Goal: Transaction & Acquisition: Purchase product/service

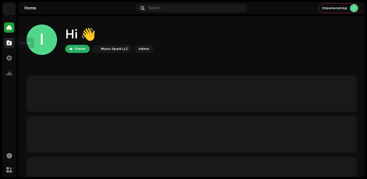
click at [9, 47] on div at bounding box center [9, 43] width 10 height 10
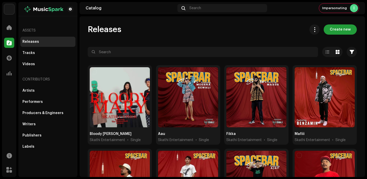
click at [113, 108] on div at bounding box center [120, 97] width 60 height 60
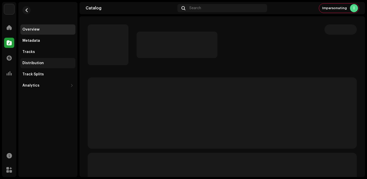
click at [48, 59] on div "Distribution" at bounding box center [47, 63] width 55 height 10
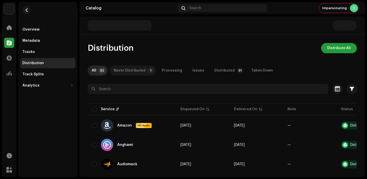
click at [134, 72] on div "Never Distributed" at bounding box center [130, 71] width 32 height 10
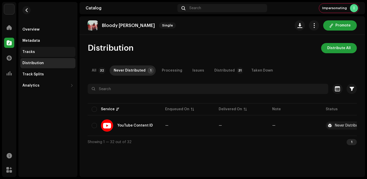
click at [53, 54] on div "Tracks" at bounding box center [47, 52] width 51 height 4
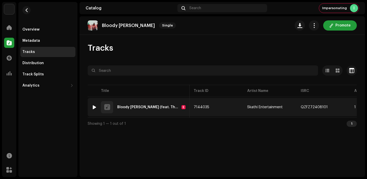
scroll to position [0, 154]
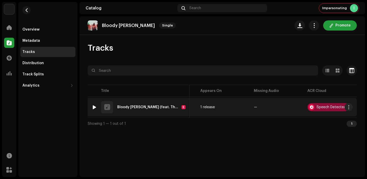
click at [325, 105] on div "Speech Detected" at bounding box center [329, 107] width 42 height 8
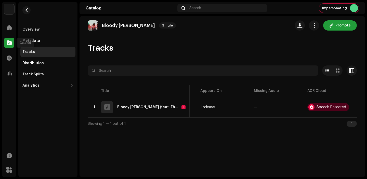
click at [13, 43] on div at bounding box center [9, 43] width 10 height 10
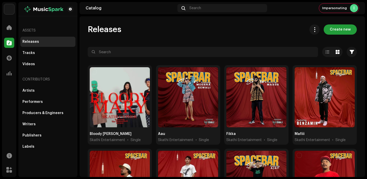
click at [342, 23] on div "Releases Create new Selected 0 Options Filters Distribution status Never Distri…" at bounding box center [223, 96] width 286 height 161
click at [340, 30] on span "Create new" at bounding box center [340, 29] width 21 height 10
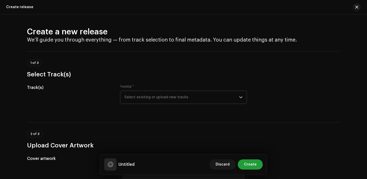
click at [144, 96] on span "Select existing or upload new tracks" at bounding box center [182, 97] width 115 height 13
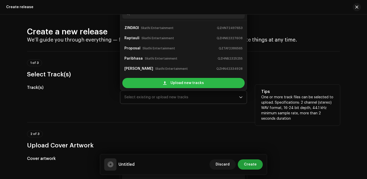
click at [155, 78] on div "Upload new tracks" at bounding box center [183, 83] width 122 height 10
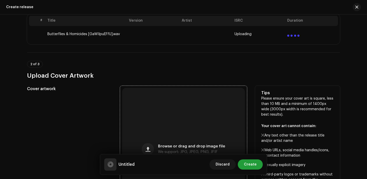
scroll to position [120, 0]
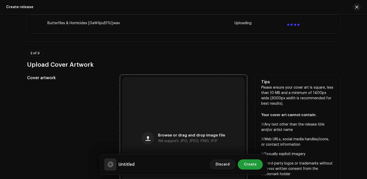
click at [147, 121] on div "Browse or drag and drop image file We support: JPG, JPEG, PNG, JFIF" at bounding box center [183, 138] width 123 height 123
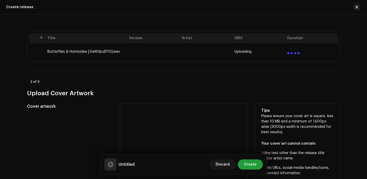
scroll to position [90, 0]
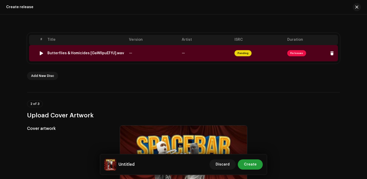
click at [163, 54] on td "—" at bounding box center [153, 53] width 53 height 16
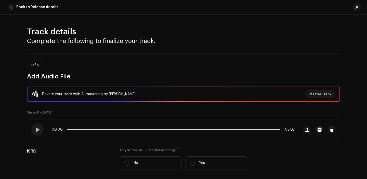
scroll to position [56, 0]
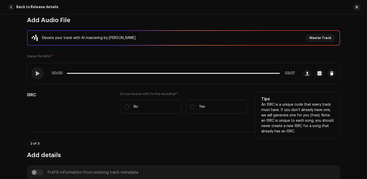
click at [199, 100] on div "Do you have an ISRC for this recording? * No Yes" at bounding box center [183, 103] width 127 height 22
click at [199, 106] on p "Yes" at bounding box center [202, 106] width 6 height 5
click at [195, 106] on input "Yes" at bounding box center [192, 107] width 5 height 5
radio input "true"
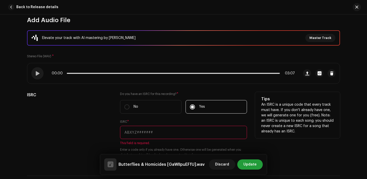
click at [168, 137] on input "text" at bounding box center [183, 132] width 127 height 13
paste input "QZNWS2321080"
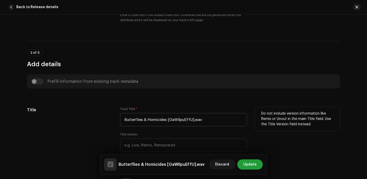
scroll to position [196, 0]
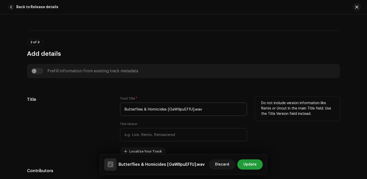
type input "QZNWS2321080"
drag, startPoint x: 166, startPoint y: 110, endPoint x: 219, endPoint y: 110, distance: 52.8
click at [219, 110] on input "Butterflies & Homicides [GaWIIpuEFfU].wav" at bounding box center [183, 109] width 127 height 13
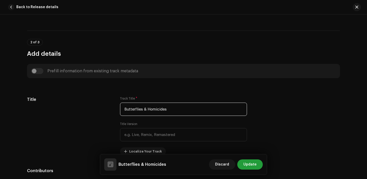
type input "Butterflies & Homicides"
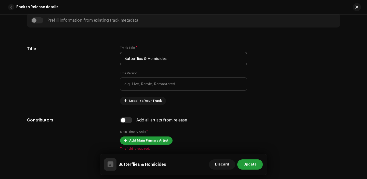
scroll to position [259, 0]
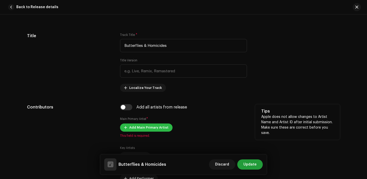
click at [140, 128] on span "Add Main Primary Artist" at bounding box center [148, 128] width 39 height 10
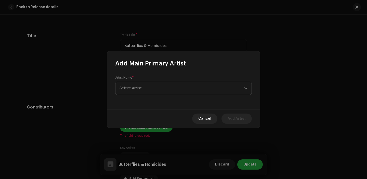
click at [137, 90] on span "Select Artist" at bounding box center [131, 88] width 22 height 4
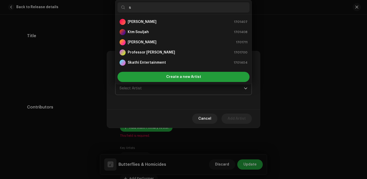
type input "sk"
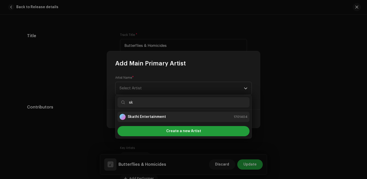
click at [146, 119] on strong "Skathi Entertainment" at bounding box center [147, 117] width 38 height 5
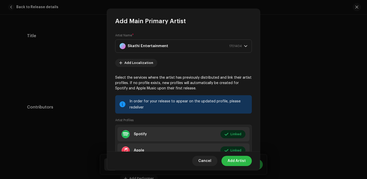
click at [239, 161] on span "Add Artist" at bounding box center [237, 161] width 18 height 10
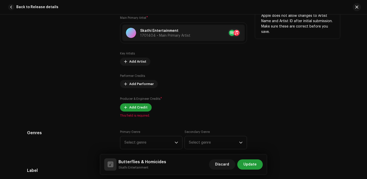
scroll to position [367, 0]
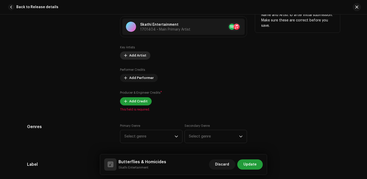
click at [136, 56] on span "Add Artist" at bounding box center [137, 56] width 17 height 10
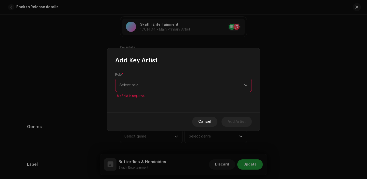
click at [153, 75] on div "Role * Select role This field is required." at bounding box center [183, 89] width 153 height 48
click at [153, 82] on span "Select role" at bounding box center [182, 85] width 125 height 13
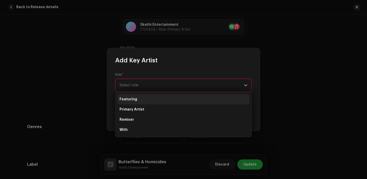
click at [145, 102] on li "Featuring" at bounding box center [184, 99] width 132 height 10
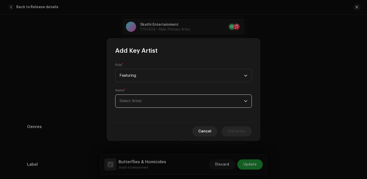
click at [145, 102] on span "Select Artist" at bounding box center [182, 101] width 125 height 13
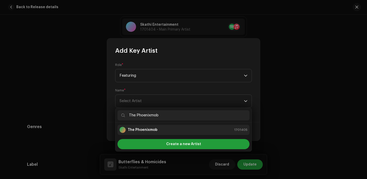
type input "The Phoenixmob"
click at [155, 131] on strong "The Phoenixmob" at bounding box center [143, 130] width 30 height 5
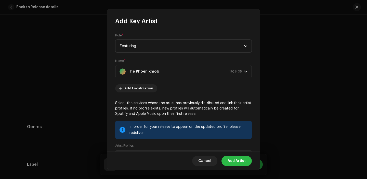
click at [235, 163] on span "Add Artist" at bounding box center [237, 161] width 18 height 10
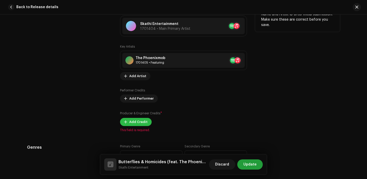
scroll to position [367, 0]
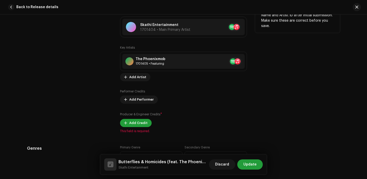
click at [132, 131] on span "This field is required." at bounding box center [183, 131] width 127 height 4
click at [134, 125] on span "Add Credit" at bounding box center [138, 123] width 18 height 10
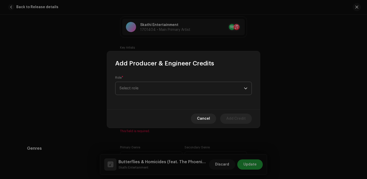
click at [137, 93] on span "Select role" at bounding box center [182, 88] width 125 height 13
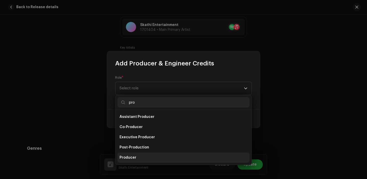
type input "pro"
click at [132, 157] on span "Producer" at bounding box center [128, 157] width 17 height 5
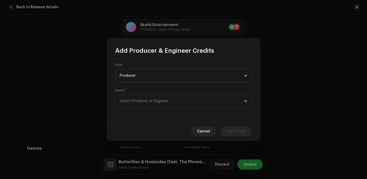
click at [140, 116] on div "Role * Producer Name * Select Producer or Engineer" at bounding box center [183, 88] width 153 height 67
click at [140, 107] on span "Select Producer or Engineer" at bounding box center [182, 101] width 125 height 13
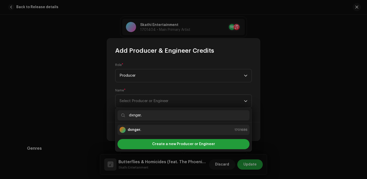
type input "dxnger."
click at [149, 128] on div "dxnger. 1701686" at bounding box center [184, 130] width 128 height 6
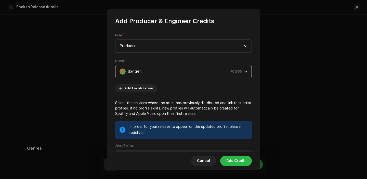
click at [241, 160] on span "Add Credit" at bounding box center [236, 161] width 19 height 10
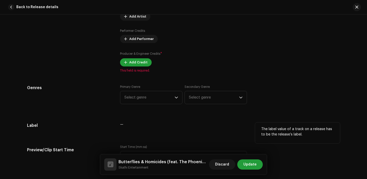
scroll to position [436, 0]
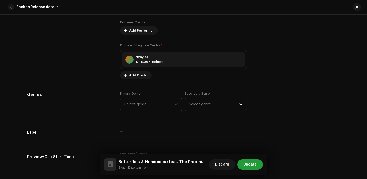
click at [152, 111] on p-select "Select genre" at bounding box center [151, 104] width 63 height 13
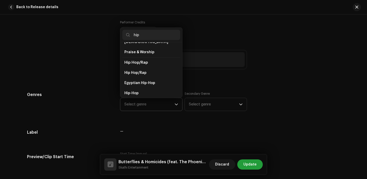
scroll to position [35, 0]
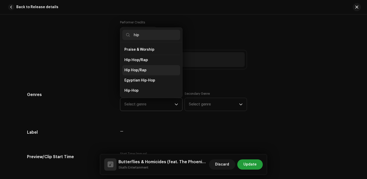
type input "hip"
click at [138, 68] on span "Hip Hop/Rap" at bounding box center [136, 70] width 22 height 5
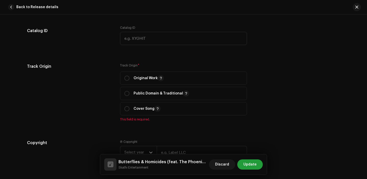
scroll to position [601, 0]
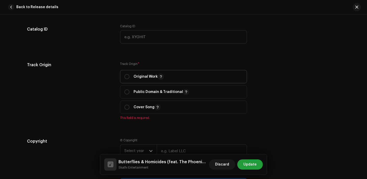
click at [130, 81] on span "Original Work" at bounding box center [184, 76] width 118 height 13
radio input "true"
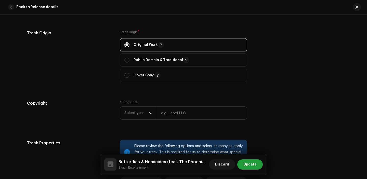
scroll to position [723, 0]
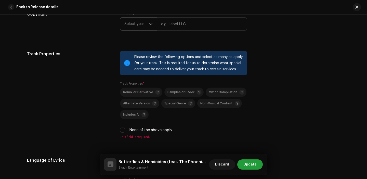
click at [130, 27] on span "Select year" at bounding box center [137, 24] width 25 height 13
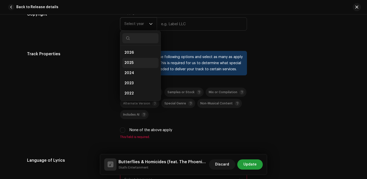
click at [129, 65] on span "2025" at bounding box center [129, 62] width 9 height 5
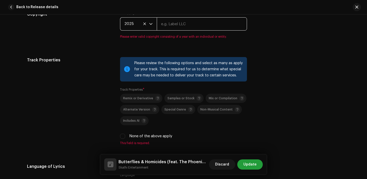
click at [175, 24] on input "text" at bounding box center [202, 23] width 90 height 13
type input "Skathi Entertainment"
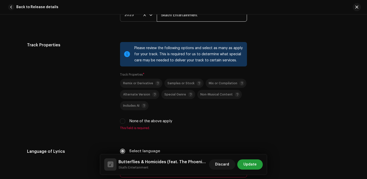
scroll to position [733, 0]
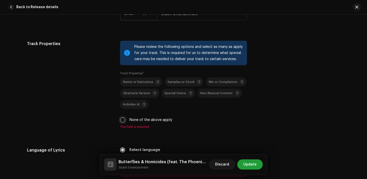
click at [121, 120] on input "None of the above apply" at bounding box center [122, 120] width 5 height 5
checkbox input "true"
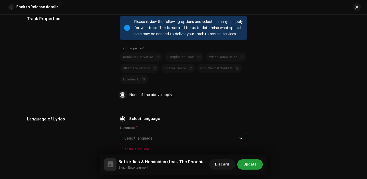
scroll to position [814, 0]
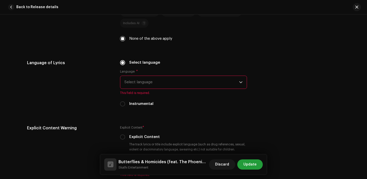
click at [157, 84] on span "Select language" at bounding box center [182, 82] width 115 height 13
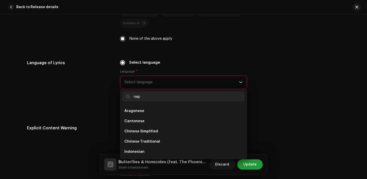
scroll to position [0, 0]
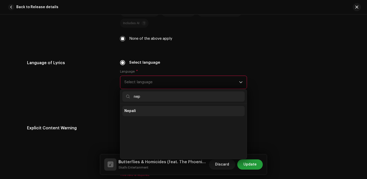
type input "nep"
click at [143, 113] on li "Nepali" at bounding box center [183, 111] width 122 height 10
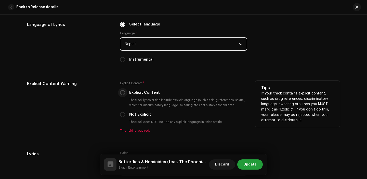
click at [123, 93] on input "Explicit Content" at bounding box center [122, 92] width 5 height 5
radio input "true"
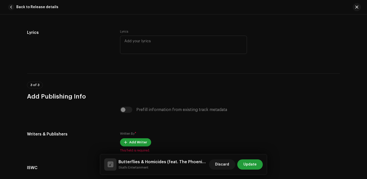
scroll to position [1027, 0]
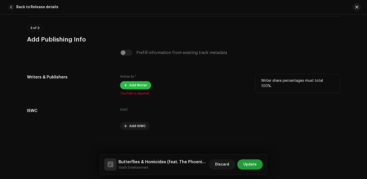
click at [128, 83] on button "Add Writer" at bounding box center [135, 85] width 31 height 8
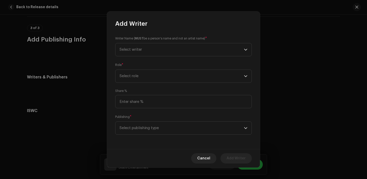
click at [189, 119] on div "Publishing * Select publishing type" at bounding box center [183, 125] width 137 height 20
click at [189, 129] on span "Select publishing type" at bounding box center [182, 128] width 125 height 13
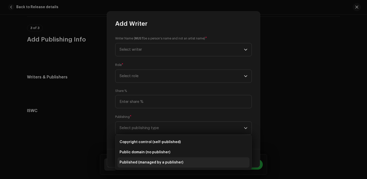
click at [168, 165] on li "Published (managed by a publisher)" at bounding box center [184, 163] width 132 height 10
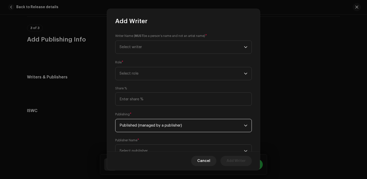
scroll to position [21, 0]
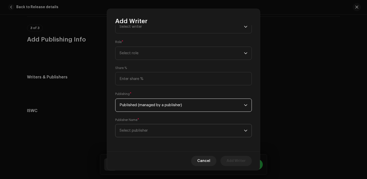
click at [165, 131] on span "Select publisher" at bounding box center [182, 131] width 125 height 13
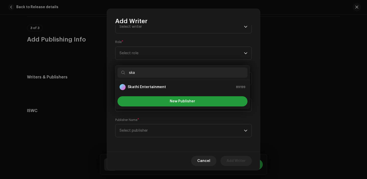
type input "ska"
drag, startPoint x: 162, startPoint y: 93, endPoint x: 163, endPoint y: 85, distance: 7.7
click at [163, 85] on ul "Skathi Entertainment 89199" at bounding box center [183, 87] width 134 height 14
click at [163, 85] on strong "Skathi Entertainment" at bounding box center [147, 87] width 38 height 5
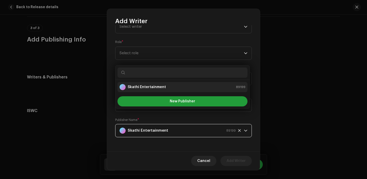
click at [163, 85] on div "Writer Name ( MUST be a person's name and not an artist name) * Select writer R…" at bounding box center [183, 88] width 153 height 127
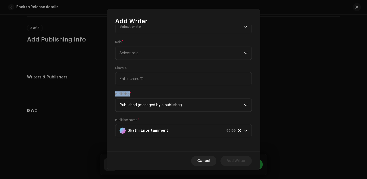
click at [163, 85] on div "Writer Name ( MUST be a person's name and not an artist name) * Select writer R…" at bounding box center [183, 88] width 153 height 127
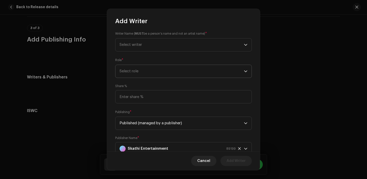
click at [157, 65] on span "Select role" at bounding box center [182, 71] width 125 height 13
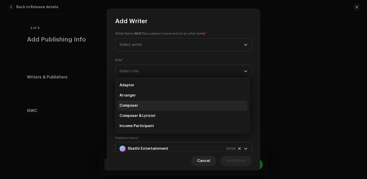
click at [150, 104] on li "Composer" at bounding box center [183, 106] width 130 height 10
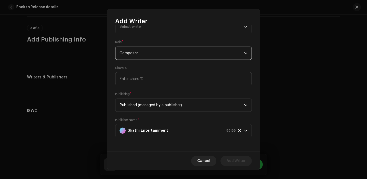
scroll to position [6, 0]
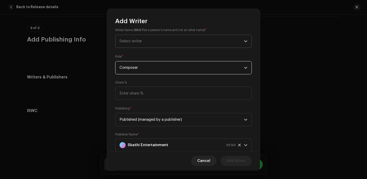
click at [154, 42] on span "Select writer" at bounding box center [182, 41] width 125 height 13
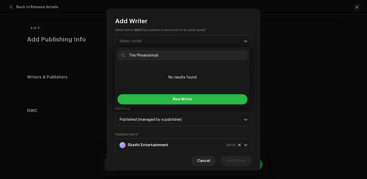
type input "The Phoenixmob"
click at [170, 100] on button "New Writer" at bounding box center [183, 99] width 130 height 10
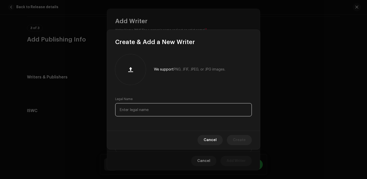
click at [148, 110] on input "text" at bounding box center [183, 109] width 137 height 13
paste input "The Phoenixmob"
type input "The Phoenixmob"
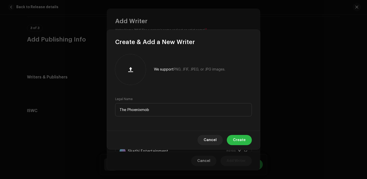
click at [247, 139] on button "Create" at bounding box center [239, 140] width 25 height 10
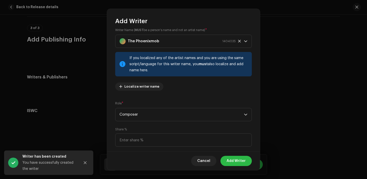
click at [232, 162] on span "Add Writer" at bounding box center [236, 161] width 19 height 10
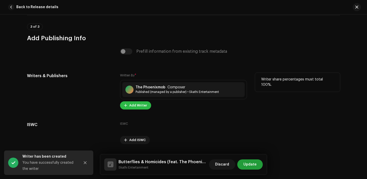
click at [137, 105] on span "Add Writer" at bounding box center [138, 106] width 18 height 10
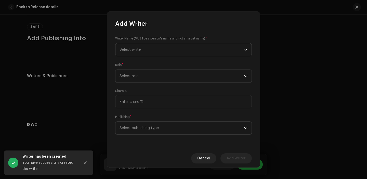
click at [144, 52] on span "Select writer" at bounding box center [182, 49] width 125 height 13
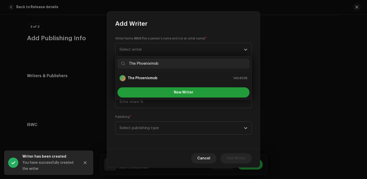
drag, startPoint x: 129, startPoint y: 64, endPoint x: 129, endPoint y: 67, distance: 3.1
click at [129, 64] on input "The Phoenixmob" at bounding box center [184, 64] width 132 height 10
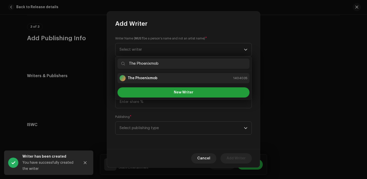
type input "The Phoenixmob"
click at [147, 75] on li "The Phoenixmob 1404035" at bounding box center [184, 78] width 132 height 10
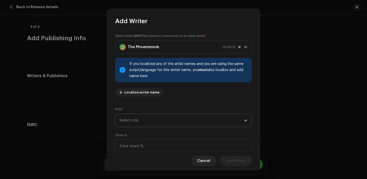
click at [196, 124] on span "Select role" at bounding box center [182, 120] width 125 height 13
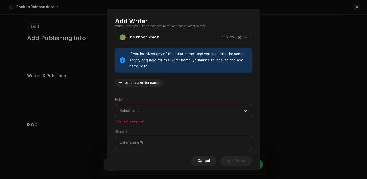
click at [186, 110] on span "Select role" at bounding box center [182, 111] width 125 height 13
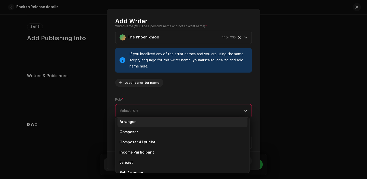
scroll to position [19, 0]
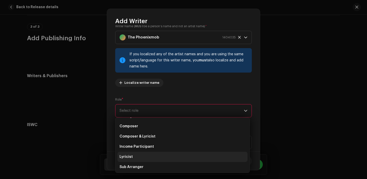
click at [164, 154] on li "Lyricist" at bounding box center [183, 157] width 130 height 10
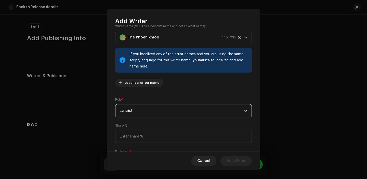
scroll to position [42, 0]
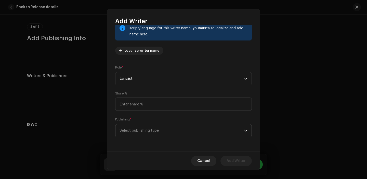
click at [175, 136] on span "Select publishing type" at bounding box center [182, 131] width 125 height 13
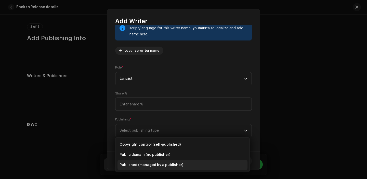
click at [167, 163] on span "Published (managed by a publisher)" at bounding box center [152, 165] width 64 height 5
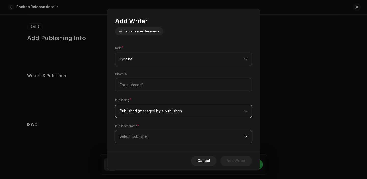
scroll to position [68, 0]
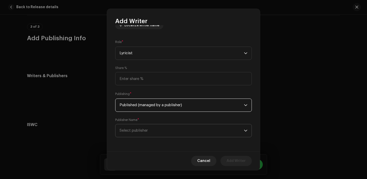
click at [170, 136] on span "Select publisher" at bounding box center [182, 131] width 125 height 13
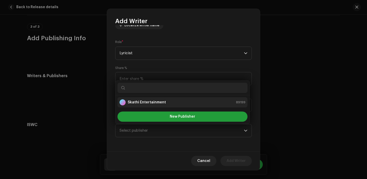
click at [156, 105] on div "Skathi Entertainment" at bounding box center [143, 103] width 46 height 6
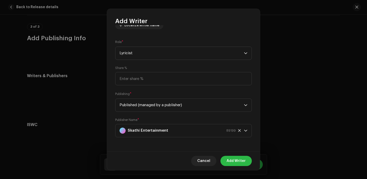
click at [242, 159] on span "Add Writer" at bounding box center [236, 161] width 19 height 10
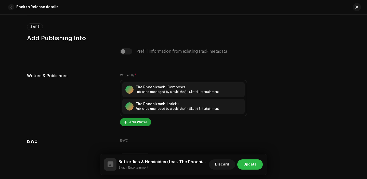
click at [255, 164] on span "Update" at bounding box center [250, 165] width 13 height 10
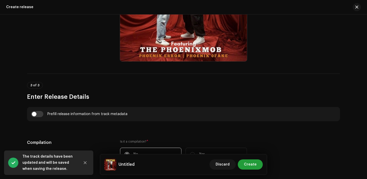
scroll to position [283, 0]
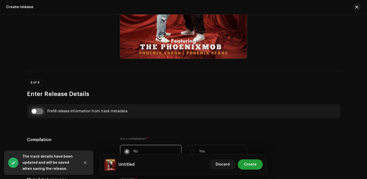
click at [37, 112] on input "checkbox" at bounding box center [37, 111] width 12 height 6
checkbox input "true"
type input "Butterflies & Homicides"
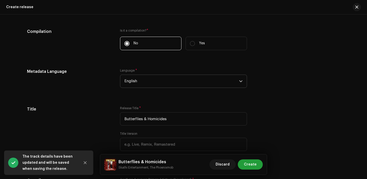
scroll to position [423, 0]
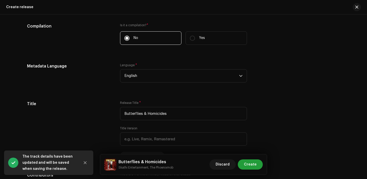
click at [165, 68] on div "Language * English" at bounding box center [183, 72] width 127 height 19
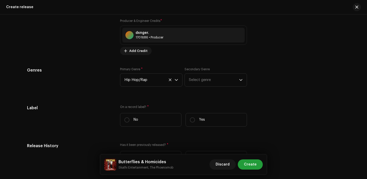
scroll to position [718, 0]
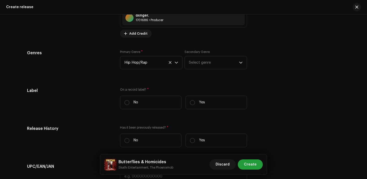
click at [200, 113] on div "On a record label? * No Yes" at bounding box center [183, 101] width 127 height 26
click at [196, 107] on label "Yes" at bounding box center [216, 103] width 61 height 14
click at [195, 105] on input "Yes" at bounding box center [192, 102] width 5 height 5
radio input "true"
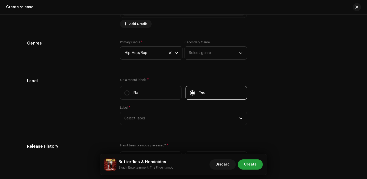
scroll to position [737, 0]
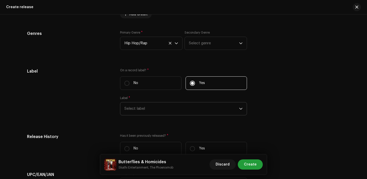
click at [191, 109] on span "Select label" at bounding box center [182, 109] width 115 height 13
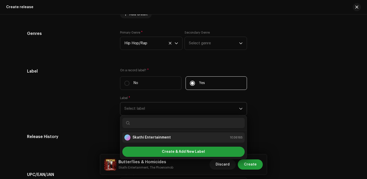
click at [166, 138] on strong "Skathi Entertainment" at bounding box center [152, 137] width 38 height 5
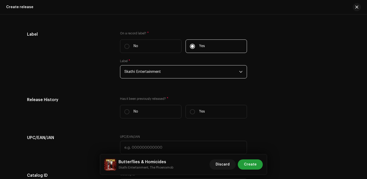
scroll to position [777, 0]
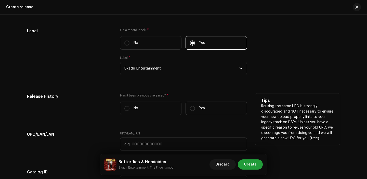
click at [197, 115] on label "Yes" at bounding box center [216, 109] width 61 height 14
click at [195, 111] on input "Yes" at bounding box center [192, 108] width 5 height 5
radio input "true"
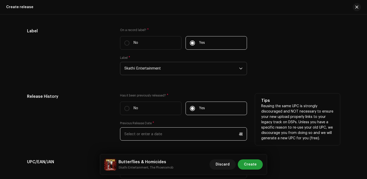
click at [161, 134] on input "text" at bounding box center [183, 134] width 127 height 13
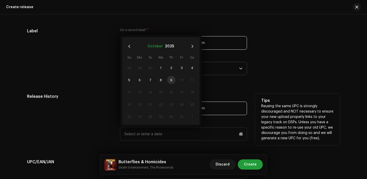
click at [156, 49] on button "October" at bounding box center [155, 46] width 15 height 8
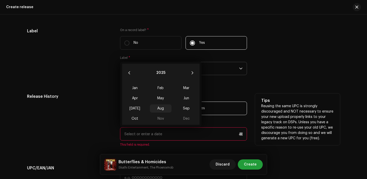
click at [161, 110] on span "Aug" at bounding box center [161, 109] width 22 height 8
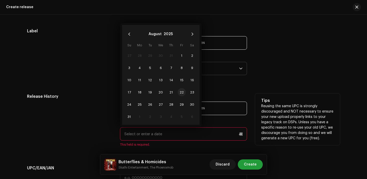
click at [179, 94] on span "22" at bounding box center [182, 92] width 8 height 8
type input "[DATE]"
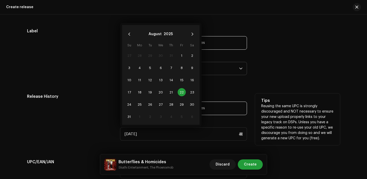
click at [62, 55] on div "Label" at bounding box center [69, 54] width 85 height 53
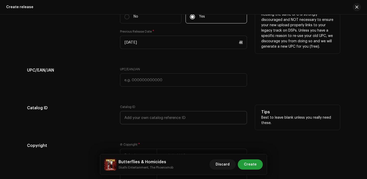
scroll to position [877, 0]
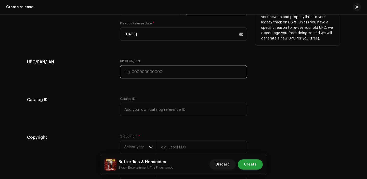
click at [138, 78] on input "text" at bounding box center [183, 71] width 127 height 13
paste input "7300345852702"
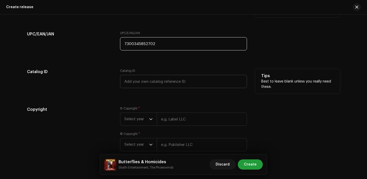
scroll to position [923, 0]
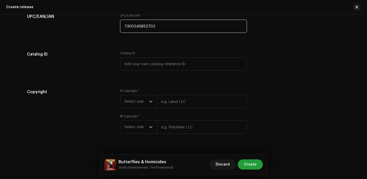
type input "7300345852702"
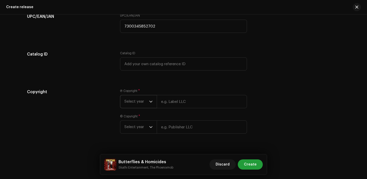
click at [145, 102] on span "Select year" at bounding box center [137, 101] width 25 height 13
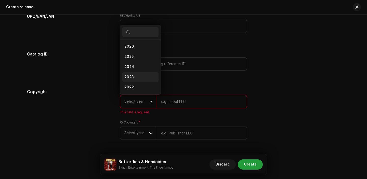
scroll to position [8, 0]
click at [129, 51] on span "2025" at bounding box center [129, 48] width 9 height 5
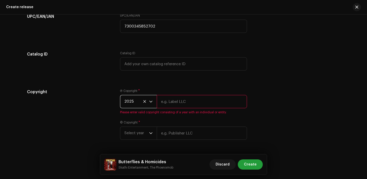
click at [176, 102] on input "text" at bounding box center [202, 101] width 90 height 13
type input "Skathi Entertainment"
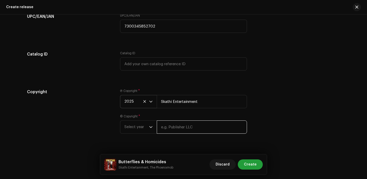
click at [182, 133] on input "text" at bounding box center [202, 127] width 90 height 13
type input "Skathi Entertainment"
click at [134, 128] on span "Select year" at bounding box center [137, 127] width 25 height 13
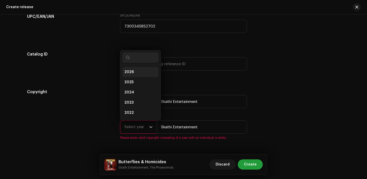
click at [136, 77] on li "2026" at bounding box center [140, 72] width 36 height 10
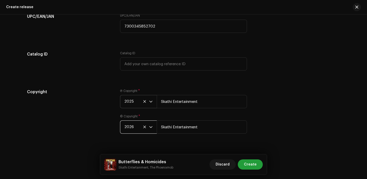
click at [134, 128] on span "2026" at bounding box center [137, 127] width 25 height 13
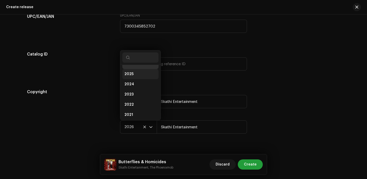
click at [134, 76] on li "2025" at bounding box center [140, 74] width 36 height 10
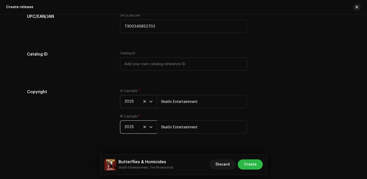
click at [252, 165] on span "Create" at bounding box center [250, 165] width 13 height 10
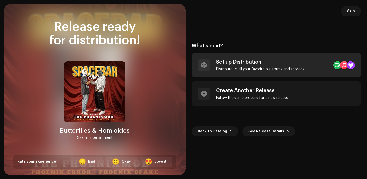
click at [263, 65] on div "Set up Distribution" at bounding box center [260, 62] width 88 height 6
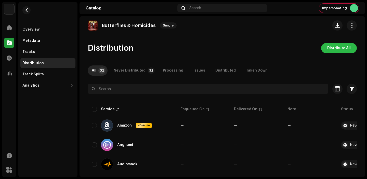
click at [343, 48] on span "Distribute All" at bounding box center [339, 48] width 23 height 10
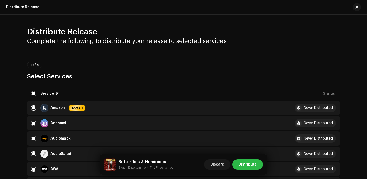
click at [249, 164] on span "Distribute" at bounding box center [248, 165] width 18 height 10
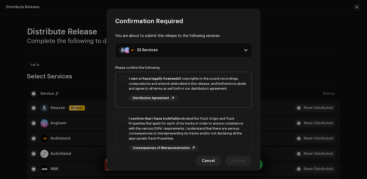
click at [215, 97] on div "I own or have legally licensed all copyrights to the sound recordings, composit…" at bounding box center [188, 88] width 119 height 25
checkbox input "true"
click at [215, 131] on div "I confirm that I have truthfully indicated the Track Origin and Track Propertie…" at bounding box center [188, 128] width 119 height 25
checkbox input "true"
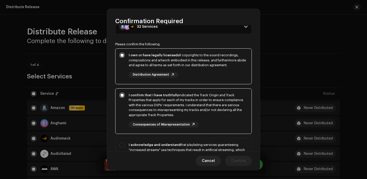
scroll to position [57, 0]
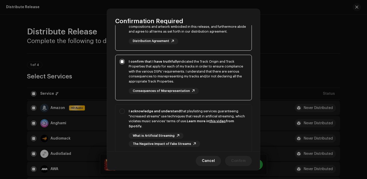
click at [215, 131] on div "I acknowledge and understand that playlisting services guaranteeing "increased …" at bounding box center [188, 128] width 119 height 38
checkbox input "true"
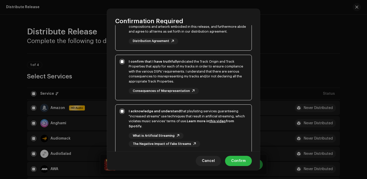
click at [236, 160] on span "Confirm" at bounding box center [238, 161] width 15 height 10
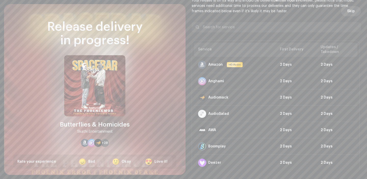
click at [351, 12] on span "Skip" at bounding box center [352, 11] width 8 height 10
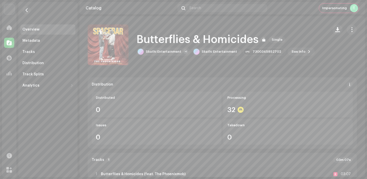
click at [10, 43] on span at bounding box center [9, 43] width 5 height 4
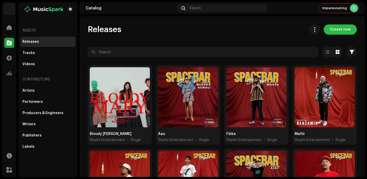
click at [340, 28] on span "Create new" at bounding box center [340, 29] width 21 height 10
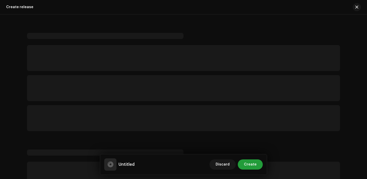
scroll to position [3, 0]
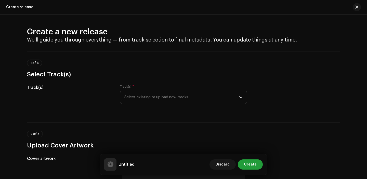
click at [147, 102] on span "Select existing or upload new tracks" at bounding box center [182, 97] width 115 height 13
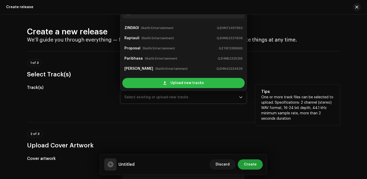
click at [156, 83] on div "Upload new tracks" at bounding box center [183, 83] width 122 height 10
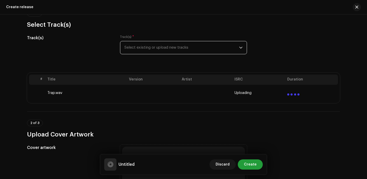
scroll to position [104, 0]
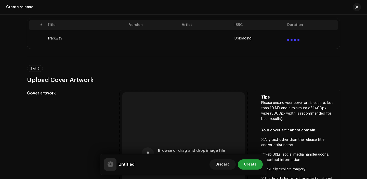
click at [145, 118] on div "Browse or drag and drop image file We support: JPG, JPEG, PNG, JFIF" at bounding box center [183, 153] width 123 height 123
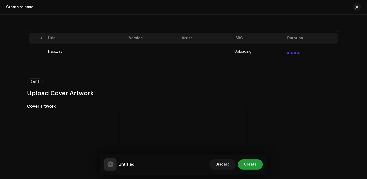
scroll to position [70, 0]
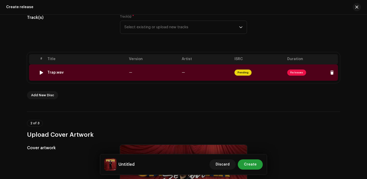
click at [166, 76] on td "—" at bounding box center [153, 73] width 53 height 16
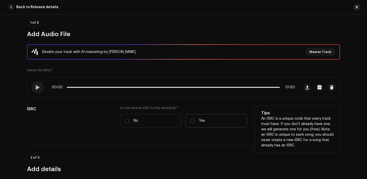
click at [198, 123] on label "Yes" at bounding box center [216, 121] width 61 height 14
click at [195, 123] on input "Yes" at bounding box center [192, 121] width 5 height 5
radio input "true"
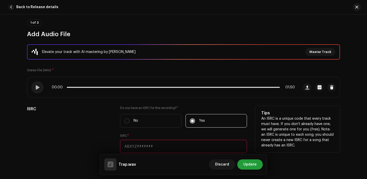
scroll to position [106, 0]
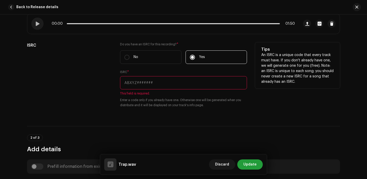
click at [165, 82] on input "text" at bounding box center [183, 82] width 127 height 13
paste input "QZTAX2323193"
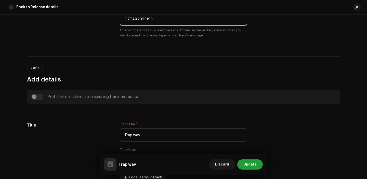
scroll to position [225, 0]
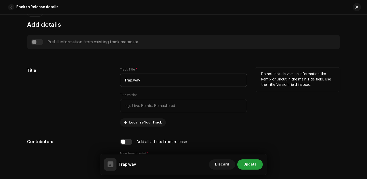
type input "QZTAX2323193"
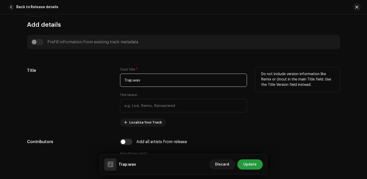
click at [151, 84] on input "Trap.wav" at bounding box center [183, 80] width 127 height 13
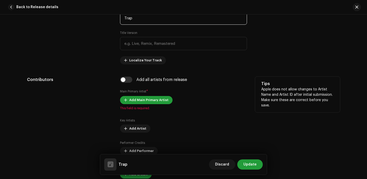
scroll to position [294, 0]
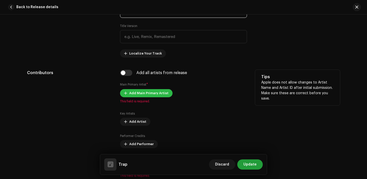
type input "Trap"
click at [135, 91] on span "Add Main Primary Artist" at bounding box center [148, 93] width 39 height 10
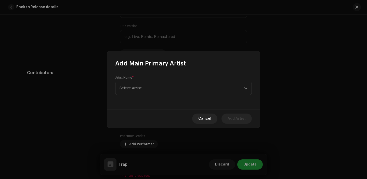
click at [151, 77] on div "Artist Name * Select Artist" at bounding box center [183, 85] width 137 height 19
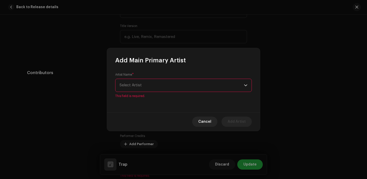
click at [149, 83] on span "Select Artist" at bounding box center [182, 85] width 125 height 13
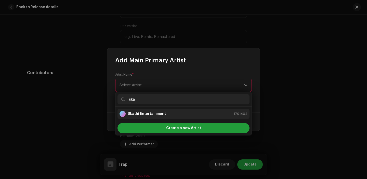
type input "ska"
click at [151, 116] on strong "Skathi Entertainment" at bounding box center [147, 114] width 38 height 5
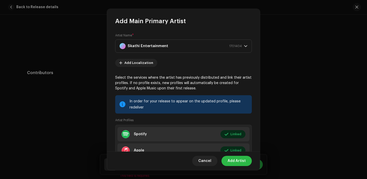
click at [234, 159] on span "Add Artist" at bounding box center [237, 161] width 18 height 10
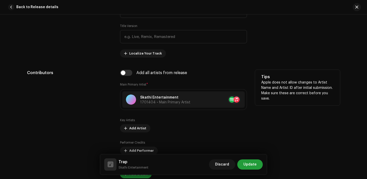
scroll to position [352, 0]
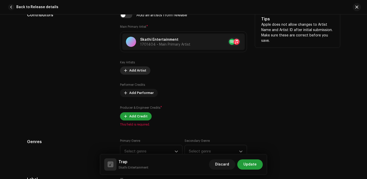
click at [131, 73] on span "Add Artist" at bounding box center [137, 71] width 17 height 10
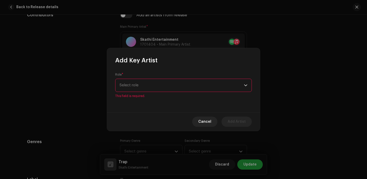
click at [144, 89] on span "Select role" at bounding box center [182, 85] width 125 height 13
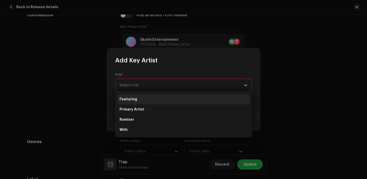
click at [141, 99] on li "Featuring" at bounding box center [184, 99] width 132 height 10
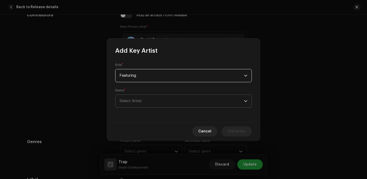
click at [141, 102] on span "Select Artist" at bounding box center [131, 101] width 22 height 4
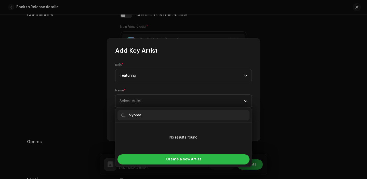
type input "Vyoma"
click at [160, 157] on div "Create a new Artist" at bounding box center [184, 160] width 132 height 10
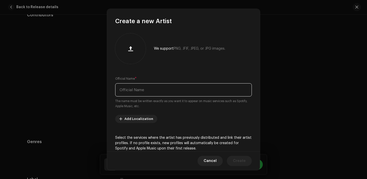
click at [144, 94] on input "text" at bounding box center [183, 89] width 137 height 13
paste input "Vyoma"
type input "Vyoma"
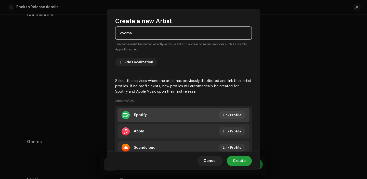
scroll to position [62, 0]
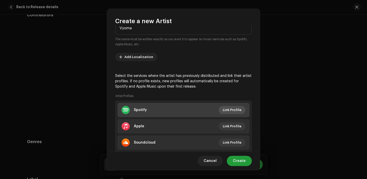
click at [234, 111] on span "Link Profile" at bounding box center [232, 110] width 19 height 10
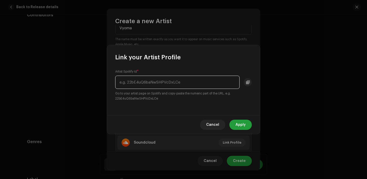
click at [147, 83] on input "text" at bounding box center [177, 82] width 125 height 13
paste input "5D66YXDXvqMBJazF60Cru7"
type input "5D66YXDXvqMBJazF60Cru7"
click at [241, 122] on span "Apply" at bounding box center [241, 125] width 10 height 10
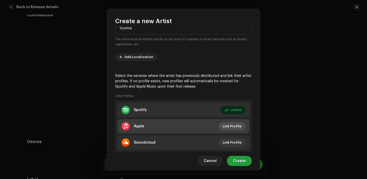
click at [228, 123] on span "Link Profile" at bounding box center [232, 126] width 19 height 10
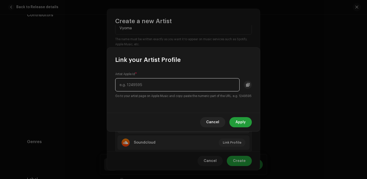
paste input "1525795667"
type input "1525795667"
click at [230, 119] on div "Cancel Apply" at bounding box center [183, 122] width 153 height 19
click at [234, 123] on button "Apply" at bounding box center [241, 122] width 22 height 10
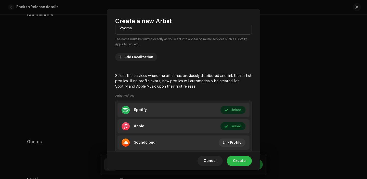
click at [241, 160] on span "Create" at bounding box center [239, 161] width 13 height 10
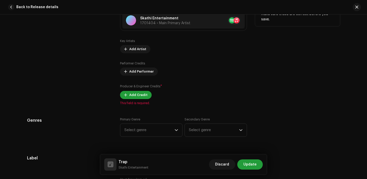
scroll to position [383, 0]
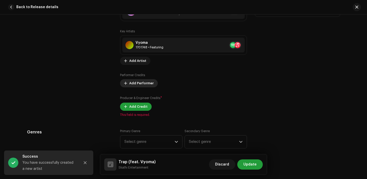
click at [135, 87] on span "Add Performer" at bounding box center [141, 83] width 24 height 10
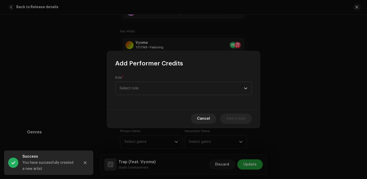
click at [91, 87] on div "Add Performer Credits Role * Select role Cancel Add Credit" at bounding box center [183, 89] width 367 height 179
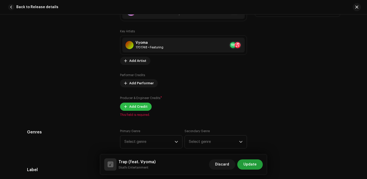
click at [134, 105] on span "Add Credit" at bounding box center [138, 107] width 18 height 10
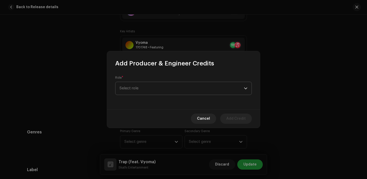
click at [142, 82] on span "Select role" at bounding box center [182, 88] width 125 height 13
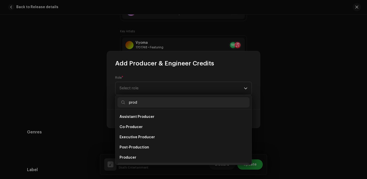
scroll to position [8, 0]
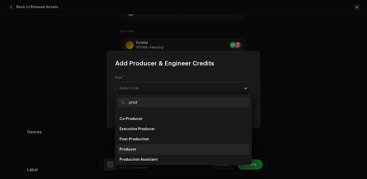
type input "prod"
click at [133, 150] on span "Producer" at bounding box center [128, 149] width 17 height 5
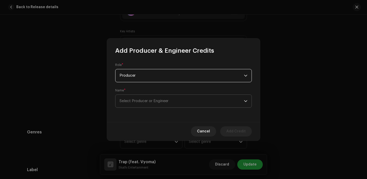
click at [141, 103] on span "Select Producer or Engineer" at bounding box center [144, 101] width 49 height 4
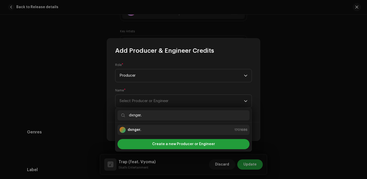
type input "dxnger."
click at [142, 128] on div "dxnger. 1701686" at bounding box center [184, 130] width 128 height 6
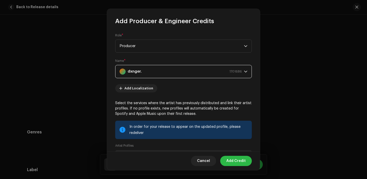
click at [237, 159] on span "Add Credit" at bounding box center [236, 161] width 19 height 10
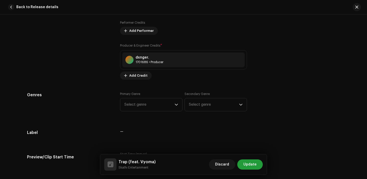
scroll to position [430, 0]
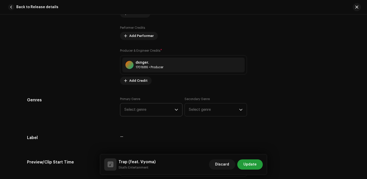
click at [153, 111] on span "Select genre" at bounding box center [150, 110] width 50 height 13
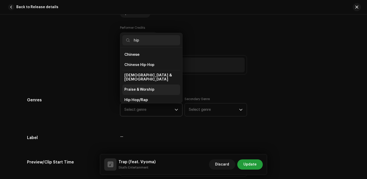
scroll to position [22, 0]
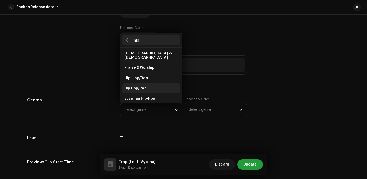
type input "hip"
click at [147, 86] on li "Hip Hop/Rap" at bounding box center [151, 88] width 58 height 10
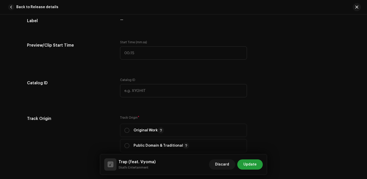
scroll to position [593, 0]
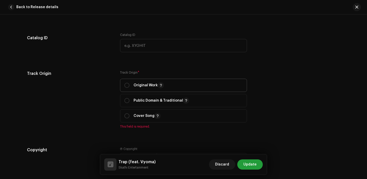
click at [132, 82] on span "Original Work" at bounding box center [184, 85] width 118 height 13
radio input "true"
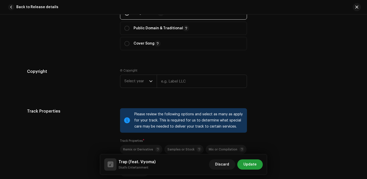
scroll to position [680, 0]
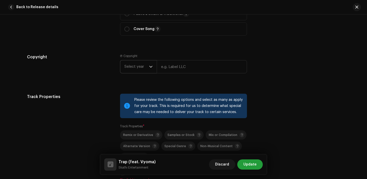
click at [139, 69] on span "Select year" at bounding box center [137, 66] width 25 height 13
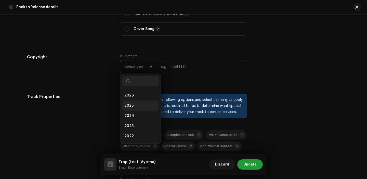
click at [134, 102] on li "2025" at bounding box center [140, 106] width 36 height 10
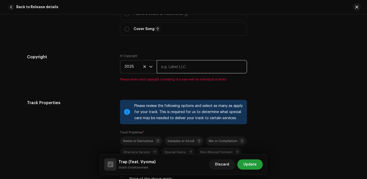
click at [167, 73] on input "text" at bounding box center [202, 66] width 90 height 13
type input "Skathi Entertainment"
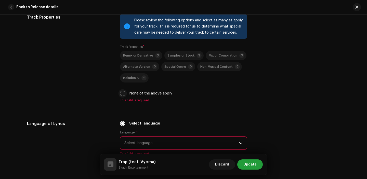
click at [123, 92] on input "None of the above apply" at bounding box center [122, 93] width 5 height 5
checkbox input "true"
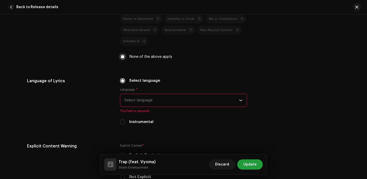
scroll to position [809, 0]
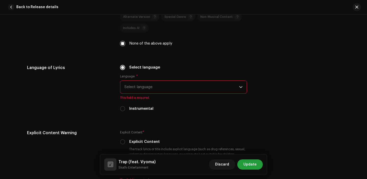
click at [143, 86] on span "Select language" at bounding box center [182, 87] width 115 height 13
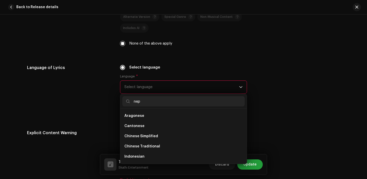
scroll to position [0, 0]
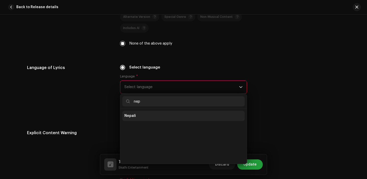
type input "nep"
click at [139, 112] on li "Nepali" at bounding box center [183, 116] width 122 height 10
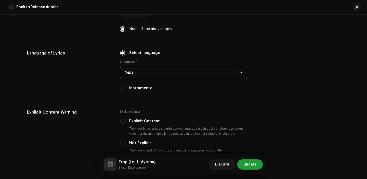
scroll to position [849, 0]
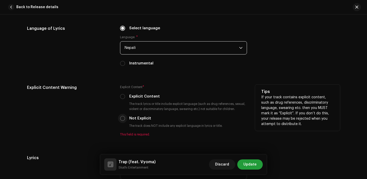
click at [120, 119] on input "Not Explicit" at bounding box center [122, 118] width 5 height 5
radio input "true"
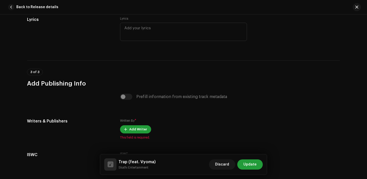
scroll to position [998, 0]
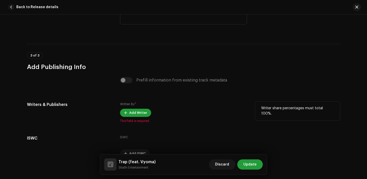
click at [131, 121] on span "This field is required." at bounding box center [183, 121] width 127 height 4
click at [134, 116] on span "Add Writer" at bounding box center [138, 113] width 18 height 10
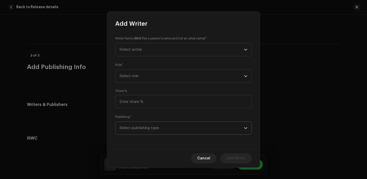
click at [155, 134] on span "Select publishing type" at bounding box center [182, 128] width 125 height 13
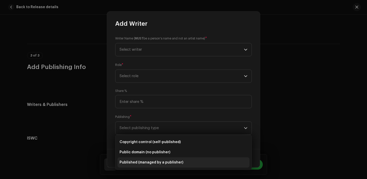
click at [146, 166] on li "Published (managed by a publisher)" at bounding box center [184, 163] width 132 height 10
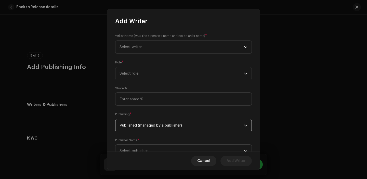
scroll to position [17, 0]
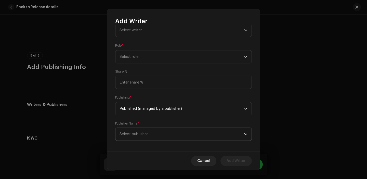
click at [145, 133] on span "Select publisher" at bounding box center [134, 134] width 28 height 4
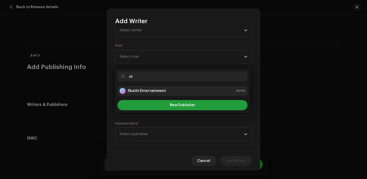
type input "sk"
click at [146, 93] on strong "Skathi Entertainment" at bounding box center [147, 91] width 38 height 5
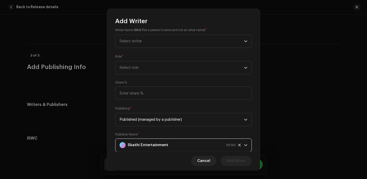
scroll to position [0, 0]
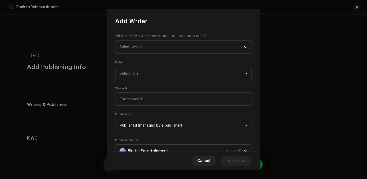
click at [153, 77] on span "Select role" at bounding box center [182, 73] width 125 height 13
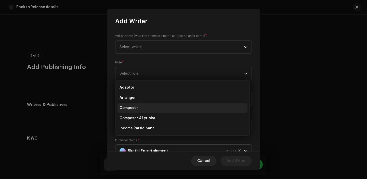
click at [145, 108] on li "Composer" at bounding box center [183, 108] width 130 height 10
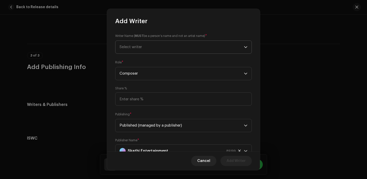
click at [156, 43] on span "Select writer" at bounding box center [182, 47] width 125 height 13
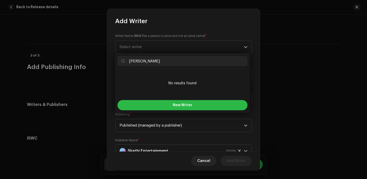
type input "Suraj Chhetry"
click at [154, 104] on button "New Writer" at bounding box center [183, 105] width 130 height 10
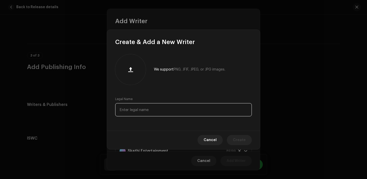
click at [145, 110] on input "text" at bounding box center [183, 109] width 137 height 13
paste input "Suraj Chhetry"
type input "Suraj Chhetry"
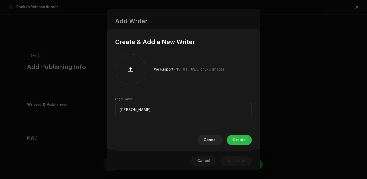
click at [238, 140] on span "Create" at bounding box center [239, 140] width 13 height 10
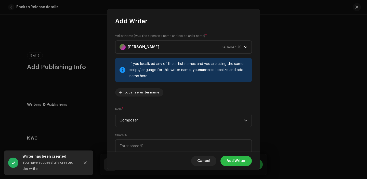
click at [235, 164] on span "Add Writer" at bounding box center [236, 161] width 19 height 10
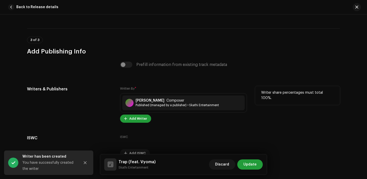
scroll to position [1030, 0]
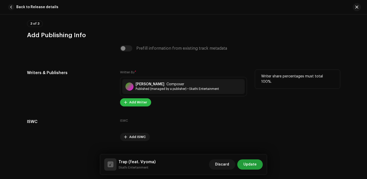
click at [134, 107] on span "Add Writer" at bounding box center [138, 102] width 18 height 10
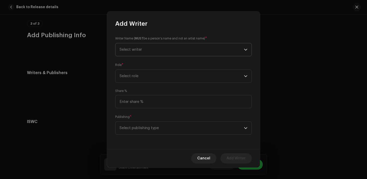
click at [153, 50] on span "Select writer" at bounding box center [182, 49] width 125 height 13
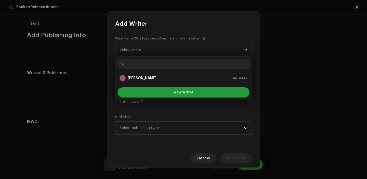
click at [151, 67] on input "text" at bounding box center [184, 64] width 132 height 10
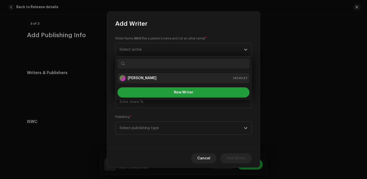
click at [151, 73] on li "Suraj Chhetry 1404047" at bounding box center [184, 78] width 132 height 10
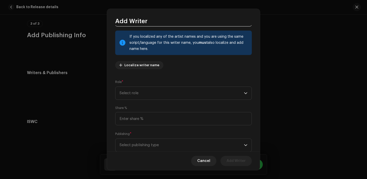
scroll to position [42, 0]
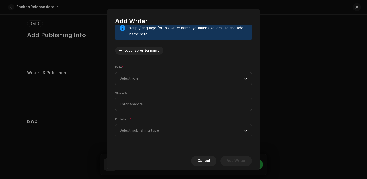
click at [145, 83] on span "Select role" at bounding box center [182, 78] width 125 height 13
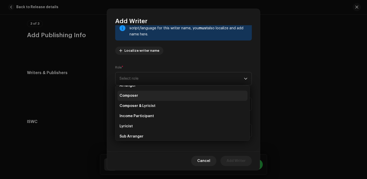
scroll to position [37, 0]
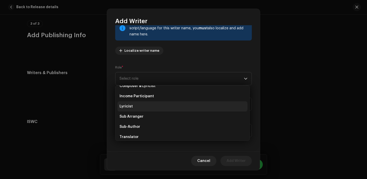
click at [141, 107] on li "Lyricist" at bounding box center [183, 107] width 130 height 10
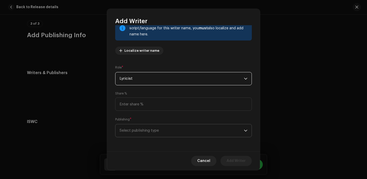
click at [141, 129] on span "Select publishing type" at bounding box center [182, 131] width 125 height 13
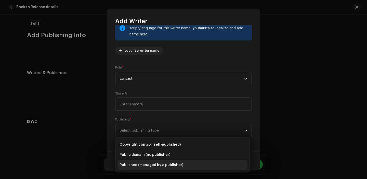
click at [142, 163] on li "Published (managed by a publisher)" at bounding box center [183, 165] width 130 height 10
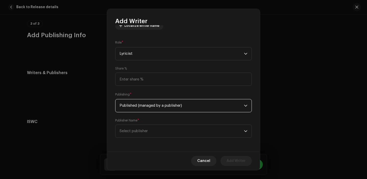
scroll to position [68, 0]
click at [142, 135] on span "Select publisher" at bounding box center [182, 131] width 125 height 13
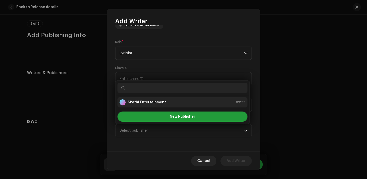
click at [143, 105] on div "Skathi Entertainment" at bounding box center [143, 103] width 46 height 6
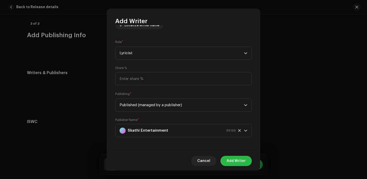
click at [233, 158] on span "Add Writer" at bounding box center [236, 161] width 19 height 10
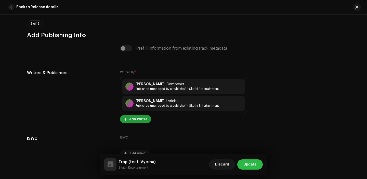
click at [252, 163] on span "Update" at bounding box center [250, 165] width 13 height 10
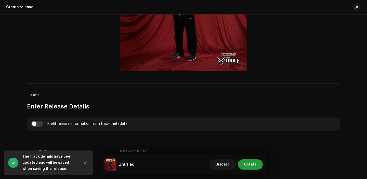
scroll to position [287, 0]
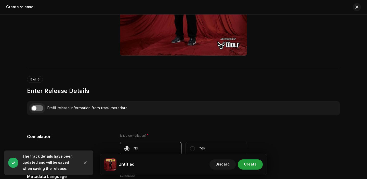
click at [35, 109] on input "checkbox" at bounding box center [37, 108] width 12 height 6
checkbox input "true"
type input "Trap"
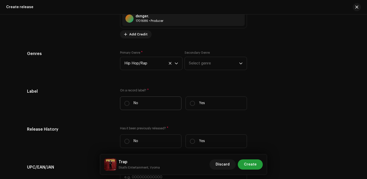
scroll to position [723, 0]
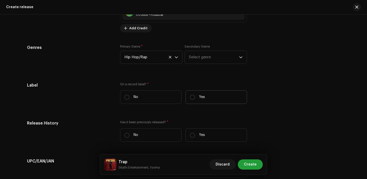
click at [208, 94] on label "Yes" at bounding box center [216, 98] width 61 height 14
click at [195, 95] on input "Yes" at bounding box center [192, 97] width 5 height 5
radio input "true"
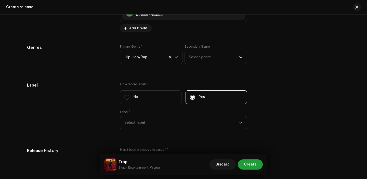
click at [150, 126] on span "Select label" at bounding box center [182, 123] width 115 height 13
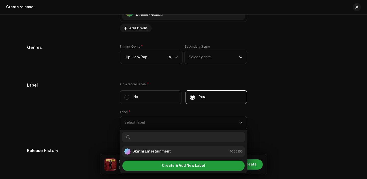
click at [143, 154] on strong "Skathi Entertainment" at bounding box center [152, 151] width 38 height 5
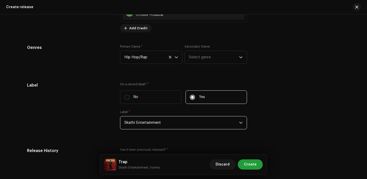
scroll to position [785, 0]
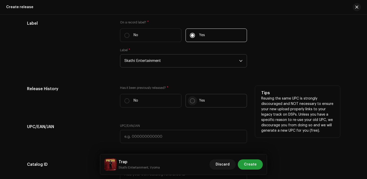
click at [190, 101] on input "Yes" at bounding box center [192, 100] width 5 height 5
radio input "true"
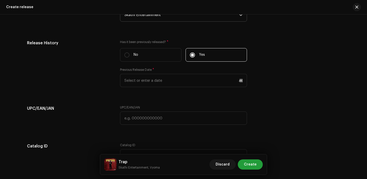
scroll to position [836, 0]
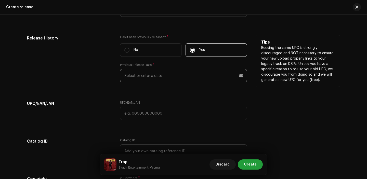
click at [142, 79] on input "text" at bounding box center [183, 75] width 127 height 13
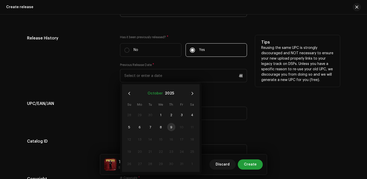
click at [155, 97] on button "October" at bounding box center [155, 94] width 15 height 8
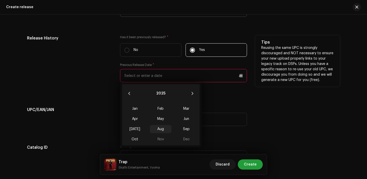
click at [163, 130] on span "Aug" at bounding box center [161, 129] width 22 height 8
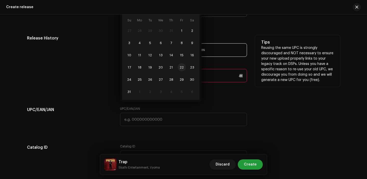
click at [180, 70] on span "22" at bounding box center [182, 67] width 8 height 8
type input "[DATE]"
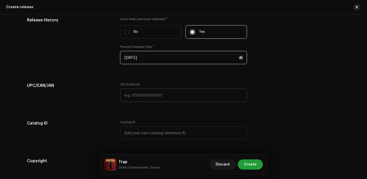
scroll to position [884, 0]
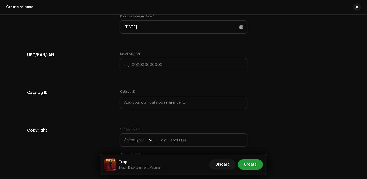
click at [140, 74] on div "UPC/EAN/JAN" at bounding box center [183, 65] width 127 height 26
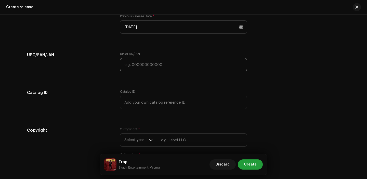
click at [139, 65] on input "text" at bounding box center [183, 64] width 127 height 13
paste input "7300345845773"
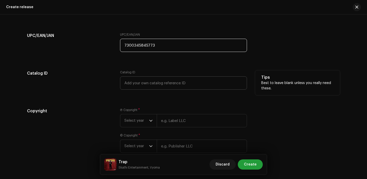
scroll to position [925, 0]
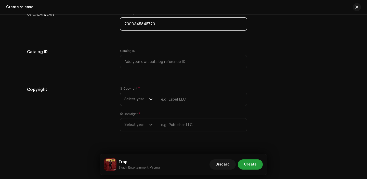
type input "7300345845773"
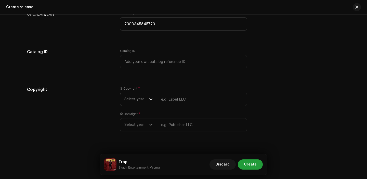
click at [140, 106] on span "Select year" at bounding box center [137, 99] width 25 height 13
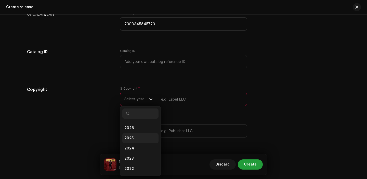
click at [134, 140] on li "2025" at bounding box center [140, 138] width 36 height 10
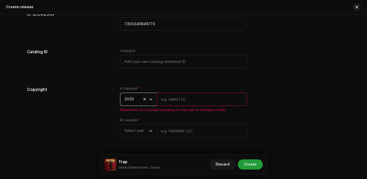
click at [177, 103] on input "text" at bounding box center [202, 99] width 90 height 13
type input "Skathi Entertainment"
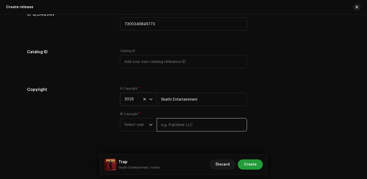
click at [181, 125] on input "text" at bounding box center [202, 124] width 90 height 13
type input "Skathi Entertainment"
click at [137, 123] on span "Select year" at bounding box center [137, 125] width 25 height 13
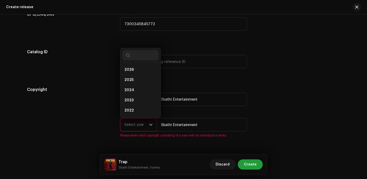
scroll to position [8, 0]
click at [134, 74] on li "2025" at bounding box center [140, 72] width 36 height 10
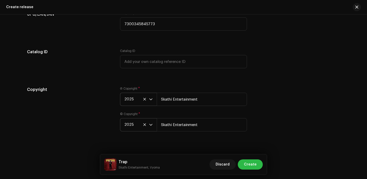
click at [254, 166] on span "Create" at bounding box center [250, 165] width 13 height 10
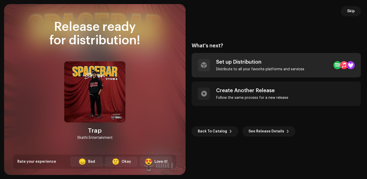
click at [274, 62] on div "Set up Distribution" at bounding box center [260, 62] width 88 height 6
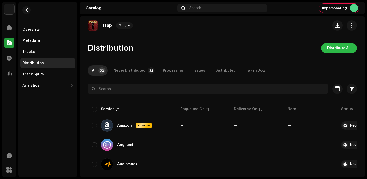
click at [345, 44] on span "Distribute All" at bounding box center [339, 48] width 23 height 10
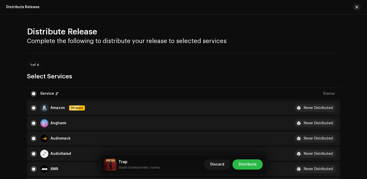
click at [254, 166] on span "Distribute" at bounding box center [248, 165] width 18 height 10
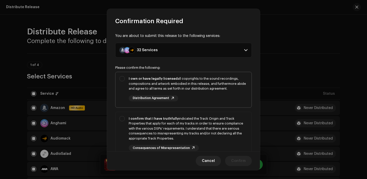
click at [216, 92] on div "I own or have legally licensed all copyrights to the sound recordings, composit…" at bounding box center [188, 88] width 119 height 25
checkbox input "true"
click at [216, 126] on div "I confirm that I have truthfully indicated the Track Origin and Track Propertie…" at bounding box center [188, 128] width 119 height 25
checkbox input "true"
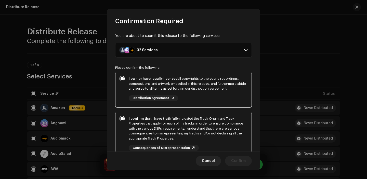
scroll to position [37, 0]
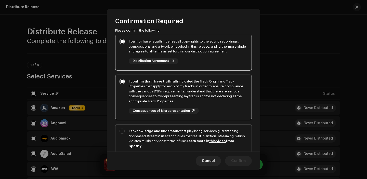
click at [217, 129] on div "I acknowledge and understand that playlisting services guaranteeing "increased …" at bounding box center [188, 139] width 119 height 20
checkbox input "true"
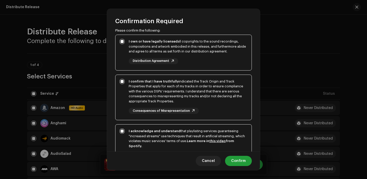
click at [240, 155] on div "Cancel Confirm" at bounding box center [183, 161] width 153 height 19
click at [240, 162] on span "Confirm" at bounding box center [238, 161] width 15 height 10
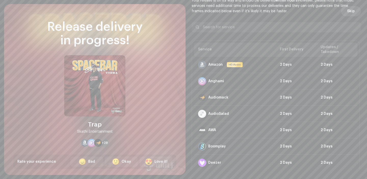
click at [352, 14] on span "Skip" at bounding box center [352, 11] width 8 height 10
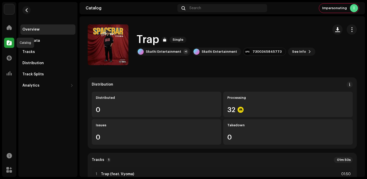
click at [9, 41] on span at bounding box center [9, 43] width 5 height 4
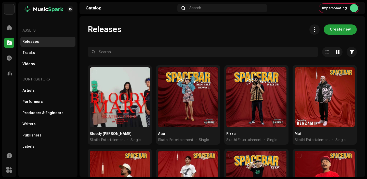
click at [336, 35] on div "Releases Create new Selected 0 Options Filters Distribution status Never Distri…" at bounding box center [223, 176] width 286 height 304
click at [335, 31] on span "Create new" at bounding box center [340, 29] width 21 height 10
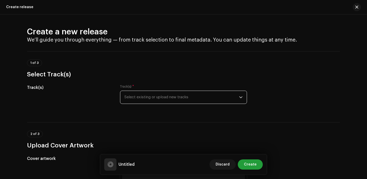
click at [199, 97] on span "Select existing or upload new tracks" at bounding box center [182, 97] width 115 height 13
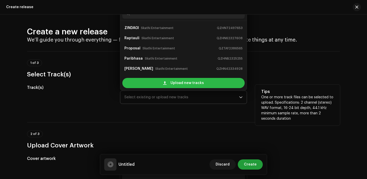
click at [167, 82] on div "Upload new tracks" at bounding box center [183, 83] width 122 height 10
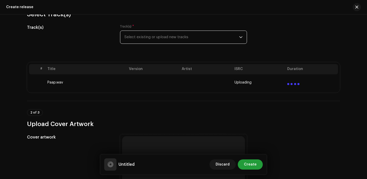
scroll to position [140, 0]
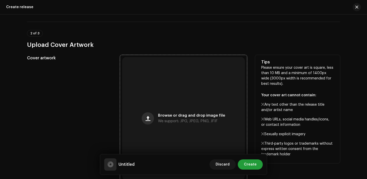
click at [152, 117] on button "button" at bounding box center [148, 119] width 12 height 12
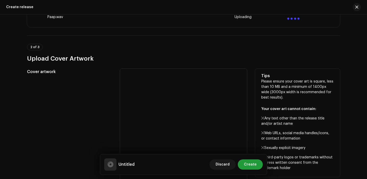
scroll to position [89, 0]
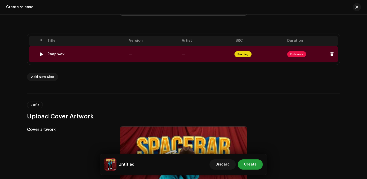
click at [159, 53] on td "—" at bounding box center [153, 54] width 53 height 16
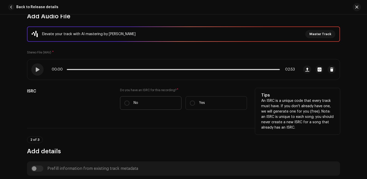
click at [135, 104] on p "No" at bounding box center [136, 103] width 5 height 5
click at [130, 104] on input "No" at bounding box center [127, 103] width 5 height 5
radio input "true"
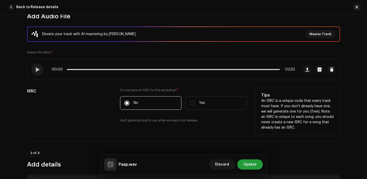
scroll to position [62, 0]
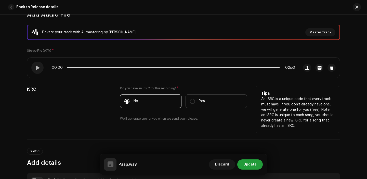
click at [196, 101] on label "Yes" at bounding box center [216, 102] width 61 height 14
click at [195, 101] on input "Yes" at bounding box center [192, 101] width 5 height 5
radio input "true"
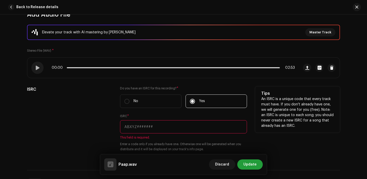
click at [165, 129] on input "text" at bounding box center [183, 126] width 127 height 13
paste input "QZTBD2385853"
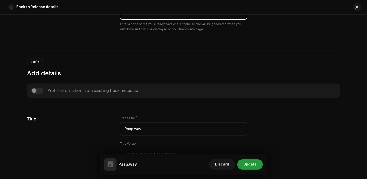
scroll to position [189, 0]
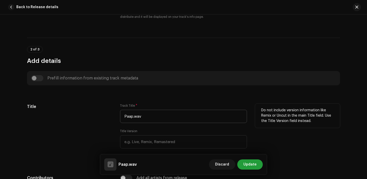
type input "QZTBD2385853"
click at [158, 113] on input "Paap.wav" at bounding box center [183, 116] width 127 height 13
click at [157, 117] on input "Paap.wav" at bounding box center [183, 116] width 127 height 13
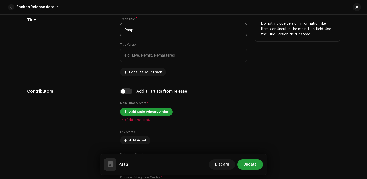
scroll to position [282, 0]
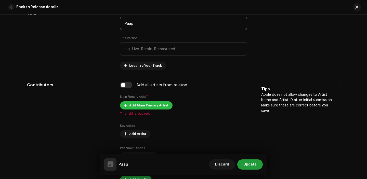
type input "Paap"
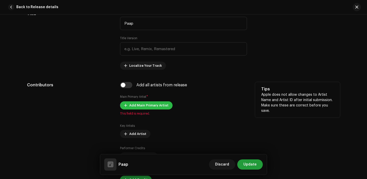
click at [136, 104] on span "Add Main Primary Artist" at bounding box center [148, 106] width 39 height 10
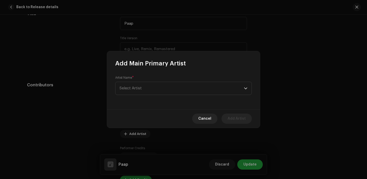
click at [142, 81] on div "Artist Name * Select Artist" at bounding box center [183, 85] width 137 height 19
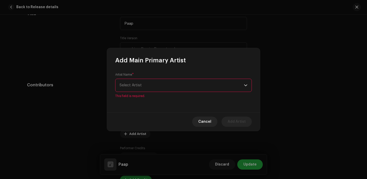
click at [142, 85] on span "Select Artist" at bounding box center [182, 85] width 125 height 13
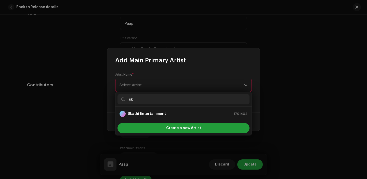
type input "sk"
click at [144, 121] on ul "Skathi Entertainment 1701404" at bounding box center [184, 114] width 136 height 14
click at [145, 115] on strong "Skathi Entertainment" at bounding box center [147, 114] width 38 height 5
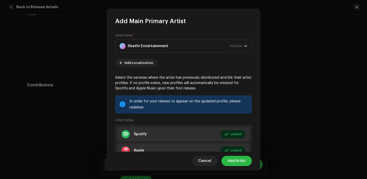
click at [234, 164] on span "Add Artist" at bounding box center [237, 161] width 18 height 10
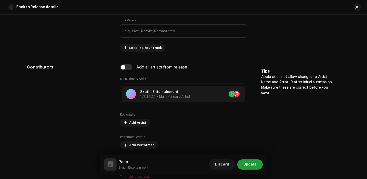
scroll to position [335, 0]
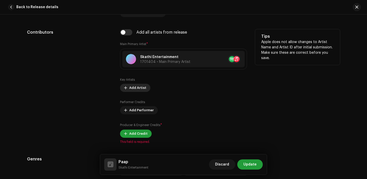
click at [129, 88] on span "Add Artist" at bounding box center [137, 88] width 17 height 10
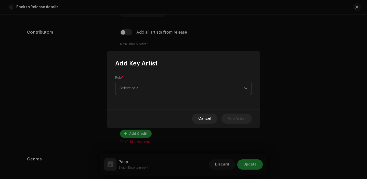
click at [162, 83] on span "Select role" at bounding box center [182, 88] width 125 height 13
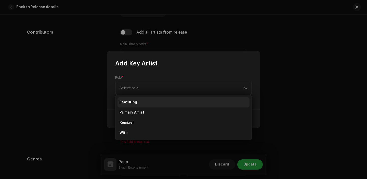
click at [148, 99] on li "Featuring" at bounding box center [184, 102] width 132 height 10
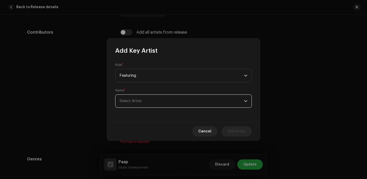
click at [147, 98] on span "Select Artist" at bounding box center [182, 101] width 125 height 13
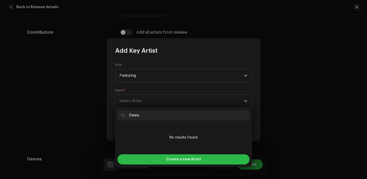
type input "Dawa"
click at [151, 159] on div "Create a new Artist" at bounding box center [184, 160] width 132 height 10
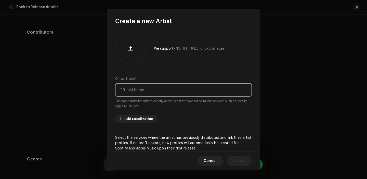
click at [129, 94] on input "text" at bounding box center [183, 89] width 137 height 13
paste input "Dawa"
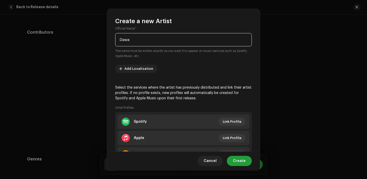
scroll to position [74, 0]
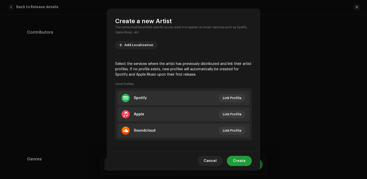
type input "Dawa"
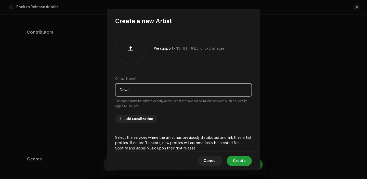
scroll to position [71, 0]
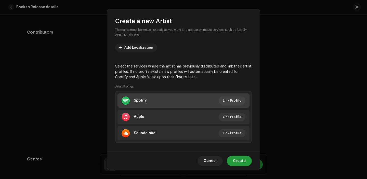
click at [230, 105] on li "Spotify Link Profile" at bounding box center [184, 101] width 132 height 14
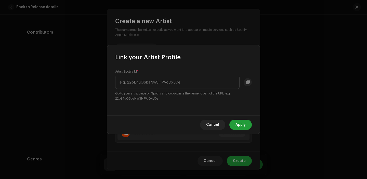
click at [166, 89] on div "Artist Spotify Id * Go to your artist page on Spotify and copy-paste the numeri…" at bounding box center [183, 86] width 137 height 32
click at [213, 127] on span "Cancel" at bounding box center [212, 125] width 13 height 10
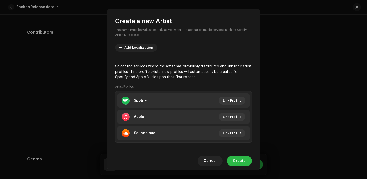
click at [236, 160] on span "Create" at bounding box center [239, 161] width 13 height 10
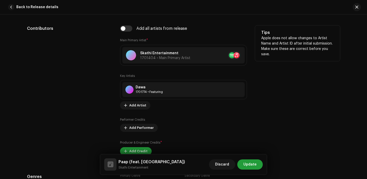
scroll to position [353, 0]
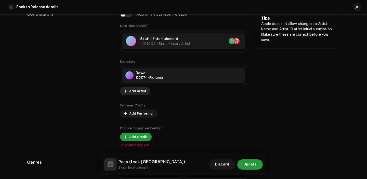
click at [133, 93] on span "Add Artist" at bounding box center [137, 91] width 17 height 10
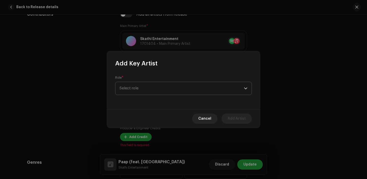
click at [156, 86] on span "Select role" at bounding box center [182, 88] width 125 height 13
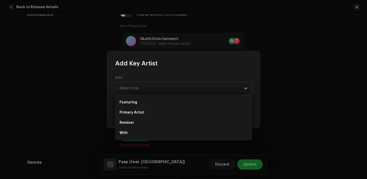
click at [275, 58] on div "Add Key Artist Role * Select role Cancel Add Artist" at bounding box center [183, 89] width 367 height 179
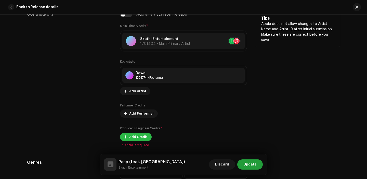
click at [135, 139] on span "Add Credit" at bounding box center [138, 137] width 18 height 10
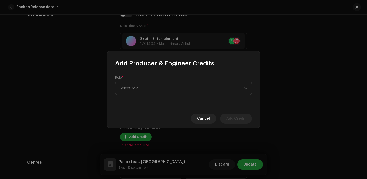
click at [157, 91] on span "Select role" at bounding box center [182, 88] width 125 height 13
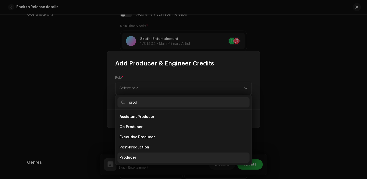
type input "prod"
click at [152, 159] on li "Producer" at bounding box center [184, 158] width 132 height 10
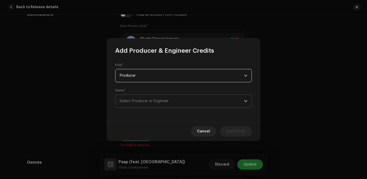
click at [149, 104] on span "Select Producer or Engineer" at bounding box center [182, 101] width 125 height 13
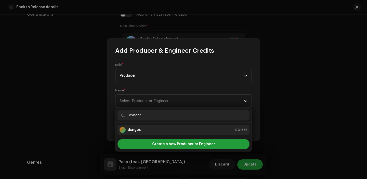
type input "dxnger."
click at [142, 128] on div "dxnger. 1701686" at bounding box center [184, 130] width 128 height 6
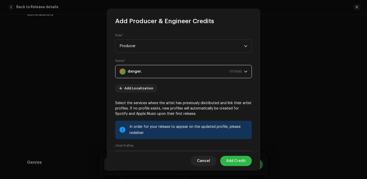
click at [240, 161] on span "Add Credit" at bounding box center [236, 161] width 19 height 10
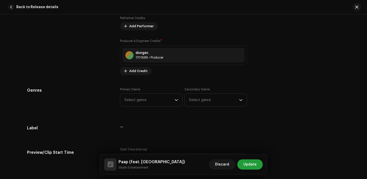
scroll to position [442, 0]
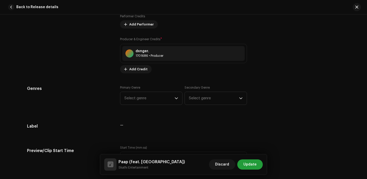
click at [151, 110] on div "Primary Genre Select genre Secondary Genre Select genre" at bounding box center [183, 99] width 127 height 26
click at [149, 103] on span "Select genre" at bounding box center [150, 98] width 50 height 13
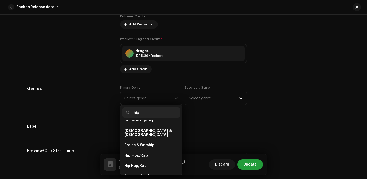
scroll to position [30, 0]
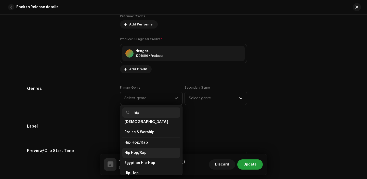
type input "hip"
click at [137, 151] on span "Hip Hop/Rap" at bounding box center [136, 153] width 22 height 5
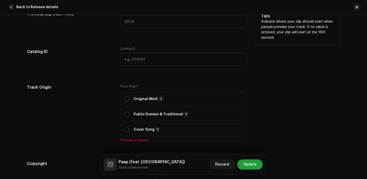
scroll to position [594, 0]
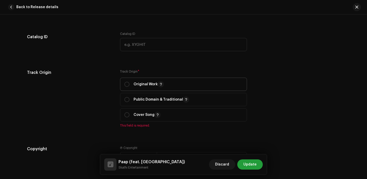
click at [126, 88] on div "Original Work" at bounding box center [145, 84] width 40 height 6
radio input "true"
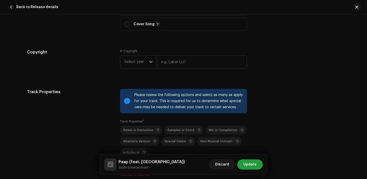
scroll to position [690, 0]
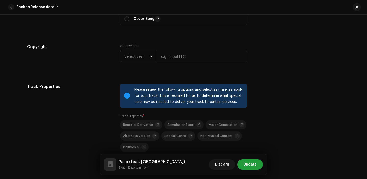
click at [139, 57] on span "Select year" at bounding box center [137, 56] width 25 height 13
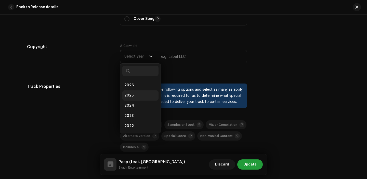
click at [141, 95] on li "2025" at bounding box center [140, 96] width 36 height 10
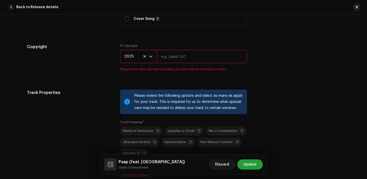
click at [171, 57] on input "text" at bounding box center [202, 56] width 90 height 13
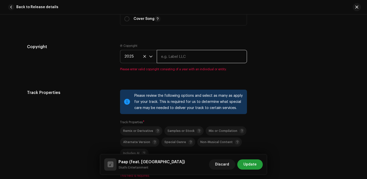
type input "Skathi Entertainment"
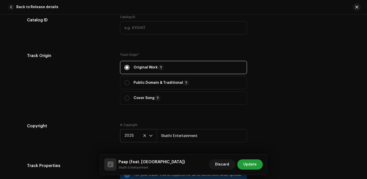
click at [101, 85] on div "Track Origin" at bounding box center [69, 82] width 85 height 58
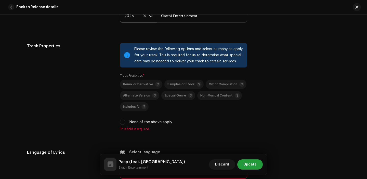
scroll to position [740, 0]
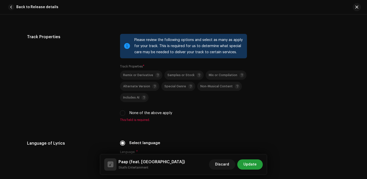
click at [119, 114] on div "Track Properties Please review the following options and select as many as appl…" at bounding box center [183, 81] width 313 height 94
click at [121, 114] on input "None of the above apply" at bounding box center [122, 113] width 5 height 5
checkbox input "true"
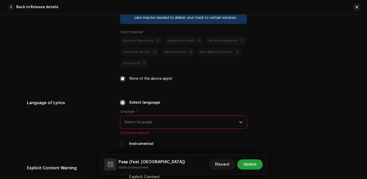
scroll to position [789, 0]
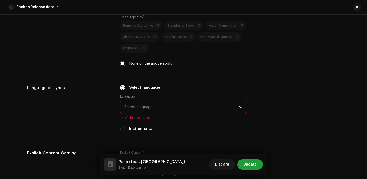
click at [151, 96] on div "Language * Select language This field is required." at bounding box center [183, 108] width 127 height 26
click at [150, 111] on span "Select language" at bounding box center [182, 107] width 115 height 13
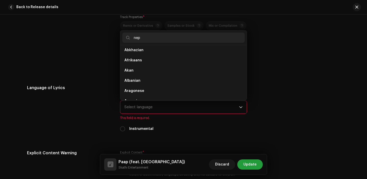
scroll to position [0, 0]
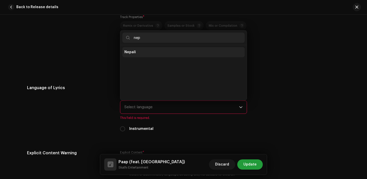
type input "nep"
click at [131, 57] on li "Nepali" at bounding box center [183, 52] width 122 height 10
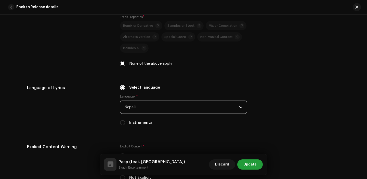
click at [102, 63] on div "Track Properties" at bounding box center [69, 28] width 85 height 88
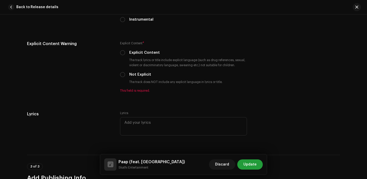
scroll to position [904, 0]
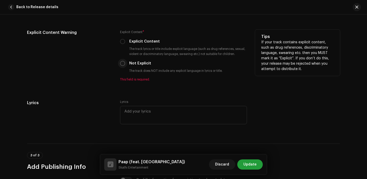
click at [120, 66] on input "Not Explicit" at bounding box center [122, 63] width 5 height 5
radio input "true"
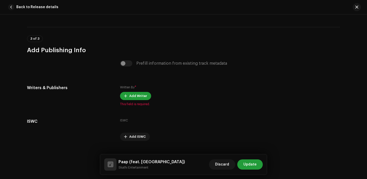
scroll to position [1027, 0]
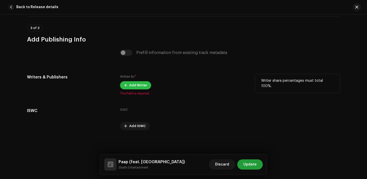
click at [130, 87] on span "Add Writer" at bounding box center [138, 85] width 18 height 10
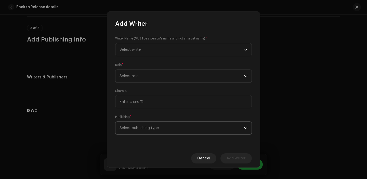
click at [149, 133] on span "Select publishing type" at bounding box center [182, 128] width 125 height 13
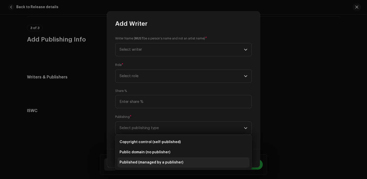
click at [145, 168] on li "Published (managed by a publisher)" at bounding box center [184, 163] width 132 height 10
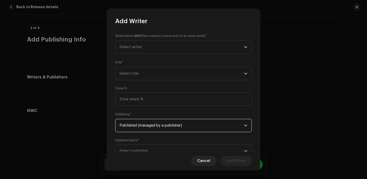
scroll to position [21, 0]
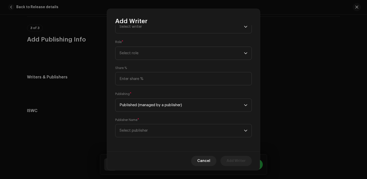
click at [142, 119] on div "Publisher Name * Select publisher" at bounding box center [183, 127] width 137 height 19
click at [142, 132] on span "Select publisher" at bounding box center [134, 131] width 28 height 4
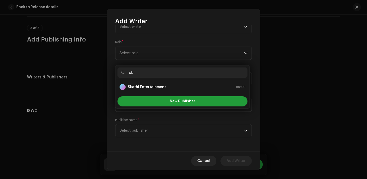
type input "sk"
click at [146, 89] on strong "Skathi Entertainment" at bounding box center [147, 87] width 38 height 5
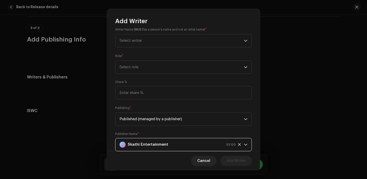
scroll to position [5, 0]
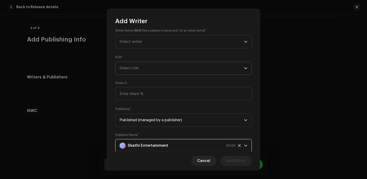
click at [141, 68] on span "Select role" at bounding box center [182, 68] width 125 height 13
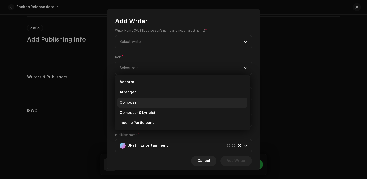
click at [139, 102] on li "Composer" at bounding box center [183, 103] width 130 height 10
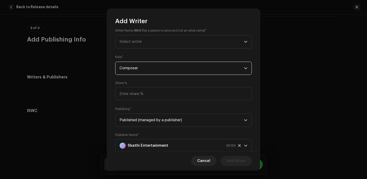
scroll to position [0, 0]
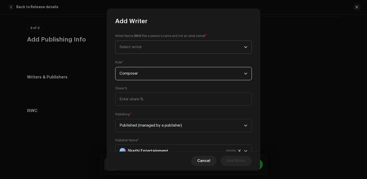
click at [151, 50] on span "Select writer" at bounding box center [182, 47] width 125 height 13
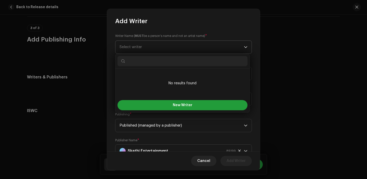
paste input "Dawa Sherpa"
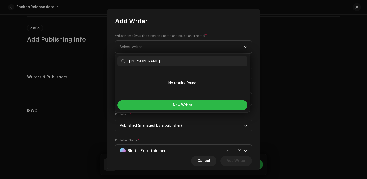
type input "Dawa Sherpa"
click at [158, 101] on button "New Writer" at bounding box center [183, 105] width 130 height 10
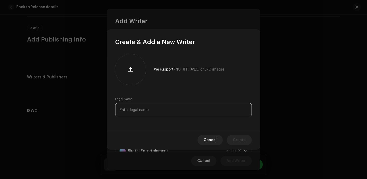
click at [145, 113] on input "text" at bounding box center [183, 109] width 137 height 13
paste input "Dawa Sherpa"
type input "Dawa Sherpa"
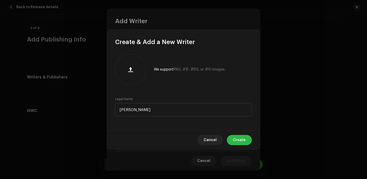
click at [239, 141] on span "Create" at bounding box center [239, 140] width 13 height 10
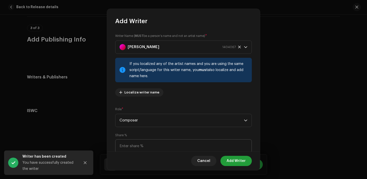
scroll to position [10, 0]
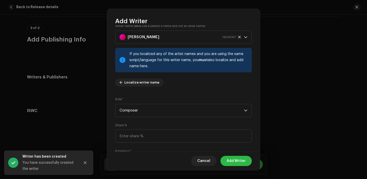
click at [230, 159] on span "Add Writer" at bounding box center [236, 161] width 19 height 10
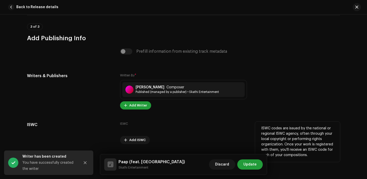
scroll to position [1042, 0]
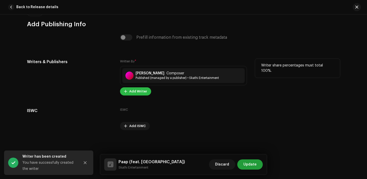
click at [136, 91] on span "Add Writer" at bounding box center [138, 91] width 18 height 10
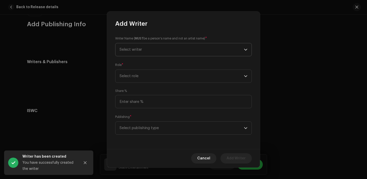
click at [141, 50] on span "Select writer" at bounding box center [131, 50] width 22 height 4
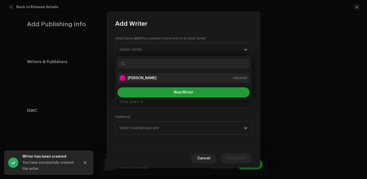
click at [143, 78] on strong "Dawa Sherpa" at bounding box center [142, 78] width 29 height 5
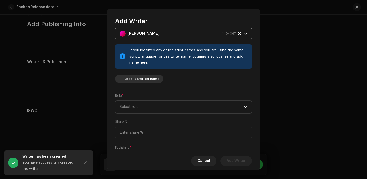
scroll to position [26, 0]
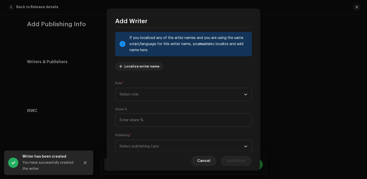
click at [143, 106] on div "Writer Name ( MUST be a person's name and not an artist name) * Dawa Sherpa 140…" at bounding box center [183, 88] width 153 height 127
click at [143, 97] on span "Select role" at bounding box center [182, 94] width 125 height 13
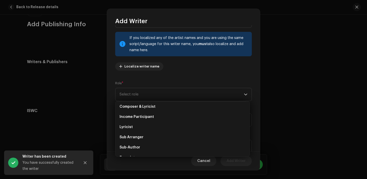
scroll to position [39, 0]
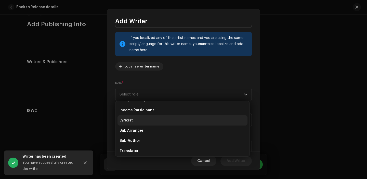
click at [139, 119] on li "Lyricist" at bounding box center [183, 121] width 130 height 10
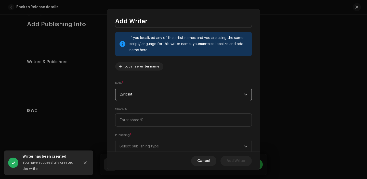
scroll to position [42, 0]
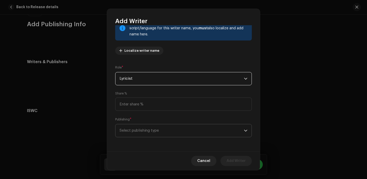
click at [155, 132] on span "Select publishing type" at bounding box center [182, 131] width 125 height 13
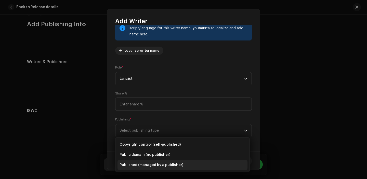
click at [158, 168] on span "Published (managed by a publisher)" at bounding box center [152, 165] width 64 height 5
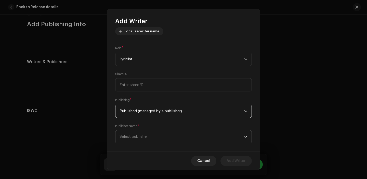
scroll to position [65, 0]
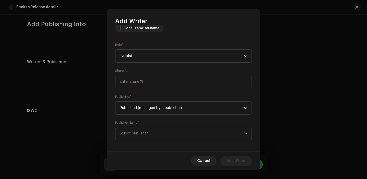
click at [152, 138] on span "Select publisher" at bounding box center [182, 133] width 125 height 13
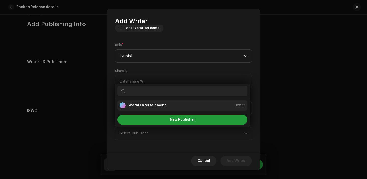
click at [146, 107] on strong "Skathi Entertainment" at bounding box center [147, 105] width 38 height 5
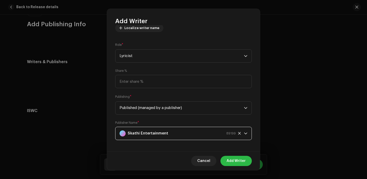
click at [241, 165] on span "Add Writer" at bounding box center [236, 161] width 19 height 10
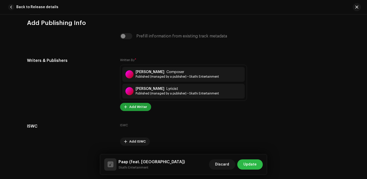
click at [251, 168] on span "Update" at bounding box center [250, 165] width 13 height 10
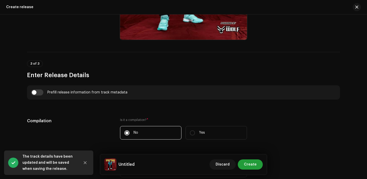
scroll to position [310, 0]
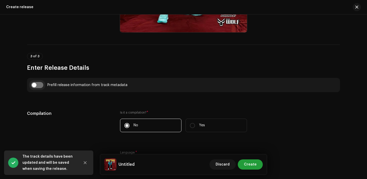
click at [38, 85] on input "checkbox" at bounding box center [37, 85] width 12 height 6
checkbox input "true"
type input "Paap"
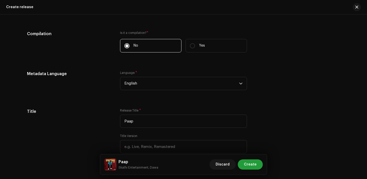
scroll to position [436, 0]
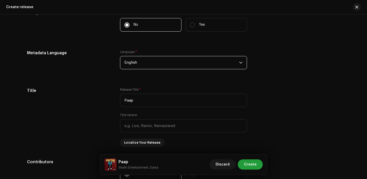
click at [159, 66] on span "English" at bounding box center [182, 62] width 115 height 13
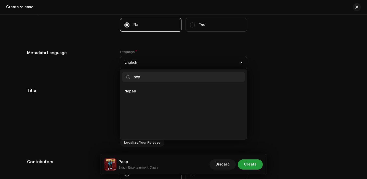
scroll to position [0, 0]
type input "nep"
click at [150, 92] on li "Nepali" at bounding box center [183, 91] width 122 height 10
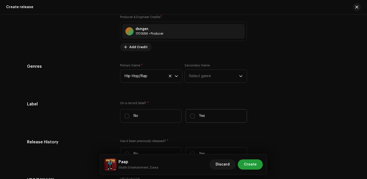
click at [200, 117] on p "Yes" at bounding box center [202, 116] width 6 height 5
click at [195, 117] on input "Yes" at bounding box center [192, 116] width 5 height 5
radio input "true"
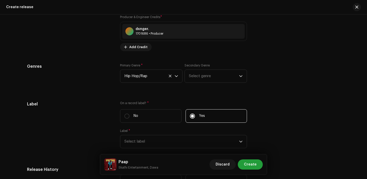
scroll to position [745, 0]
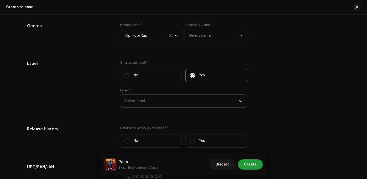
click at [145, 102] on span "Select label" at bounding box center [182, 101] width 115 height 13
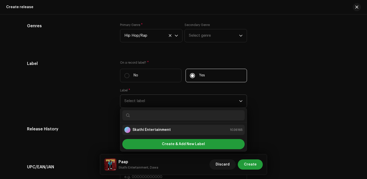
click at [147, 129] on strong "Skathi Entertainment" at bounding box center [152, 130] width 38 height 5
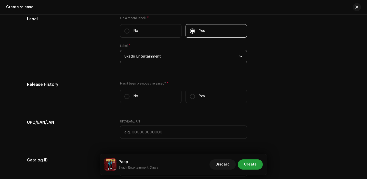
scroll to position [793, 0]
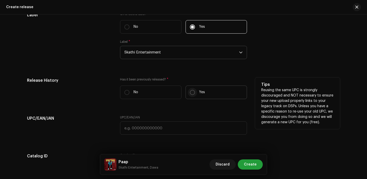
click at [192, 95] on input "Yes" at bounding box center [192, 92] width 5 height 5
radio input "true"
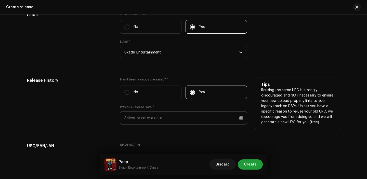
scroll to position [810, 0]
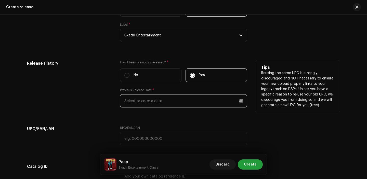
click at [162, 107] on input "text" at bounding box center [183, 100] width 127 height 13
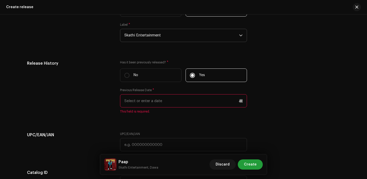
click at [155, 14] on div "Create release" at bounding box center [183, 7] width 367 height 15
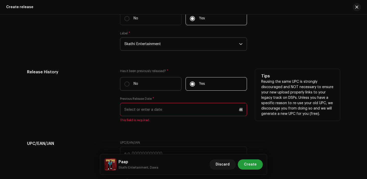
scroll to position [823, 0]
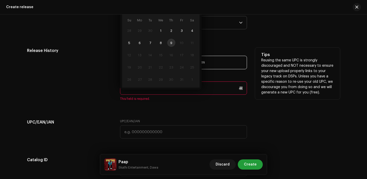
click at [134, 93] on input "text" at bounding box center [183, 88] width 127 height 13
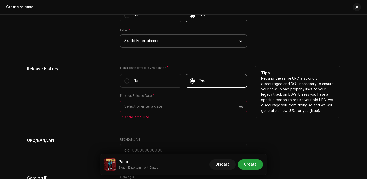
scroll to position [803, 0]
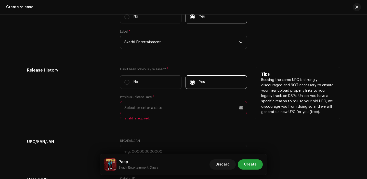
click at [142, 107] on input "text" at bounding box center [183, 107] width 127 height 13
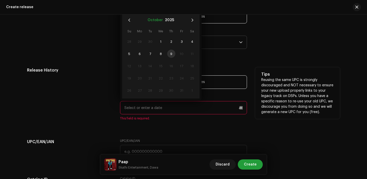
click at [152, 21] on button "October" at bounding box center [155, 20] width 15 height 8
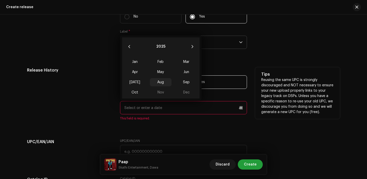
click at [160, 82] on span "Aug" at bounding box center [161, 82] width 22 height 8
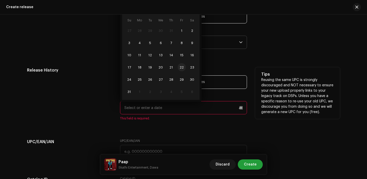
click at [180, 67] on span "22" at bounding box center [182, 67] width 8 height 8
type input "08/22/2025"
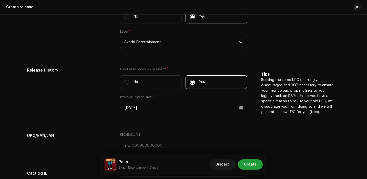
click at [145, 119] on div "Has it been previously released? * No Yes Previous Release Date * 08/22/2025" at bounding box center [183, 93] width 127 height 53
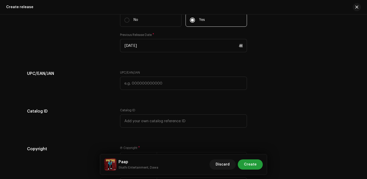
click at [137, 95] on div "UPC/EAN/JAN" at bounding box center [183, 84] width 127 height 26
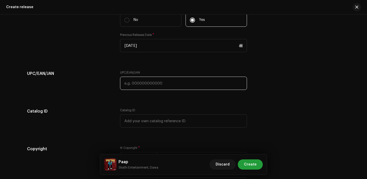
click at [137, 87] on input "text" at bounding box center [183, 83] width 127 height 13
paste input "7300345852634"
type input "7300345852634"
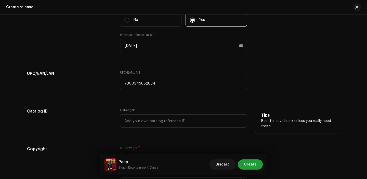
click at [108, 120] on div "Catalog ID" at bounding box center [69, 121] width 85 height 26
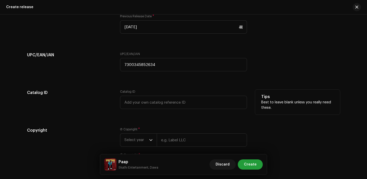
scroll to position [909, 0]
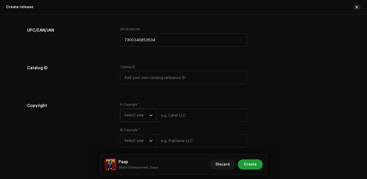
click at [138, 121] on span "Select year" at bounding box center [137, 115] width 25 height 13
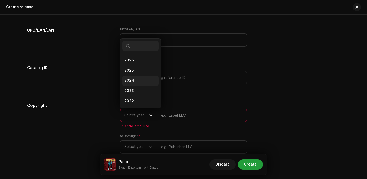
drag, startPoint x: 126, startPoint y: 71, endPoint x: 141, endPoint y: 84, distance: 20.4
click at [126, 71] on span "2025" at bounding box center [129, 70] width 9 height 5
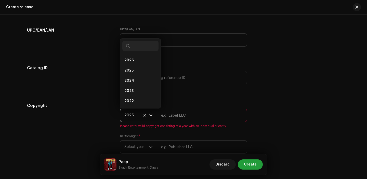
click at [165, 105] on div "Ⓟ Copyright * 2025 2026 2025 2024 2023 2022 2021 2020 2019 2018 2017 2016 2015 …" at bounding box center [183, 116] width 127 height 26
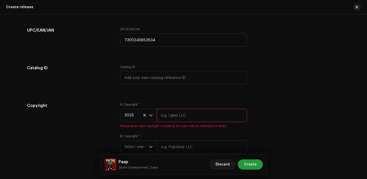
click at [167, 114] on input "text" at bounding box center [202, 115] width 90 height 13
type input "Skathi Entertainment"
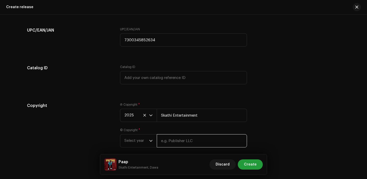
click at [178, 139] on input "text" at bounding box center [202, 140] width 90 height 13
type input "Skathi Entertainment"
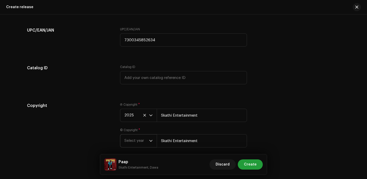
click at [145, 139] on span "Select year" at bounding box center [137, 141] width 25 height 13
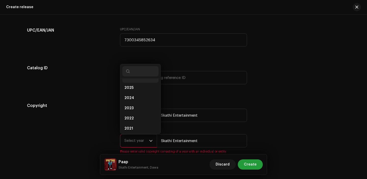
scroll to position [2, 0]
click at [132, 88] on li "2026" at bounding box center [140, 84] width 36 height 10
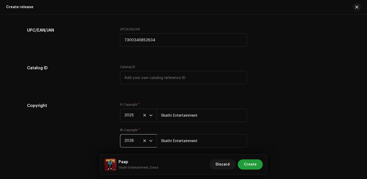
click at [137, 140] on span "2026" at bounding box center [137, 141] width 25 height 13
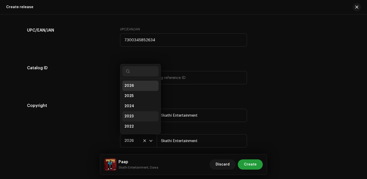
scroll to position [8, 0]
click at [134, 89] on li "2025" at bounding box center [140, 88] width 36 height 10
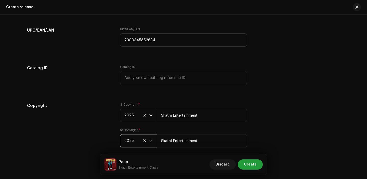
click at [156, 108] on div "Ⓟ Copyright * 2025 Skathi Entertainment" at bounding box center [183, 112] width 127 height 19
click at [236, 160] on div "Discard Create" at bounding box center [236, 165] width 53 height 12
click at [246, 160] on span "Create" at bounding box center [250, 165] width 13 height 10
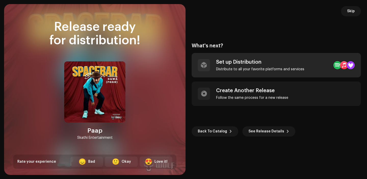
click at [221, 67] on div "Distribute to all your favorite platforms and services" at bounding box center [260, 69] width 88 height 4
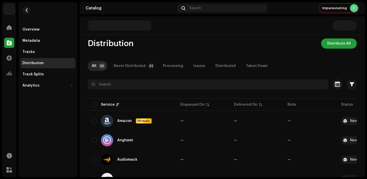
scroll to position [5, 0]
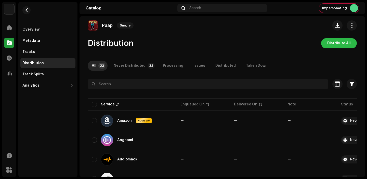
click at [345, 44] on span "Distribute All" at bounding box center [339, 43] width 23 height 10
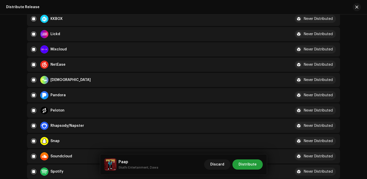
scroll to position [331, 0]
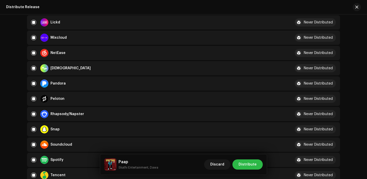
click at [252, 163] on span "Distribute" at bounding box center [248, 165] width 18 height 10
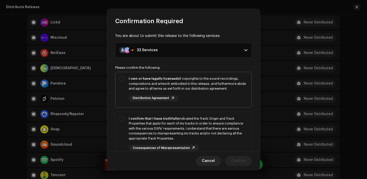
click at [196, 99] on div "I own or have legally licensed all copyrights to the sound recordings, composit…" at bounding box center [188, 88] width 119 height 25
checkbox input "true"
click at [196, 124] on div "I confirm that I have truthfully indicated the Track Origin and Track Propertie…" at bounding box center [188, 128] width 119 height 25
checkbox input "true"
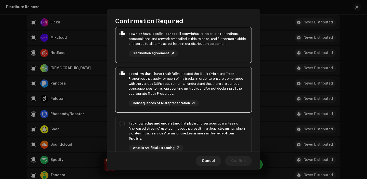
scroll to position [56, 0]
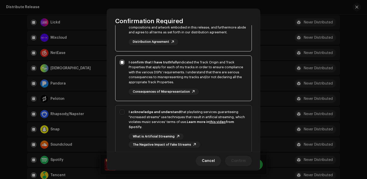
click at [206, 131] on div "I acknowledge and understand that playlisting services guaranteeing "increased …" at bounding box center [188, 129] width 119 height 38
checkbox input "true"
click at [239, 157] on span "Confirm" at bounding box center [238, 161] width 15 height 10
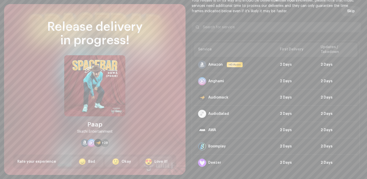
scroll to position [331, 0]
click at [352, 11] on span "Skip" at bounding box center [352, 11] width 8 height 10
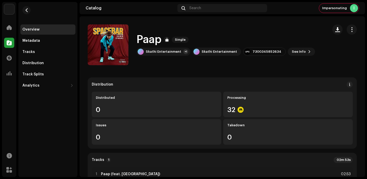
click at [3, 41] on div "Catalog" at bounding box center [9, 43] width 14 height 14
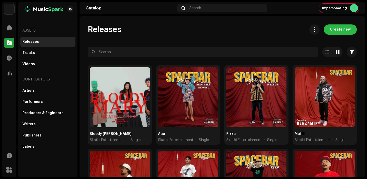
click at [349, 30] on button "Create new" at bounding box center [340, 29] width 33 height 10
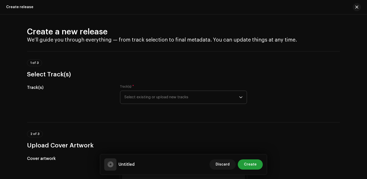
click at [171, 95] on span "Select existing or upload new tracks" at bounding box center [182, 97] width 115 height 13
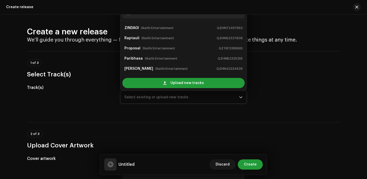
click at [164, 77] on div "Upload new tracks" at bounding box center [183, 83] width 127 height 14
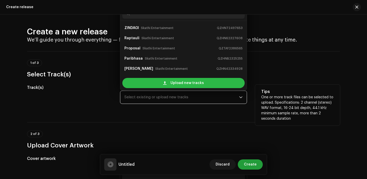
click at [164, 82] on span at bounding box center [164, 83] width 3 height 4
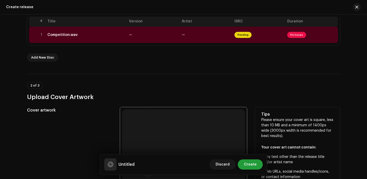
scroll to position [118, 0]
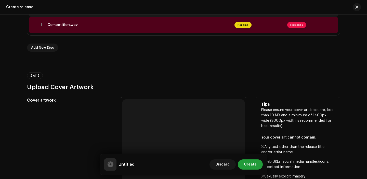
click at [161, 125] on div "Browse or drag and drop image file We support: JPG, JPEG, PNG, JFIF" at bounding box center [183, 161] width 123 height 123
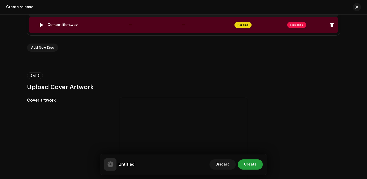
click at [148, 29] on td "—" at bounding box center [153, 25] width 53 height 16
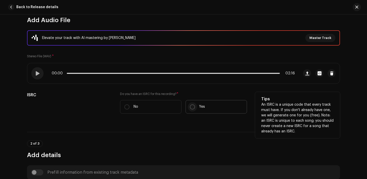
scroll to position [63, 0]
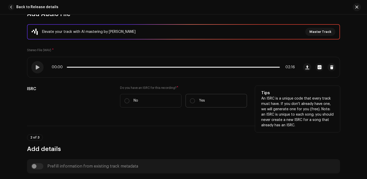
click at [193, 105] on label "Yes" at bounding box center [216, 101] width 61 height 14
click at [193, 104] on input "Yes" at bounding box center [192, 100] width 5 height 5
radio input "true"
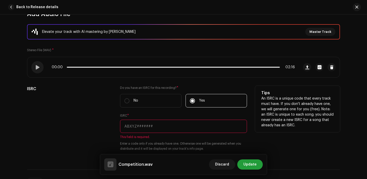
scroll to position [70, 0]
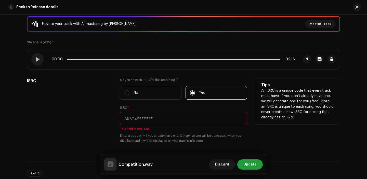
click at [149, 115] on input "text" at bounding box center [183, 118] width 127 height 13
paste input "QZTAX2320813"
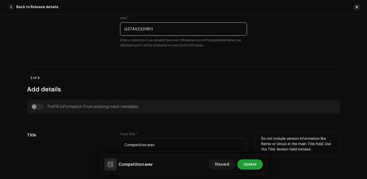
scroll to position [196, 0]
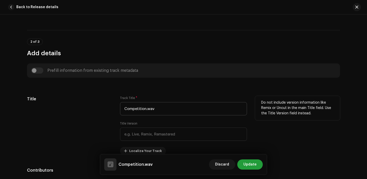
type input "QZTAX2320813"
click at [160, 110] on input "Competition.wav" at bounding box center [183, 108] width 127 height 13
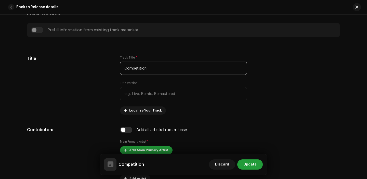
scroll to position [261, 0]
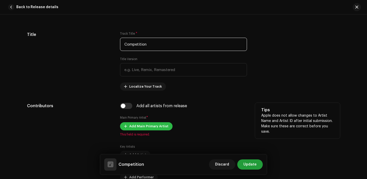
type input "Competition"
click at [138, 127] on span "Add Main Primary Artist" at bounding box center [148, 126] width 39 height 10
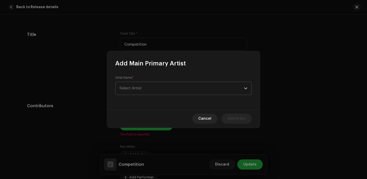
click at [149, 88] on span "Select Artist" at bounding box center [182, 88] width 125 height 13
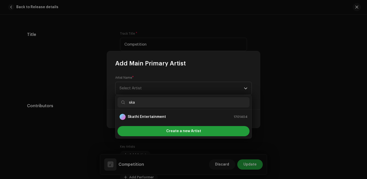
click at [153, 104] on input "ska" at bounding box center [184, 102] width 132 height 10
type input "ska"
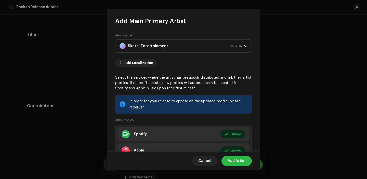
click at [231, 156] on span "Add Artist" at bounding box center [237, 161] width 18 height 10
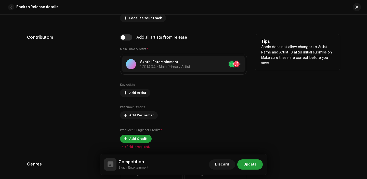
scroll to position [343, 0]
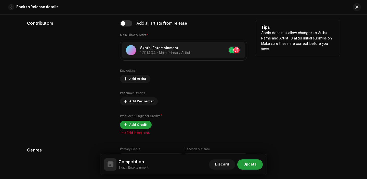
click at [129, 85] on div "Key Artists Add Artist Performer Credits Add Performer Producer & Engineer Cred…" at bounding box center [183, 99] width 127 height 60
click at [132, 80] on span "Add Artist" at bounding box center [137, 79] width 17 height 10
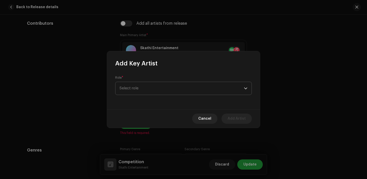
click at [152, 90] on span "Select role" at bounding box center [182, 88] width 125 height 13
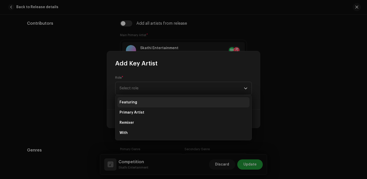
click at [141, 102] on li "Featuring" at bounding box center [184, 102] width 132 height 10
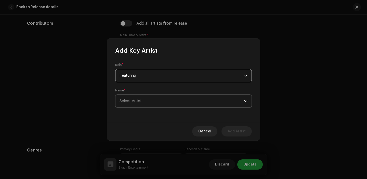
click at [132, 98] on span "Select Artist" at bounding box center [182, 101] width 125 height 13
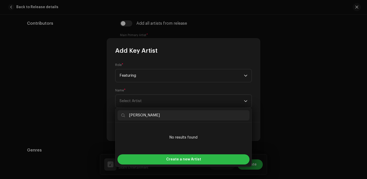
type input "[PERSON_NAME]"
click at [161, 163] on div "Create a new Artist" at bounding box center [184, 160] width 132 height 10
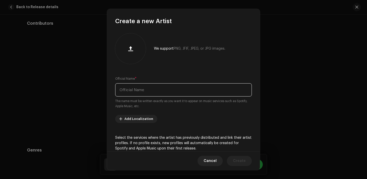
click at [144, 96] on input "text" at bounding box center [183, 89] width 137 height 13
paste input "[PERSON_NAME]"
type input "[PERSON_NAME]"
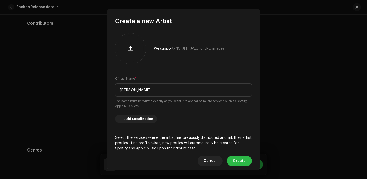
click at [240, 164] on span "Create" at bounding box center [239, 161] width 13 height 10
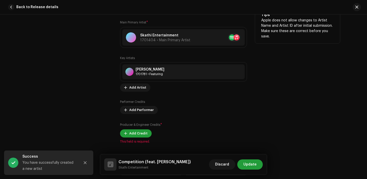
scroll to position [365, 0]
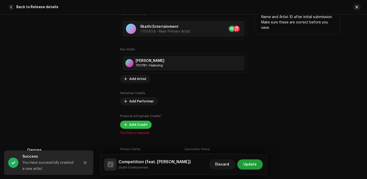
click at [133, 127] on span "Add Credit" at bounding box center [138, 125] width 18 height 10
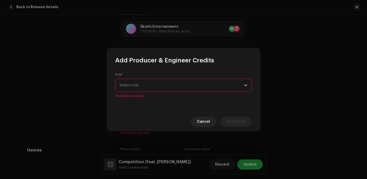
click at [134, 88] on span "Select role" at bounding box center [182, 85] width 125 height 13
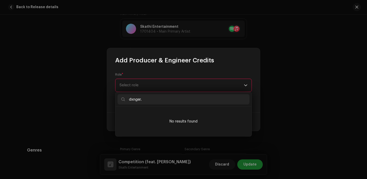
type input "dxnger."
click at [191, 74] on div "Role * Select role This field is required." at bounding box center [183, 86] width 137 height 26
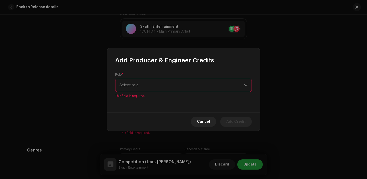
click at [173, 84] on span "Select role" at bounding box center [182, 85] width 125 height 13
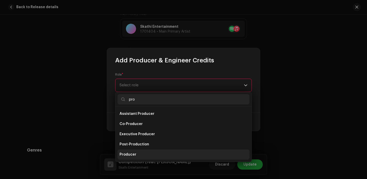
type input "pro"
click at [155, 152] on li "Producer" at bounding box center [184, 155] width 132 height 10
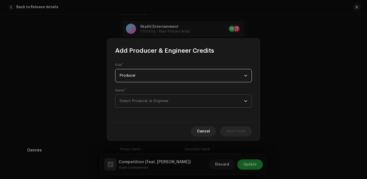
click at [147, 100] on span "Select Producer or Engineer" at bounding box center [144, 101] width 49 height 4
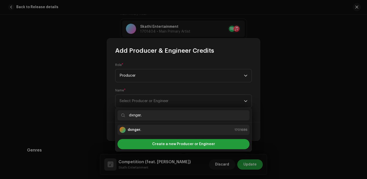
type input "dxnger."
click at [153, 130] on div "dxnger. 1701686" at bounding box center [184, 130] width 128 height 6
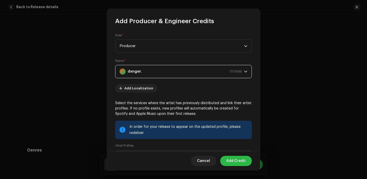
click at [243, 162] on span "Add Credit" at bounding box center [236, 161] width 19 height 10
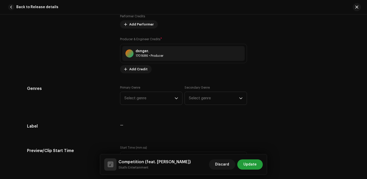
scroll to position [447, 0]
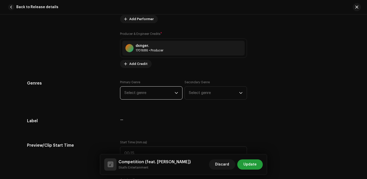
click at [137, 87] on span "Select genre" at bounding box center [150, 93] width 50 height 13
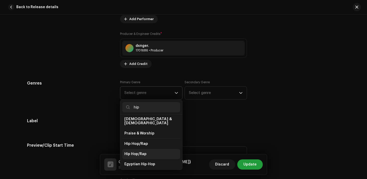
scroll to position [34, 0]
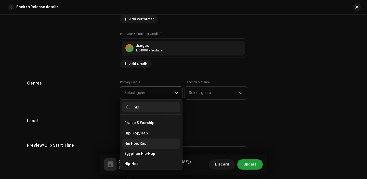
type input "hip"
click at [137, 139] on li "Hip Hop/Rap" at bounding box center [151, 144] width 58 height 10
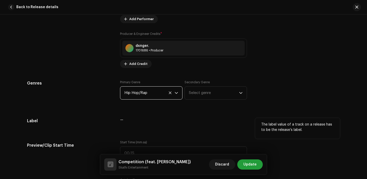
click at [114, 125] on div "Label — The label value of a track on a release has to be the release’s label." at bounding box center [183, 123] width 313 height 10
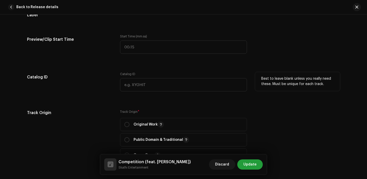
scroll to position [574, 0]
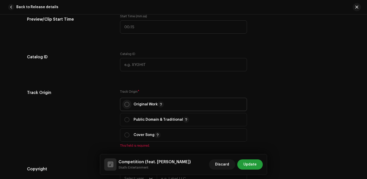
click at [126, 106] on input "radio" at bounding box center [127, 104] width 5 height 5
radio input "true"
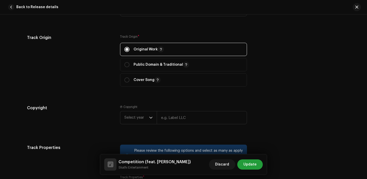
scroll to position [638, 0]
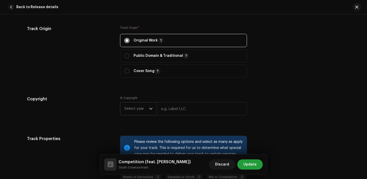
click at [153, 109] on p-select "Select year" at bounding box center [138, 108] width 37 height 13
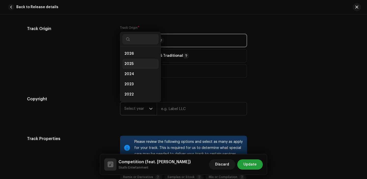
click at [133, 66] on li "2025" at bounding box center [140, 64] width 36 height 10
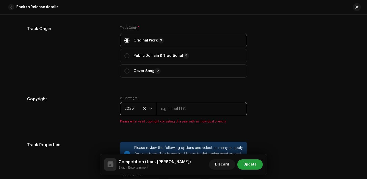
click at [183, 111] on input "text" at bounding box center [202, 108] width 90 height 13
type input "Skathi Entertainment"
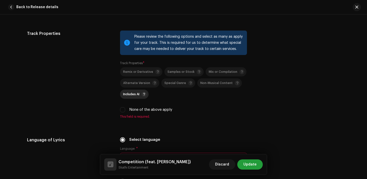
scroll to position [758, 0]
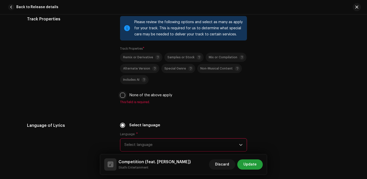
click at [120, 95] on input "None of the above apply" at bounding box center [122, 95] width 5 height 5
checkbox input "true"
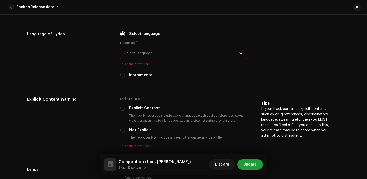
scroll to position [844, 0]
click at [120, 108] on input "Explicit Content" at bounding box center [122, 107] width 5 height 5
radio input "true"
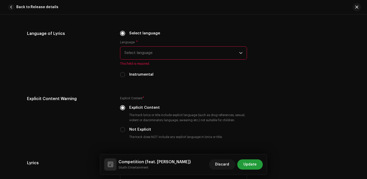
click at [145, 57] on span "Select language" at bounding box center [182, 53] width 115 height 13
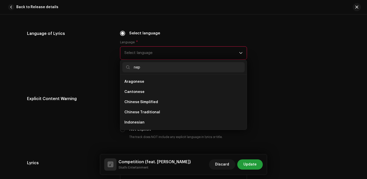
scroll to position [0, 0]
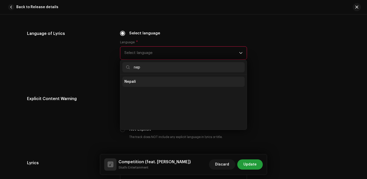
type input "nep"
click at [135, 85] on li "Nepali" at bounding box center [183, 82] width 122 height 10
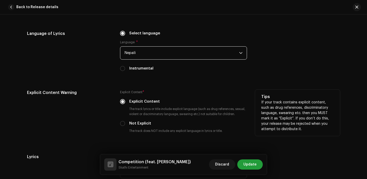
click at [89, 105] on div "Explicit Content Warning" at bounding box center [69, 116] width 85 height 52
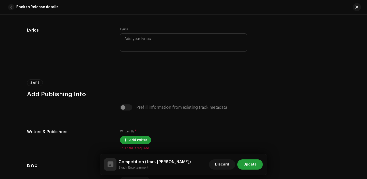
scroll to position [1004, 0]
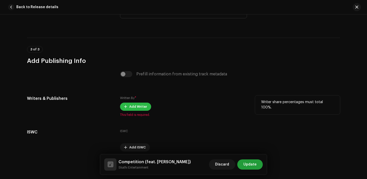
click at [128, 108] on button "Add Writer" at bounding box center [135, 107] width 31 height 8
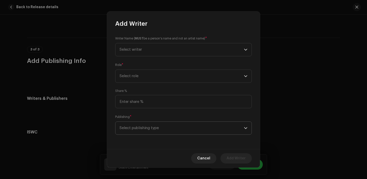
click at [152, 126] on span "Select publishing type" at bounding box center [182, 128] width 125 height 13
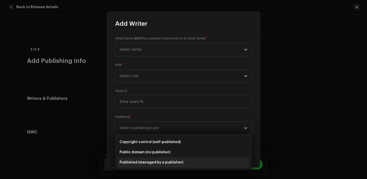
click at [147, 165] on li "Published (managed by a publisher)" at bounding box center [184, 163] width 132 height 10
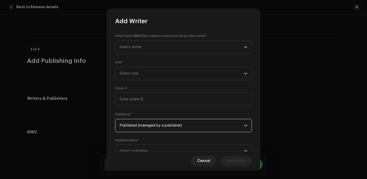
scroll to position [21, 0]
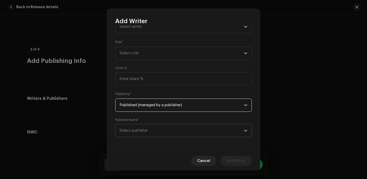
click at [145, 132] on span "Select publisher" at bounding box center [134, 131] width 28 height 4
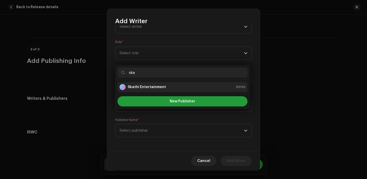
type input "ska"
click at [152, 86] on strong "Skathi Entertainment" at bounding box center [147, 87] width 38 height 5
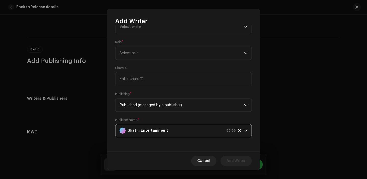
scroll to position [9, 0]
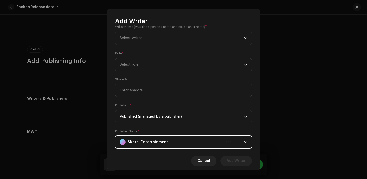
drag, startPoint x: 133, startPoint y: 60, endPoint x: 135, endPoint y: 69, distance: 9.2
click at [133, 60] on span "Select role" at bounding box center [182, 64] width 125 height 13
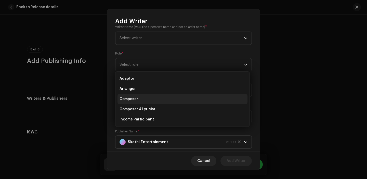
click at [139, 97] on li "Composer" at bounding box center [183, 99] width 130 height 10
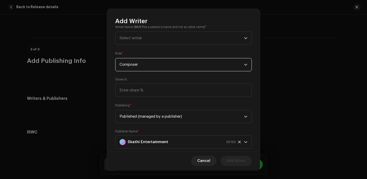
scroll to position [0, 0]
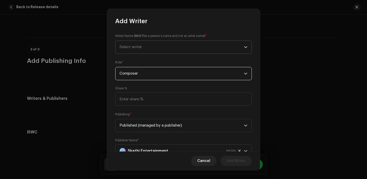
click at [137, 47] on span "Select writer" at bounding box center [131, 47] width 22 height 4
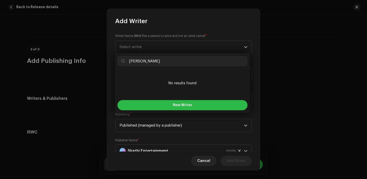
type input "[PERSON_NAME]"
click at [167, 104] on button "New Writer" at bounding box center [183, 105] width 130 height 10
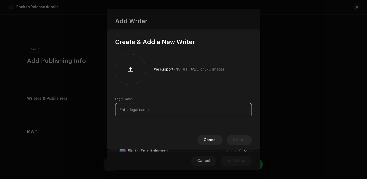
click at [144, 113] on input "text" at bounding box center [183, 109] width 137 height 13
paste input "[PERSON_NAME]"
type input "[PERSON_NAME]"
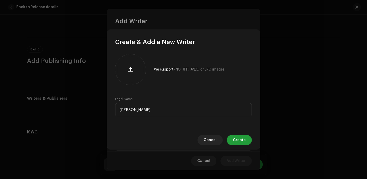
click at [234, 132] on div "Cancel Create" at bounding box center [183, 140] width 153 height 19
click at [234, 141] on button "Create" at bounding box center [239, 140] width 25 height 10
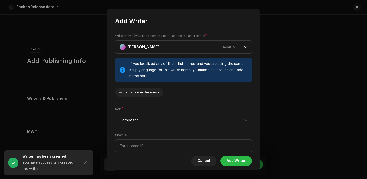
click at [232, 162] on span "Add Writer" at bounding box center [236, 161] width 19 height 10
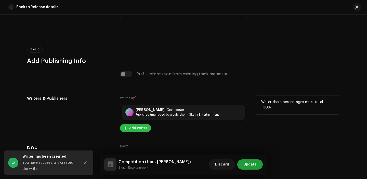
click at [131, 132] on span "Add Writer" at bounding box center [138, 128] width 18 height 10
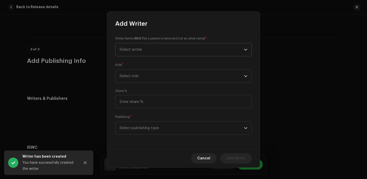
click at [145, 54] on span "Select writer" at bounding box center [182, 49] width 125 height 13
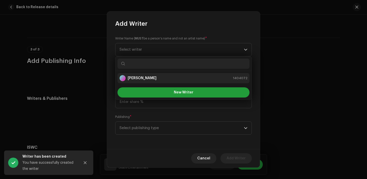
click at [145, 77] on strong "[PERSON_NAME]" at bounding box center [142, 78] width 29 height 5
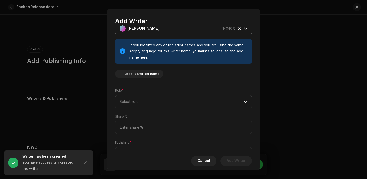
scroll to position [41, 0]
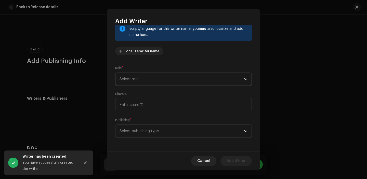
click at [138, 84] on span "Select role" at bounding box center [182, 79] width 125 height 13
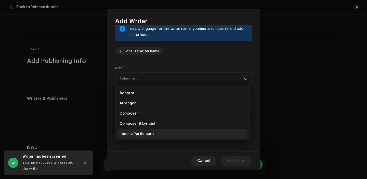
scroll to position [16, 0]
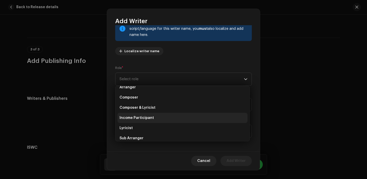
click at [138, 131] on li "Lyricist" at bounding box center [183, 128] width 130 height 10
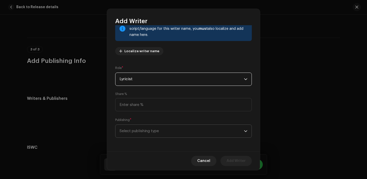
click at [145, 128] on span "Select publishing type" at bounding box center [182, 131] width 125 height 13
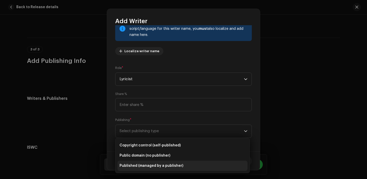
click at [145, 164] on span "Published (managed by a publisher)" at bounding box center [152, 166] width 64 height 5
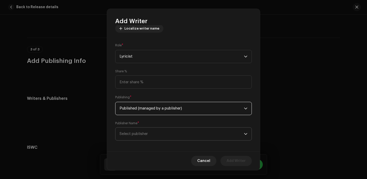
scroll to position [68, 0]
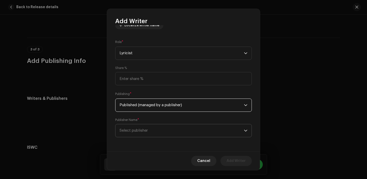
click at [140, 131] on span "Select publisher" at bounding box center [134, 131] width 28 height 4
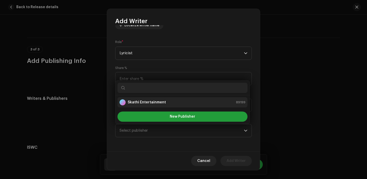
click at [142, 101] on strong "Skathi Entertainment" at bounding box center [147, 102] width 38 height 5
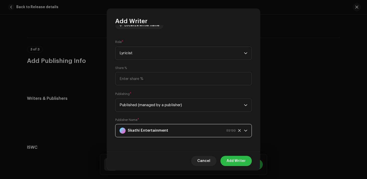
click at [239, 158] on span "Add Writer" at bounding box center [236, 161] width 19 height 10
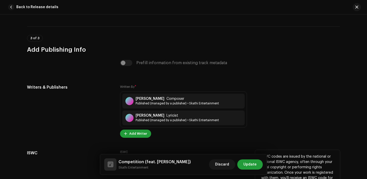
scroll to position [1025, 0]
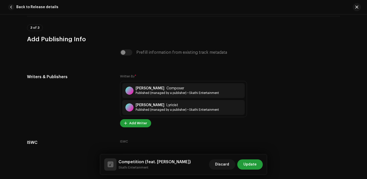
click at [252, 170] on div "Discard Update" at bounding box center [236, 165] width 54 height 12
click at [252, 162] on span "Update" at bounding box center [250, 165] width 13 height 10
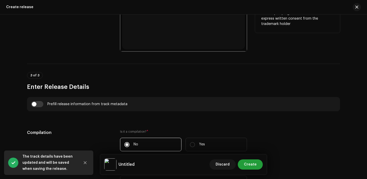
scroll to position [306, 0]
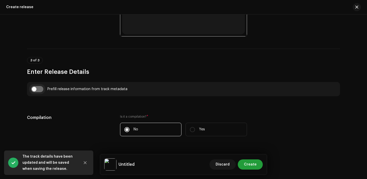
click at [36, 89] on input "checkbox" at bounding box center [37, 89] width 12 height 6
checkbox input "true"
type input "Competition"
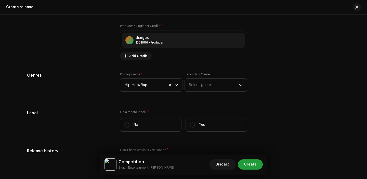
scroll to position [719, 0]
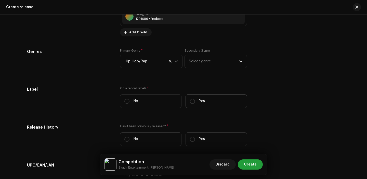
click at [202, 100] on label "Yes" at bounding box center [216, 102] width 61 height 14
click at [195, 100] on input "Yes" at bounding box center [192, 101] width 5 height 5
radio input "true"
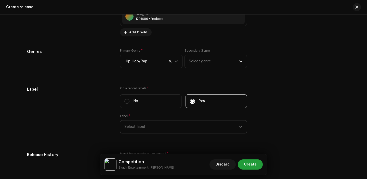
click at [158, 128] on span "Select label" at bounding box center [182, 127] width 115 height 13
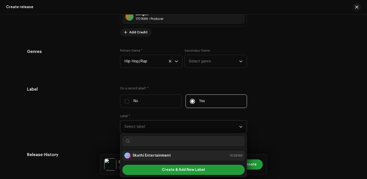
click at [149, 154] on div "Skathi Entertainment" at bounding box center [148, 156] width 46 height 6
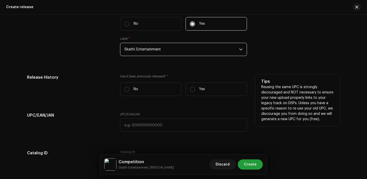
scroll to position [798, 0]
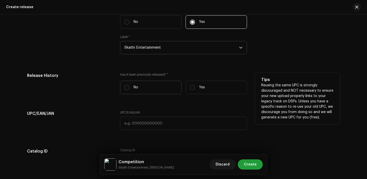
click at [131, 91] on label "No" at bounding box center [150, 88] width 61 height 14
click at [130, 90] on input "No" at bounding box center [127, 87] width 5 height 5
radio input "true"
click at [198, 97] on div "Has it been previously released? * No Yes" at bounding box center [183, 86] width 127 height 26
click at [198, 93] on label "Yes" at bounding box center [216, 88] width 61 height 14
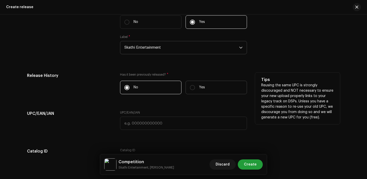
click at [195, 90] on input "Yes" at bounding box center [192, 87] width 5 height 5
radio input "true"
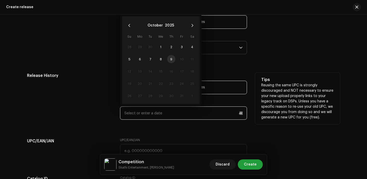
click at [162, 116] on input "text" at bounding box center [183, 113] width 127 height 13
click at [154, 28] on button "October" at bounding box center [155, 25] width 15 height 8
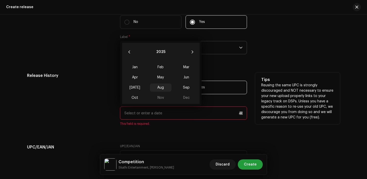
click at [163, 87] on span "Aug" at bounding box center [161, 88] width 22 height 8
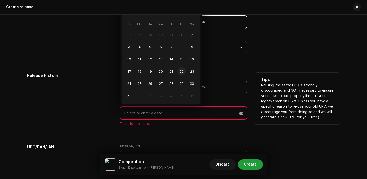
click at [181, 71] on span "22" at bounding box center [182, 71] width 8 height 8
type input "[DATE]"
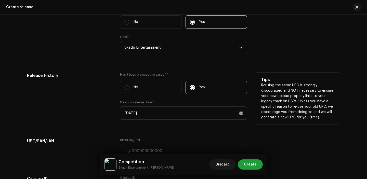
click at [115, 143] on div "UPC/EAN/JAN UPC/EAN/JAN" at bounding box center [183, 151] width 313 height 26
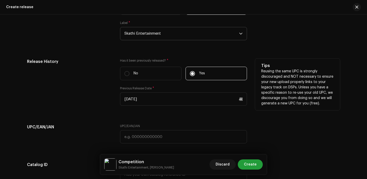
scroll to position [829, 0]
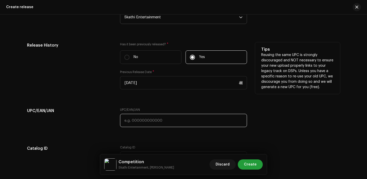
click at [137, 119] on input "text" at bounding box center [183, 120] width 127 height 13
paste input "7300345852641"
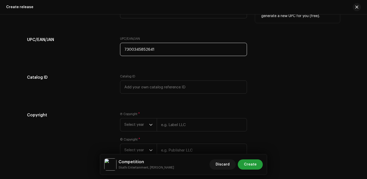
scroll to position [908, 0]
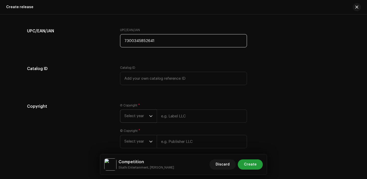
type input "7300345852641"
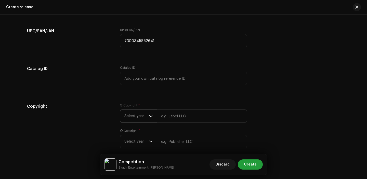
click at [144, 118] on span "Select year" at bounding box center [137, 116] width 25 height 13
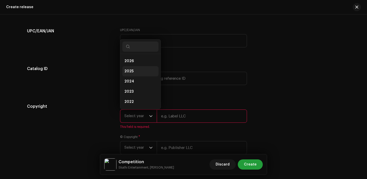
click at [133, 70] on li "2025" at bounding box center [140, 71] width 36 height 10
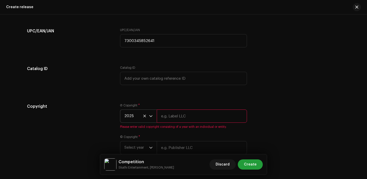
click at [193, 122] on input "text" at bounding box center [202, 116] width 90 height 13
type input "Skathi Entertainment"
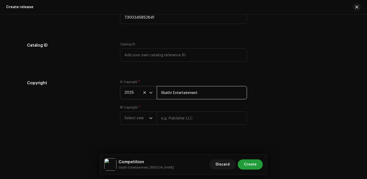
scroll to position [935, 0]
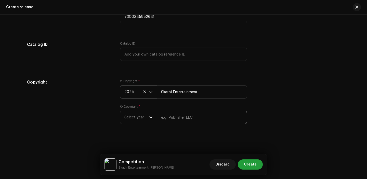
click at [179, 112] on input "text" at bounding box center [202, 117] width 90 height 13
type input "Skathi Entertainment"
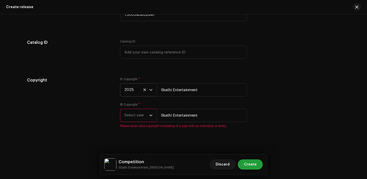
click at [142, 112] on span "Select year" at bounding box center [137, 115] width 25 height 13
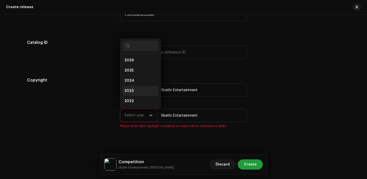
scroll to position [8, 0]
click at [134, 68] on li "2025" at bounding box center [140, 62] width 36 height 10
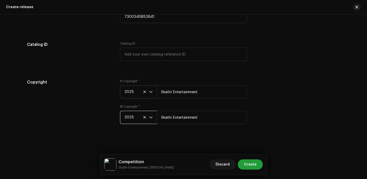
click at [225, 103] on div "Ⓟ Copyright * 2025 Skathi Entertainment © Copyright * 2025 Skathi Entertainment" at bounding box center [183, 104] width 127 height 51
click at [254, 161] on span "Create" at bounding box center [250, 165] width 13 height 10
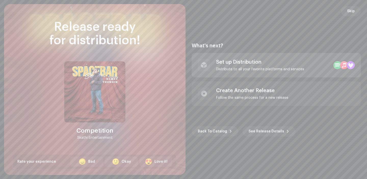
click at [232, 63] on div "Set up Distribution" at bounding box center [260, 62] width 88 height 6
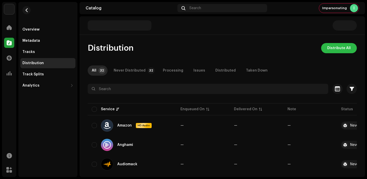
click at [339, 51] on span "Distribute All" at bounding box center [339, 48] width 23 height 10
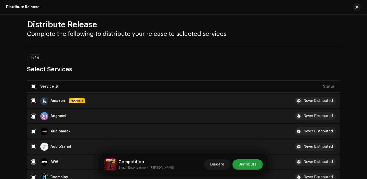
scroll to position [7, 0]
click at [253, 165] on span "Distribute" at bounding box center [248, 165] width 18 height 10
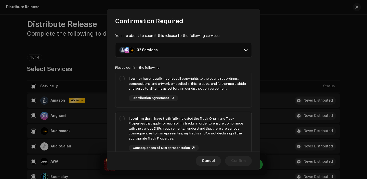
drag, startPoint x: 214, startPoint y: 96, endPoint x: 214, endPoint y: 120, distance: 24.5
click at [214, 96] on div "I own or have legally licensed all copyrights to the sound recordings, composit…" at bounding box center [188, 88] width 119 height 25
checkbox input "true"
click at [214, 138] on div "I confirm that I have truthfully indicated the Track Origin and Track Propertie…" at bounding box center [188, 128] width 119 height 25
checkbox input "true"
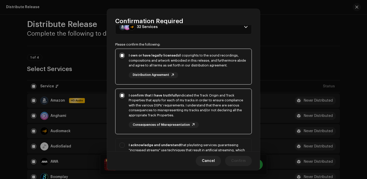
scroll to position [46, 0]
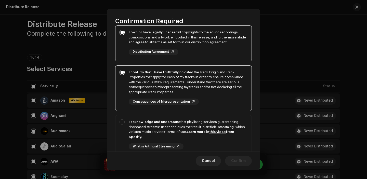
click at [214, 138] on div "I acknowledge and understand that playlisting services guaranteeing "increased …" at bounding box center [188, 130] width 119 height 20
checkbox input "true"
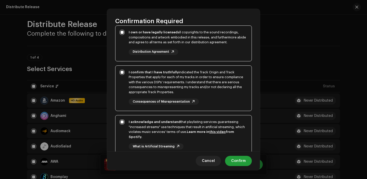
click at [237, 167] on div "Cancel Confirm" at bounding box center [183, 161] width 153 height 19
click at [239, 158] on span "Confirm" at bounding box center [238, 161] width 15 height 10
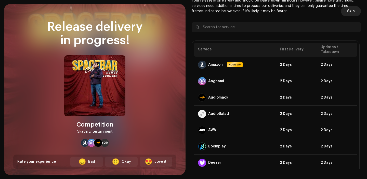
click at [352, 11] on span "Skip" at bounding box center [352, 11] width 8 height 10
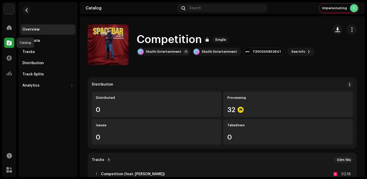
click at [13, 43] on div at bounding box center [9, 43] width 10 height 10
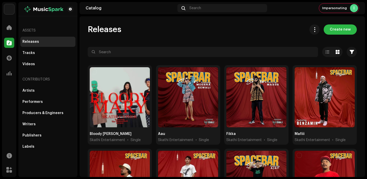
click at [338, 31] on span "Create new" at bounding box center [340, 29] width 21 height 10
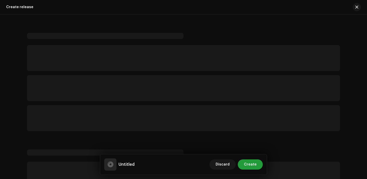
click at [186, 88] on p-skeleton at bounding box center [183, 88] width 313 height 26
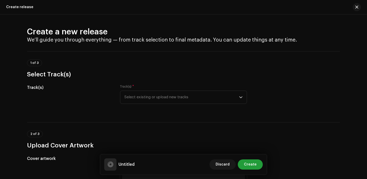
scroll to position [4, 0]
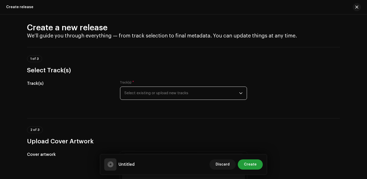
click at [166, 96] on span "Select existing or upload new tracks" at bounding box center [182, 93] width 115 height 13
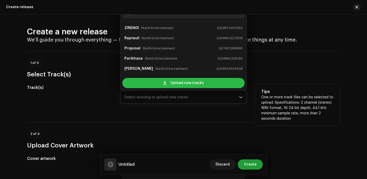
click at [167, 83] on div "Upload new tracks" at bounding box center [183, 83] width 122 height 10
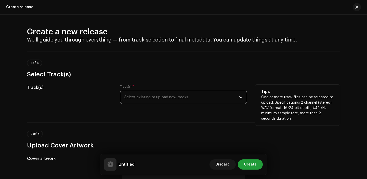
click at [178, 102] on span "Select existing or upload new tracks" at bounding box center [182, 97] width 115 height 13
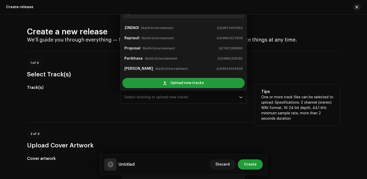
click at [165, 90] on div "Upload new tracks" at bounding box center [183, 83] width 127 height 14
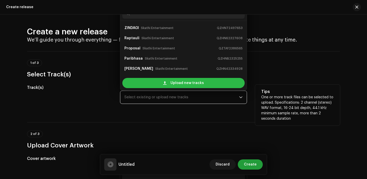
click at [163, 84] on span at bounding box center [164, 83] width 3 height 4
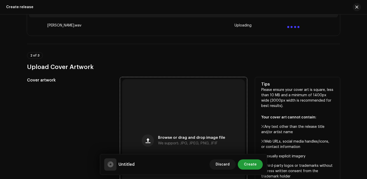
scroll to position [131, 0]
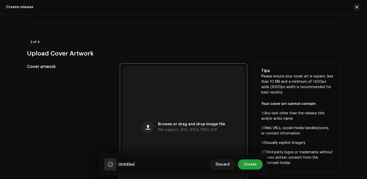
click at [178, 131] on span "We support: JPG, JPEG, PNG, JFIF" at bounding box center [188, 130] width 60 height 4
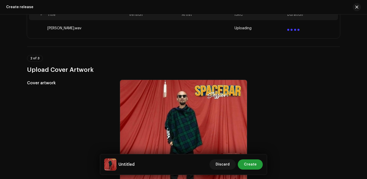
scroll to position [85, 0]
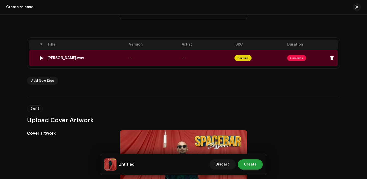
click at [184, 58] on td "—" at bounding box center [206, 58] width 53 height 16
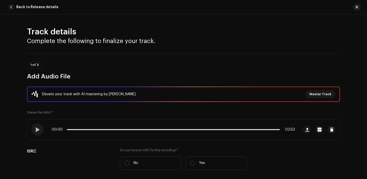
scroll to position [40, 0]
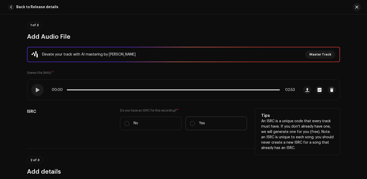
click at [191, 117] on label "Yes" at bounding box center [216, 124] width 61 height 14
click at [191, 121] on input "Yes" at bounding box center [192, 123] width 5 height 5
radio input "true"
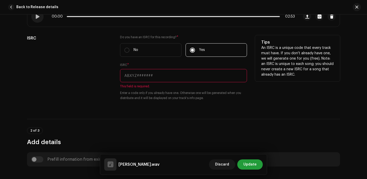
scroll to position [121, 0]
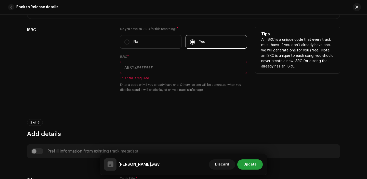
click at [137, 70] on input "text" at bounding box center [183, 67] width 127 height 13
paste input "QZHN72323804"
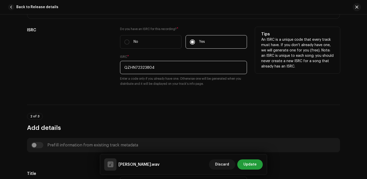
scroll to position [201, 0]
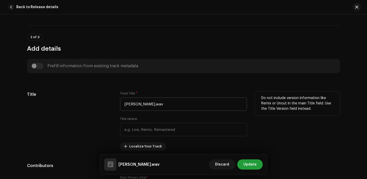
type input "QZHN72323804"
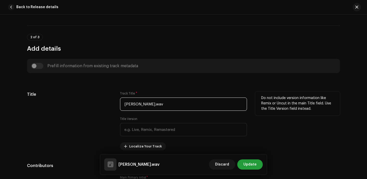
click at [171, 106] on input "Bastabik Parichaya.wav" at bounding box center [183, 104] width 127 height 13
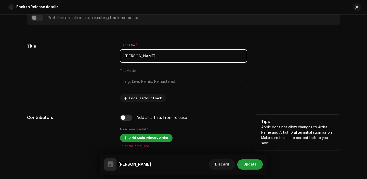
scroll to position [298, 0]
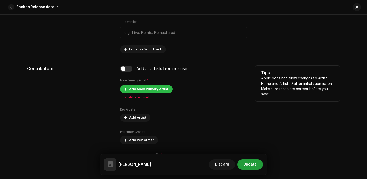
type input "[PERSON_NAME]"
click at [137, 94] on span "Add Main Primary Artist" at bounding box center [148, 89] width 39 height 10
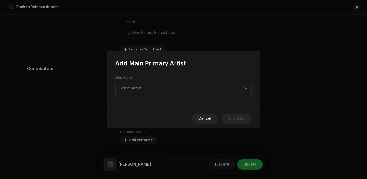
click at [146, 87] on span "Select Artist" at bounding box center [182, 88] width 125 height 13
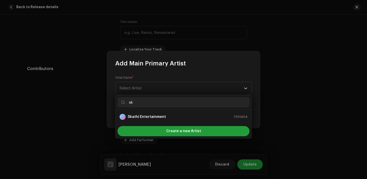
type input "sk"
click at [156, 115] on strong "Skathi Entertainment" at bounding box center [147, 117] width 38 height 5
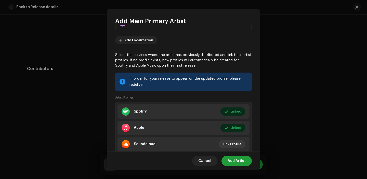
scroll to position [39, 0]
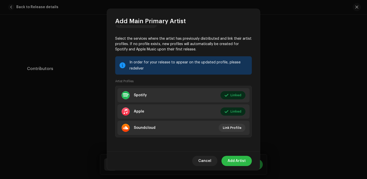
click at [237, 166] on span "Add Artist" at bounding box center [237, 161] width 18 height 10
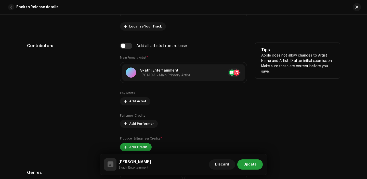
scroll to position [327, 0]
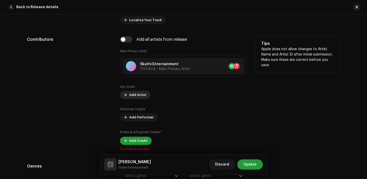
click at [132, 96] on span "Add Artist" at bounding box center [137, 95] width 17 height 10
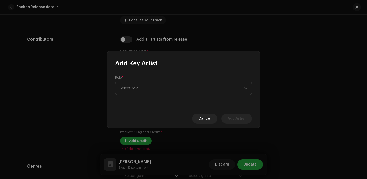
click at [147, 92] on span "Select role" at bounding box center [182, 88] width 125 height 13
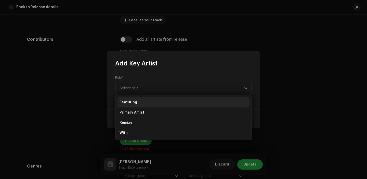
click at [145, 103] on li "Featuring" at bounding box center [184, 102] width 132 height 10
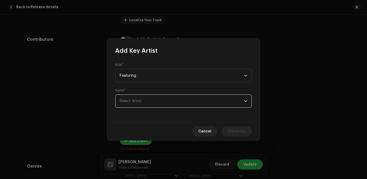
click at [145, 105] on span "Select Artist" at bounding box center [182, 101] width 125 height 13
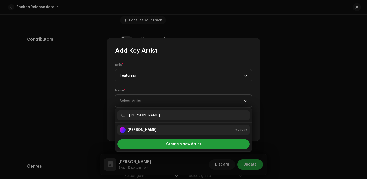
type input "[PERSON_NAME]"
click at [138, 131] on strong "[PERSON_NAME]" at bounding box center [142, 130] width 29 height 5
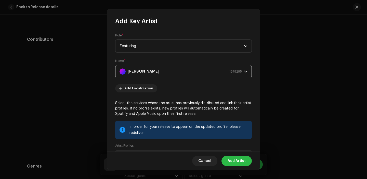
click at [238, 160] on span "Add Artist" at bounding box center [237, 161] width 18 height 10
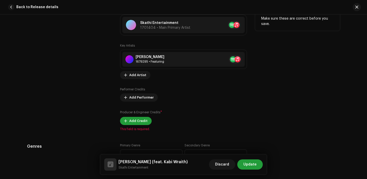
scroll to position [375, 0]
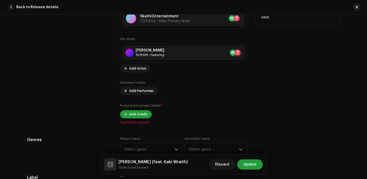
click at [131, 110] on div "Producer & Engineer Credits * Add Credit" at bounding box center [183, 110] width 127 height 15
click at [129, 115] on span "Add Credit" at bounding box center [138, 114] width 18 height 10
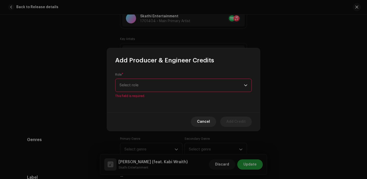
click at [213, 84] on span "Select role" at bounding box center [182, 85] width 125 height 13
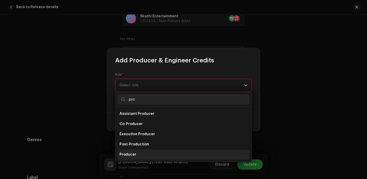
type input "pro"
click at [149, 157] on li "Producer" at bounding box center [184, 155] width 132 height 10
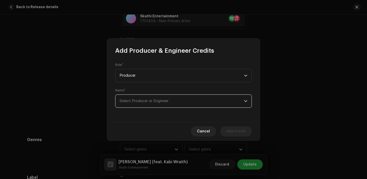
click at [147, 103] on span "Select Producer or Engineer" at bounding box center [182, 101] width 125 height 13
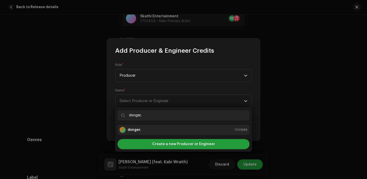
type input "dxnger."
click at [159, 130] on div "dxnger. 1701686" at bounding box center [184, 130] width 128 height 6
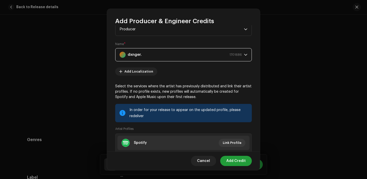
scroll to position [65, 0]
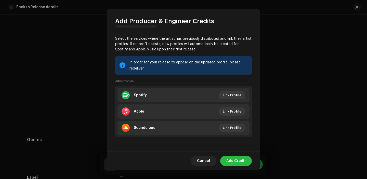
click at [229, 160] on span "Add Credit" at bounding box center [236, 161] width 19 height 10
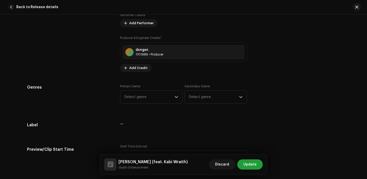
scroll to position [447, 0]
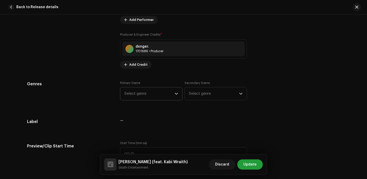
click at [135, 99] on span "Select genre" at bounding box center [150, 94] width 50 height 13
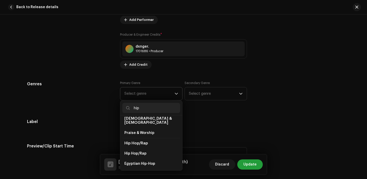
scroll to position [30, 0]
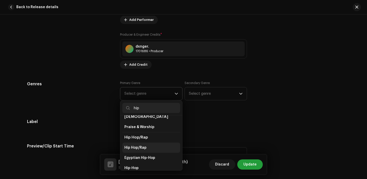
type input "hip"
click at [146, 143] on li "Hip Hop/Rap" at bounding box center [151, 148] width 58 height 10
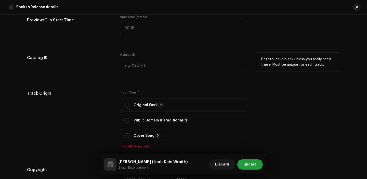
scroll to position [584, 0]
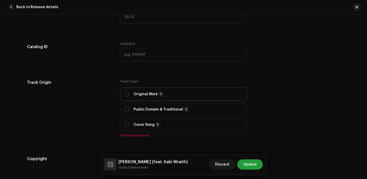
click at [132, 99] on span "Original Work" at bounding box center [184, 94] width 118 height 13
radio input "true"
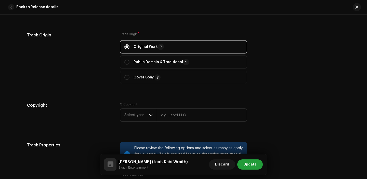
scroll to position [661, 0]
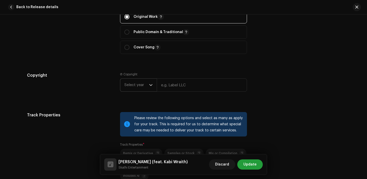
click at [142, 85] on span "Select year" at bounding box center [137, 85] width 25 height 13
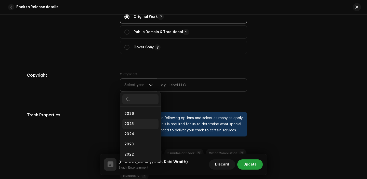
click at [131, 122] on li "2025" at bounding box center [140, 124] width 36 height 10
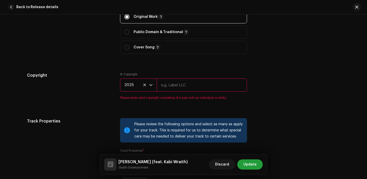
click at [173, 87] on input "text" at bounding box center [202, 85] width 90 height 13
type input "Skathi Entertainment"
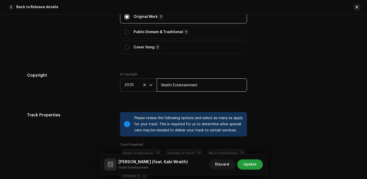
scroll to position [746, 0]
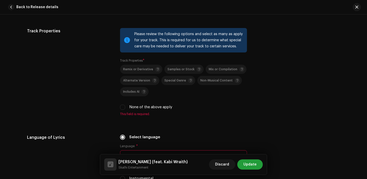
click at [118, 108] on div "Track Properties Please review the following options and select as many as appl…" at bounding box center [183, 75] width 313 height 94
click at [122, 109] on input "None of the above apply" at bounding box center [122, 107] width 5 height 5
checkbox input "true"
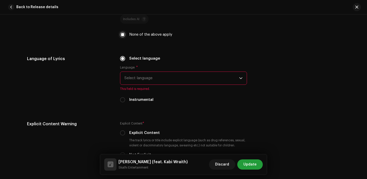
scroll to position [828, 0]
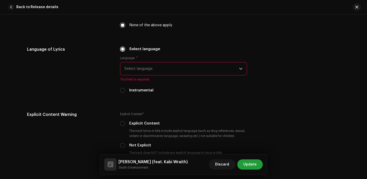
click at [135, 69] on span "Select language" at bounding box center [182, 69] width 115 height 13
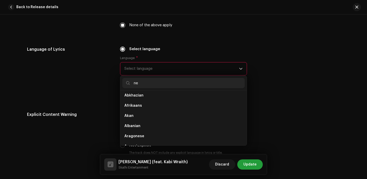
scroll to position [0, 0]
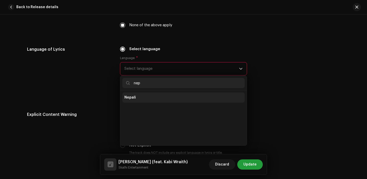
type input "nep"
click at [130, 99] on span "Nepali" at bounding box center [130, 97] width 11 height 5
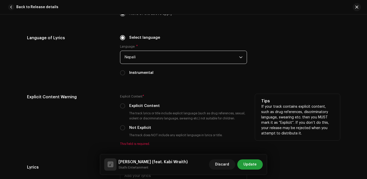
scroll to position [869, 0]
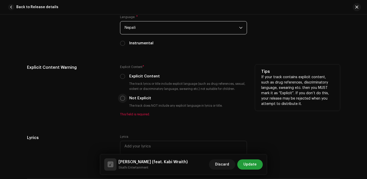
click at [122, 97] on input "Not Explicit" at bounding box center [122, 98] width 5 height 5
radio input "true"
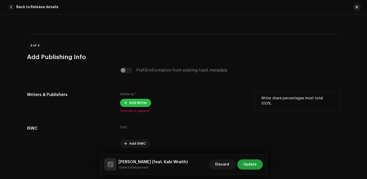
scroll to position [1010, 0]
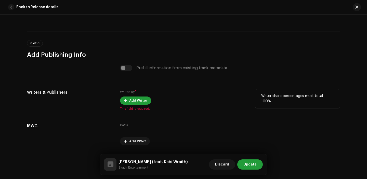
click at [132, 106] on div "Written By * Add Writer This field is required." at bounding box center [183, 100] width 127 height 21
click at [135, 103] on span "Add Writer" at bounding box center [138, 101] width 18 height 10
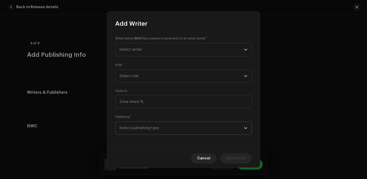
click at [155, 124] on span "Select publishing type" at bounding box center [182, 128] width 125 height 13
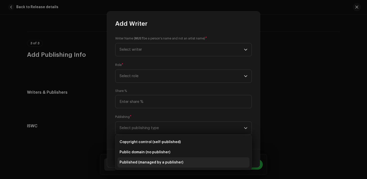
click at [150, 164] on span "Published (managed by a publisher)" at bounding box center [152, 162] width 64 height 5
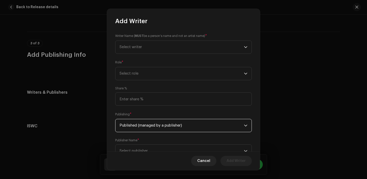
scroll to position [21, 0]
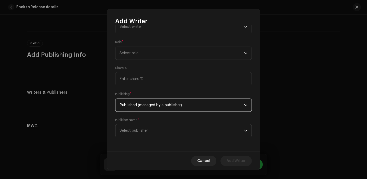
click at [152, 129] on span "Select publisher" at bounding box center [182, 131] width 125 height 13
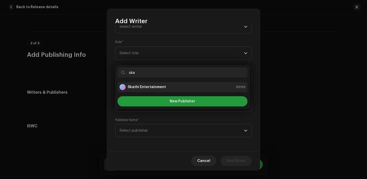
type input "ska"
click at [150, 86] on strong "Skathi Entertainment" at bounding box center [147, 87] width 38 height 5
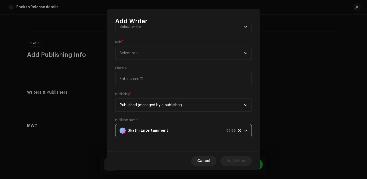
scroll to position [0, 0]
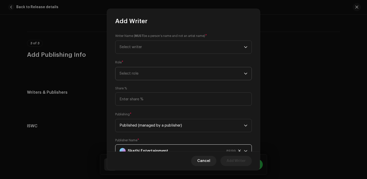
click at [159, 69] on span "Select role" at bounding box center [182, 73] width 125 height 13
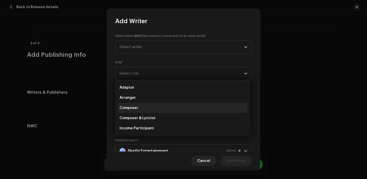
click at [147, 108] on li "Composer" at bounding box center [183, 108] width 130 height 10
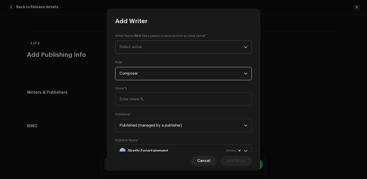
click at [146, 47] on span "Select writer" at bounding box center [182, 47] width 125 height 13
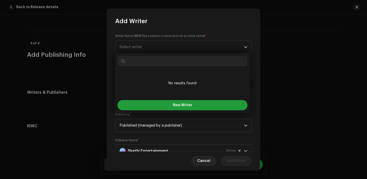
paste input "[PERSON_NAME]"
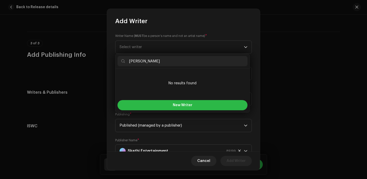
type input "[PERSON_NAME]"
click at [156, 101] on button "New Writer" at bounding box center [183, 105] width 130 height 10
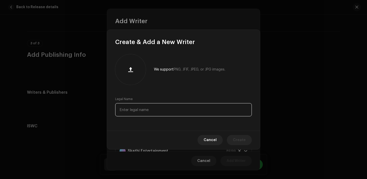
click at [147, 109] on input "text" at bounding box center [183, 109] width 137 height 13
paste input "[PERSON_NAME]"
type input "[PERSON_NAME]"
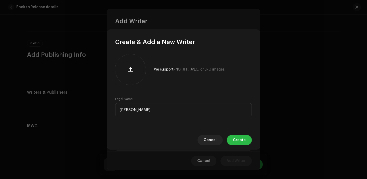
click at [247, 141] on button "Create" at bounding box center [239, 140] width 25 height 10
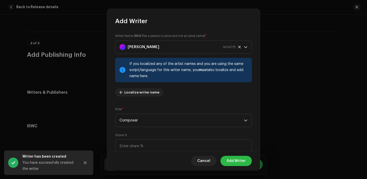
click at [236, 158] on span "Add Writer" at bounding box center [236, 161] width 19 height 10
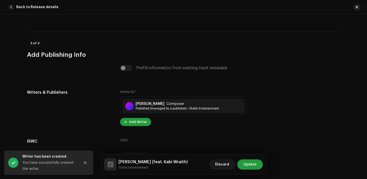
click at [141, 124] on span "Add Writer" at bounding box center [138, 122] width 18 height 10
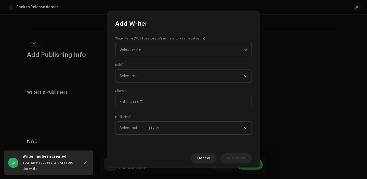
click at [139, 49] on span "Select writer" at bounding box center [131, 50] width 22 height 4
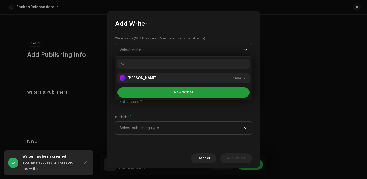
click at [140, 80] on strong "[PERSON_NAME]" at bounding box center [142, 78] width 29 height 5
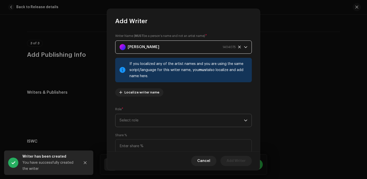
scroll to position [31, 0]
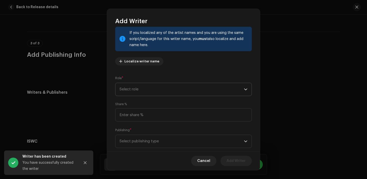
click at [140, 90] on span "Select role" at bounding box center [182, 89] width 125 height 13
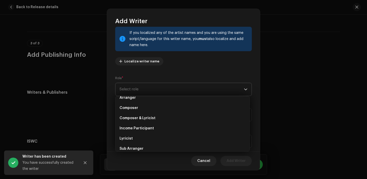
click at [140, 135] on li "Lyricist" at bounding box center [183, 139] width 130 height 10
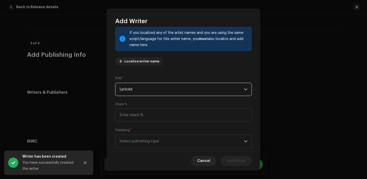
scroll to position [42, 0]
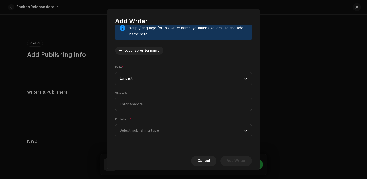
click at [140, 125] on span "Select publishing type" at bounding box center [182, 131] width 125 height 13
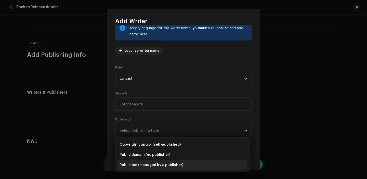
click at [141, 168] on span "Published (managed by a publisher)" at bounding box center [152, 165] width 64 height 5
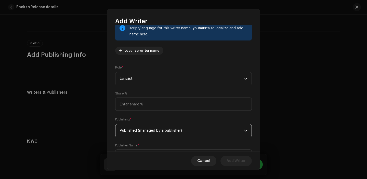
scroll to position [68, 0]
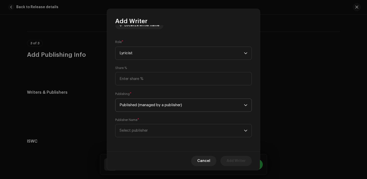
click at [147, 127] on span "Select publisher" at bounding box center [182, 131] width 125 height 13
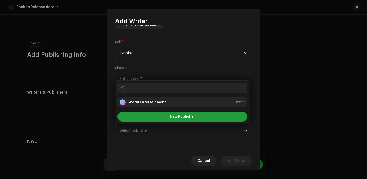
click at [148, 100] on strong "Skathi Entertainment" at bounding box center [147, 102] width 38 height 5
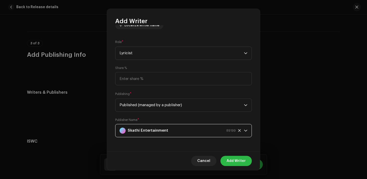
click at [235, 157] on span "Add Writer" at bounding box center [236, 161] width 19 height 10
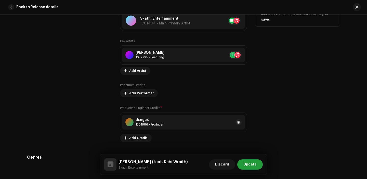
scroll to position [358, 0]
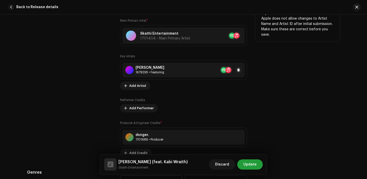
click at [200, 68] on div "Kabi Wraith 1679295 • Featuring" at bounding box center [183, 70] width 122 height 15
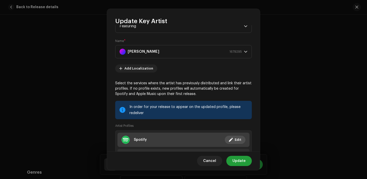
scroll to position [0, 0]
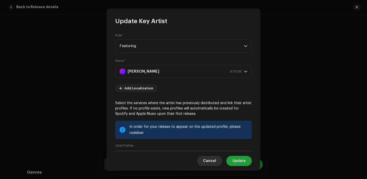
click at [218, 163] on button "Cancel" at bounding box center [209, 161] width 25 height 10
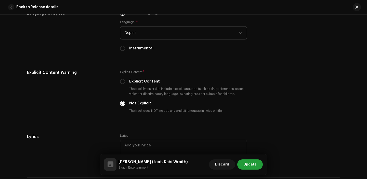
scroll to position [875, 0]
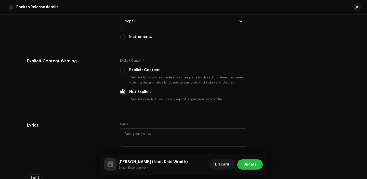
click at [249, 165] on span "Update" at bounding box center [250, 165] width 13 height 10
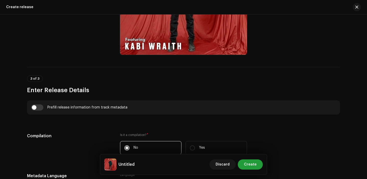
scroll to position [293, 0]
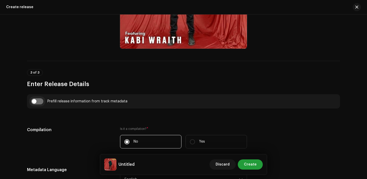
click at [38, 102] on input "checkbox" at bounding box center [37, 101] width 12 height 6
checkbox input "true"
type input "[PERSON_NAME]"
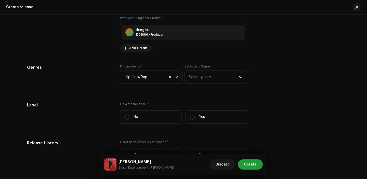
scroll to position [714, 0]
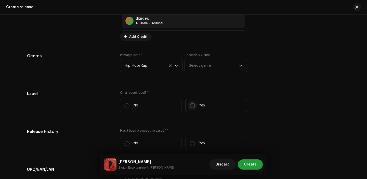
click at [192, 105] on input "Yes" at bounding box center [192, 105] width 5 height 5
radio input "true"
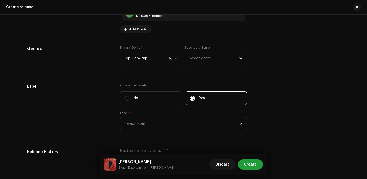
scroll to position [733, 0]
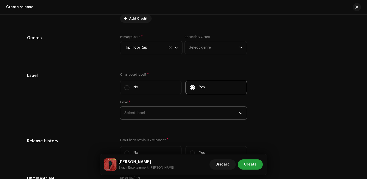
click at [159, 120] on span "Select label" at bounding box center [182, 113] width 115 height 13
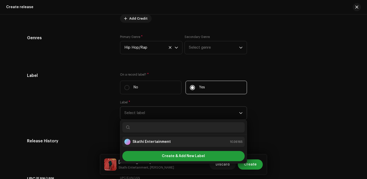
click at [153, 143] on strong "Skathi Entertainment" at bounding box center [152, 142] width 38 height 5
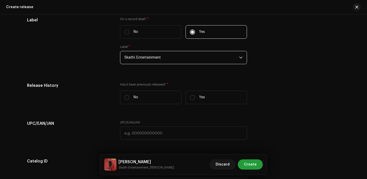
scroll to position [789, 0]
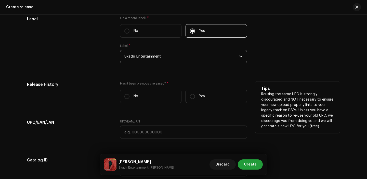
click at [199, 98] on p "Yes" at bounding box center [202, 96] width 6 height 5
click at [195, 98] on input "Yes" at bounding box center [192, 96] width 5 height 5
radio input "true"
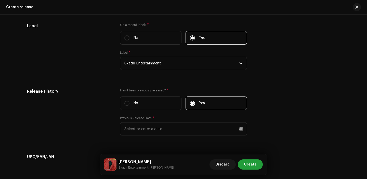
scroll to position [779, 0]
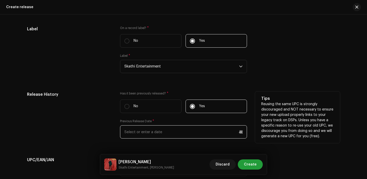
click at [139, 133] on input "text" at bounding box center [183, 132] width 127 height 13
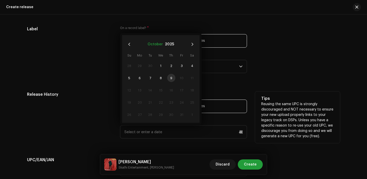
click at [157, 44] on button "October" at bounding box center [155, 44] width 15 height 8
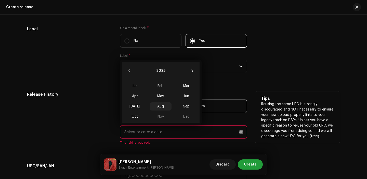
click at [161, 108] on span "Aug" at bounding box center [161, 107] width 22 height 8
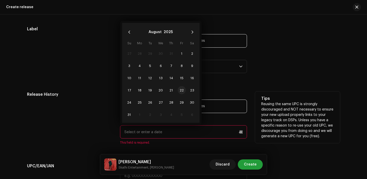
click at [181, 92] on span "22" at bounding box center [182, 90] width 8 height 8
type input "[DATE]"
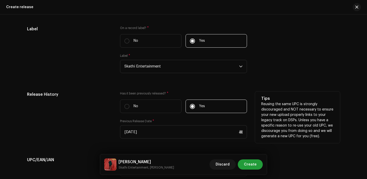
click at [114, 118] on div "Release History Has it been previously released? * No Yes Previous Release Date…" at bounding box center [183, 118] width 313 height 53
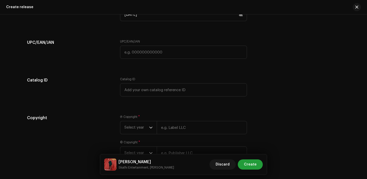
scroll to position [900, 0]
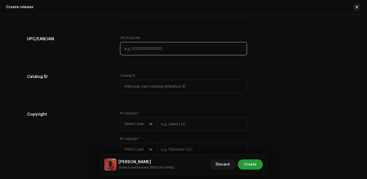
click at [136, 53] on input "text" at bounding box center [183, 48] width 127 height 13
paste input "7300345856984"
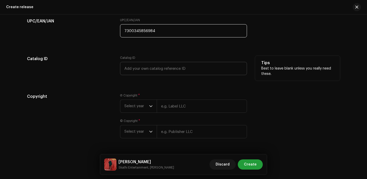
scroll to position [935, 0]
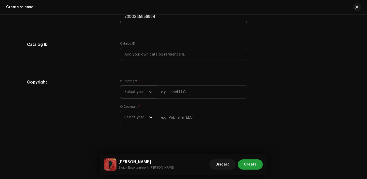
type input "7300345856984"
click at [140, 93] on span "Select year" at bounding box center [137, 92] width 25 height 13
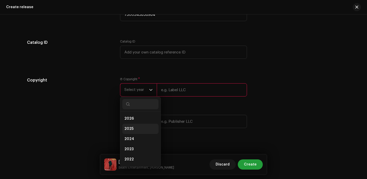
click at [133, 129] on li "2025" at bounding box center [140, 129] width 36 height 10
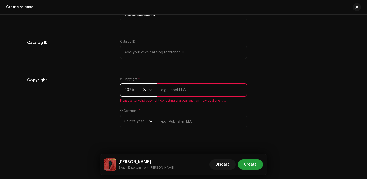
click at [173, 92] on input "text" at bounding box center [202, 89] width 90 height 13
type input "Skathi Entertainment"
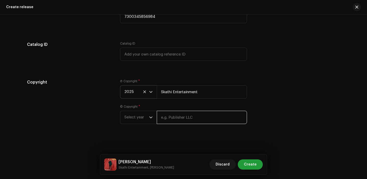
click at [188, 121] on input "text" at bounding box center [202, 117] width 90 height 13
type input "Skathi Entertainment"
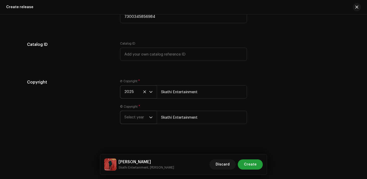
click at [149, 123] on div "dropdown trigger" at bounding box center [151, 117] width 4 height 13
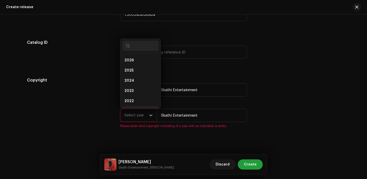
scroll to position [8, 0]
click at [130, 65] on span "2025" at bounding box center [129, 62] width 9 height 5
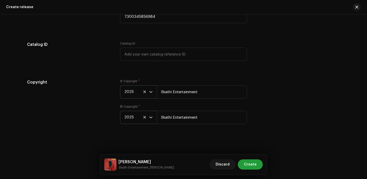
click at [215, 131] on div "Create a new release We’ll guide you through everything — from track selection …" at bounding box center [183, 97] width 367 height 165
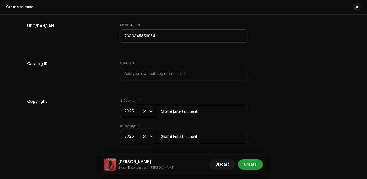
scroll to position [935, 0]
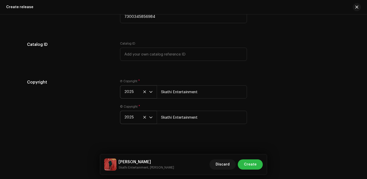
click at [253, 163] on span "Create" at bounding box center [250, 165] width 13 height 10
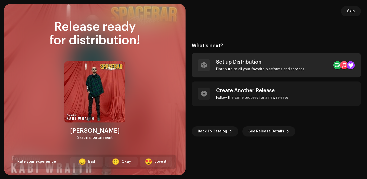
click at [267, 69] on div "Distribute to all your favorite platforms and services" at bounding box center [260, 69] width 88 height 4
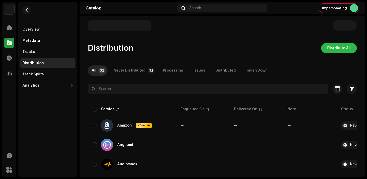
click at [338, 51] on span "Distribute All" at bounding box center [339, 48] width 23 height 10
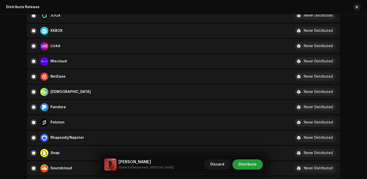
scroll to position [317, 0]
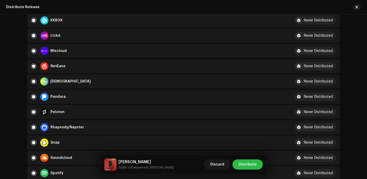
click at [251, 165] on span "Distribute" at bounding box center [248, 165] width 18 height 10
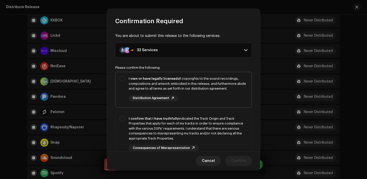
click at [180, 77] on div "I own or have legally licensed all copyrights to the sound recordings, composit…" at bounding box center [188, 83] width 119 height 15
checkbox input "true"
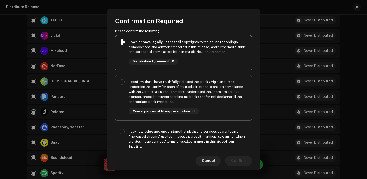
click at [200, 100] on div "I confirm that I have truthfully indicated the Track Origin and Track Propertie…" at bounding box center [188, 92] width 119 height 25
checkbox input "true"
click at [204, 133] on div "I acknowledge and understand that playlisting services guaranteeing "increased …" at bounding box center [188, 139] width 119 height 20
checkbox input "true"
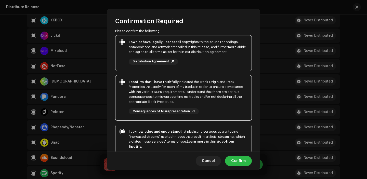
click at [240, 163] on span "Confirm" at bounding box center [238, 161] width 15 height 10
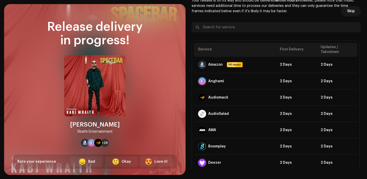
scroll to position [317, 0]
click at [345, 13] on button "Skip" at bounding box center [351, 11] width 20 height 10
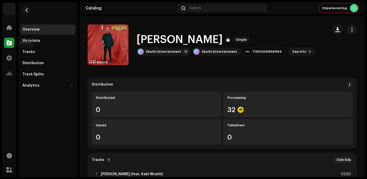
click at [10, 41] on span at bounding box center [9, 43] width 5 height 4
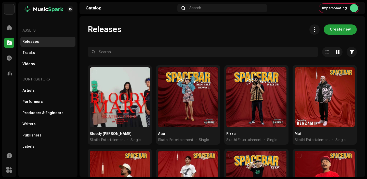
click at [198, 34] on div "Releases Create new" at bounding box center [222, 29] width 269 height 10
click at [338, 27] on span "Create new" at bounding box center [340, 29] width 21 height 10
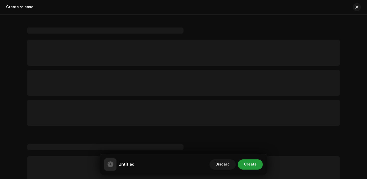
scroll to position [7, 0]
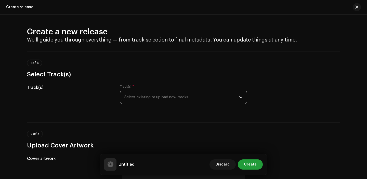
click at [138, 96] on span "Select existing or upload new tracks" at bounding box center [182, 97] width 115 height 13
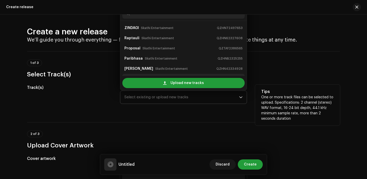
scroll to position [8, 0]
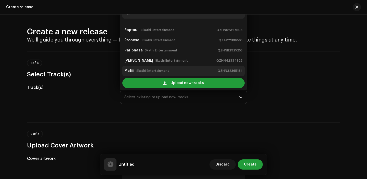
click at [158, 75] on li "Mafiii Skathi Entertainment QZHN32365184" at bounding box center [183, 71] width 122 height 10
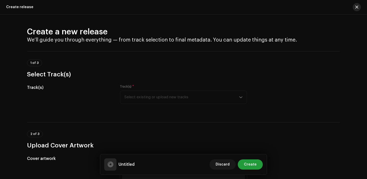
click at [359, 6] on button "button" at bounding box center [357, 7] width 8 height 8
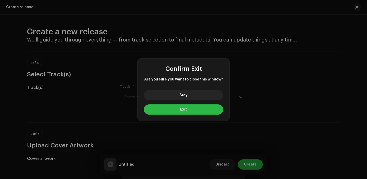
click at [179, 107] on button "Exit" at bounding box center [184, 110] width 80 height 10
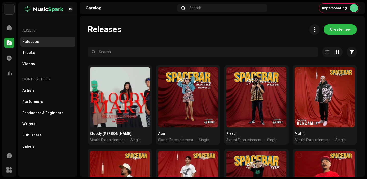
click at [333, 32] on span "Create new" at bounding box center [340, 29] width 21 height 10
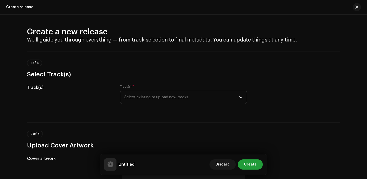
click at [159, 93] on span "Select existing or upload new tracks" at bounding box center [182, 97] width 115 height 13
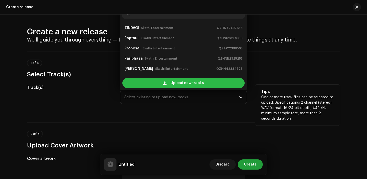
scroll to position [8, 0]
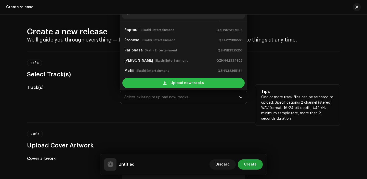
click at [165, 85] on span at bounding box center [164, 83] width 3 height 4
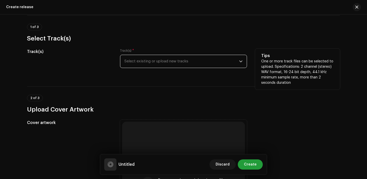
scroll to position [41, 0]
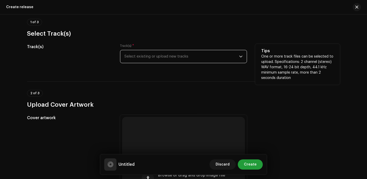
click at [178, 56] on span "Select existing or upload new tracks" at bounding box center [182, 56] width 115 height 13
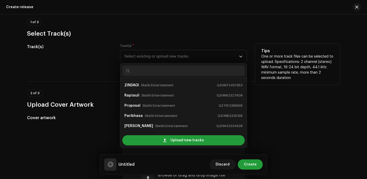
scroll to position [8, 0]
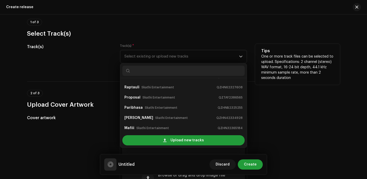
click at [161, 135] on div "Upload new tracks" at bounding box center [183, 140] width 127 height 14
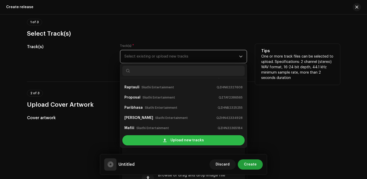
click at [161, 139] on div "Upload new tracks" at bounding box center [183, 140] width 122 height 10
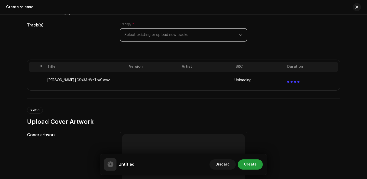
scroll to position [104, 0]
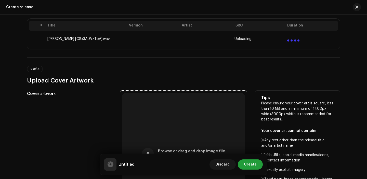
click at [145, 119] on div "Browse or drag and drop image file We support: JPG, JPEG, PNG, JFIF" at bounding box center [183, 154] width 123 height 123
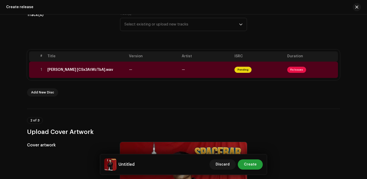
scroll to position [79, 0]
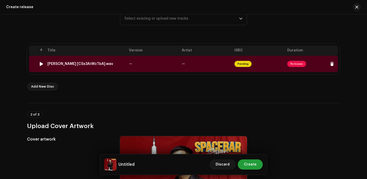
click at [157, 63] on td "—" at bounding box center [153, 64] width 53 height 16
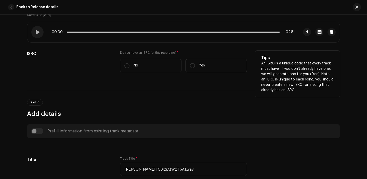
click at [202, 67] on p "Yes" at bounding box center [202, 65] width 6 height 5
click at [195, 67] on input "Yes" at bounding box center [192, 65] width 5 height 5
radio input "true"
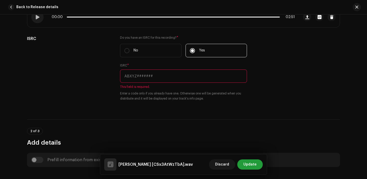
scroll to position [116, 0]
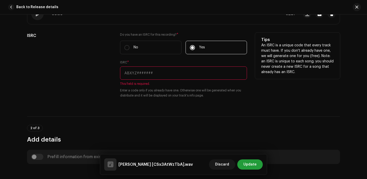
click at [171, 67] on div "ISRC * This field is required. Enter a code only if you already have one. Other…" at bounding box center [183, 79] width 127 height 38
click at [171, 70] on input "text" at bounding box center [183, 73] width 127 height 13
paste input "QZK6K2365876"
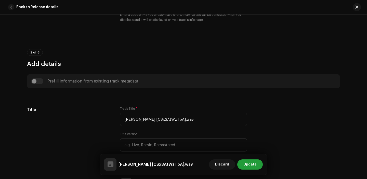
scroll to position [202, 0]
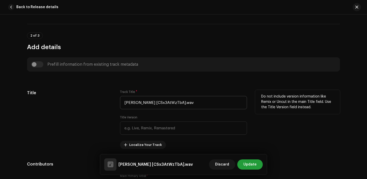
type input "QZK6K2365876"
drag, startPoint x: 142, startPoint y: 103, endPoint x: 209, endPoint y: 103, distance: 66.9
click at [209, 103] on input "Bruce Lee [CSx3AtWzTbA].wav" at bounding box center [183, 102] width 127 height 13
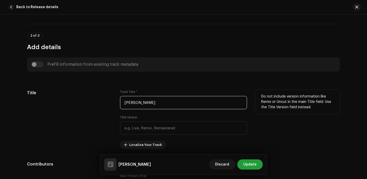
type input "[PERSON_NAME]"
click at [111, 104] on div "Title Track Title * Bruce Lee Title Version Localize Your Track Do not include …" at bounding box center [183, 119] width 313 height 59
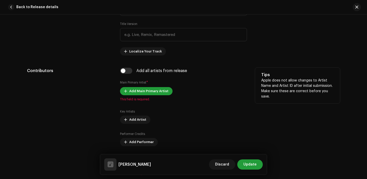
scroll to position [297, 0]
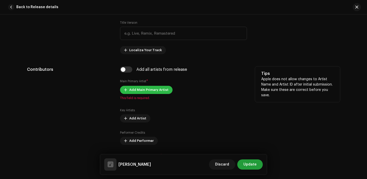
click at [142, 94] on span "Add Main Primary Artist" at bounding box center [148, 90] width 39 height 10
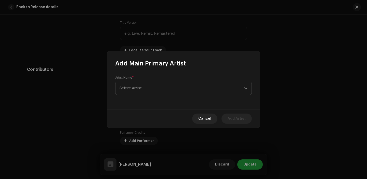
click at [152, 85] on span "Select Artist" at bounding box center [182, 88] width 125 height 13
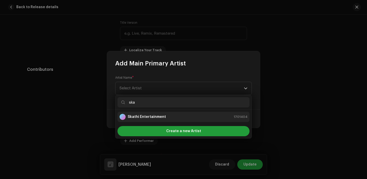
type input "ska"
click at [155, 117] on strong "Skathi Entertainment" at bounding box center [147, 117] width 38 height 5
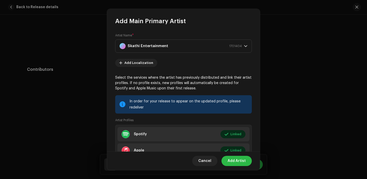
click at [248, 160] on button "Add Artist" at bounding box center [237, 161] width 30 height 10
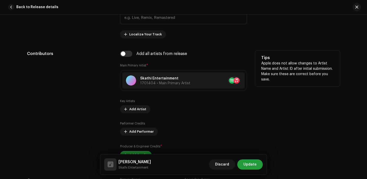
scroll to position [337, 0]
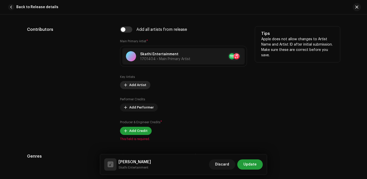
click at [130, 88] on span "Add Artist" at bounding box center [137, 85] width 17 height 10
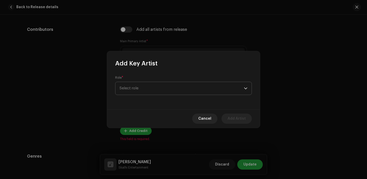
click at [142, 86] on span "Select role" at bounding box center [182, 88] width 125 height 13
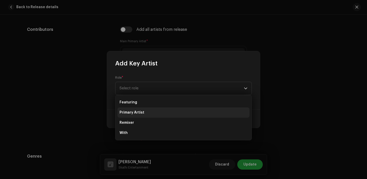
click at [139, 117] on li "Primary Artist" at bounding box center [184, 113] width 132 height 10
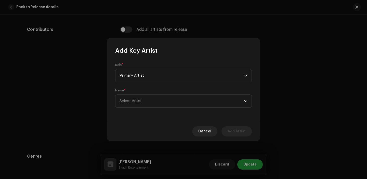
click at [139, 117] on div "Role * Primary Artist Name * Select Artist" at bounding box center [183, 88] width 153 height 67
click at [141, 74] on span "Primary Artist" at bounding box center [182, 75] width 125 height 13
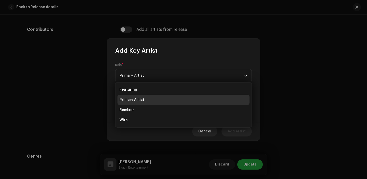
click at [141, 95] on li "Primary Artist" at bounding box center [184, 100] width 132 height 10
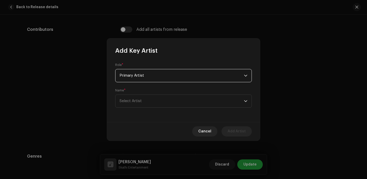
click at [135, 76] on span "Primary Artist" at bounding box center [182, 75] width 125 height 13
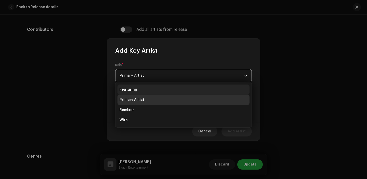
click at [136, 90] on li "Featuring" at bounding box center [184, 90] width 132 height 10
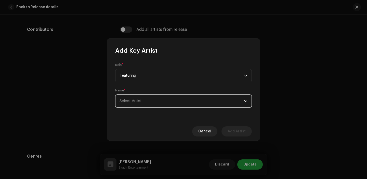
click at [142, 105] on span "Select Artist" at bounding box center [182, 101] width 125 height 13
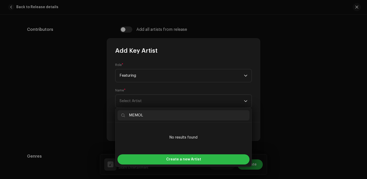
type input "MEMOL"
click at [163, 157] on div "Create a new Artist" at bounding box center [184, 160] width 132 height 10
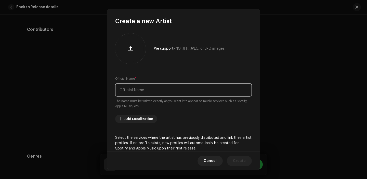
click at [153, 93] on input "text" at bounding box center [183, 89] width 137 height 13
paste input "MEMOL"
type input "MEMOL"
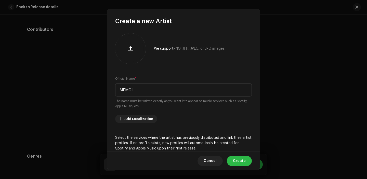
click at [234, 161] on button "Create" at bounding box center [239, 161] width 25 height 10
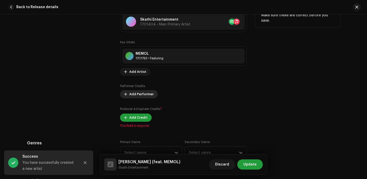
scroll to position [387, 0]
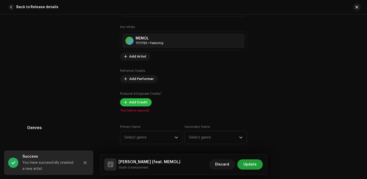
click at [137, 103] on span "Add Credit" at bounding box center [138, 102] width 18 height 10
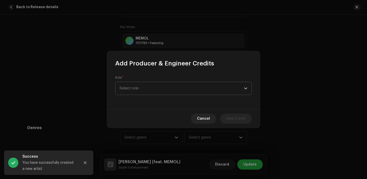
click at [151, 87] on span "Select role" at bounding box center [182, 88] width 125 height 13
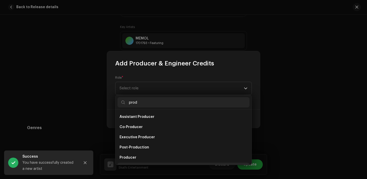
scroll to position [8, 0]
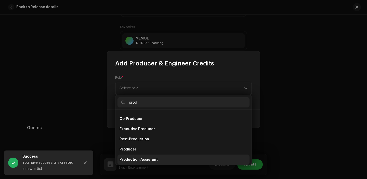
type input "prod"
click at [137, 158] on span "Production Assistant" at bounding box center [139, 159] width 38 height 5
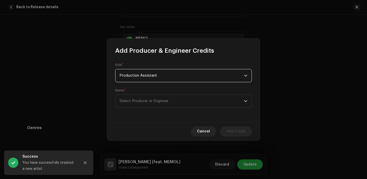
click at [141, 75] on span "Production Assistant" at bounding box center [182, 75] width 125 height 13
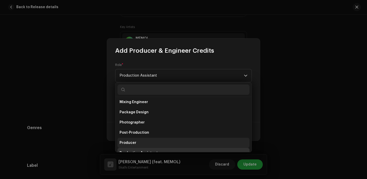
click at [139, 144] on li "Producer" at bounding box center [184, 143] width 132 height 10
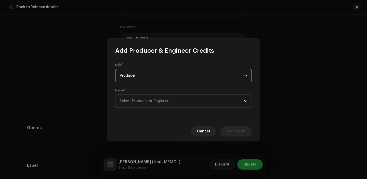
scroll to position [171, 0]
click at [149, 101] on span "Select Producer or Engineer" at bounding box center [144, 101] width 49 height 4
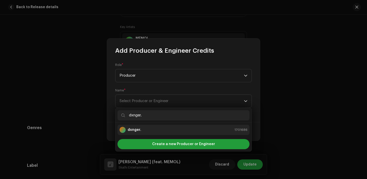
type input "dxnger."
click at [149, 130] on div "dxnger. 1701686" at bounding box center [184, 130] width 128 height 6
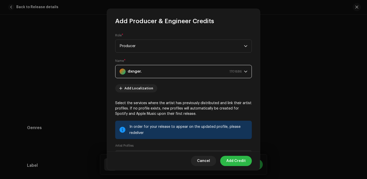
click at [234, 160] on span "Add Credit" at bounding box center [236, 161] width 19 height 10
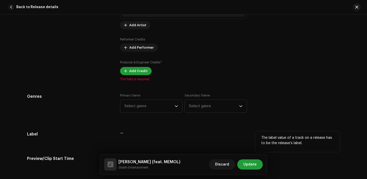
scroll to position [430, 0]
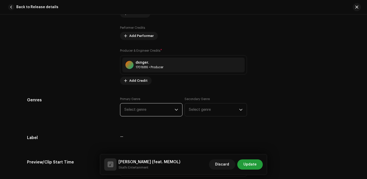
click at [147, 116] on span "Select genre" at bounding box center [150, 110] width 50 height 13
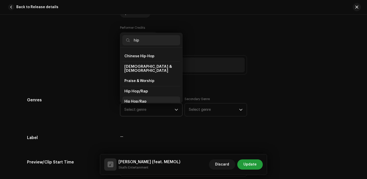
scroll to position [19, 0]
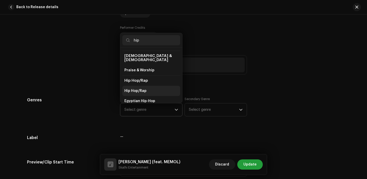
type input "hip"
click at [136, 89] on span "Hip Hop/Rap" at bounding box center [136, 91] width 22 height 5
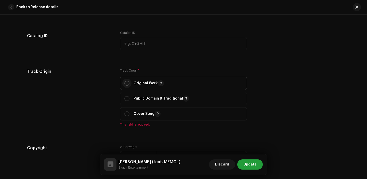
click at [125, 82] on input "radio" at bounding box center [127, 83] width 5 height 5
radio input "true"
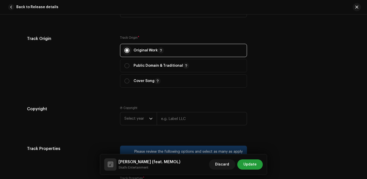
scroll to position [676, 0]
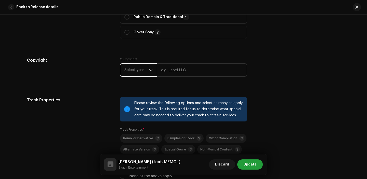
click at [141, 68] on span "Select year" at bounding box center [137, 70] width 25 height 13
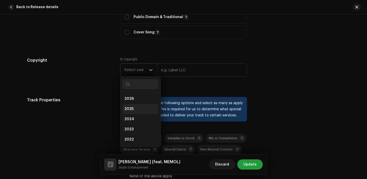
click at [134, 114] on li "2025" at bounding box center [140, 109] width 36 height 10
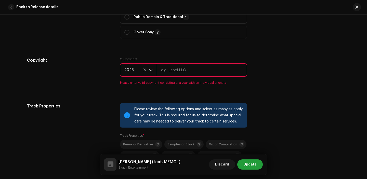
click at [173, 69] on input "text" at bounding box center [202, 70] width 90 height 13
type input "Skathi Entertainment"
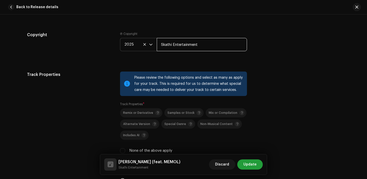
scroll to position [733, 0]
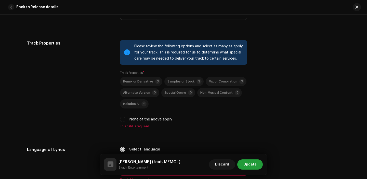
click at [120, 126] on span "This field is required." at bounding box center [183, 127] width 127 height 4
click at [121, 124] on div "Please review the following options and select as many as apply for your track.…" at bounding box center [183, 84] width 127 height 88
click at [120, 119] on input "None of the above apply" at bounding box center [122, 119] width 5 height 5
checkbox input "true"
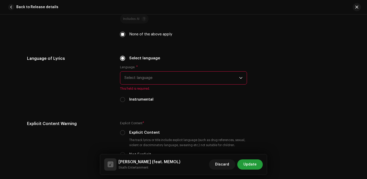
scroll to position [821, 0]
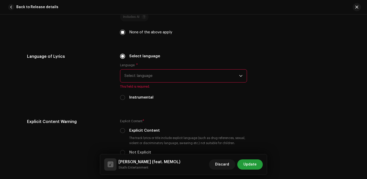
click at [141, 82] on span "Select language" at bounding box center [182, 76] width 115 height 13
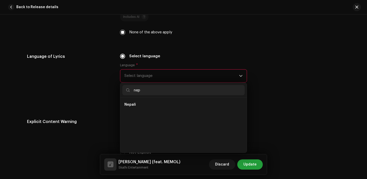
scroll to position [0, 0]
type input "nep"
click at [143, 106] on li "Nepali" at bounding box center [183, 105] width 122 height 10
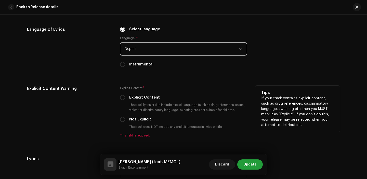
scroll to position [852, 0]
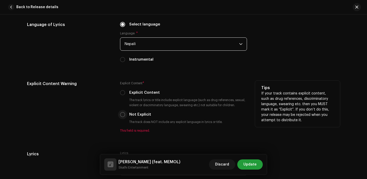
click at [121, 117] on input "Not Explicit" at bounding box center [122, 114] width 5 height 5
radio input "true"
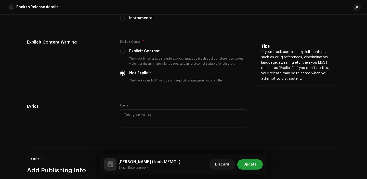
scroll to position [908, 0]
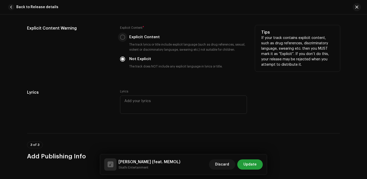
click at [123, 37] on input "Explicit Content" at bounding box center [122, 37] width 5 height 5
radio input "true"
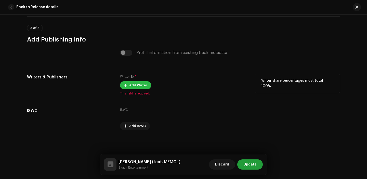
scroll to position [1027, 0]
click at [132, 82] on span "Add Writer" at bounding box center [138, 85] width 18 height 10
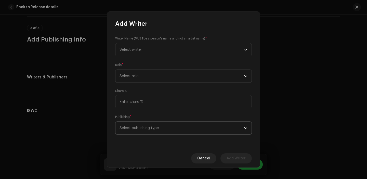
click at [165, 129] on span "Select publishing type" at bounding box center [182, 128] width 125 height 13
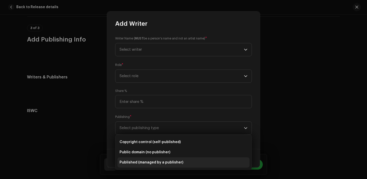
click at [164, 163] on span "Published (managed by a publisher)" at bounding box center [152, 162] width 64 height 5
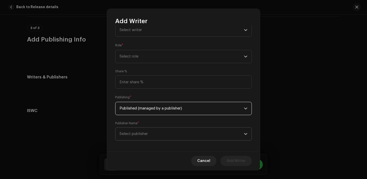
scroll to position [21, 0]
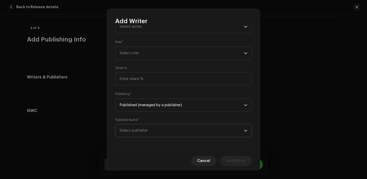
click at [155, 137] on span "Select publisher" at bounding box center [182, 131] width 125 height 13
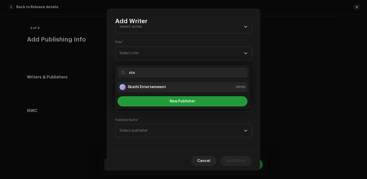
type input "ska"
click at [172, 87] on div "Skathi Entertainment 89199" at bounding box center [183, 87] width 126 height 6
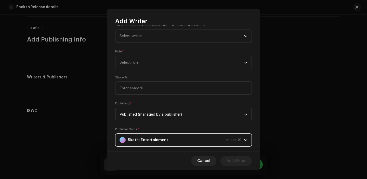
scroll to position [0, 0]
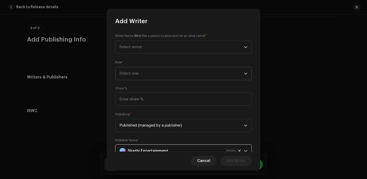
click at [158, 74] on span "Select role" at bounding box center [182, 73] width 125 height 13
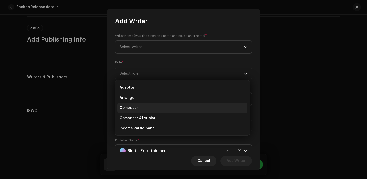
click at [156, 107] on li "Composer" at bounding box center [183, 108] width 130 height 10
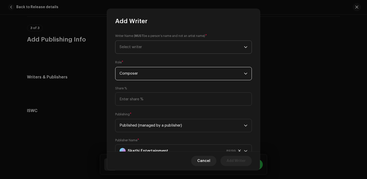
click at [161, 48] on span "Select writer" at bounding box center [182, 47] width 125 height 13
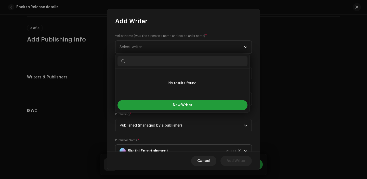
paste input "Memol Thapa"
type input "Memol Thapa"
click at [165, 112] on div "New Writer" at bounding box center [183, 105] width 134 height 14
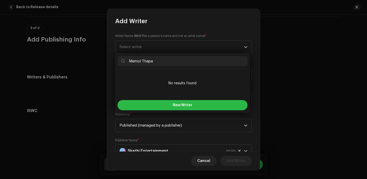
click at [166, 102] on button "New Writer" at bounding box center [183, 105] width 130 height 10
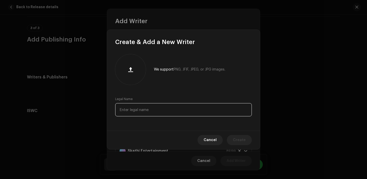
click at [168, 109] on input "text" at bounding box center [183, 109] width 137 height 13
paste input "Memol Thapa"
type input "Memol Thapa"
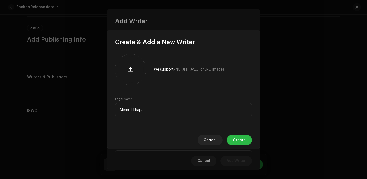
click at [237, 140] on span "Create" at bounding box center [239, 140] width 13 height 10
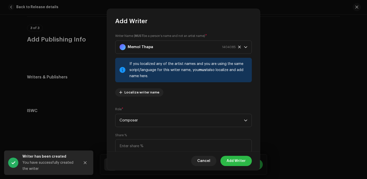
click at [239, 161] on span "Add Writer" at bounding box center [236, 161] width 19 height 10
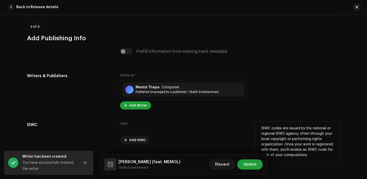
scroll to position [1042, 0]
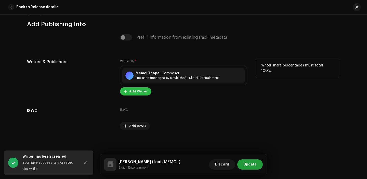
click at [142, 91] on span "Add Writer" at bounding box center [138, 91] width 18 height 10
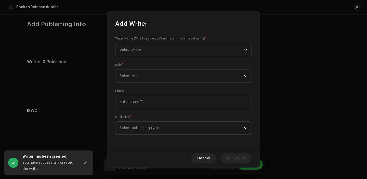
click at [148, 53] on span "Select writer" at bounding box center [182, 49] width 125 height 13
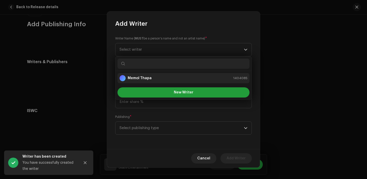
click at [150, 77] on strong "Memol Thapa" at bounding box center [140, 78] width 24 height 5
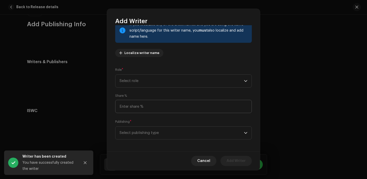
scroll to position [42, 0]
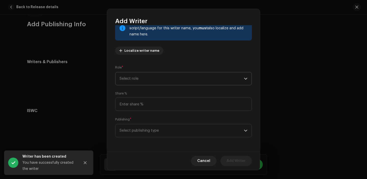
click at [144, 79] on span "Select role" at bounding box center [182, 78] width 125 height 13
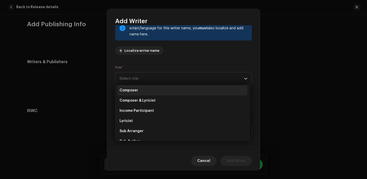
scroll to position [23, 0]
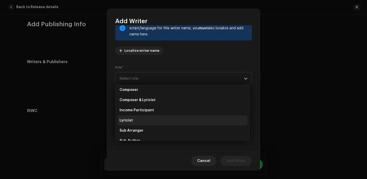
click at [141, 116] on li "Lyricist" at bounding box center [183, 121] width 130 height 10
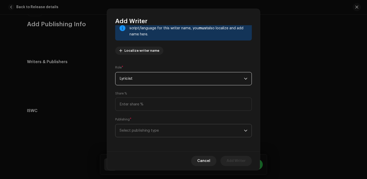
click at [139, 129] on span "Select publishing type" at bounding box center [182, 131] width 125 height 13
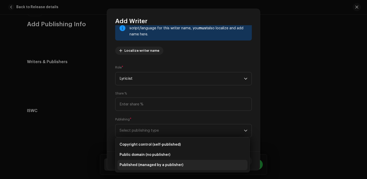
click at [139, 161] on li "Published (managed by a publisher)" at bounding box center [183, 165] width 130 height 10
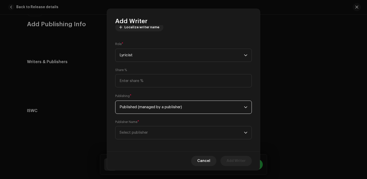
scroll to position [68, 0]
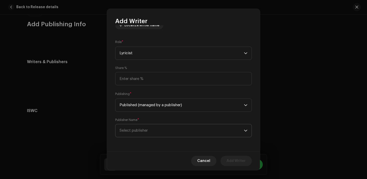
click at [138, 131] on span "Select publisher" at bounding box center [134, 131] width 28 height 4
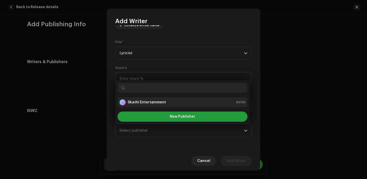
click at [139, 102] on strong "Skathi Entertainment" at bounding box center [147, 102] width 38 height 5
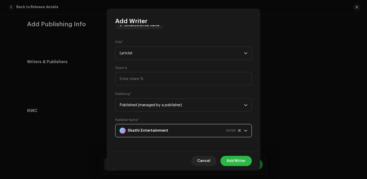
click at [234, 161] on span "Add Writer" at bounding box center [236, 161] width 19 height 10
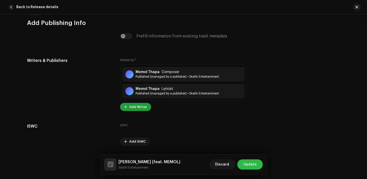
click at [250, 163] on span "Update" at bounding box center [250, 165] width 13 height 10
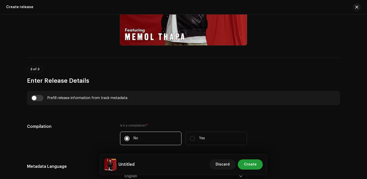
scroll to position [305, 0]
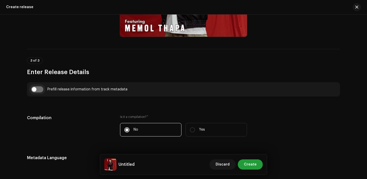
click at [33, 89] on input "checkbox" at bounding box center [37, 89] width 12 height 6
checkbox input "true"
type input "[PERSON_NAME]"
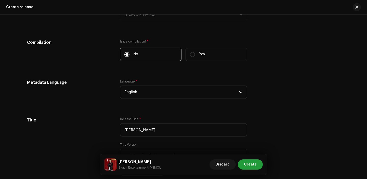
scroll to position [425, 0]
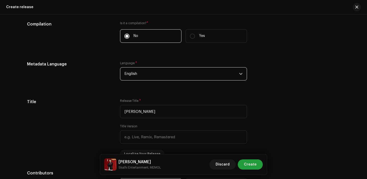
click at [158, 74] on span "English" at bounding box center [182, 74] width 115 height 13
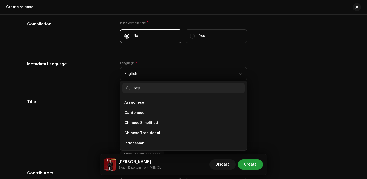
scroll to position [0, 0]
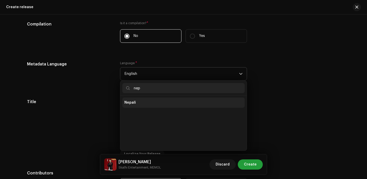
type input "nep"
click at [146, 106] on li "Nepali" at bounding box center [183, 103] width 122 height 10
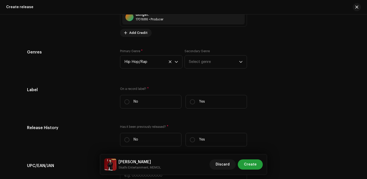
scroll to position [733, 0]
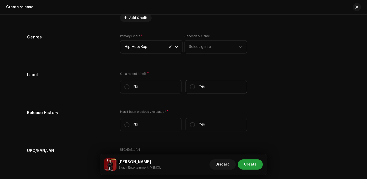
click at [204, 88] on label "Yes" at bounding box center [216, 87] width 61 height 14
click at [195, 88] on input "Yes" at bounding box center [192, 86] width 5 height 5
radio input "true"
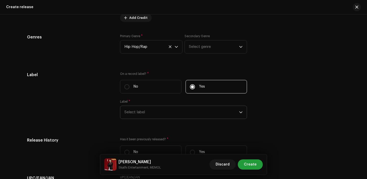
click at [142, 115] on span "Select label" at bounding box center [182, 112] width 115 height 13
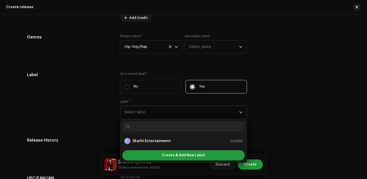
click at [146, 136] on ul "Skathi Entertainment 1036165" at bounding box center [183, 141] width 127 height 14
click at [146, 141] on strong "Skathi Entertainment" at bounding box center [152, 141] width 38 height 5
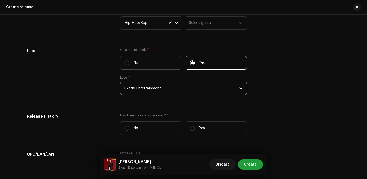
scroll to position [810, 0]
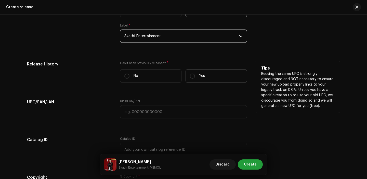
click at [194, 75] on label "Yes" at bounding box center [216, 76] width 61 height 14
click at [194, 75] on input "Yes" at bounding box center [192, 76] width 5 height 5
radio input "true"
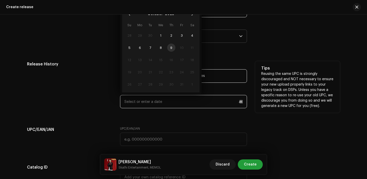
click at [155, 100] on input "text" at bounding box center [183, 101] width 127 height 13
click at [153, 16] on button "October" at bounding box center [155, 14] width 15 height 8
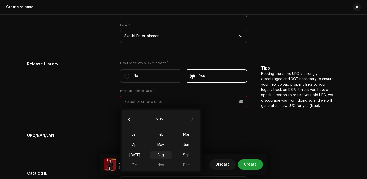
click at [163, 157] on span "Aug" at bounding box center [161, 155] width 22 height 8
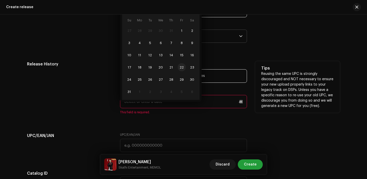
click at [182, 68] on span "22" at bounding box center [182, 67] width 8 height 8
type input "[DATE]"
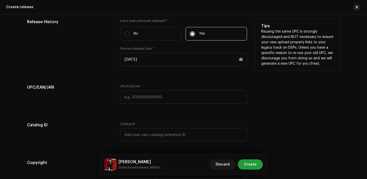
scroll to position [854, 0]
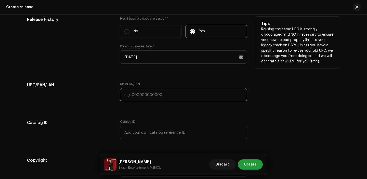
click at [140, 99] on input "text" at bounding box center [183, 94] width 127 height 13
paste input "7300345852658"
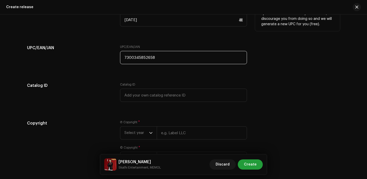
scroll to position [894, 0]
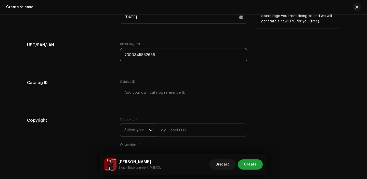
type input "7300345852658"
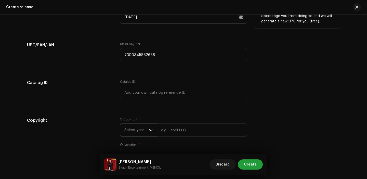
click at [142, 133] on span "Select year" at bounding box center [137, 130] width 25 height 13
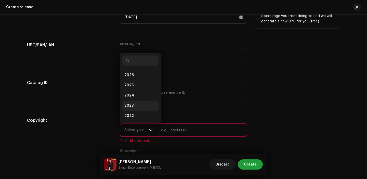
scroll to position [8, 0]
click at [129, 79] on span "2025" at bounding box center [129, 77] width 9 height 5
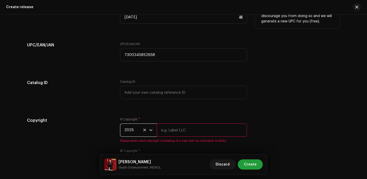
click at [175, 130] on input "text" at bounding box center [202, 130] width 90 height 13
type input "Skathi Entertainment"
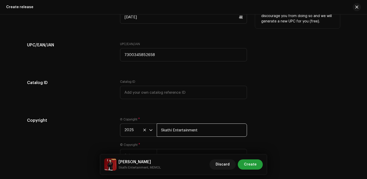
scroll to position [935, 0]
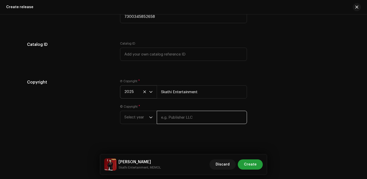
click at [178, 117] on input "text" at bounding box center [202, 117] width 90 height 13
type input "Skathi Entertainment"
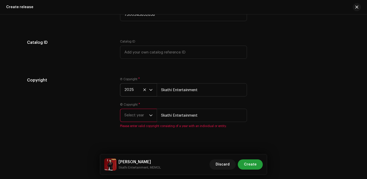
click at [128, 113] on span "Select year" at bounding box center [137, 115] width 25 height 13
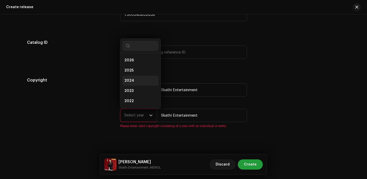
scroll to position [8, 0]
click at [131, 62] on span "2025" at bounding box center [129, 62] width 9 height 5
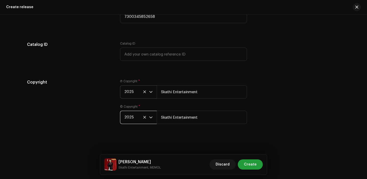
click at [108, 85] on h5 "Copyright" at bounding box center [69, 82] width 85 height 6
click at [240, 98] on input "Skathi Entertainment" at bounding box center [202, 91] width 90 height 13
click at [263, 90] on div "Copyright Ⓟ Copyright * 2025 Skathi Entertainment © Copyright * 2025 Skathi Ent…" at bounding box center [183, 104] width 313 height 51
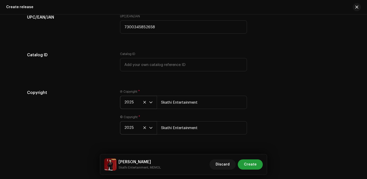
scroll to position [935, 0]
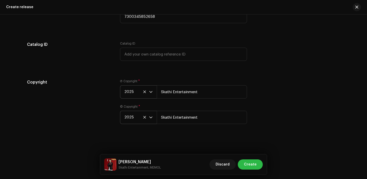
click at [251, 167] on span "Create" at bounding box center [250, 165] width 13 height 10
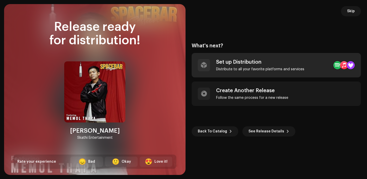
click at [259, 69] on div "Distribute to all your favorite platforms and services" at bounding box center [260, 69] width 88 height 4
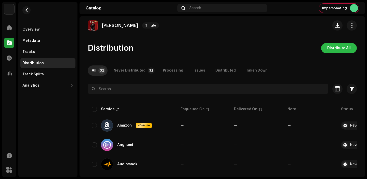
click at [335, 49] on span "Distribute All" at bounding box center [339, 48] width 23 height 10
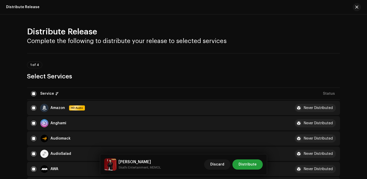
click at [260, 175] on div "Bruce Lee Skathi Entertainment, MEMOL Discard Distribute" at bounding box center [183, 165] width 167 height 20
click at [245, 167] on span "Distribute" at bounding box center [248, 165] width 18 height 10
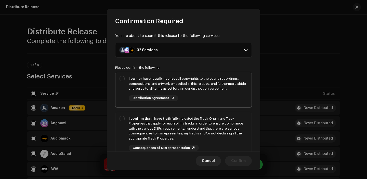
click at [169, 89] on div "I own or have legally licensed all copyrights to the sound recordings, composit…" at bounding box center [188, 83] width 119 height 15
checkbox input "true"
click at [175, 126] on div "I confirm that I have truthfully indicated the Track Origin and Track Propertie…" at bounding box center [188, 128] width 119 height 25
checkbox input "true"
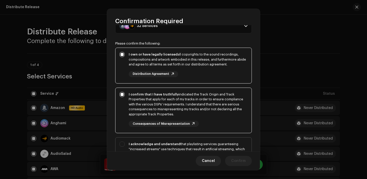
scroll to position [54, 0]
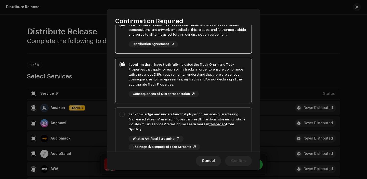
click at [193, 128] on div "I acknowledge and understand that playlisting services guaranteeing "increased …" at bounding box center [188, 122] width 119 height 20
checkbox input "true"
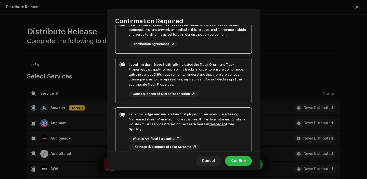
click at [236, 159] on span "Confirm" at bounding box center [238, 161] width 15 height 10
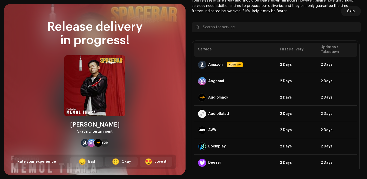
click at [351, 8] on span "Skip" at bounding box center [352, 11] width 8 height 10
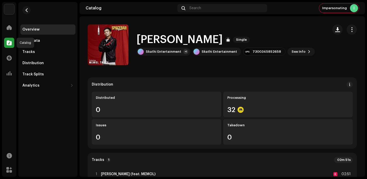
click at [7, 42] on span at bounding box center [9, 43] width 5 height 4
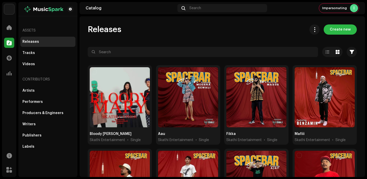
click at [335, 31] on span "Create new" at bounding box center [340, 29] width 21 height 10
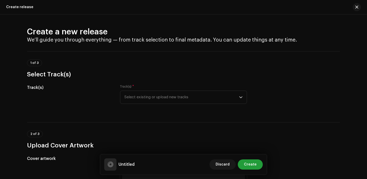
scroll to position [6, 0]
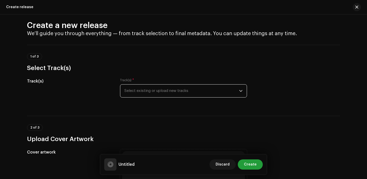
click at [164, 86] on span "Select existing or upload new tracks" at bounding box center [182, 91] width 115 height 13
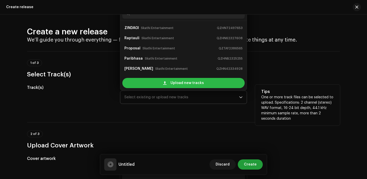
click at [162, 86] on div "Upload new tracks" at bounding box center [183, 83] width 122 height 10
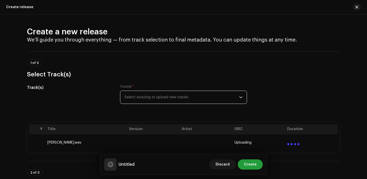
scroll to position [111, 0]
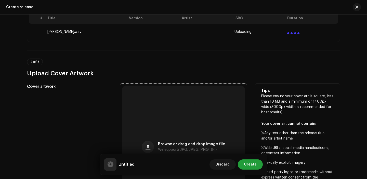
click at [160, 111] on div "Browse or drag and drop image file We support: JPG, JPEG, PNG, JFIF" at bounding box center [183, 147] width 123 height 123
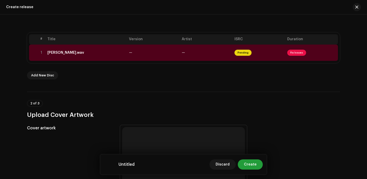
scroll to position [75, 0]
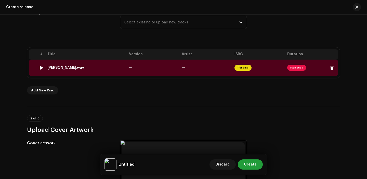
click at [140, 74] on td "—" at bounding box center [153, 68] width 53 height 16
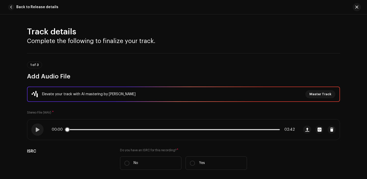
scroll to position [64, 0]
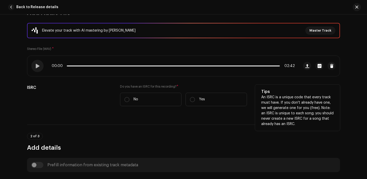
click at [192, 86] on label "Do you have an ISRC for this recording? *" at bounding box center [183, 87] width 127 height 4
click at [192, 93] on label "Yes" at bounding box center [216, 100] width 61 height 14
click at [192, 97] on input "Yes" at bounding box center [192, 99] width 5 height 5
radio input "true"
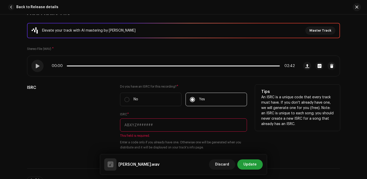
click at [164, 128] on input "text" at bounding box center [183, 125] width 127 height 13
paste input "QZES52386146"
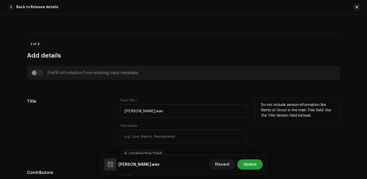
scroll to position [196, 0]
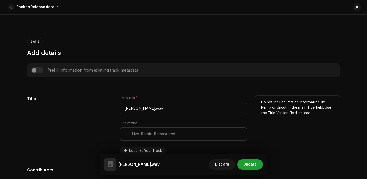
type input "QZES52386146"
click at [153, 112] on input "Garo Cha.wav" at bounding box center [183, 108] width 127 height 13
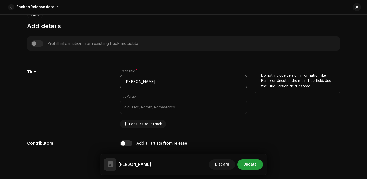
scroll to position [281, 0]
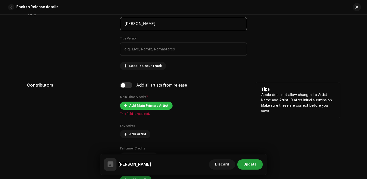
type input "[PERSON_NAME]"
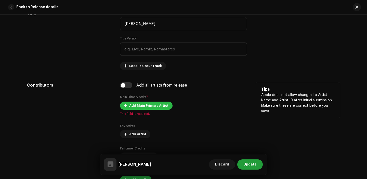
click at [139, 106] on span "Add Main Primary Artist" at bounding box center [148, 106] width 39 height 10
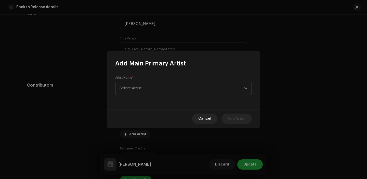
click at [154, 83] on span "Select Artist" at bounding box center [182, 88] width 125 height 13
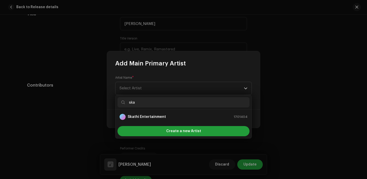
type input "ska"
click at [146, 116] on strong "Skathi Entertainment" at bounding box center [147, 117] width 38 height 5
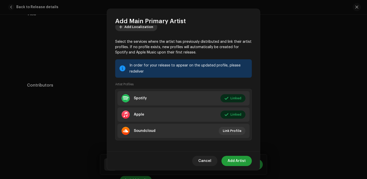
scroll to position [39, 0]
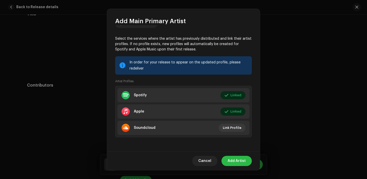
click at [232, 162] on span "Add Artist" at bounding box center [237, 161] width 18 height 10
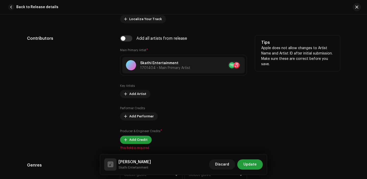
scroll to position [333, 0]
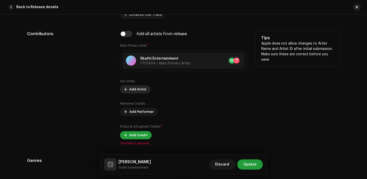
click at [130, 88] on span "Add Artist" at bounding box center [137, 89] width 17 height 10
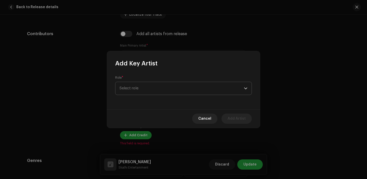
click at [144, 91] on span "Select role" at bounding box center [182, 88] width 125 height 13
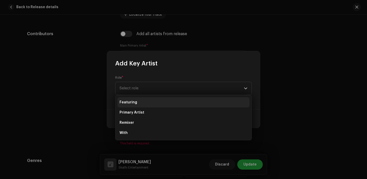
click at [133, 101] on span "Featuring" at bounding box center [129, 102] width 18 height 5
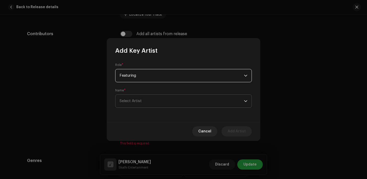
click at [142, 97] on span "Select Artist" at bounding box center [182, 101] width 125 height 13
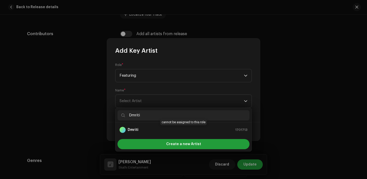
type input "Dmriti"
click at [140, 127] on div "Dmriti 1701713" at bounding box center [184, 130] width 128 height 6
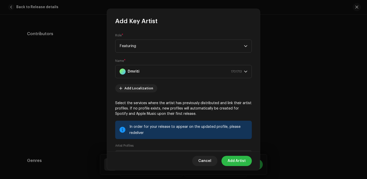
click at [241, 163] on span "Add Artist" at bounding box center [237, 161] width 18 height 10
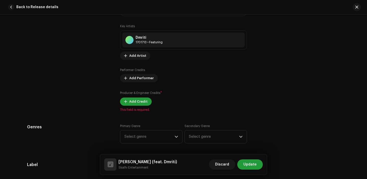
scroll to position [407, 0]
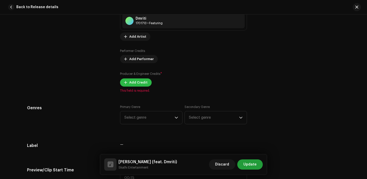
click at [133, 83] on span "Add Credit" at bounding box center [138, 83] width 18 height 10
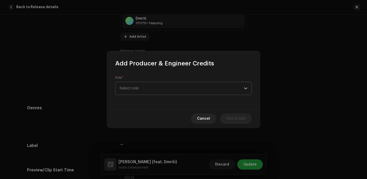
click at [148, 91] on span "Select role" at bounding box center [182, 88] width 125 height 13
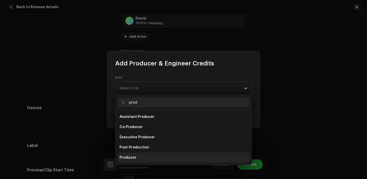
type input "prod"
click at [153, 155] on li "Producer" at bounding box center [184, 158] width 132 height 10
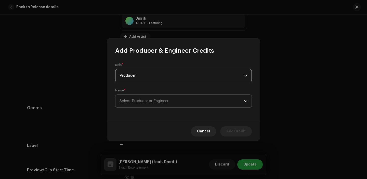
click at [161, 102] on span "Select Producer or Engineer" at bounding box center [144, 101] width 49 height 4
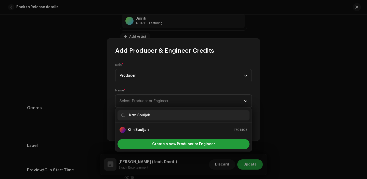
type input "Ktm Souljah"
click at [140, 123] on ul "Ktm Souljah 1701408" at bounding box center [184, 130] width 136 height 14
click at [145, 127] on li "Ktm Souljah 1701408" at bounding box center [184, 130] width 132 height 10
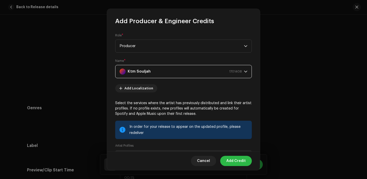
click at [242, 165] on span "Add Credit" at bounding box center [236, 161] width 19 height 10
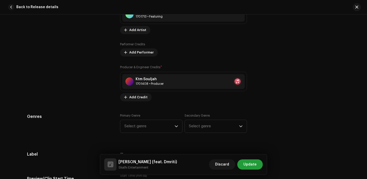
scroll to position [422, 0]
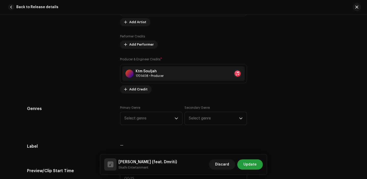
click at [141, 115] on span "Select genre" at bounding box center [150, 118] width 50 height 13
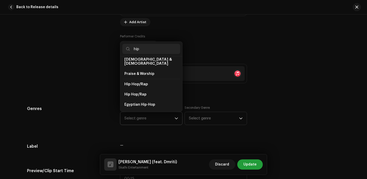
scroll to position [29, 0]
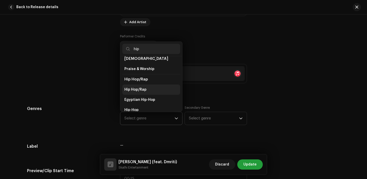
type input "hip"
click at [138, 87] on span "Hip Hop/Rap" at bounding box center [136, 89] width 22 height 5
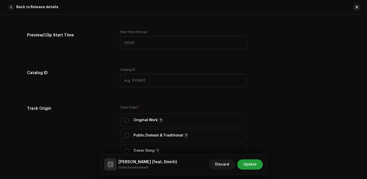
scroll to position [595, 0]
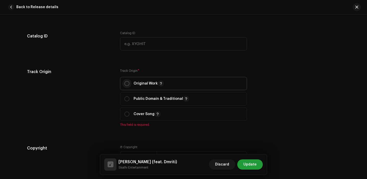
click at [125, 82] on input "radio" at bounding box center [127, 83] width 5 height 5
radio input "true"
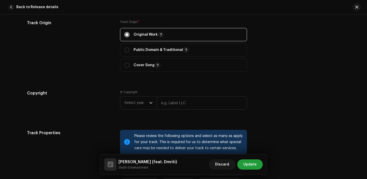
scroll to position [666, 0]
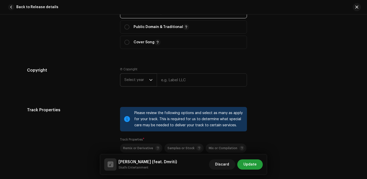
click at [136, 82] on span "Select year" at bounding box center [137, 80] width 25 height 13
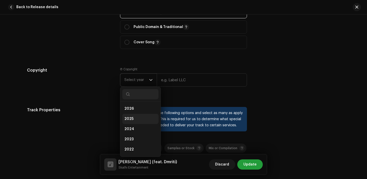
click at [135, 121] on li "2025" at bounding box center [140, 119] width 36 height 10
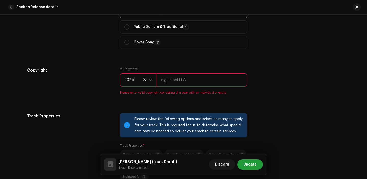
click at [176, 85] on input "text" at bounding box center [202, 79] width 90 height 13
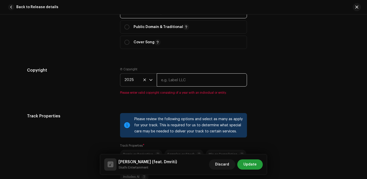
type input "Skathi Entertainment"
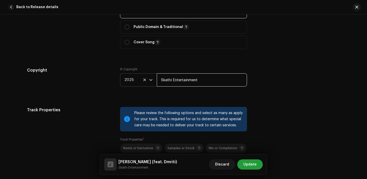
scroll to position [728, 0]
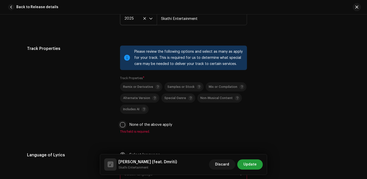
click at [122, 125] on input "None of the above apply" at bounding box center [122, 124] width 5 height 5
checkbox input "true"
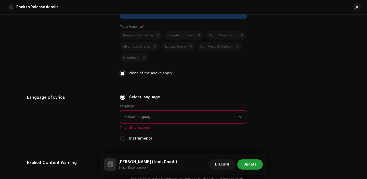
scroll to position [801, 0]
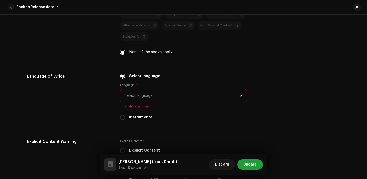
click at [143, 95] on span "Select language" at bounding box center [182, 96] width 115 height 13
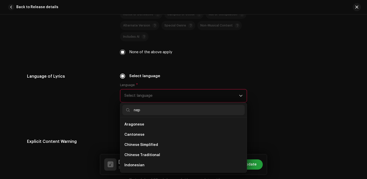
scroll to position [0, 0]
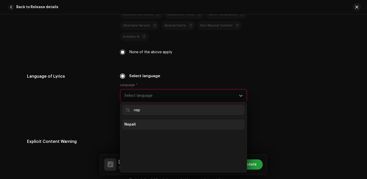
type input "nep"
click at [129, 125] on span "Nepali" at bounding box center [130, 124] width 11 height 5
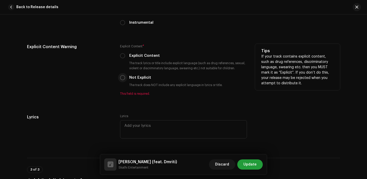
click at [121, 78] on input "Not Explicit" at bounding box center [122, 77] width 5 height 5
radio input "true"
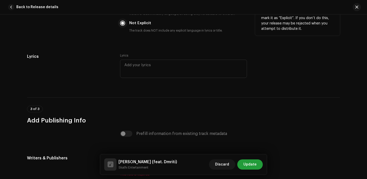
scroll to position [1027, 0]
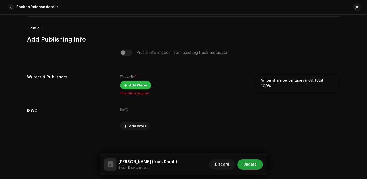
click at [138, 86] on span "Add Writer" at bounding box center [138, 85] width 18 height 10
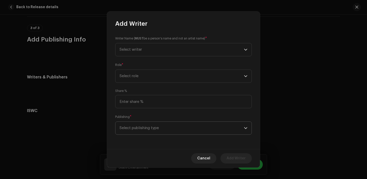
click at [156, 131] on span "Select publishing type" at bounding box center [182, 128] width 125 height 13
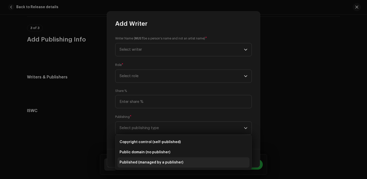
click at [155, 158] on li "Published (managed by a publisher)" at bounding box center [184, 163] width 132 height 10
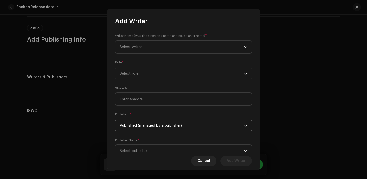
click at [155, 158] on div "Cancel Add Writer" at bounding box center [183, 161] width 153 height 19
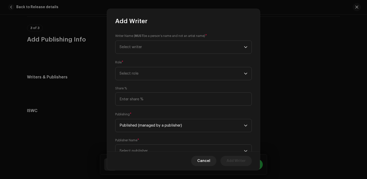
scroll to position [21, 0]
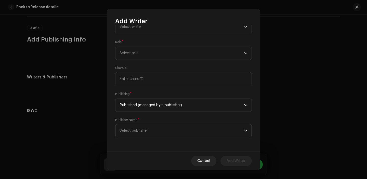
click at [148, 128] on span "Select publisher" at bounding box center [182, 131] width 125 height 13
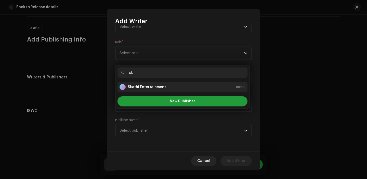
type input "sk"
click at [149, 91] on li "Skathi Entertainment 89199" at bounding box center [183, 87] width 130 height 10
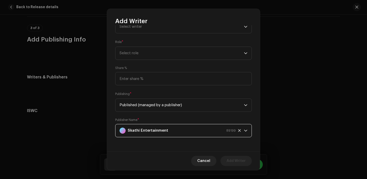
scroll to position [0, 0]
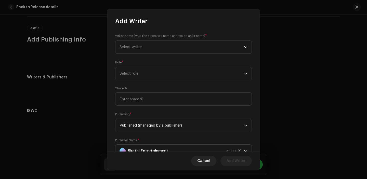
click at [145, 83] on div "Writer Name ( MUST be a person's name and not an artist name) * Select writer R…" at bounding box center [183, 88] width 153 height 127
click at [145, 76] on span "Select role" at bounding box center [182, 73] width 125 height 13
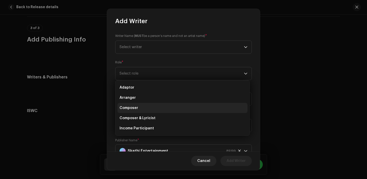
click at [146, 108] on li "Composer" at bounding box center [183, 108] width 130 height 10
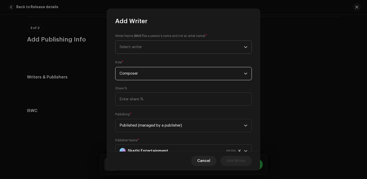
click at [145, 47] on span "Select writer" at bounding box center [182, 47] width 125 height 13
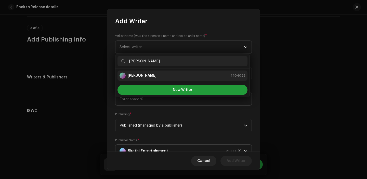
type input "Smriti Bishwakarma"
click at [157, 79] on div "Smriti Bishwakarma" at bounding box center [138, 76] width 37 height 6
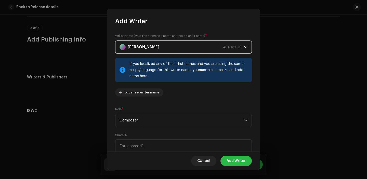
click at [237, 160] on span "Add Writer" at bounding box center [236, 161] width 19 height 10
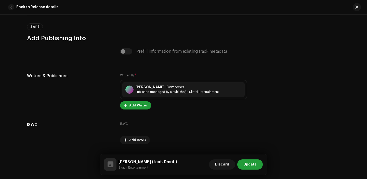
click at [135, 109] on span "Add Writer" at bounding box center [138, 106] width 18 height 10
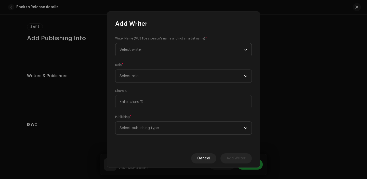
click at [138, 51] on span "Select writer" at bounding box center [131, 50] width 22 height 4
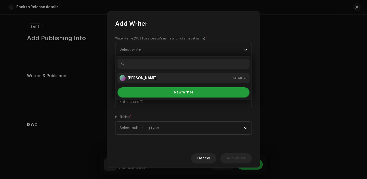
click at [144, 82] on li "Smriti Bishwakarma 1404028" at bounding box center [184, 78] width 132 height 10
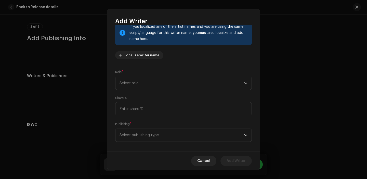
scroll to position [42, 0]
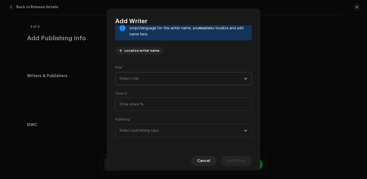
click at [138, 80] on span "Select role" at bounding box center [182, 78] width 125 height 13
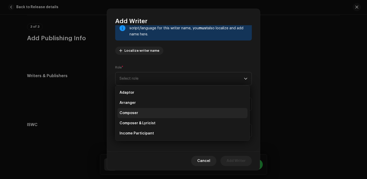
scroll to position [24, 0]
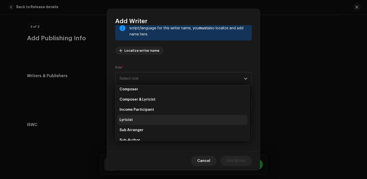
click at [139, 122] on li "Lyricist" at bounding box center [183, 120] width 130 height 10
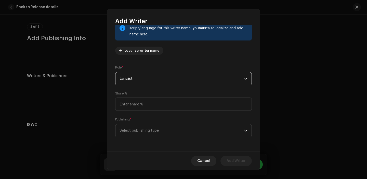
click at [144, 126] on span "Select publishing type" at bounding box center [182, 131] width 125 height 13
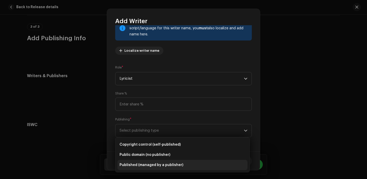
click at [142, 168] on span "Published (managed by a publisher)" at bounding box center [152, 165] width 64 height 5
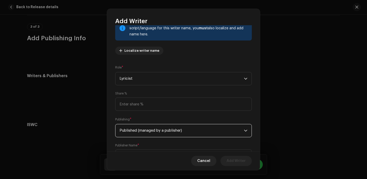
scroll to position [68, 0]
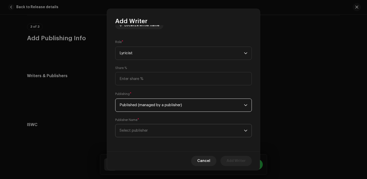
click at [154, 129] on span "Select publisher" at bounding box center [182, 131] width 125 height 13
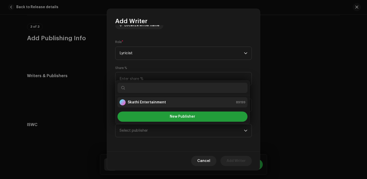
click at [150, 105] on strong "Skathi Entertainment" at bounding box center [147, 102] width 38 height 5
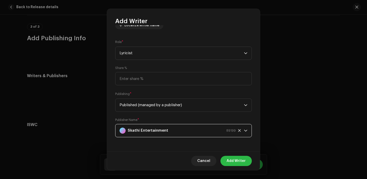
click at [238, 160] on span "Add Writer" at bounding box center [236, 161] width 19 height 10
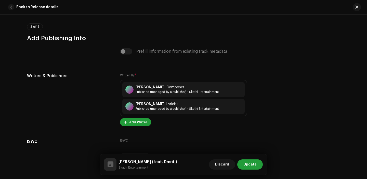
click at [259, 156] on div "Garo Cha (feat. Dmriti) Skathi Entertainment Discard Update" at bounding box center [183, 165] width 167 height 20
click at [248, 163] on span "Update" at bounding box center [250, 165] width 13 height 10
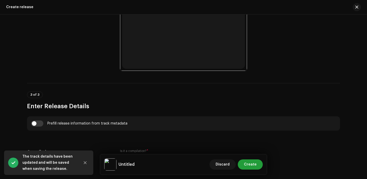
scroll to position [308, 0]
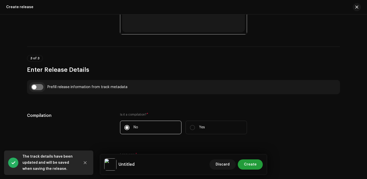
click at [38, 84] on input "checkbox" at bounding box center [37, 87] width 12 height 6
checkbox input "true"
type input "Garo Cha"
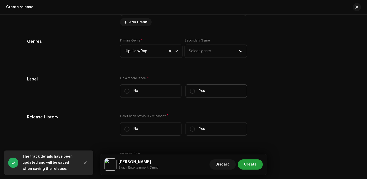
scroll to position [733, 0]
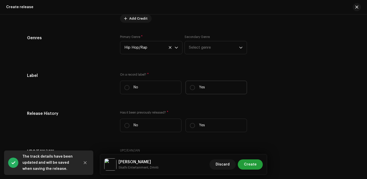
click at [204, 84] on label "Yes" at bounding box center [216, 88] width 61 height 14
click at [195, 85] on input "Yes" at bounding box center [192, 87] width 5 height 5
radio input "true"
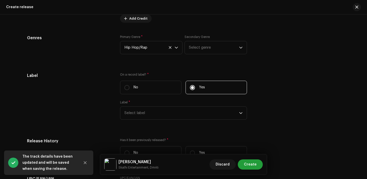
click at [157, 126] on div "On a record label? * No Yes Label * Select label" at bounding box center [183, 99] width 127 height 53
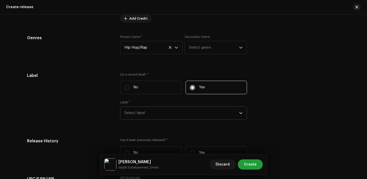
click at [159, 115] on span "Select label" at bounding box center [182, 113] width 115 height 13
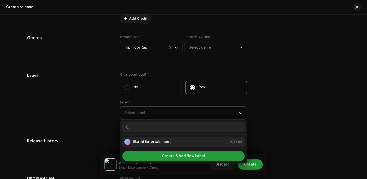
click at [151, 139] on li "Skathi Entertainment 1036165" at bounding box center [183, 142] width 122 height 10
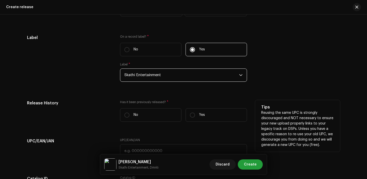
scroll to position [775, 0]
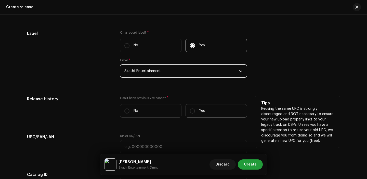
click at [199, 112] on p "Yes" at bounding box center [202, 110] width 6 height 5
click at [195, 112] on input "Yes" at bounding box center [192, 111] width 5 height 5
radio input "true"
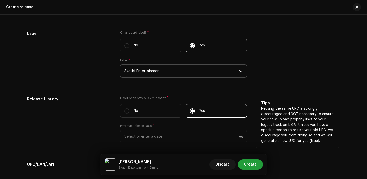
click at [171, 131] on div "Previous Release Date *" at bounding box center [183, 133] width 127 height 19
click at [148, 135] on input "text" at bounding box center [183, 136] width 127 height 13
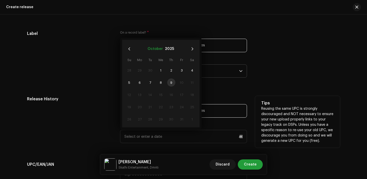
click at [158, 48] on button "October" at bounding box center [155, 49] width 15 height 8
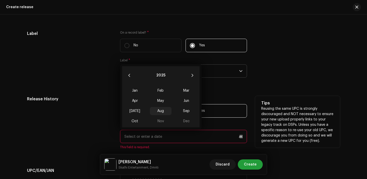
click at [162, 110] on span "Aug" at bounding box center [161, 111] width 22 height 8
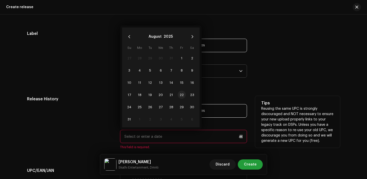
click at [179, 96] on span "22" at bounding box center [182, 95] width 8 height 8
type input "08/22/2025"
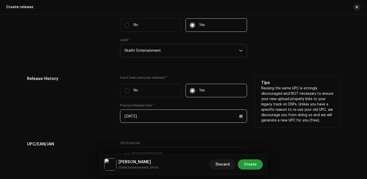
scroll to position [826, 0]
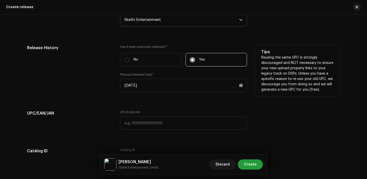
click at [139, 132] on div "UPC/EAN/JAN" at bounding box center [183, 123] width 127 height 26
click at [139, 125] on input "text" at bounding box center [183, 123] width 127 height 13
paste input "7300345862992"
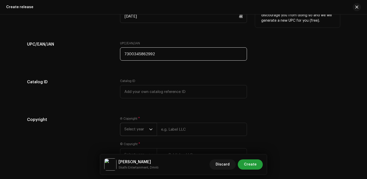
scroll to position [903, 0]
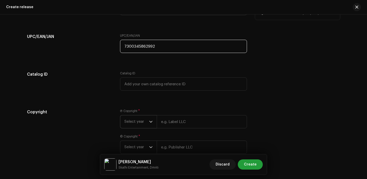
type input "7300345862992"
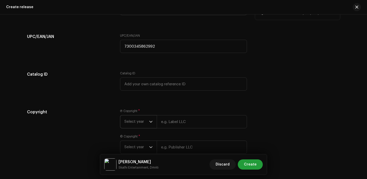
click at [142, 128] on span "Select year" at bounding box center [137, 122] width 25 height 13
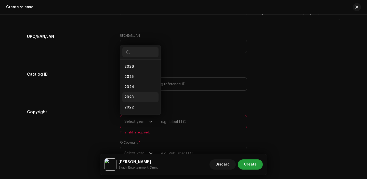
scroll to position [8, 0]
click at [131, 69] on span "2025" at bounding box center [129, 68] width 9 height 5
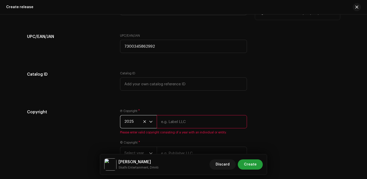
click at [177, 128] on input "text" at bounding box center [202, 121] width 90 height 13
type input "Skathi Entertainment"
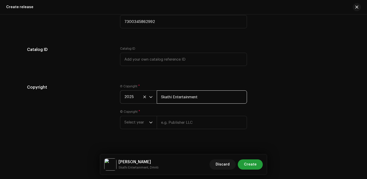
scroll to position [935, 0]
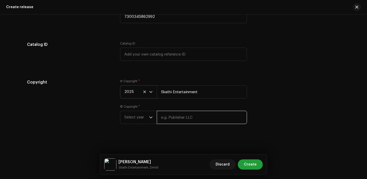
click at [176, 113] on input "text" at bounding box center [202, 117] width 90 height 13
type input "Skathi Entertainment"
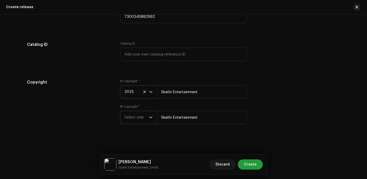
click at [136, 115] on span "Select year" at bounding box center [137, 117] width 25 height 13
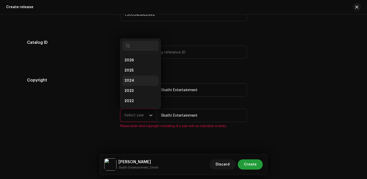
scroll to position [8, 0]
drag, startPoint x: 137, startPoint y: 67, endPoint x: 145, endPoint y: 75, distance: 11.8
click at [137, 67] on li "2025" at bounding box center [140, 62] width 36 height 10
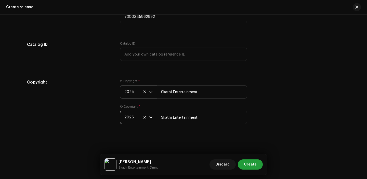
click at [178, 104] on div "Ⓟ Copyright * 2025 Skathi Entertainment © Copyright * 2025 Skathi Entertainment" at bounding box center [183, 104] width 127 height 51
click at [253, 162] on span "Create" at bounding box center [250, 165] width 13 height 10
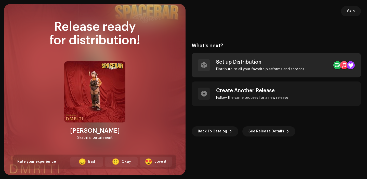
click at [265, 66] on div "Set up Distribution Distribute to all your favorite platforms and services" at bounding box center [260, 65] width 88 height 12
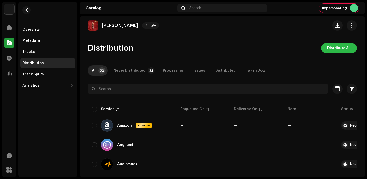
click at [341, 47] on span "Distribute All" at bounding box center [339, 48] width 23 height 10
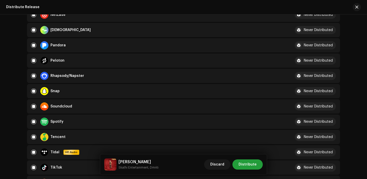
scroll to position [365, 0]
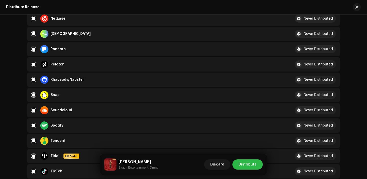
click at [248, 165] on span "Distribute" at bounding box center [248, 165] width 18 height 10
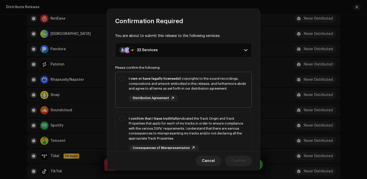
click at [193, 88] on div "I own or have legally licensed all copyrights to the sound recordings, composit…" at bounding box center [188, 83] width 119 height 15
checkbox input "true"
click at [193, 125] on div "I confirm that I have truthfully indicated the Track Origin and Track Propertie…" at bounding box center [188, 128] width 119 height 25
checkbox input "true"
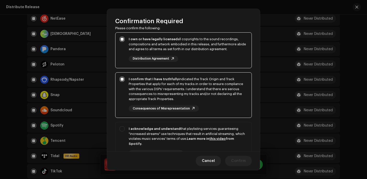
scroll to position [80, 0]
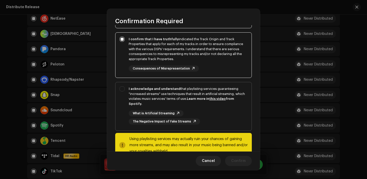
click at [208, 123] on div "What is Artificial Streaming The Negative Impact of Fake Streams" at bounding box center [188, 117] width 119 height 14
checkbox input "true"
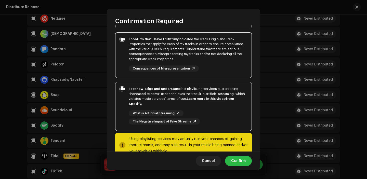
click at [243, 158] on span "Confirm" at bounding box center [238, 161] width 15 height 10
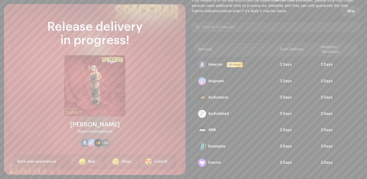
click at [345, 14] on button "Skip" at bounding box center [351, 11] width 20 height 10
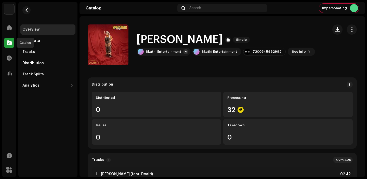
click at [8, 42] on span at bounding box center [9, 43] width 5 height 4
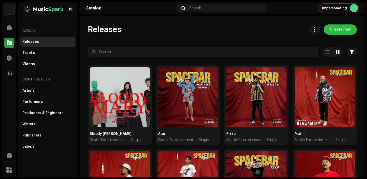
click at [345, 27] on span "Create new" at bounding box center [340, 29] width 21 height 10
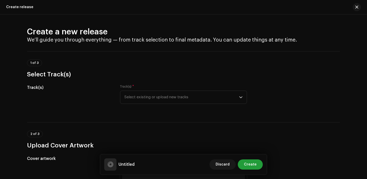
scroll to position [35, 0]
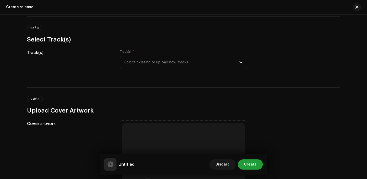
click at [151, 69] on div "Track(s) * Select existing or upload new tracks" at bounding box center [183, 63] width 127 height 26
click at [151, 65] on span "Select existing or upload new tracks" at bounding box center [182, 62] width 115 height 13
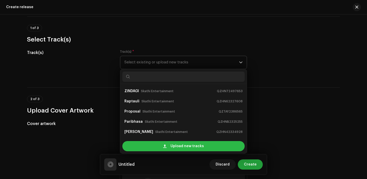
scroll to position [8, 0]
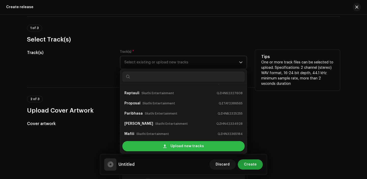
click at [148, 145] on div "Upload new tracks" at bounding box center [183, 146] width 122 height 10
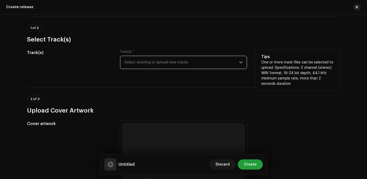
click at [193, 61] on span "Select existing or upload new tracks" at bounding box center [182, 62] width 115 height 13
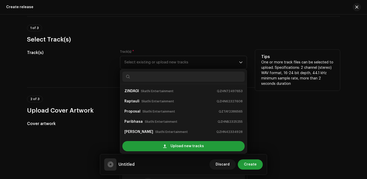
click at [249, 36] on h3 "Select Track(s)" at bounding box center [183, 39] width 313 height 8
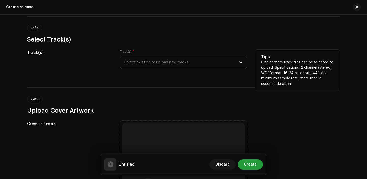
click at [142, 63] on span "Select existing or upload new tracks" at bounding box center [182, 62] width 115 height 13
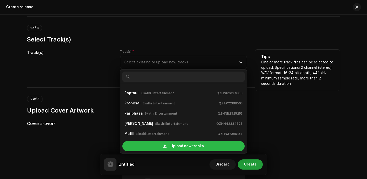
click at [147, 142] on div "Upload new tracks" at bounding box center [183, 146] width 122 height 10
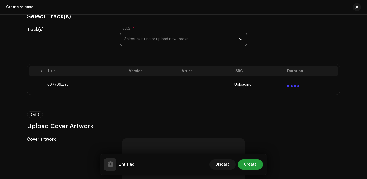
scroll to position [83, 0]
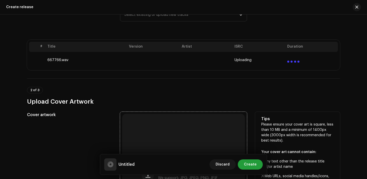
click at [161, 128] on div "Browse or drag and drop image file We support: JPG, JPEG, PNG, JFIF" at bounding box center [183, 175] width 123 height 123
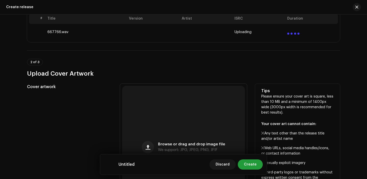
scroll to position [109, 0]
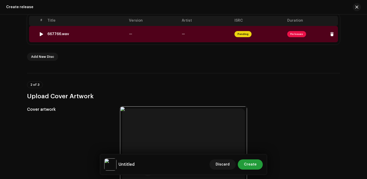
click at [156, 34] on td "—" at bounding box center [153, 34] width 53 height 16
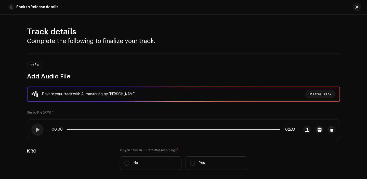
scroll to position [55, 0]
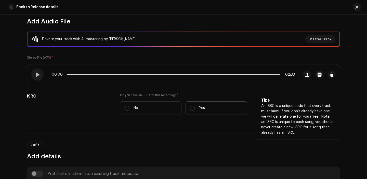
click at [192, 114] on label "Yes" at bounding box center [216, 109] width 61 height 14
click at [192, 111] on input "Yes" at bounding box center [192, 108] width 5 height 5
radio input "true"
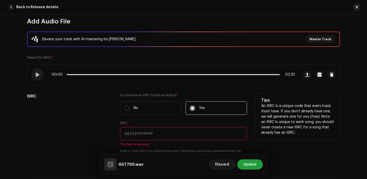
click at [180, 134] on input "text" at bounding box center [183, 133] width 127 height 13
paste input "QZHNA2426284"
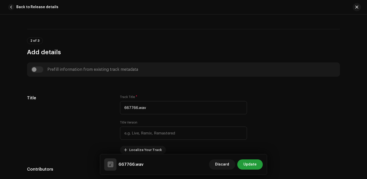
scroll to position [208, 0]
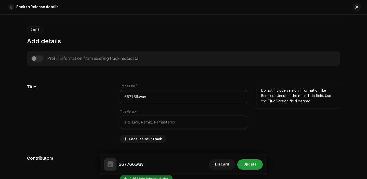
type input "QZHNA2426284"
click at [159, 99] on input "667766.wav" at bounding box center [183, 96] width 127 height 13
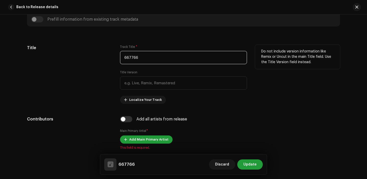
scroll to position [265, 0]
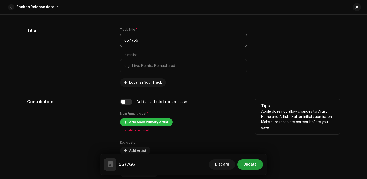
type input "667766"
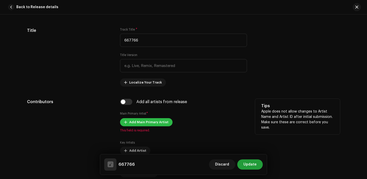
click at [134, 126] on span "Add Main Primary Artist" at bounding box center [148, 122] width 39 height 10
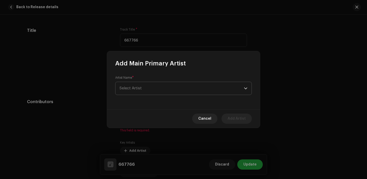
click at [143, 85] on span "Select Artist" at bounding box center [182, 88] width 125 height 13
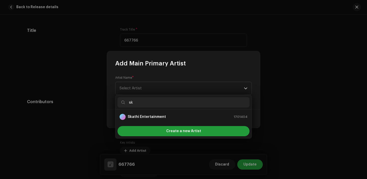
type input "sk"
click at [147, 115] on strong "Skathi Entertainment" at bounding box center [147, 117] width 38 height 5
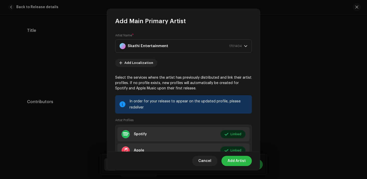
click at [236, 159] on span "Add Artist" at bounding box center [237, 161] width 18 height 10
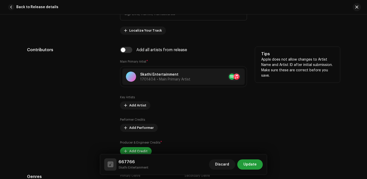
scroll to position [320, 0]
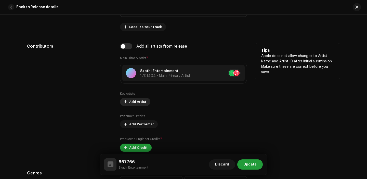
click at [134, 103] on span "Add Artist" at bounding box center [137, 102] width 17 height 10
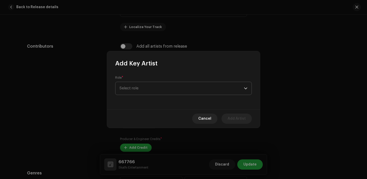
click at [162, 88] on span "Select role" at bounding box center [182, 88] width 125 height 13
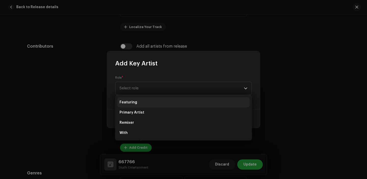
click at [140, 101] on li "Featuring" at bounding box center [184, 102] width 132 height 10
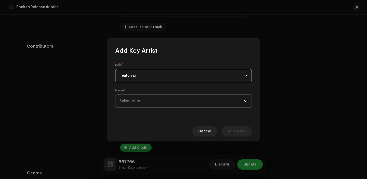
click at [148, 103] on span "Select Artist" at bounding box center [182, 101] width 125 height 13
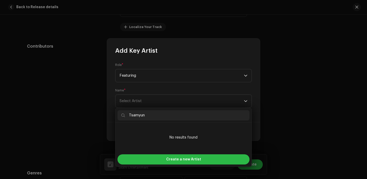
type input "Tsamyun"
click at [151, 163] on div "Create a new Artist" at bounding box center [184, 160] width 132 height 10
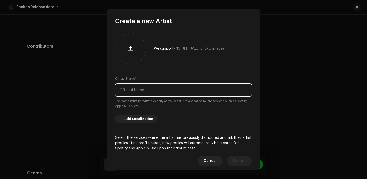
click at [141, 91] on input "text" at bounding box center [183, 89] width 137 height 13
paste input "Tsamyun"
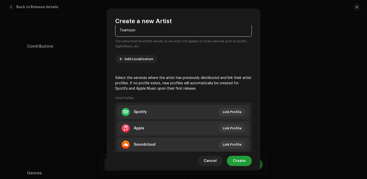
scroll to position [66, 0]
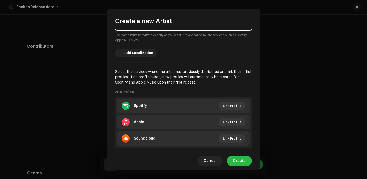
type input "Tsamyun"
click at [239, 161] on span "Create" at bounding box center [239, 161] width 13 height 10
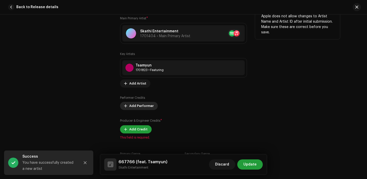
scroll to position [395, 0]
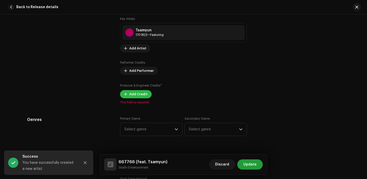
click at [131, 94] on span "Add Credit" at bounding box center [138, 94] width 18 height 10
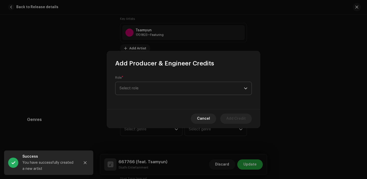
click at [166, 89] on span "Select role" at bounding box center [182, 88] width 125 height 13
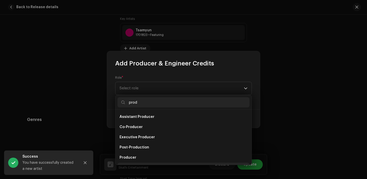
scroll to position [8, 0]
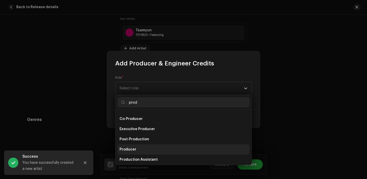
type input "prod"
click at [132, 147] on span "Producer" at bounding box center [128, 149] width 17 height 5
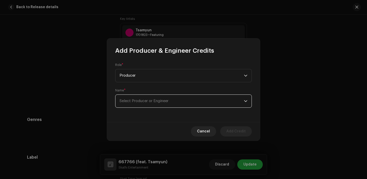
click at [143, 101] on span "Select Producer or Engineer" at bounding box center [144, 101] width 49 height 4
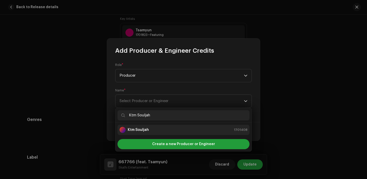
type input "Ktm Souljah"
click at [155, 126] on li "Ktm Souljah 1701408" at bounding box center [184, 130] width 132 height 10
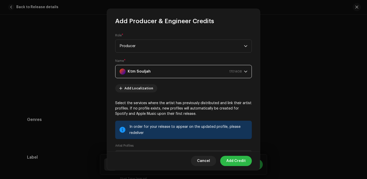
click at [234, 163] on span "Add Credit" at bounding box center [236, 161] width 19 height 10
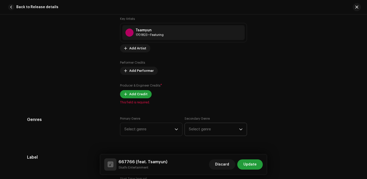
scroll to position [435, 0]
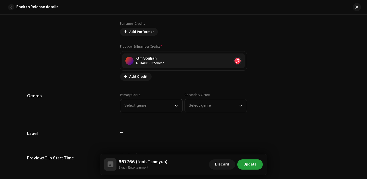
click at [156, 94] on div "Primary Genre Select genre" at bounding box center [151, 102] width 63 height 19
click at [149, 106] on span "Select genre" at bounding box center [150, 106] width 50 height 13
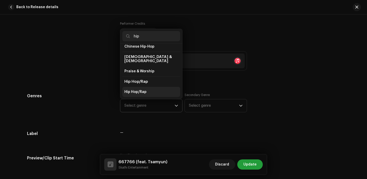
scroll to position [19, 0]
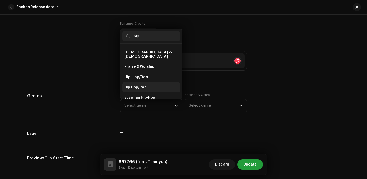
type input "hip"
click at [140, 87] on li "Hip Hop/Rap" at bounding box center [151, 87] width 58 height 10
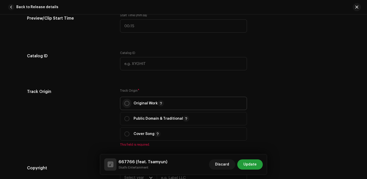
click at [125, 103] on input "radio" at bounding box center [127, 103] width 5 height 5
radio input "true"
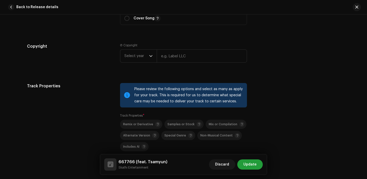
scroll to position [694, 0]
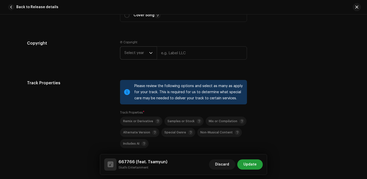
click at [141, 56] on span "Select year" at bounding box center [137, 53] width 25 height 13
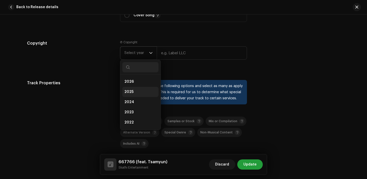
click at [133, 97] on li "2025" at bounding box center [140, 92] width 36 height 10
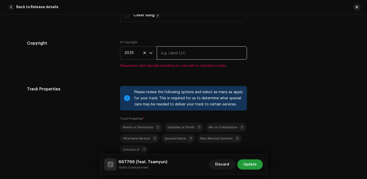
click at [164, 54] on input "text" at bounding box center [202, 52] width 90 height 13
type input "Skathi Entertainment"
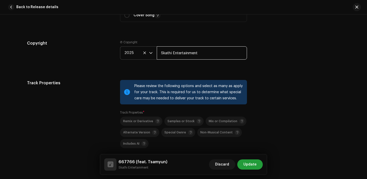
scroll to position [762, 0]
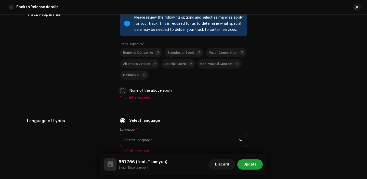
click at [121, 92] on input "None of the above apply" at bounding box center [122, 90] width 5 height 5
checkbox input "true"
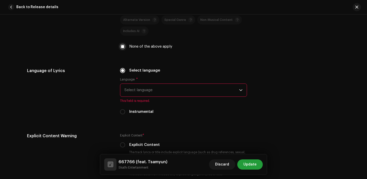
scroll to position [807, 0]
click at [150, 88] on span "Select language" at bounding box center [182, 90] width 115 height 13
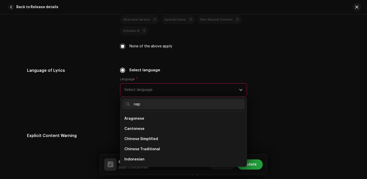
scroll to position [0, 0]
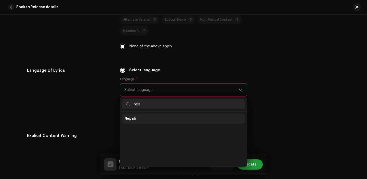
type input "nep"
click at [141, 119] on li "Nepali" at bounding box center [183, 119] width 122 height 10
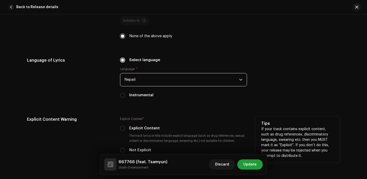
scroll to position [849, 0]
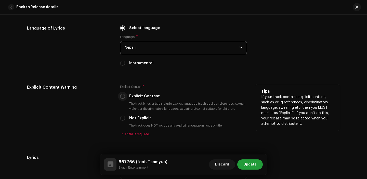
click at [122, 97] on input "Explicit Content" at bounding box center [122, 96] width 5 height 5
radio input "true"
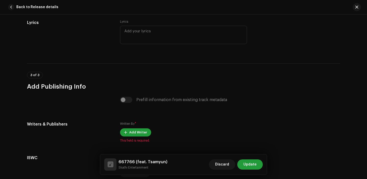
scroll to position [1015, 0]
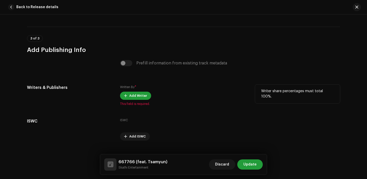
click at [134, 102] on div "Written By * Add Writer This field is required." at bounding box center [183, 95] width 127 height 21
click at [140, 96] on span "Add Writer" at bounding box center [138, 96] width 18 height 10
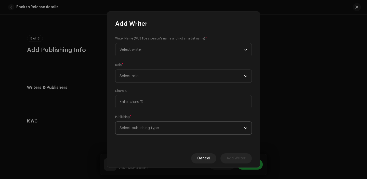
click at [158, 131] on span "Select publishing type" at bounding box center [182, 128] width 125 height 13
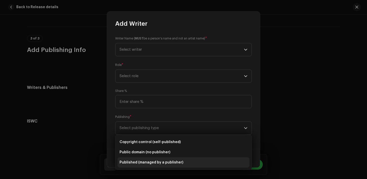
click at [151, 160] on span "Published (managed by a publisher)" at bounding box center [152, 162] width 64 height 5
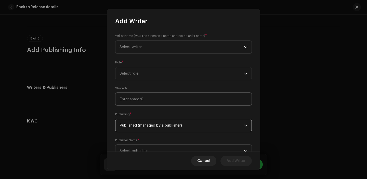
scroll to position [21, 0]
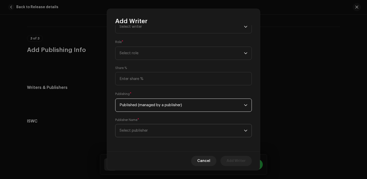
click at [148, 129] on span "Select publisher" at bounding box center [134, 131] width 28 height 4
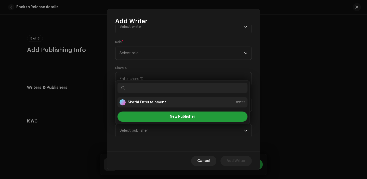
click at [147, 100] on strong "Skathi Entertainment" at bounding box center [147, 102] width 38 height 5
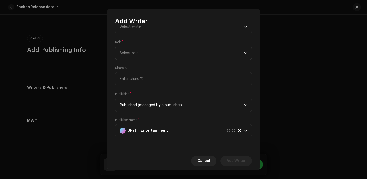
click at [140, 53] on span "Select role" at bounding box center [182, 53] width 125 height 13
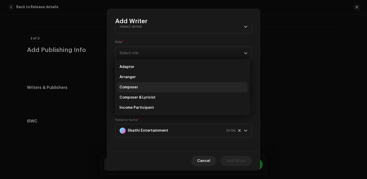
click at [140, 85] on li "Composer" at bounding box center [183, 87] width 130 height 10
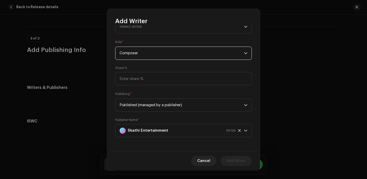
scroll to position [0, 0]
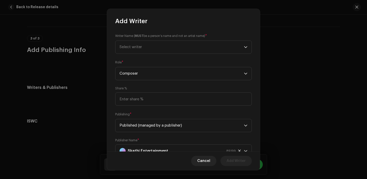
click at [143, 40] on div "Writer Name ( MUST be a person's name and not an artist name) * Select writer" at bounding box center [183, 43] width 137 height 20
click at [143, 46] on span "Select writer" at bounding box center [182, 47] width 125 height 13
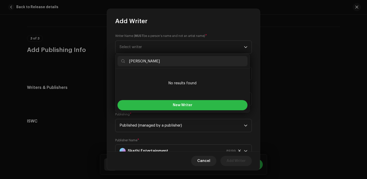
type input "Tsamyun Karki"
click at [195, 105] on button "New Writer" at bounding box center [183, 105] width 130 height 10
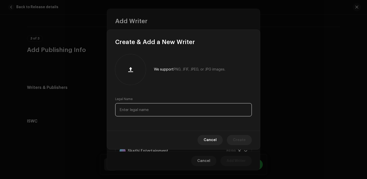
click at [167, 106] on input "text" at bounding box center [183, 109] width 137 height 13
paste input "Tsamyun Karki"
type input "Tsamyun Karki"
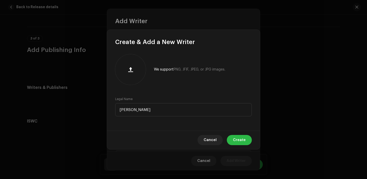
click at [235, 137] on span "Create" at bounding box center [239, 140] width 13 height 10
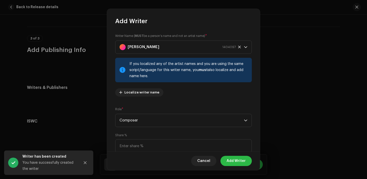
click at [234, 163] on span "Add Writer" at bounding box center [236, 161] width 19 height 10
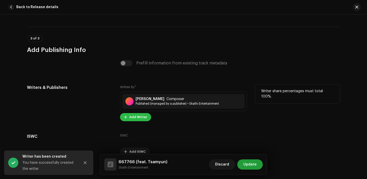
click at [135, 117] on span "Add Writer" at bounding box center [138, 117] width 18 height 10
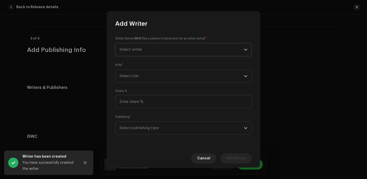
click at [139, 53] on span "Select writer" at bounding box center [182, 49] width 125 height 13
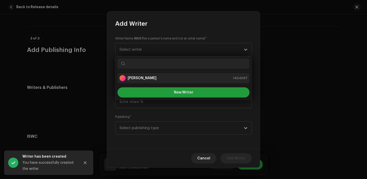
click at [134, 77] on strong "Tsamyun Karki" at bounding box center [142, 78] width 29 height 5
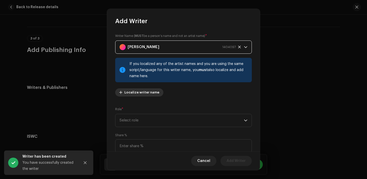
scroll to position [42, 0]
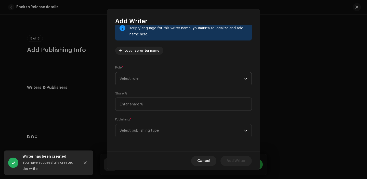
click at [134, 81] on span "Select role" at bounding box center [182, 78] width 125 height 13
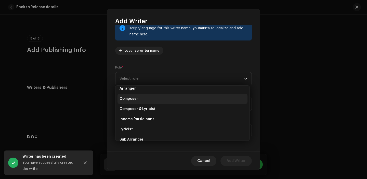
scroll to position [39, 0]
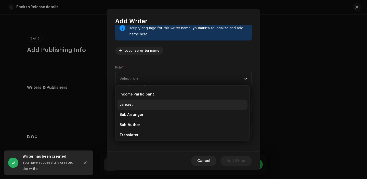
click at [131, 107] on span "Lyricist" at bounding box center [126, 104] width 13 height 5
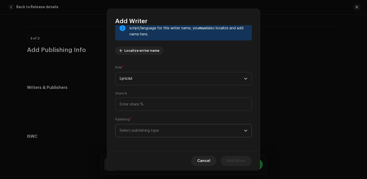
click at [144, 128] on span "Select publishing type" at bounding box center [182, 131] width 125 height 13
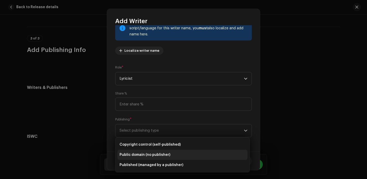
click at [145, 160] on li "Public domain (no publisher)" at bounding box center [183, 155] width 130 height 10
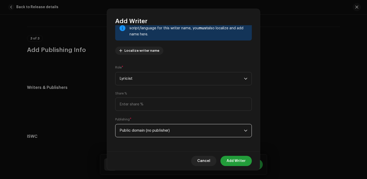
click at [144, 126] on span "Public domain (no publisher)" at bounding box center [182, 131] width 125 height 13
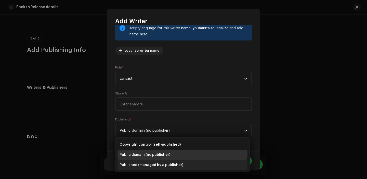
click at [139, 164] on span "Published (managed by a publisher)" at bounding box center [152, 165] width 64 height 5
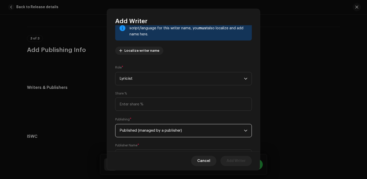
scroll to position [68, 0]
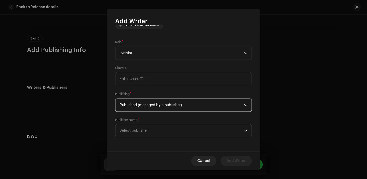
click at [147, 130] on span "Select publisher" at bounding box center [134, 131] width 28 height 4
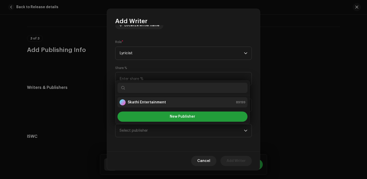
click at [144, 107] on li "Skathi Entertainment 89199" at bounding box center [183, 102] width 130 height 10
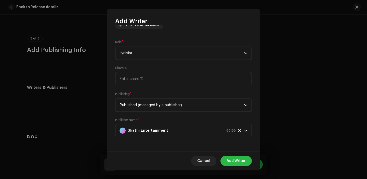
click at [242, 160] on span "Add Writer" at bounding box center [236, 161] width 19 height 10
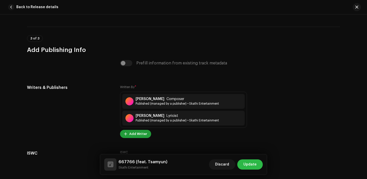
click at [253, 163] on span "Update" at bounding box center [250, 165] width 13 height 10
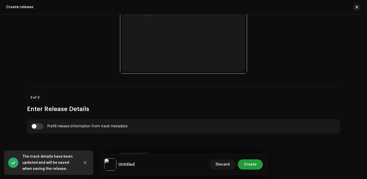
scroll to position [321, 0]
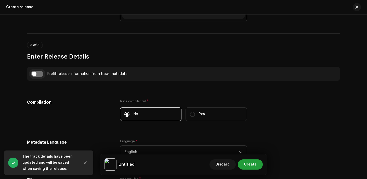
click at [36, 72] on input "checkbox" at bounding box center [37, 74] width 12 height 6
checkbox input "true"
type input "667766"
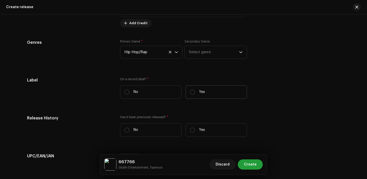
click at [215, 88] on label "Yes" at bounding box center [216, 92] width 61 height 14
click at [195, 90] on input "Yes" at bounding box center [192, 92] width 5 height 5
radio input "true"
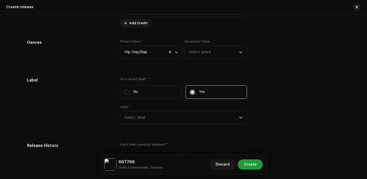
scroll to position [779, 0]
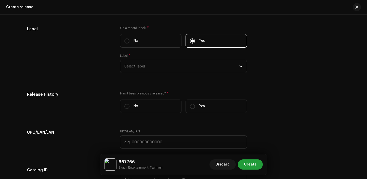
click at [147, 66] on span "Select label" at bounding box center [182, 66] width 115 height 13
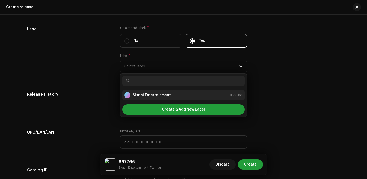
click at [151, 96] on strong "Skathi Entertainment" at bounding box center [152, 95] width 38 height 5
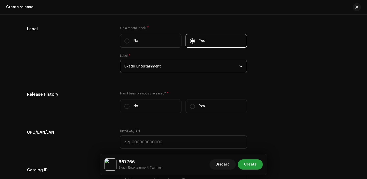
scroll to position [809, 0]
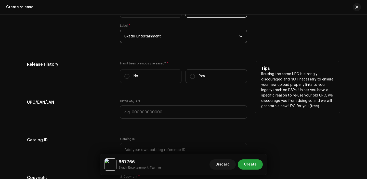
click at [203, 83] on label "Yes" at bounding box center [216, 77] width 61 height 14
click at [195, 79] on input "Yes" at bounding box center [192, 76] width 5 height 5
radio input "true"
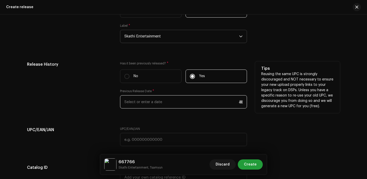
click at [163, 108] on input "text" at bounding box center [183, 101] width 127 height 13
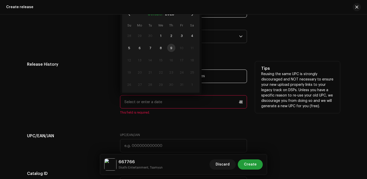
click at [154, 15] on button "October" at bounding box center [155, 14] width 15 height 8
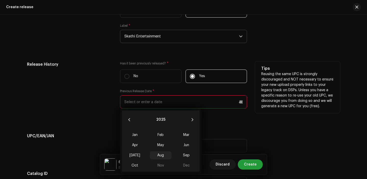
click at [160, 156] on span "Aug" at bounding box center [161, 156] width 22 height 8
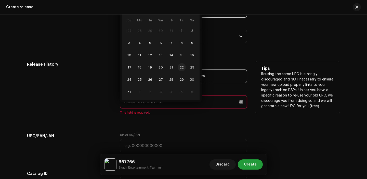
click at [181, 69] on span "22" at bounding box center [182, 67] width 8 height 8
type input "08/22/2025"
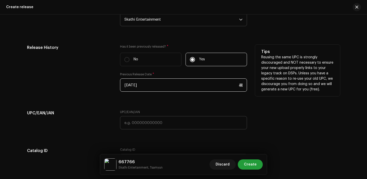
scroll to position [847, 0]
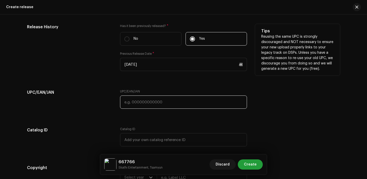
click at [145, 100] on input "text" at bounding box center [183, 102] width 127 height 13
paste input "7300345847180"
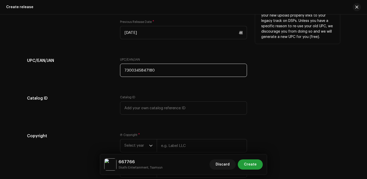
scroll to position [917, 0]
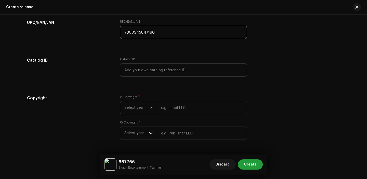
type input "7300345847180"
click at [141, 107] on span "Select year" at bounding box center [137, 108] width 25 height 13
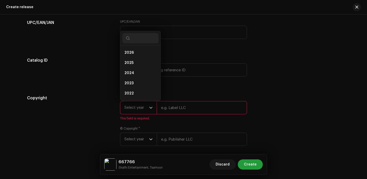
scroll to position [8, 0]
click at [133, 55] on li "2025" at bounding box center [140, 55] width 36 height 10
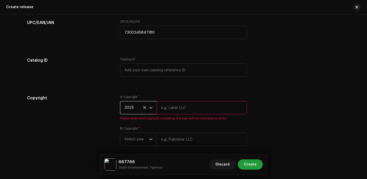
click at [189, 119] on span "Please enter valid copyright consisting of a year with an individual or entity." at bounding box center [183, 119] width 127 height 4
click at [189, 113] on input "text" at bounding box center [202, 107] width 90 height 13
type input "Skathi Entertainment"
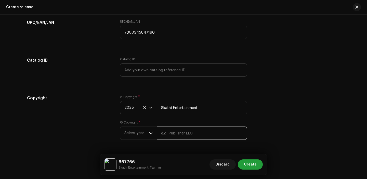
click at [177, 131] on input "text" at bounding box center [202, 133] width 90 height 13
type input "Skathi Entertainment"
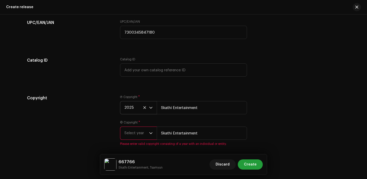
click at [134, 133] on span "Select year" at bounding box center [137, 133] width 25 height 13
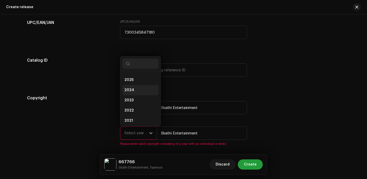
scroll to position [7, 0]
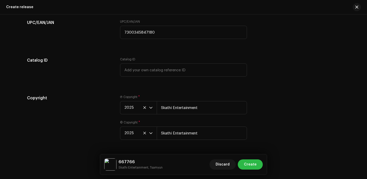
click at [255, 160] on span "Create" at bounding box center [250, 165] width 13 height 10
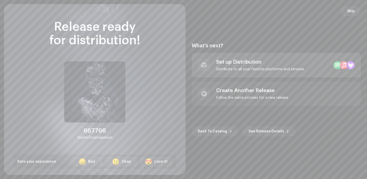
click at [255, 60] on div "Set up Distribution" at bounding box center [260, 62] width 88 height 6
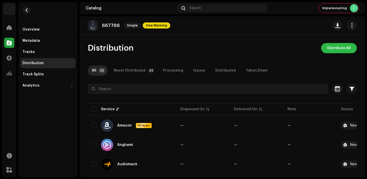
click at [328, 50] on span "Distribute All" at bounding box center [339, 48] width 23 height 10
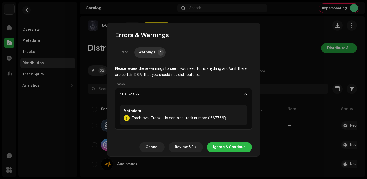
click at [232, 149] on span "Ignore & Continue" at bounding box center [229, 147] width 33 height 10
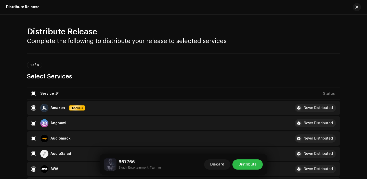
click at [243, 160] on span "Distribute" at bounding box center [248, 165] width 18 height 10
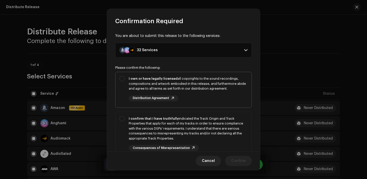
click at [192, 83] on div "I own or have legally licensed all copyrights to the sound recordings, composit…" at bounding box center [188, 83] width 119 height 15
checkbox input "true"
click at [195, 136] on div "I confirm that I have truthfully indicated the Track Origin and Track Propertie…" at bounding box center [188, 128] width 119 height 25
checkbox input "true"
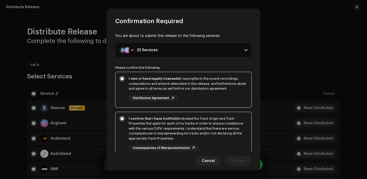
scroll to position [31, 0]
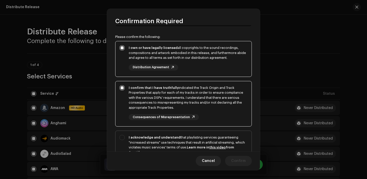
click at [214, 132] on div "I acknowledge and understand that playlisting services guaranteeing "increased …" at bounding box center [184, 154] width 136 height 46
checkbox input "true"
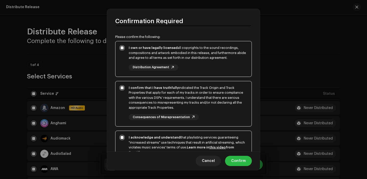
click at [243, 161] on span "Confirm" at bounding box center [238, 161] width 15 height 10
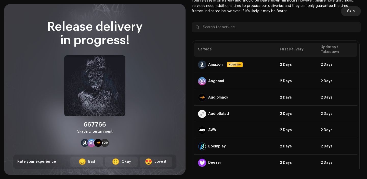
click at [348, 11] on span "Skip" at bounding box center [352, 11] width 8 height 10
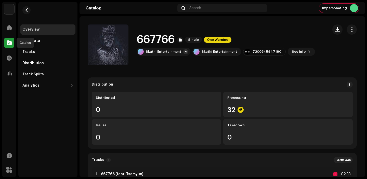
click at [5, 42] on div at bounding box center [9, 43] width 10 height 10
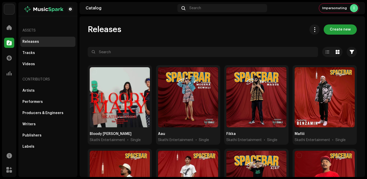
click at [345, 26] on span "Create new" at bounding box center [340, 29] width 21 height 10
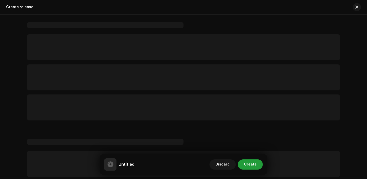
scroll to position [10, 0]
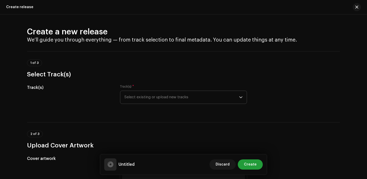
click at [166, 98] on span "Select existing or upload new tracks" at bounding box center [182, 97] width 115 height 13
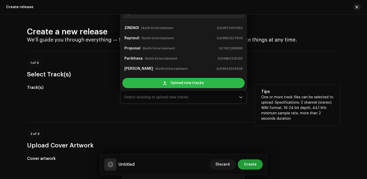
click at [160, 83] on div "Upload new tracks" at bounding box center [183, 83] width 122 height 10
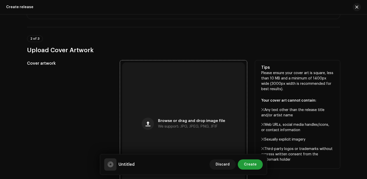
scroll to position [144, 0]
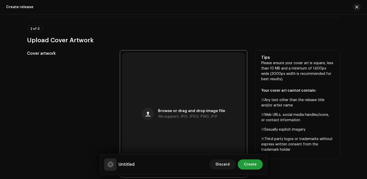
click at [148, 105] on div "Browse or drag and drop image file We support: JPG, JPEG, PNG, JFIF" at bounding box center [183, 114] width 123 height 123
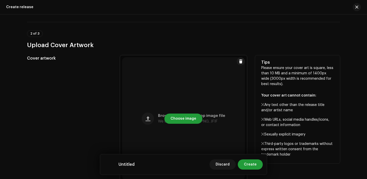
scroll to position [125, 0]
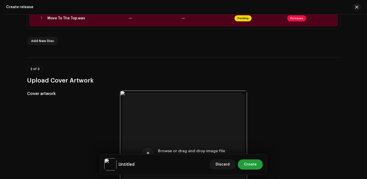
click at [154, 30] on div "# Title Version Artist ISRC Duration 1 Move To The Top.wav — — Pending Fix Issu…" at bounding box center [183, 21] width 313 height 47
click at [154, 24] on td "—" at bounding box center [153, 18] width 53 height 16
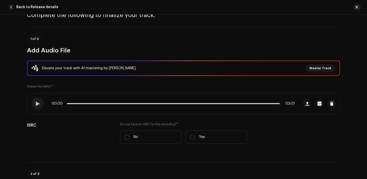
scroll to position [56, 0]
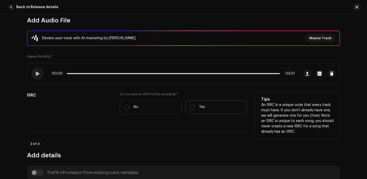
click at [197, 110] on label "Yes" at bounding box center [216, 108] width 61 height 14
click at [195, 110] on input "Yes" at bounding box center [192, 107] width 5 height 5
radio input "true"
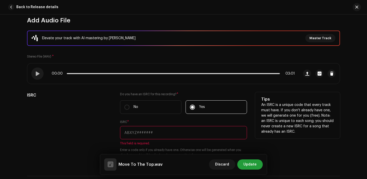
click at [159, 131] on input "text" at bounding box center [183, 132] width 127 height 13
paste input "QZHN42308403"
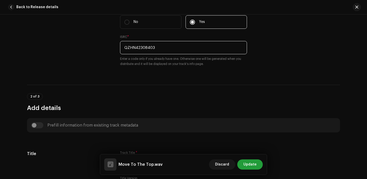
scroll to position [197, 0]
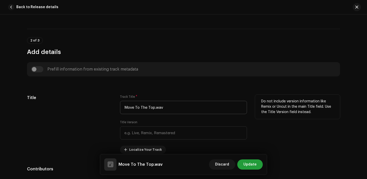
type input "QZHN42308403"
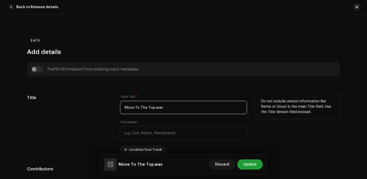
click at [164, 109] on input "Move To The Top.wav" at bounding box center [183, 107] width 127 height 13
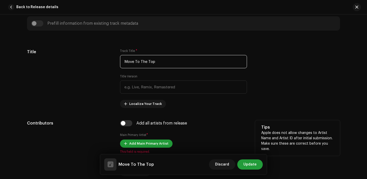
scroll to position [257, 0]
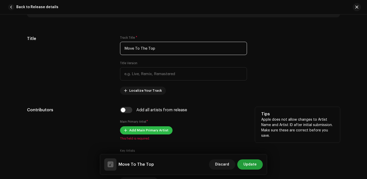
type input "Move To The Top"
click at [129, 131] on span "Add Main Primary Artist" at bounding box center [148, 131] width 39 height 10
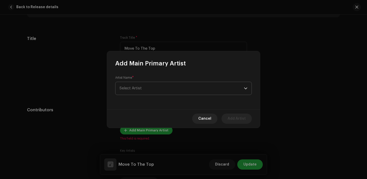
click at [130, 88] on span "Select Artist" at bounding box center [131, 88] width 22 height 4
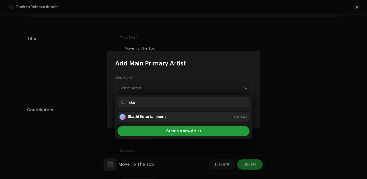
type input "ska"
click at [158, 114] on div "Skathi Entertainment" at bounding box center [143, 117] width 46 height 6
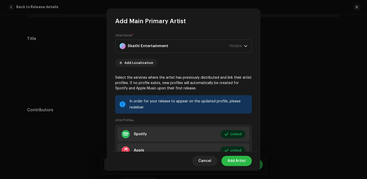
click at [235, 164] on span "Add Artist" at bounding box center [237, 161] width 18 height 10
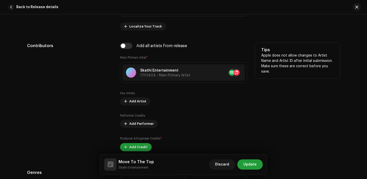
scroll to position [353, 0]
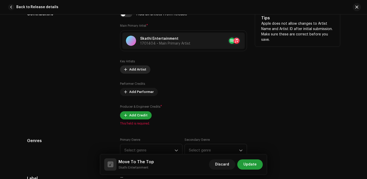
click at [125, 71] on span at bounding box center [125, 70] width 3 height 4
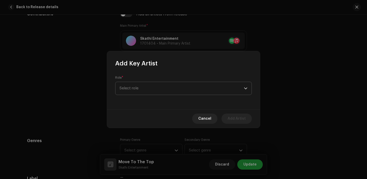
click at [135, 92] on span "Select role" at bounding box center [182, 88] width 125 height 13
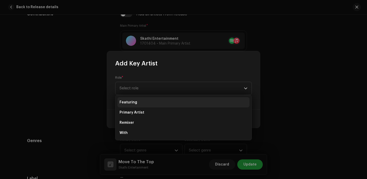
click at [134, 105] on span "Featuring" at bounding box center [129, 102] width 18 height 5
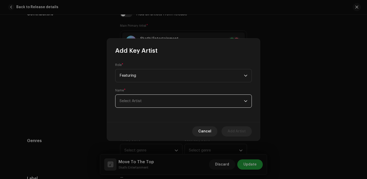
click at [135, 102] on span "Select Artist" at bounding box center [131, 101] width 22 height 4
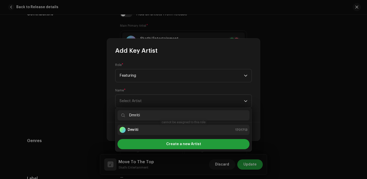
type input "Dmriti"
click at [151, 132] on div "Dmriti 1701713" at bounding box center [184, 130] width 128 height 6
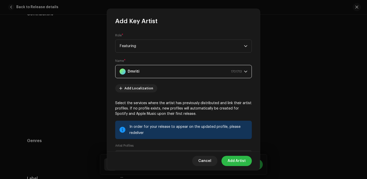
click at [239, 158] on span "Add Artist" at bounding box center [237, 161] width 18 height 10
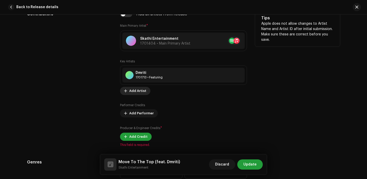
click at [140, 93] on span "Add Artist" at bounding box center [137, 91] width 17 height 10
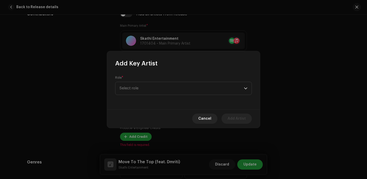
click at [144, 76] on div "Role * Select role" at bounding box center [183, 85] width 137 height 19
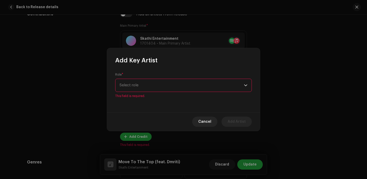
click at [144, 81] on span "Select role" at bounding box center [182, 85] width 125 height 13
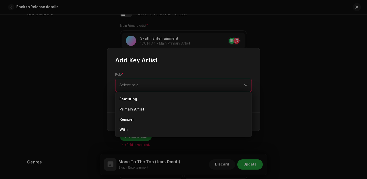
drag, startPoint x: 140, startPoint y: 112, endPoint x: 140, endPoint y: 90, distance: 21.2
click at [140, 90] on body "Skathi Entertainment Home Catalog Transactions Analytics Resources Marketplace …" at bounding box center [183, 89] width 367 height 179
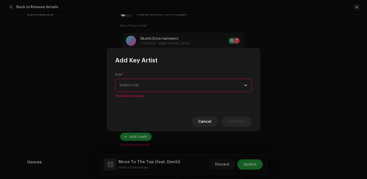
click at [138, 91] on span "Select role" at bounding box center [182, 85] width 125 height 13
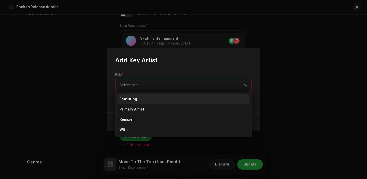
click at [137, 102] on li "Featuring" at bounding box center [184, 99] width 132 height 10
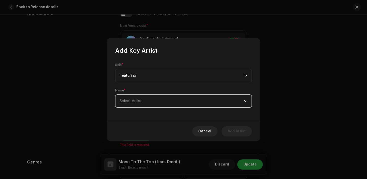
click at [146, 106] on span "Select Artist" at bounding box center [182, 101] width 125 height 13
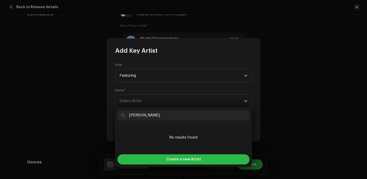
type input "[PERSON_NAME]"
click at [166, 163] on div "Create a new Artist" at bounding box center [184, 160] width 132 height 10
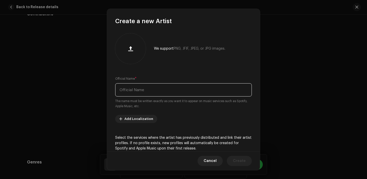
click at [140, 90] on input "text" at bounding box center [183, 89] width 137 height 13
paste input "[PERSON_NAME]"
type input "[PERSON_NAME]"
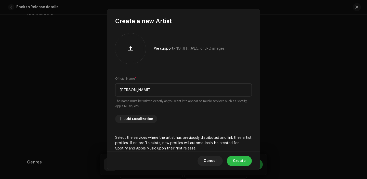
click at [235, 158] on span "Create" at bounding box center [239, 161] width 13 height 10
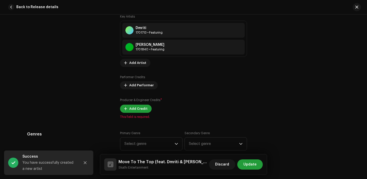
scroll to position [421, 0]
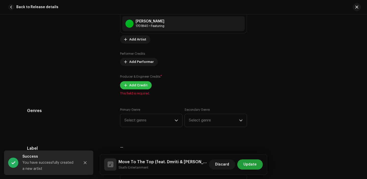
click at [136, 89] on span "Add Credit" at bounding box center [138, 85] width 18 height 10
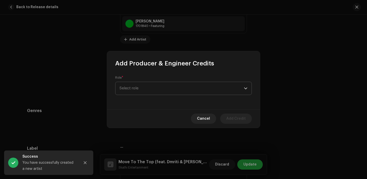
click at [157, 86] on span "Select role" at bounding box center [182, 88] width 125 height 13
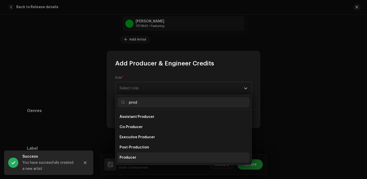
type input "prod"
click at [151, 157] on li "Producer" at bounding box center [184, 158] width 132 height 10
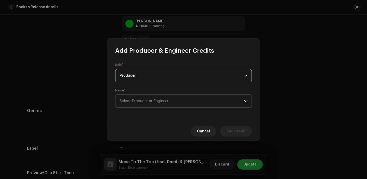
click at [141, 97] on span "Select Producer or Engineer" at bounding box center [182, 101] width 125 height 13
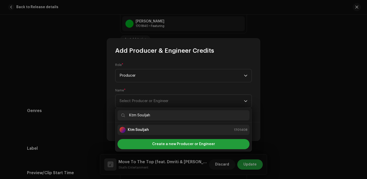
type input "Ktm Souljah"
click at [140, 126] on li "Ktm Souljah 1701408" at bounding box center [184, 130] width 132 height 10
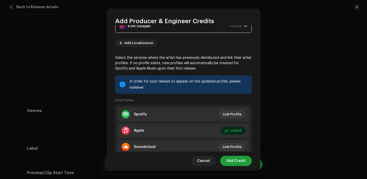
scroll to position [54, 0]
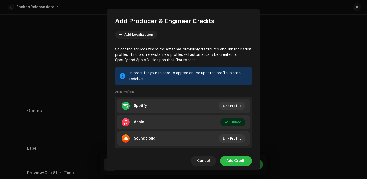
click at [238, 165] on span "Add Credit" at bounding box center [236, 161] width 19 height 10
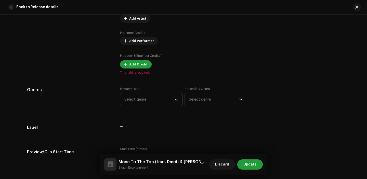
scroll to position [444, 0]
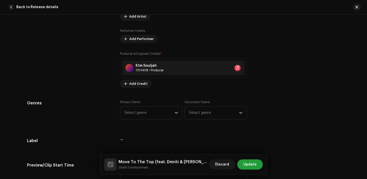
click at [156, 101] on div "Primary Genre Select genre" at bounding box center [151, 109] width 63 height 19
click at [155, 113] on span "Select genre" at bounding box center [150, 113] width 50 height 13
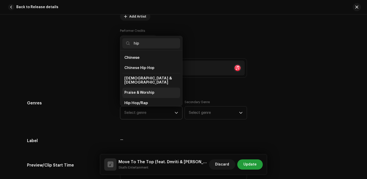
scroll to position [9, 0]
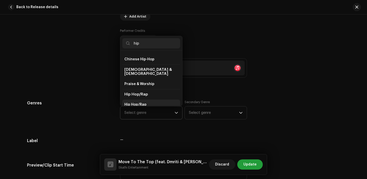
type input "hip"
click at [146, 104] on li "Hip Hop/Rap" at bounding box center [151, 105] width 58 height 10
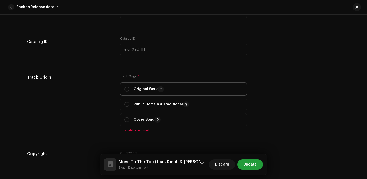
click at [129, 86] on span "Original Work" at bounding box center [184, 89] width 118 height 13
radio input "true"
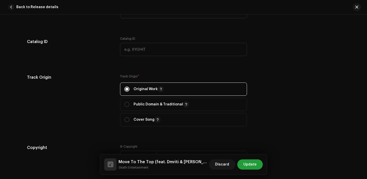
scroll to position [708, 0]
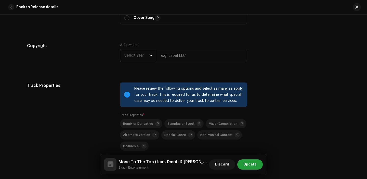
click at [139, 59] on span "Select year" at bounding box center [137, 55] width 25 height 13
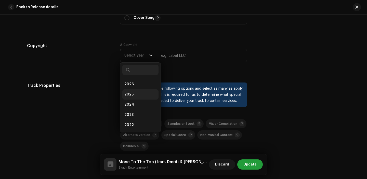
click at [135, 96] on li "2025" at bounding box center [140, 95] width 36 height 10
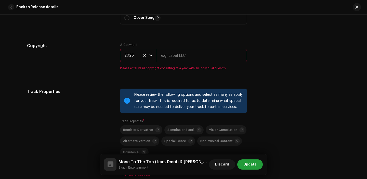
click at [170, 61] on input "text" at bounding box center [202, 55] width 90 height 13
type input "Skathi Entertainment"
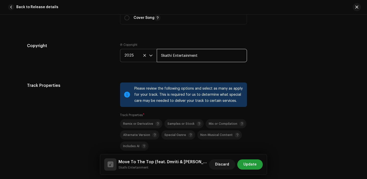
scroll to position [772, 0]
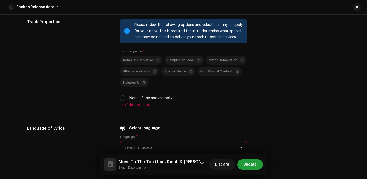
click at [118, 97] on div "Track Properties Please review the following options and select as many as appl…" at bounding box center [183, 66] width 313 height 94
click at [120, 98] on input "None of the above apply" at bounding box center [122, 98] width 5 height 5
checkbox input "true"
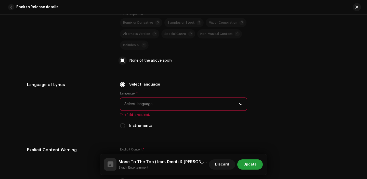
scroll to position [889, 0]
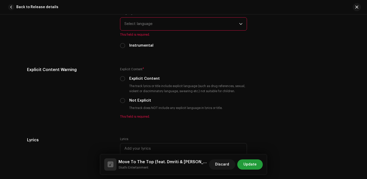
click at [140, 32] on div "Language * Select language This field is required." at bounding box center [183, 24] width 127 height 26
click at [141, 28] on span "Select language" at bounding box center [182, 24] width 115 height 13
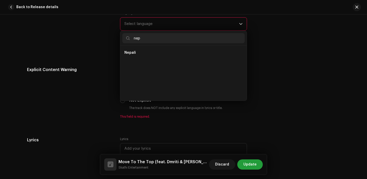
scroll to position [0, 0]
type input "nep"
click at [136, 54] on li "Nepali" at bounding box center [183, 53] width 122 height 10
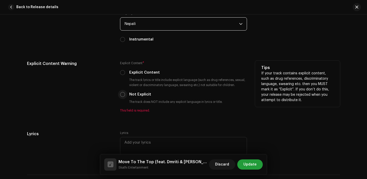
click at [121, 96] on input "Not Explicit" at bounding box center [122, 94] width 5 height 5
radio input "true"
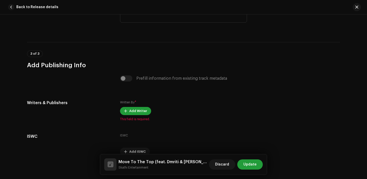
scroll to position [1043, 0]
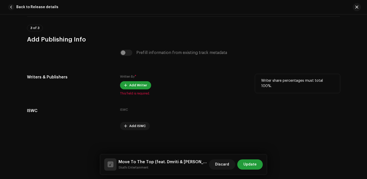
click at [132, 79] on div "Written By * Add Writer This field is required." at bounding box center [183, 84] width 127 height 21
click at [133, 84] on span "Add Writer" at bounding box center [138, 85] width 18 height 10
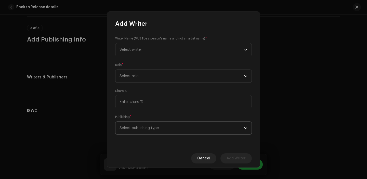
click at [151, 126] on span "Select publishing type" at bounding box center [182, 128] width 125 height 13
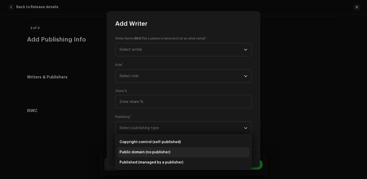
click at [152, 157] on li "Public domain (no publisher)" at bounding box center [184, 152] width 132 height 10
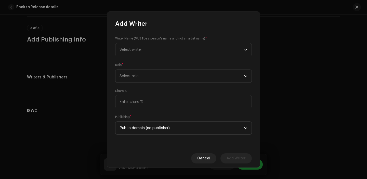
click at [152, 157] on div "Cancel Add Writer" at bounding box center [183, 158] width 153 height 19
click at [152, 140] on div "Writer Name ( MUST be a person's name and not an artist name) * Select writer R…" at bounding box center [183, 88] width 153 height 121
click at [152, 132] on span "Public domain (no publisher)" at bounding box center [182, 128] width 125 height 13
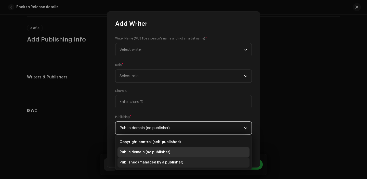
click at [152, 163] on span "Published (managed by a publisher)" at bounding box center [152, 162] width 64 height 5
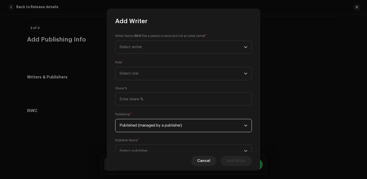
scroll to position [21, 0]
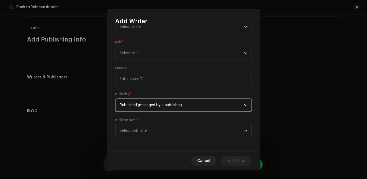
click at [150, 136] on span "Select publisher" at bounding box center [182, 131] width 125 height 13
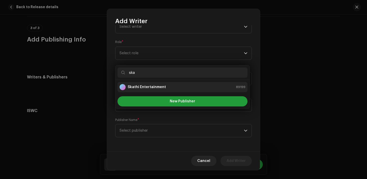
type input "ska"
click at [165, 84] on div "Skathi Entertainment 89199" at bounding box center [183, 87] width 126 height 6
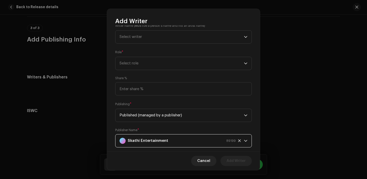
scroll to position [0, 0]
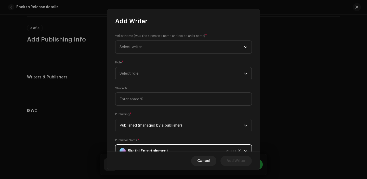
click at [163, 76] on span "Select role" at bounding box center [182, 73] width 125 height 13
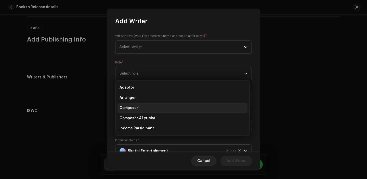
click at [156, 107] on li "Composer" at bounding box center [183, 108] width 130 height 10
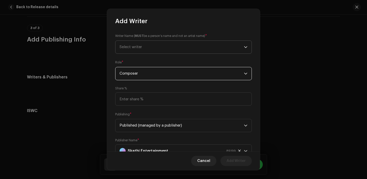
click at [142, 44] on span "Select writer" at bounding box center [182, 47] width 125 height 13
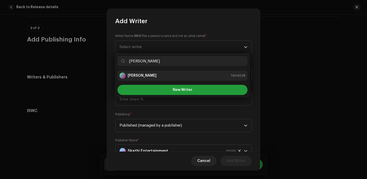
type input "[PERSON_NAME]"
click at [154, 72] on li "[PERSON_NAME] 1404028" at bounding box center [183, 76] width 130 height 10
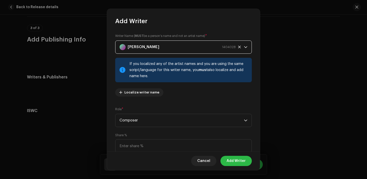
click at [237, 160] on span "Add Writer" at bounding box center [236, 161] width 19 height 10
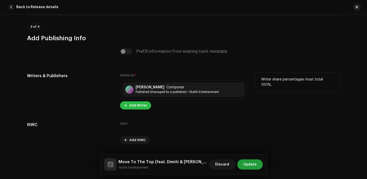
click at [130, 110] on span "Add Writer" at bounding box center [138, 106] width 18 height 10
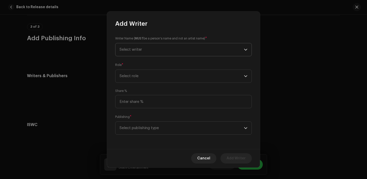
click at [143, 43] on span "Select writer" at bounding box center [182, 49] width 125 height 13
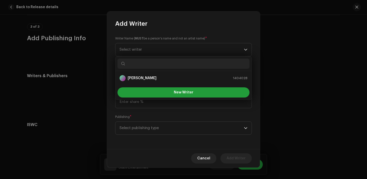
paste input "Sumnima Setling"
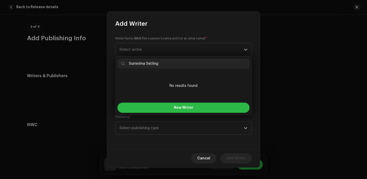
type input "Sumnima Setling"
click at [164, 111] on button "New Writer" at bounding box center [184, 108] width 132 height 10
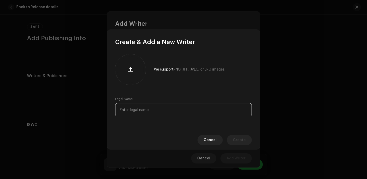
click at [148, 107] on input "text" at bounding box center [183, 109] width 137 height 13
paste input "Sumnima Setling"
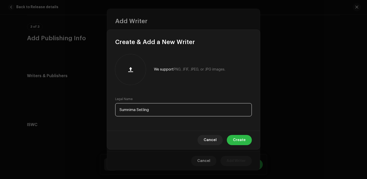
type input "Sumnima Setling"
click at [239, 138] on span "Create" at bounding box center [239, 140] width 13 height 10
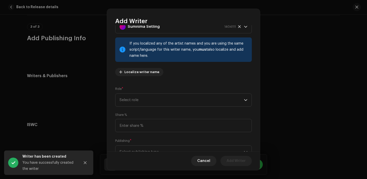
scroll to position [33, 0]
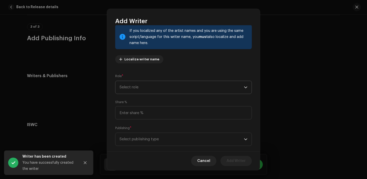
click at [143, 90] on span "Select role" at bounding box center [182, 87] width 125 height 13
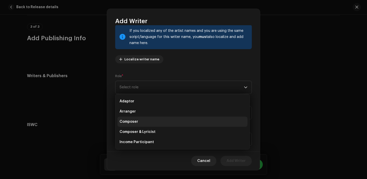
click at [141, 120] on li "Composer" at bounding box center [183, 122] width 130 height 10
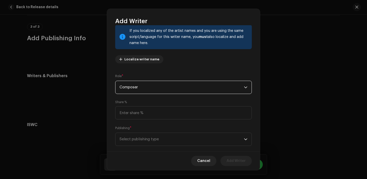
scroll to position [42, 0]
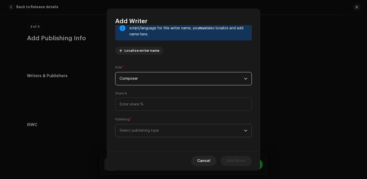
click at [146, 129] on span "Select publishing type" at bounding box center [182, 131] width 125 height 13
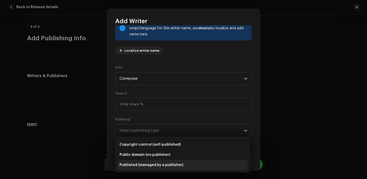
click at [145, 162] on li "Published (managed by a publisher)" at bounding box center [183, 165] width 130 height 10
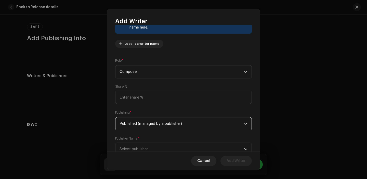
scroll to position [66, 0]
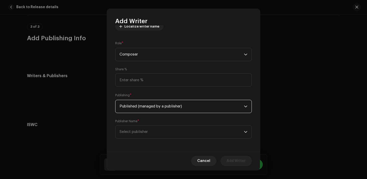
click at [143, 141] on div "Writer Name ( MUST be a person's name and not an artist name) * [PERSON_NAME] 1…" at bounding box center [183, 88] width 153 height 127
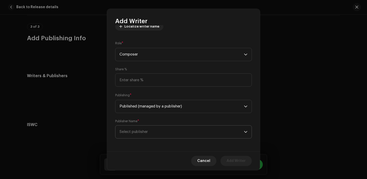
click at [143, 135] on span "Select publisher" at bounding box center [182, 132] width 125 height 13
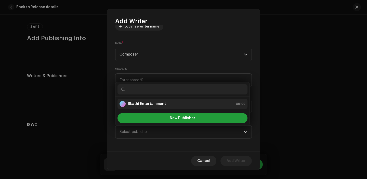
click at [151, 102] on strong "Skathi Entertainment" at bounding box center [147, 104] width 38 height 5
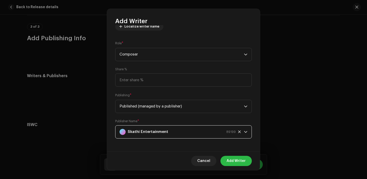
click at [229, 157] on span "Add Writer" at bounding box center [236, 161] width 19 height 10
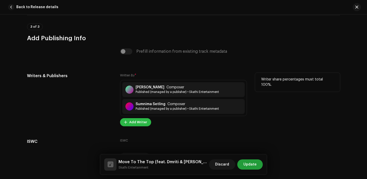
click at [139, 124] on span "Add Writer" at bounding box center [138, 122] width 18 height 10
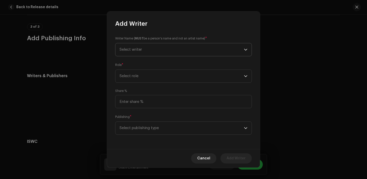
click at [154, 44] on span "Select writer" at bounding box center [182, 49] width 125 height 13
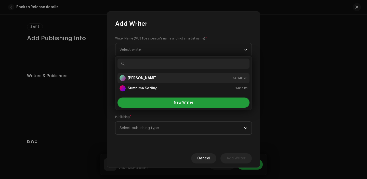
click at [154, 77] on strong "[PERSON_NAME]" at bounding box center [142, 78] width 29 height 5
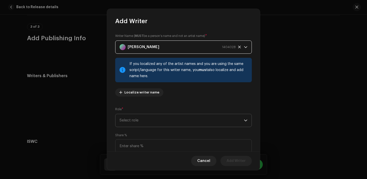
click at [155, 123] on span "Select role" at bounding box center [182, 120] width 125 height 13
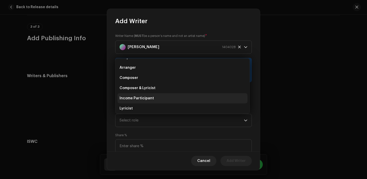
scroll to position [11, 0]
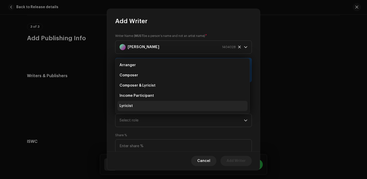
click at [146, 106] on li "Lyricist" at bounding box center [183, 106] width 130 height 10
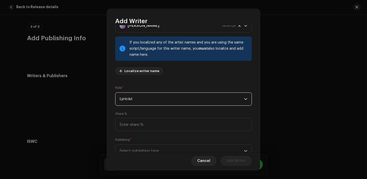
scroll to position [42, 0]
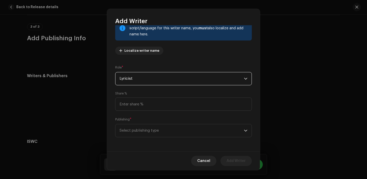
click at [149, 121] on div "Publishing * Select publishing type" at bounding box center [183, 127] width 137 height 20
click at [149, 133] on span "Select publishing type" at bounding box center [182, 131] width 125 height 13
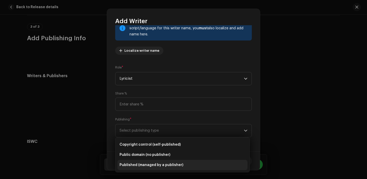
drag, startPoint x: 148, startPoint y: 163, endPoint x: 148, endPoint y: 159, distance: 3.8
click at [148, 163] on span "Published (managed by a publisher)" at bounding box center [152, 165] width 64 height 5
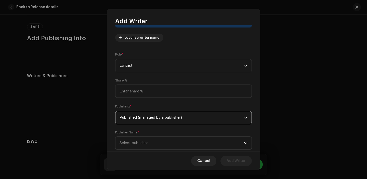
scroll to position [68, 0]
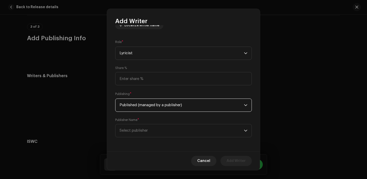
click at [148, 135] on span "Select publisher" at bounding box center [182, 131] width 125 height 13
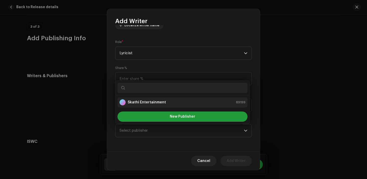
click at [151, 106] on div "Skathi Entertainment" at bounding box center [143, 103] width 46 height 6
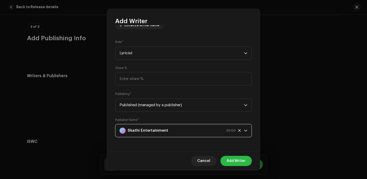
click at [231, 159] on span "Add Writer" at bounding box center [236, 161] width 19 height 10
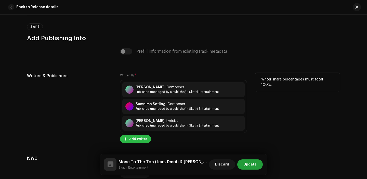
click at [143, 140] on span "Add Writer" at bounding box center [138, 139] width 18 height 10
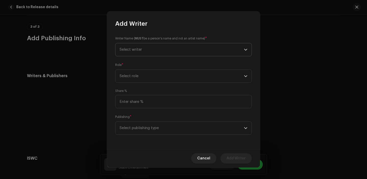
click at [156, 53] on span "Select writer" at bounding box center [182, 49] width 125 height 13
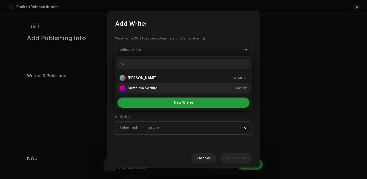
click at [157, 88] on div "Sumnima Setling 1404111" at bounding box center [184, 88] width 128 height 6
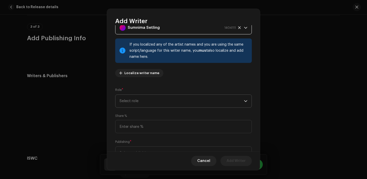
scroll to position [42, 0]
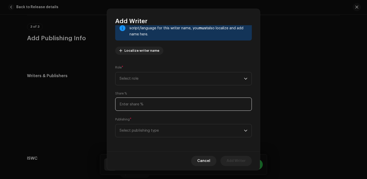
click at [154, 108] on input at bounding box center [183, 104] width 137 height 13
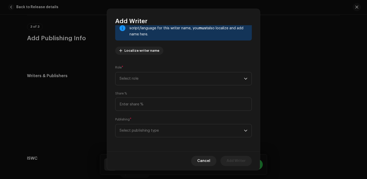
click at [154, 85] on div "Writer Name ( MUST be a person's name and not an artist name) * [PERSON_NAME] 1…" at bounding box center [183, 88] width 153 height 127
click at [152, 78] on span "Select role" at bounding box center [182, 78] width 125 height 13
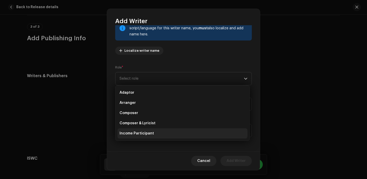
click at [153, 133] on li "Income Participant" at bounding box center [183, 134] width 130 height 10
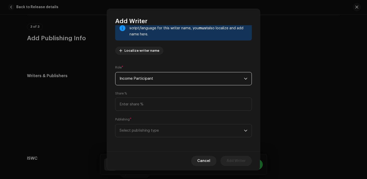
click at [155, 75] on span "Income Participant" at bounding box center [182, 78] width 125 height 13
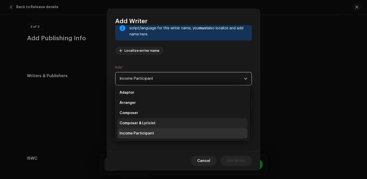
scroll to position [8, 0]
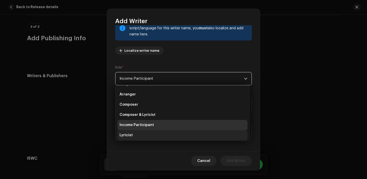
click at [149, 134] on li "Lyricist" at bounding box center [183, 135] width 130 height 10
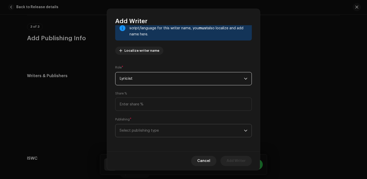
click at [153, 127] on span "Select publishing type" at bounding box center [182, 131] width 125 height 13
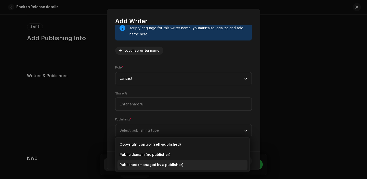
click at [150, 165] on span "Published (managed by a publisher)" at bounding box center [152, 165] width 64 height 5
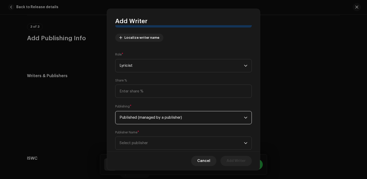
scroll to position [68, 0]
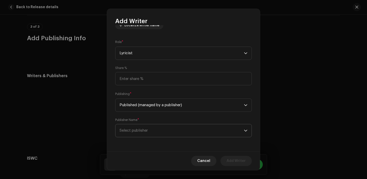
click at [148, 136] on span "Select publisher" at bounding box center [182, 131] width 125 height 13
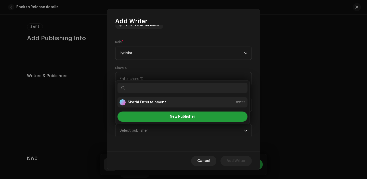
click at [144, 100] on strong "Skathi Entertainment" at bounding box center [147, 102] width 38 height 5
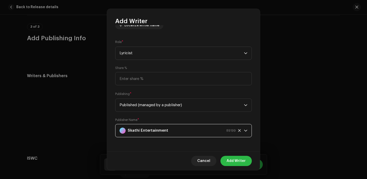
click at [231, 157] on span "Add Writer" at bounding box center [236, 161] width 19 height 10
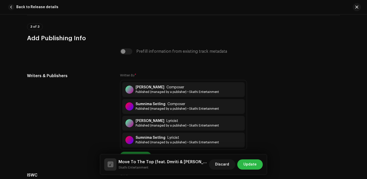
click at [247, 165] on span "Update" at bounding box center [250, 165] width 13 height 10
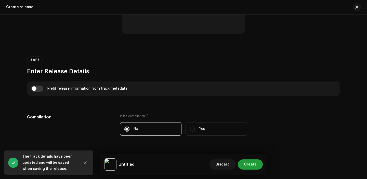
scroll to position [331, 0]
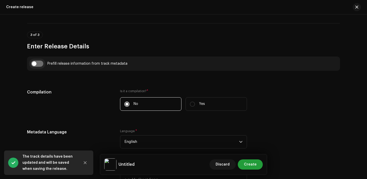
click at [40, 64] on input "checkbox" at bounding box center [37, 64] width 12 height 6
checkbox input "true"
type input "Move To The Top"
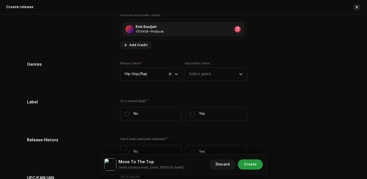
scroll to position [737, 0]
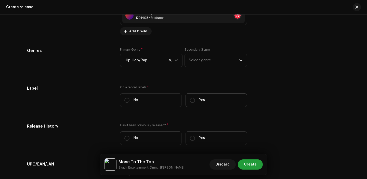
click at [204, 103] on p "Yes" at bounding box center [202, 100] width 6 height 5
click at [195, 103] on input "Yes" at bounding box center [192, 100] width 5 height 5
radio input "true"
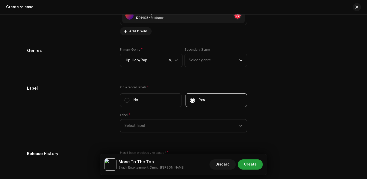
scroll to position [762, 0]
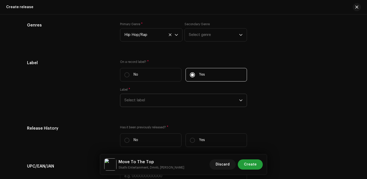
click at [155, 102] on span "Select label" at bounding box center [182, 100] width 115 height 13
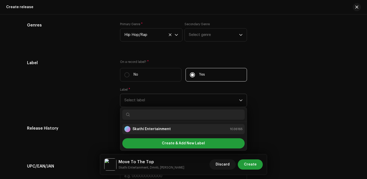
click at [151, 134] on li "Skathi Entertainment 1036165" at bounding box center [183, 129] width 122 height 10
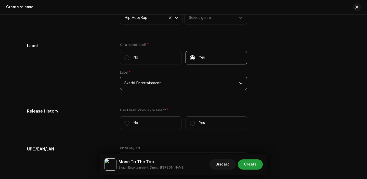
scroll to position [797, 0]
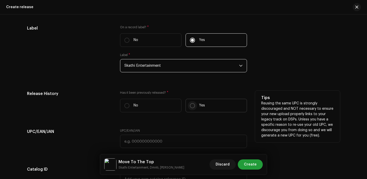
click at [191, 108] on input "Yes" at bounding box center [192, 105] width 5 height 5
radio input "true"
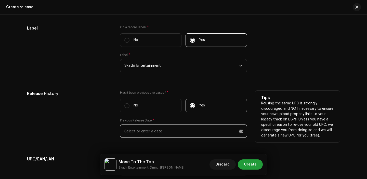
click at [155, 135] on input "text" at bounding box center [183, 131] width 127 height 13
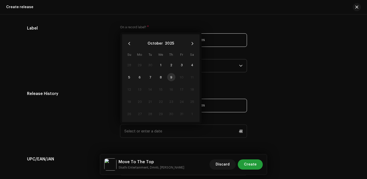
drag, startPoint x: 153, startPoint y: 44, endPoint x: 159, endPoint y: 58, distance: 14.3
click at [153, 44] on button "October" at bounding box center [155, 44] width 15 height 8
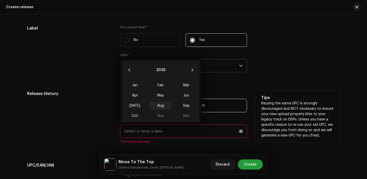
click at [160, 109] on span "Aug" at bounding box center [161, 106] width 22 height 8
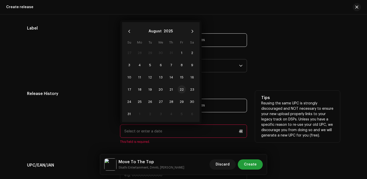
click at [180, 92] on span "22" at bounding box center [182, 89] width 8 height 8
type input "[DATE]"
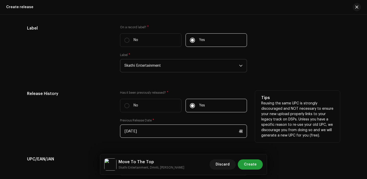
scroll to position [872, 0]
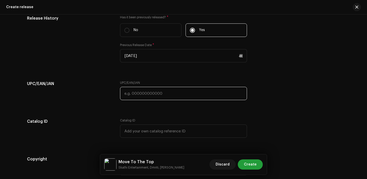
click at [142, 98] on input "text" at bounding box center [183, 93] width 127 height 13
paste input "7300345847173"
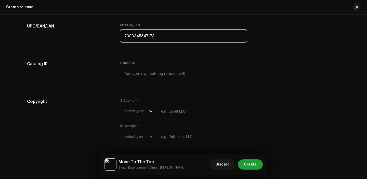
scroll to position [945, 0]
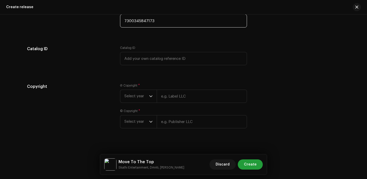
type input "7300345847173"
click at [144, 108] on div "Ⓟ Copyright * Select year © Copyright * Select year" at bounding box center [183, 109] width 127 height 51
click at [144, 100] on span "Select year" at bounding box center [137, 96] width 25 height 13
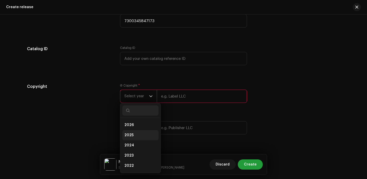
click at [135, 141] on li "2025" at bounding box center [140, 135] width 36 height 10
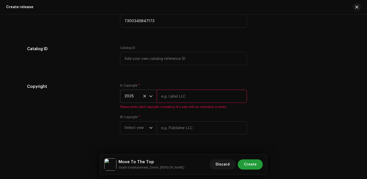
click at [163, 109] on span "Please enter valid copyright consisting of a year with an individual or entity." at bounding box center [183, 107] width 127 height 4
click at [173, 98] on input "text" at bounding box center [202, 96] width 90 height 13
type input "Skathi Entertainment"
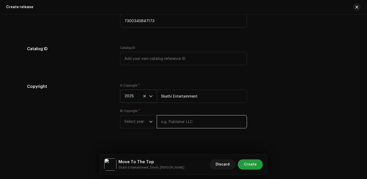
click at [193, 124] on input "text" at bounding box center [202, 121] width 90 height 13
type input "Skathi Entertainment"
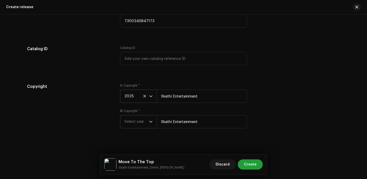
click at [136, 119] on span "Select year" at bounding box center [137, 122] width 25 height 13
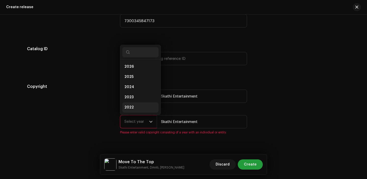
scroll to position [8, 0]
click at [129, 71] on span "2025" at bounding box center [129, 68] width 9 height 5
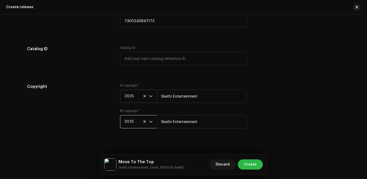
click at [248, 160] on span "Create" at bounding box center [250, 165] width 13 height 10
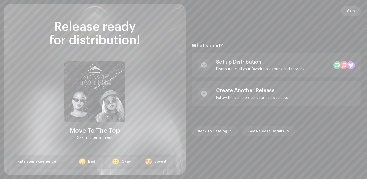
click at [351, 10] on span "Skip" at bounding box center [352, 11] width 8 height 10
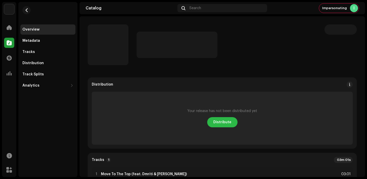
click at [212, 122] on button "Distribute" at bounding box center [222, 122] width 30 height 10
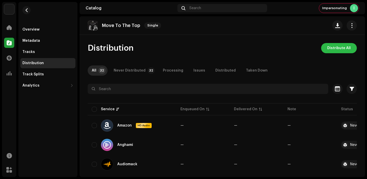
click at [342, 47] on span "Distribute All" at bounding box center [339, 48] width 23 height 10
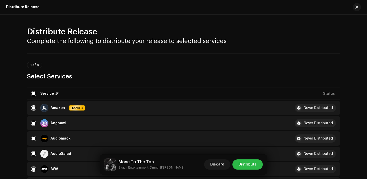
click at [259, 168] on button "Distribute" at bounding box center [248, 165] width 30 height 10
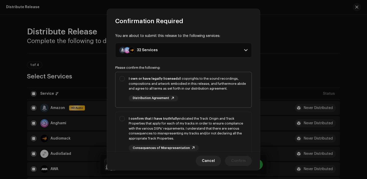
click at [214, 87] on div "I own or have legally licensed all copyrights to the sound recordings, composit…" at bounding box center [188, 83] width 119 height 15
checkbox input "true"
click at [214, 129] on div "I confirm that I have truthfully indicated the Track Origin and Track Propertie…" at bounding box center [188, 128] width 119 height 25
checkbox input "true"
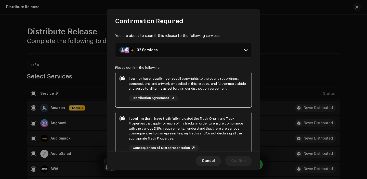
scroll to position [52, 0]
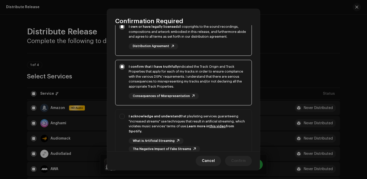
click at [214, 129] on div "I acknowledge and understand that playlisting services guaranteeing "increased …" at bounding box center [188, 124] width 119 height 20
checkbox input "true"
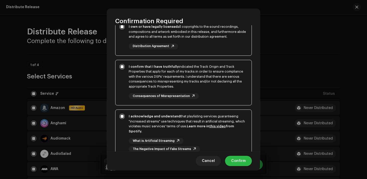
click at [238, 162] on span "Confirm" at bounding box center [238, 161] width 15 height 10
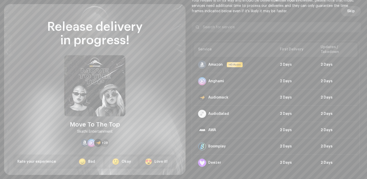
click at [353, 9] on button "Skip" at bounding box center [351, 11] width 20 height 10
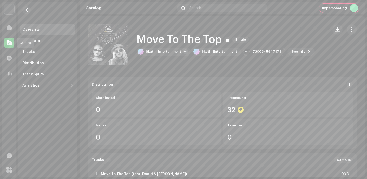
click at [10, 43] on span at bounding box center [9, 43] width 5 height 4
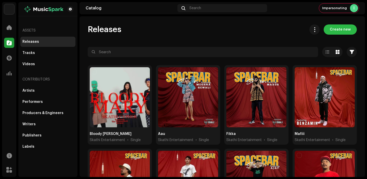
click at [331, 30] on span "Create new" at bounding box center [340, 29] width 21 height 10
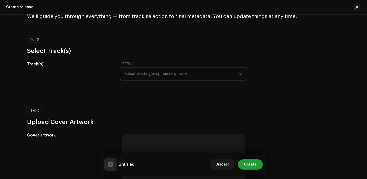
scroll to position [19, 0]
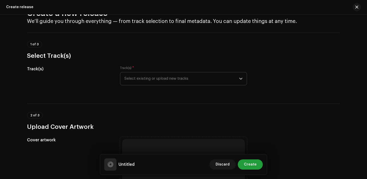
click at [166, 75] on span "Select existing or upload new tracks" at bounding box center [182, 78] width 115 height 13
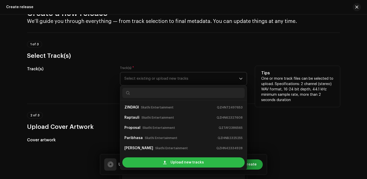
click at [147, 167] on div "Upload new tracks" at bounding box center [183, 163] width 122 height 10
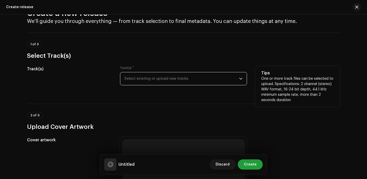
click at [159, 83] on span "Select existing or upload new tracks" at bounding box center [182, 78] width 115 height 13
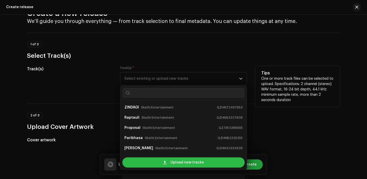
scroll to position [8, 0]
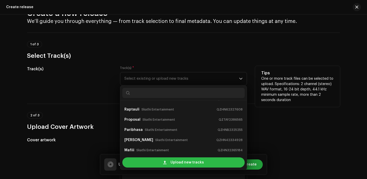
click at [171, 161] on span "Upload new tracks" at bounding box center [187, 163] width 33 height 10
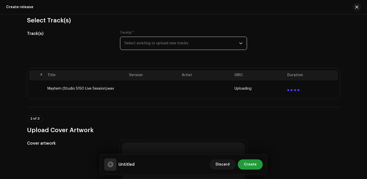
scroll to position [58, 0]
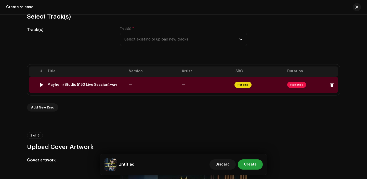
click at [148, 89] on td "—" at bounding box center [153, 85] width 53 height 16
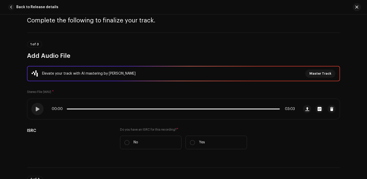
scroll to position [50, 0]
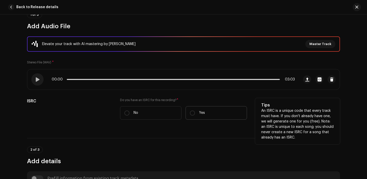
click at [195, 113] on label "Yes" at bounding box center [216, 113] width 61 height 14
click at [195, 113] on input "Yes" at bounding box center [192, 113] width 5 height 5
radio input "true"
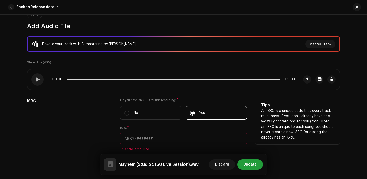
click at [167, 138] on input "text" at bounding box center [183, 138] width 127 height 13
paste input "QZDA72406910"
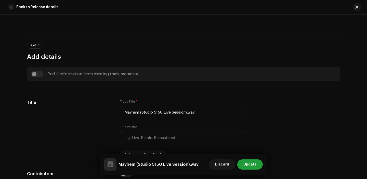
scroll to position [193, 0]
type input "QZDA72406910"
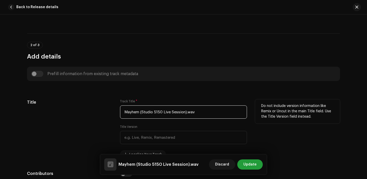
drag, startPoint x: 200, startPoint y: 111, endPoint x: 188, endPoint y: 113, distance: 12.1
click at [188, 113] on input "Mayhem (Studio 5150 Live Session).wav" at bounding box center [183, 112] width 127 height 13
drag, startPoint x: 140, startPoint y: 112, endPoint x: 222, endPoint y: 111, distance: 82.7
click at [223, 111] on input "Mayhem (Studio 5150 Live Session)" at bounding box center [183, 112] width 127 height 13
type input "Mayhem"
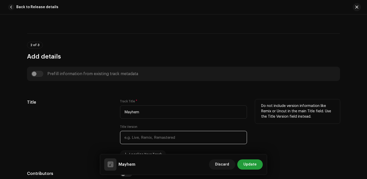
click at [169, 136] on input "text" at bounding box center [183, 137] width 127 height 13
paste input "(Studio 5150 Live Session)"
click at [125, 138] on input "(Studio 5150 Live Session" at bounding box center [183, 137] width 127 height 13
type input "Studio 5150 Live Session"
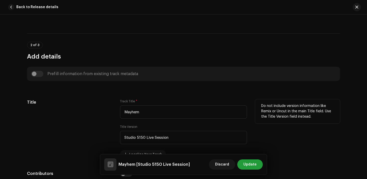
click at [99, 134] on div "Title" at bounding box center [69, 129] width 85 height 59
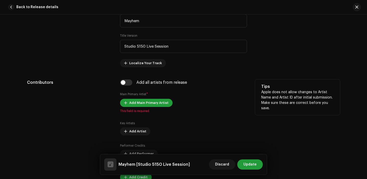
scroll to position [280, 0]
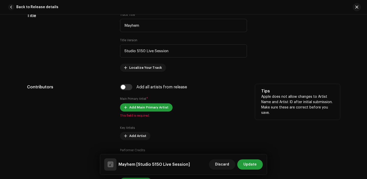
click at [142, 101] on small "Main Primary Artist" at bounding box center [133, 98] width 26 height 3
click at [140, 108] on span "Add Main Primary Artist" at bounding box center [148, 108] width 39 height 10
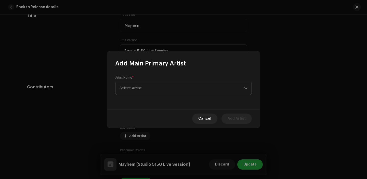
click at [141, 91] on span "Select Artist" at bounding box center [182, 88] width 125 height 13
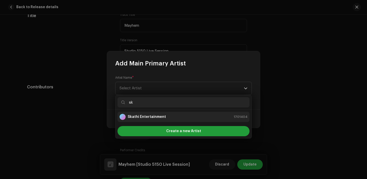
type input "sk"
click at [150, 119] on strong "Skathi Entertainment" at bounding box center [147, 117] width 38 height 5
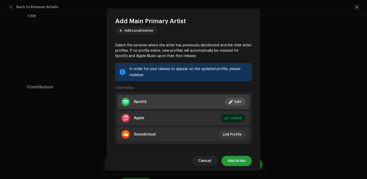
scroll to position [34, 0]
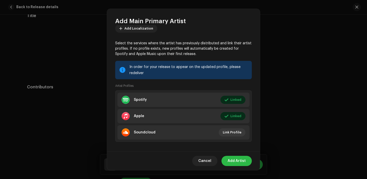
click at [241, 160] on span "Add Artist" at bounding box center [237, 161] width 18 height 10
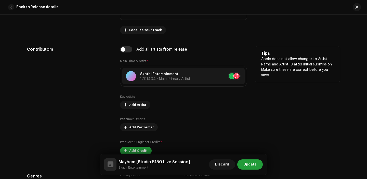
scroll to position [326, 0]
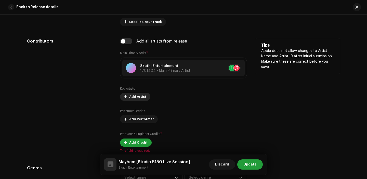
click at [134, 95] on span "Add Artist" at bounding box center [137, 97] width 17 height 10
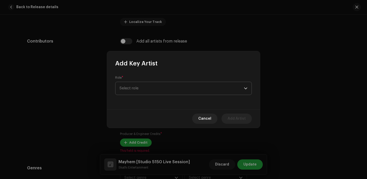
click at [156, 83] on span "Select role" at bounding box center [182, 88] width 125 height 13
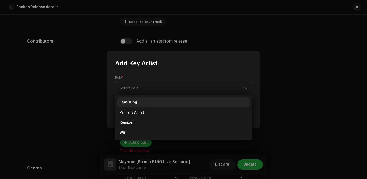
click at [146, 104] on li "Featuring" at bounding box center [184, 102] width 132 height 10
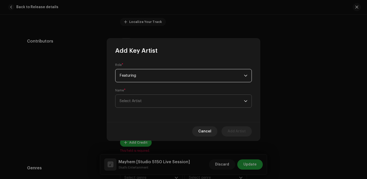
click at [141, 104] on span "Select Artist" at bounding box center [182, 101] width 125 height 13
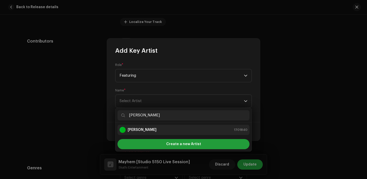
type input "Amazumi"
click at [155, 131] on div "Amazumi 1701840" at bounding box center [184, 130] width 128 height 6
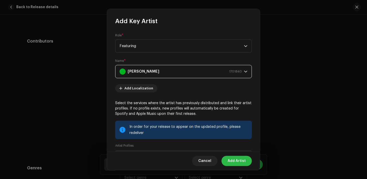
click at [238, 158] on span "Add Artist" at bounding box center [237, 161] width 18 height 10
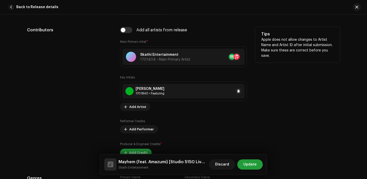
scroll to position [356, 0]
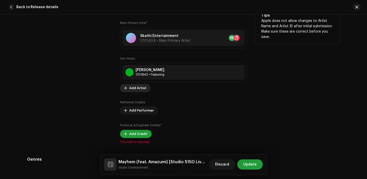
click at [138, 87] on span "Add Artist" at bounding box center [137, 88] width 17 height 10
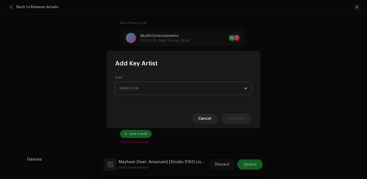
click at [154, 85] on span "Select role" at bounding box center [182, 88] width 125 height 13
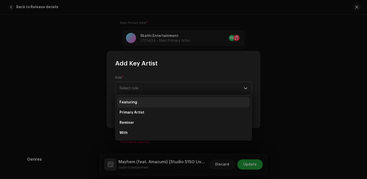
click at [142, 106] on li "Featuring" at bounding box center [184, 102] width 132 height 10
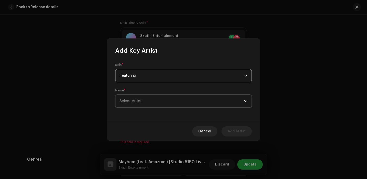
click at [148, 103] on span "Select Artist" at bounding box center [182, 101] width 125 height 13
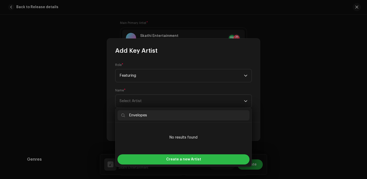
type input "Envelopes"
click at [153, 158] on div "Create a new Artist" at bounding box center [184, 160] width 132 height 10
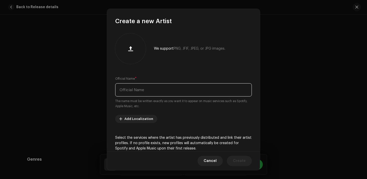
click at [140, 94] on input "text" at bounding box center [183, 89] width 137 height 13
paste input "Envelopes"
type input "Envelopes"
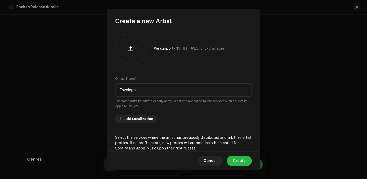
click at [239, 162] on span "Create" at bounding box center [239, 161] width 13 height 10
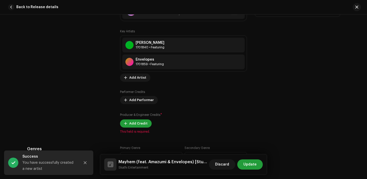
scroll to position [398, 0]
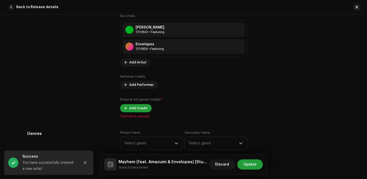
click at [137, 97] on div "Key Artists Amazumi 1701840 • Featuring Envelopes 1701859 • Featuring No select…" at bounding box center [183, 63] width 127 height 98
click at [138, 109] on span "Add Credit" at bounding box center [138, 108] width 18 height 10
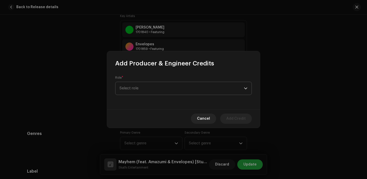
click at [141, 88] on span "Select role" at bounding box center [182, 88] width 125 height 13
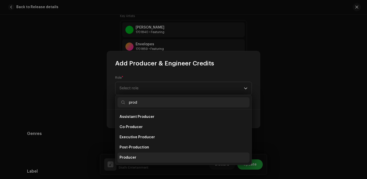
type input "prod"
click at [139, 157] on li "Producer" at bounding box center [184, 158] width 132 height 10
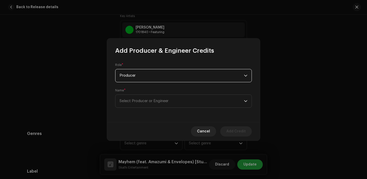
click at [148, 77] on span "Producer" at bounding box center [182, 75] width 125 height 13
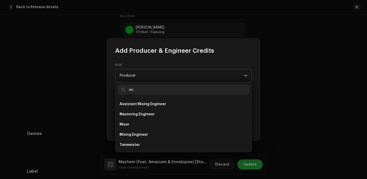
scroll to position [0, 0]
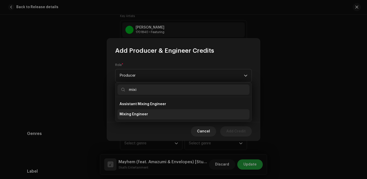
type input "mixi"
click at [143, 113] on span "Mixing Engineer" at bounding box center [134, 114] width 29 height 5
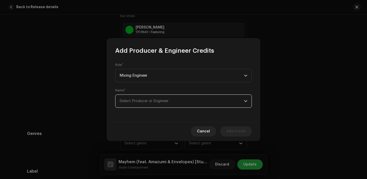
click at [150, 102] on span "Select Producer or Engineer" at bounding box center [144, 101] width 49 height 4
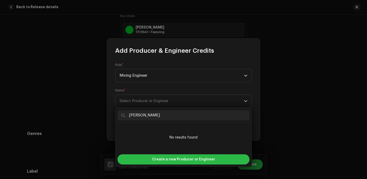
type input "Subash Rajopadhyay"
click at [171, 156] on span "Create a new Producer or Engineer" at bounding box center [183, 160] width 63 height 10
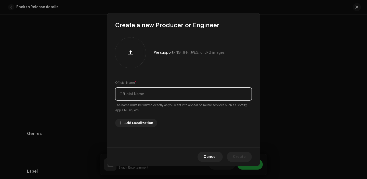
click at [139, 94] on input "text" at bounding box center [183, 94] width 137 height 13
paste input "Subash Rajopadhyay"
type input "Subash Rajopadhyay"
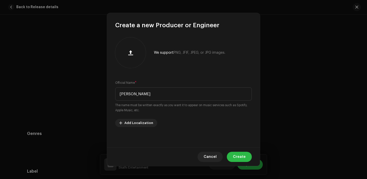
click at [244, 161] on span "Create" at bounding box center [239, 157] width 13 height 10
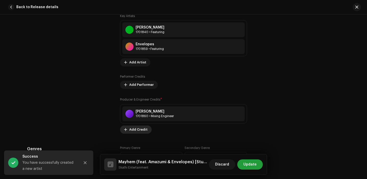
click at [139, 129] on span "Add Credit" at bounding box center [138, 130] width 18 height 10
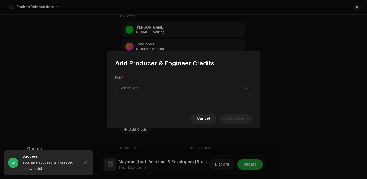
click at [143, 94] on span "Select role" at bounding box center [182, 88] width 125 height 13
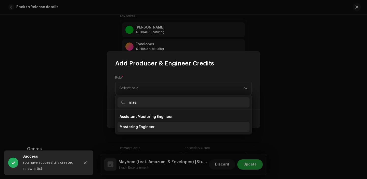
type input "mas"
click at [143, 126] on span "Mastering Engineer" at bounding box center [137, 127] width 35 height 5
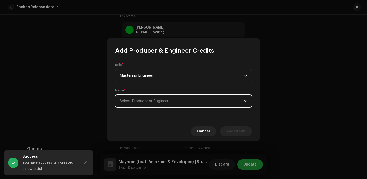
click at [133, 102] on span "Select Producer or Engineer" at bounding box center [144, 101] width 49 height 4
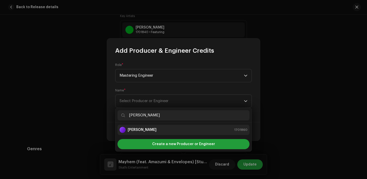
type input "Subash Rajopadhyay"
click at [154, 132] on strong "Subash Rajopadhyay" at bounding box center [142, 130] width 29 height 5
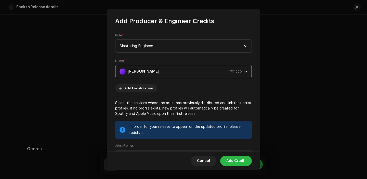
click at [233, 159] on span "Add Credit" at bounding box center [236, 161] width 19 height 10
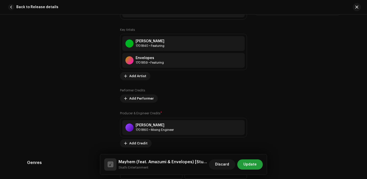
scroll to position [384, 0]
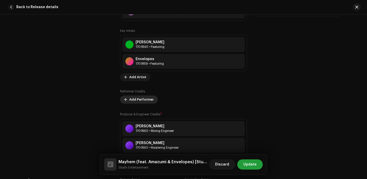
click at [140, 100] on span "Add Performer" at bounding box center [141, 100] width 24 height 10
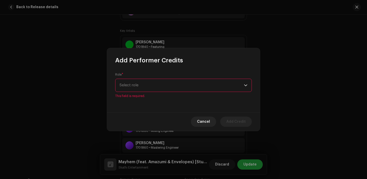
click at [145, 88] on span "Select role" at bounding box center [182, 85] width 125 height 13
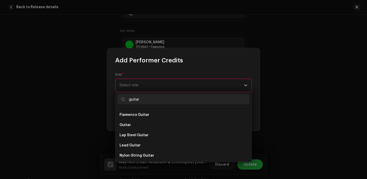
scroll to position [130, 0]
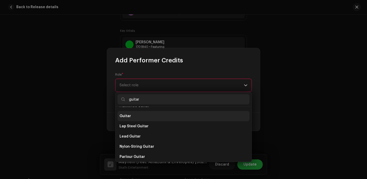
type input "guitar"
click at [140, 117] on li "Guitar" at bounding box center [184, 116] width 132 height 10
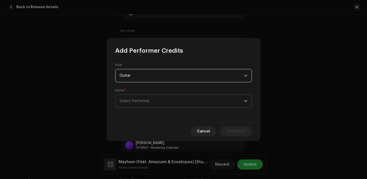
click at [137, 98] on span "Select Performer" at bounding box center [182, 101] width 125 height 13
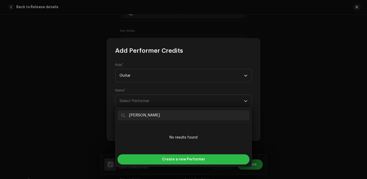
type input "Anneesh Raigai"
click at [170, 162] on span "Create a new Performer" at bounding box center [183, 160] width 43 height 10
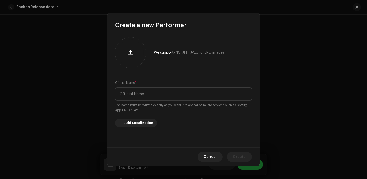
click at [152, 103] on small "The name must be written exactly as you want it to appear on music services suc…" at bounding box center [183, 108] width 137 height 10
click at [149, 98] on input "text" at bounding box center [183, 94] width 137 height 13
paste input "Anneesh Raigai"
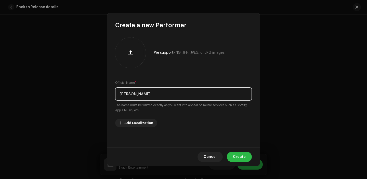
type input "Anneesh Raigai"
click at [241, 153] on span "Create" at bounding box center [239, 157] width 13 height 10
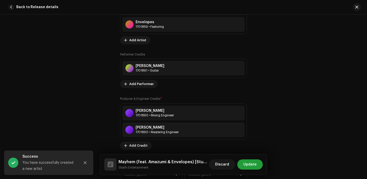
scroll to position [432, 0]
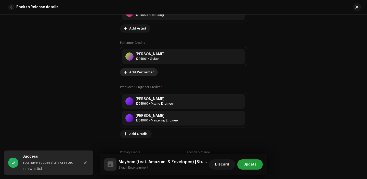
click at [135, 71] on span "Add Performer" at bounding box center [141, 72] width 24 height 10
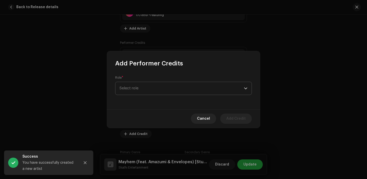
click at [150, 88] on span "Select role" at bounding box center [182, 88] width 125 height 13
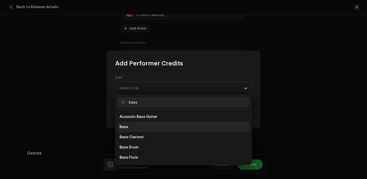
type input "bass"
click at [142, 125] on li "Bass" at bounding box center [184, 127] width 132 height 10
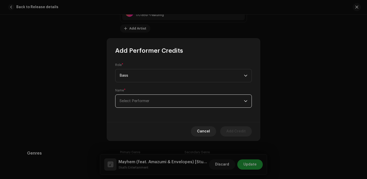
click at [144, 98] on span "Select Performer" at bounding box center [182, 101] width 125 height 13
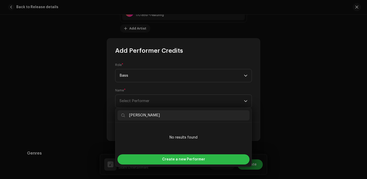
type input "Pranish Pariyar"
click at [186, 162] on span "Create a new Performer" at bounding box center [183, 160] width 43 height 10
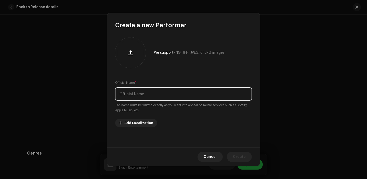
click at [147, 96] on input "text" at bounding box center [183, 94] width 137 height 13
paste input "Pranish Pariyar"
type input "Pranish Pariyar"
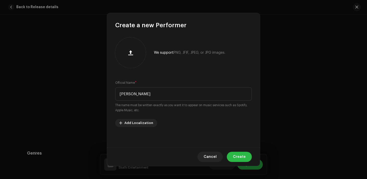
click at [244, 155] on span "Create" at bounding box center [239, 157] width 13 height 10
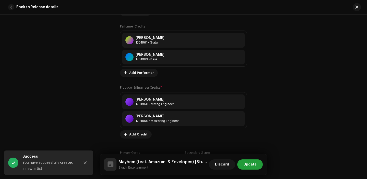
scroll to position [476, 0]
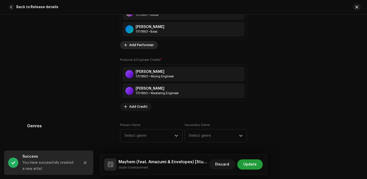
click at [136, 49] on span "Add Performer" at bounding box center [141, 45] width 24 height 10
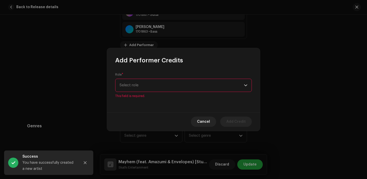
click at [149, 81] on div "Role * Select role This field is required." at bounding box center [183, 86] width 137 height 26
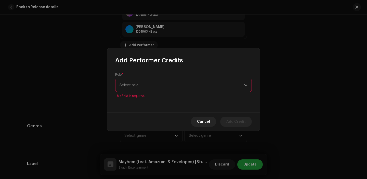
click at [149, 84] on span "Select role" at bounding box center [182, 85] width 125 height 13
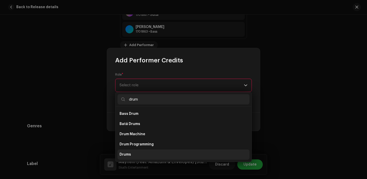
type input "drum"
click at [135, 151] on li "Drums" at bounding box center [184, 155] width 132 height 10
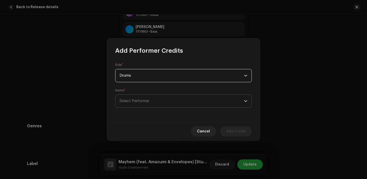
click at [140, 98] on span "Select Performer" at bounding box center [182, 101] width 125 height 13
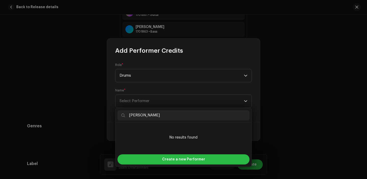
type input "Aseas Shyawa"
click at [163, 158] on div "Create a new Performer" at bounding box center [184, 160] width 132 height 10
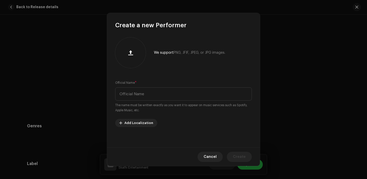
click at [145, 85] on div "Official Name * The name must be written exactly as you want it to appear on mu…" at bounding box center [183, 96] width 137 height 33
click at [145, 95] on input "text" at bounding box center [183, 94] width 137 height 13
paste input "Aseas Shyawa"
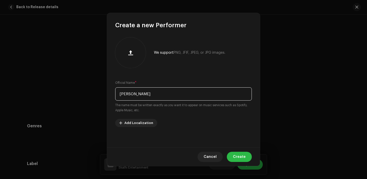
type input "Aseas Shyawa"
click at [243, 155] on span "Create" at bounding box center [239, 157] width 13 height 10
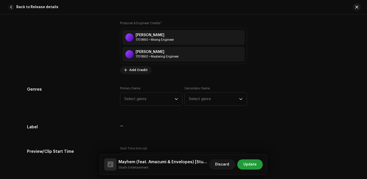
scroll to position [532, 0]
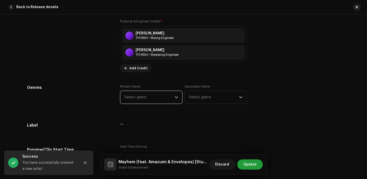
click at [144, 102] on span "Select genre" at bounding box center [150, 97] width 50 height 13
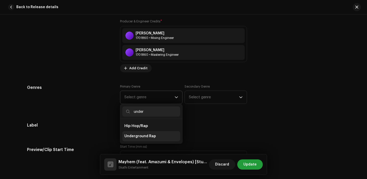
type input "under"
click at [147, 141] on li "Underground Rap" at bounding box center [151, 136] width 58 height 10
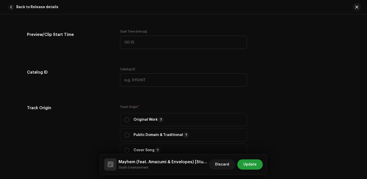
scroll to position [681, 0]
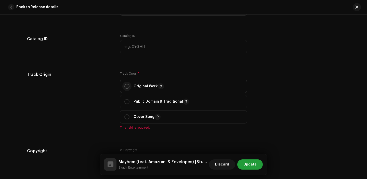
click at [125, 87] on input "radio" at bounding box center [127, 86] width 5 height 5
radio input "true"
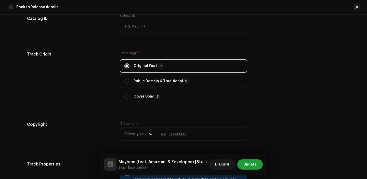
scroll to position [702, 0]
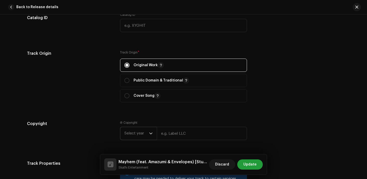
click at [139, 134] on span "Select year" at bounding box center [137, 133] width 25 height 13
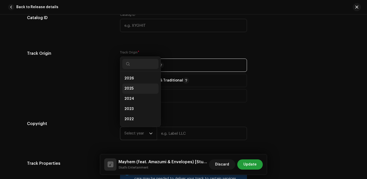
click at [135, 88] on li "2025" at bounding box center [140, 89] width 36 height 10
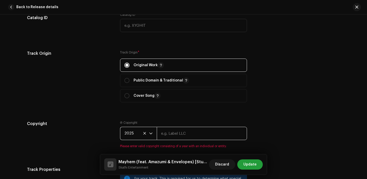
click at [170, 137] on input "text" at bounding box center [202, 133] width 90 height 13
type input "Skathi Entertainment"
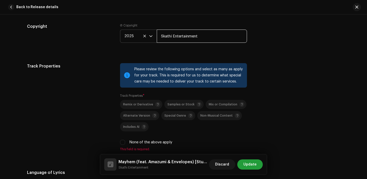
scroll to position [826, 0]
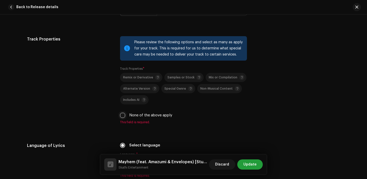
click at [120, 117] on input "None of the above apply" at bounding box center [122, 115] width 5 height 5
checkbox input "true"
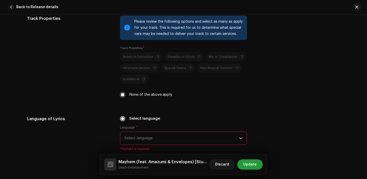
scroll to position [877, 0]
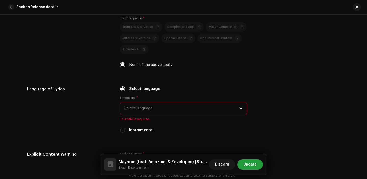
click at [146, 109] on span "Select language" at bounding box center [182, 108] width 115 height 13
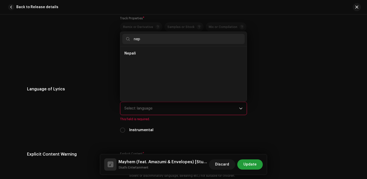
scroll to position [0, 0]
type input "nep"
click at [146, 59] on li "Nepali" at bounding box center [183, 53] width 122 height 10
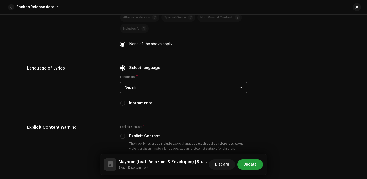
scroll to position [927, 0]
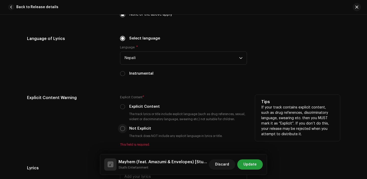
click at [123, 131] on input "Not Explicit" at bounding box center [122, 128] width 5 height 5
radio input "true"
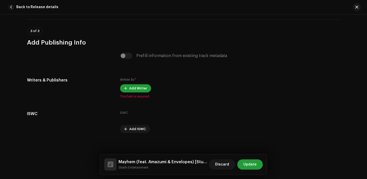
scroll to position [1112, 0]
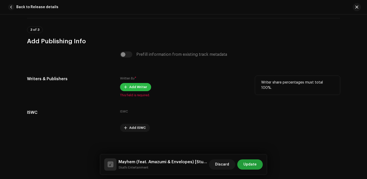
click at [133, 92] on span "Add Writer" at bounding box center [138, 87] width 18 height 10
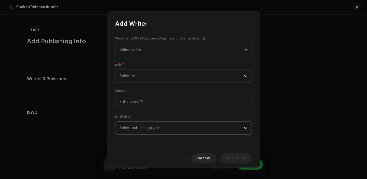
click at [143, 127] on span "Select publishing type" at bounding box center [182, 128] width 125 height 13
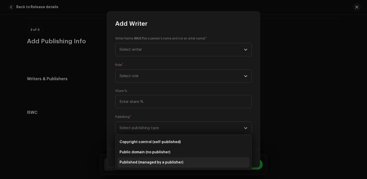
click at [151, 165] on span "Published (managed by a publisher)" at bounding box center [152, 162] width 64 height 5
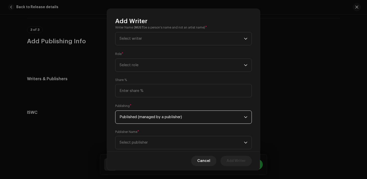
scroll to position [16, 0]
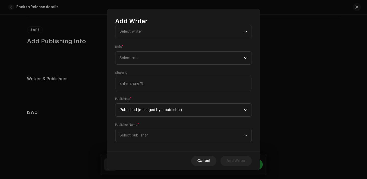
click at [145, 139] on span "Select publisher" at bounding box center [182, 135] width 125 height 13
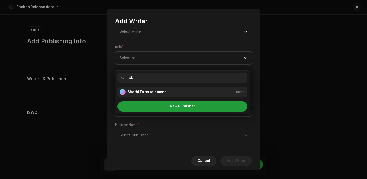
type input "sk"
click at [143, 91] on strong "Skathi Entertainment" at bounding box center [147, 92] width 38 height 5
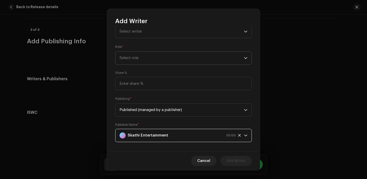
click at [152, 60] on span "Select role" at bounding box center [182, 58] width 125 height 13
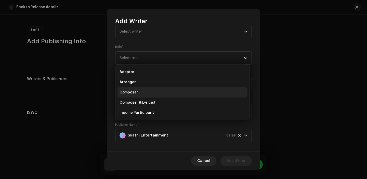
click at [148, 91] on li "Composer" at bounding box center [183, 93] width 130 height 10
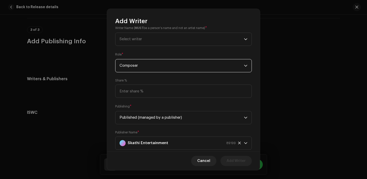
scroll to position [0, 0]
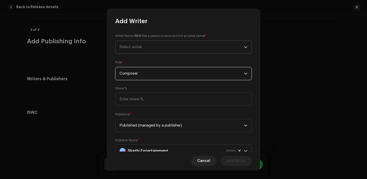
click at [136, 43] on span "Select writer" at bounding box center [182, 47] width 125 height 13
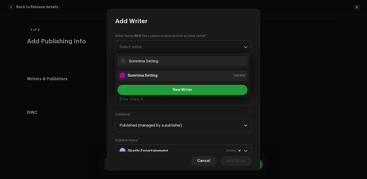
type input "Sumnima Setling"
click at [167, 77] on div "Sumnima Setling 1404111" at bounding box center [183, 76] width 126 height 6
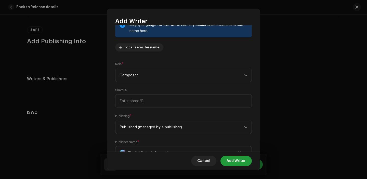
scroll to position [60, 0]
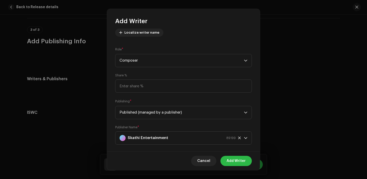
click at [240, 161] on span "Add Writer" at bounding box center [236, 161] width 19 height 10
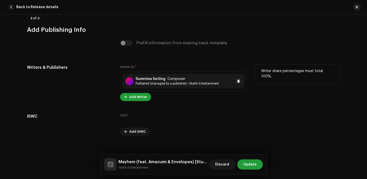
scroll to position [1131, 0]
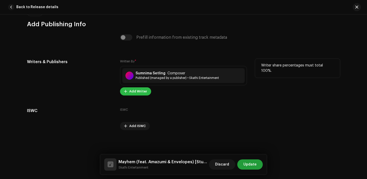
click at [140, 91] on span "Add Writer" at bounding box center [138, 91] width 18 height 10
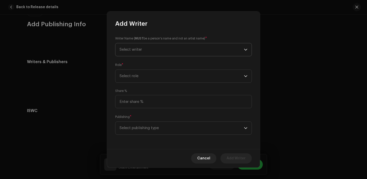
click at [151, 56] on span "Select writer" at bounding box center [182, 49] width 125 height 13
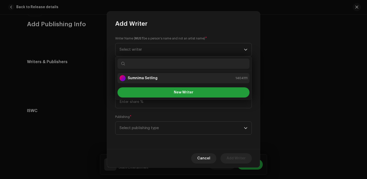
click at [147, 76] on strong "Sumnima Setling" at bounding box center [143, 78] width 30 height 5
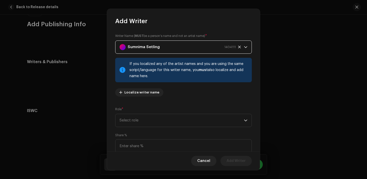
scroll to position [42, 0]
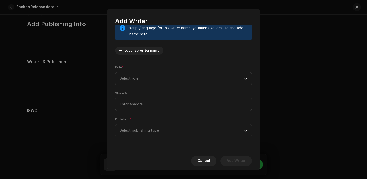
click at [145, 79] on span "Select role" at bounding box center [182, 78] width 125 height 13
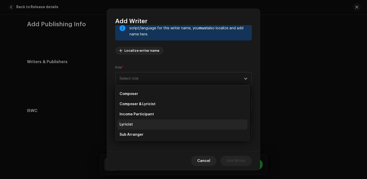
scroll to position [21, 0]
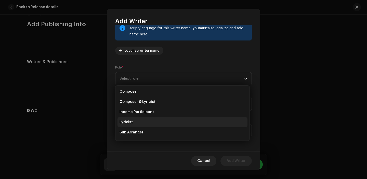
click at [141, 122] on li "Lyricist" at bounding box center [183, 122] width 130 height 10
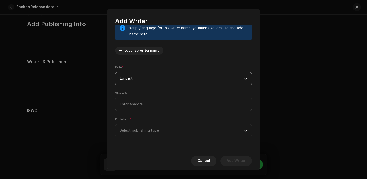
click at [149, 96] on div "Share %" at bounding box center [183, 101] width 137 height 19
click at [149, 131] on span "Select publishing type" at bounding box center [182, 131] width 125 height 13
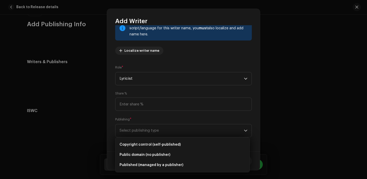
click at [147, 171] on ul "Copyright control (self-published) Public domain (no publisher) Published (mana…" at bounding box center [183, 155] width 134 height 35
click at [147, 165] on span "Published (managed by a publisher)" at bounding box center [152, 165] width 64 height 5
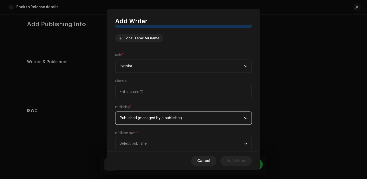
scroll to position [68, 0]
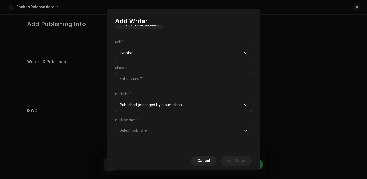
click at [149, 135] on span "Select publisher" at bounding box center [182, 131] width 125 height 13
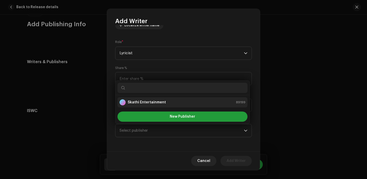
click at [140, 98] on li "Skathi Entertainment 89199" at bounding box center [183, 102] width 130 height 10
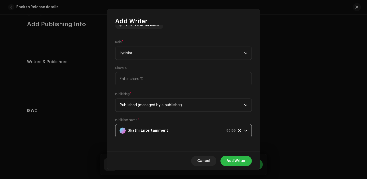
click at [238, 163] on span "Add Writer" at bounding box center [236, 161] width 19 height 10
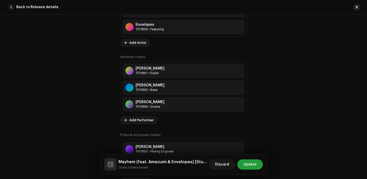
scroll to position [423, 0]
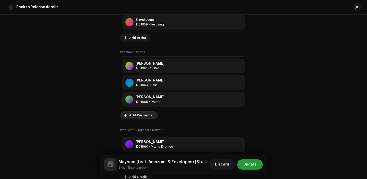
click at [141, 120] on span "Add Performer" at bounding box center [141, 115] width 24 height 10
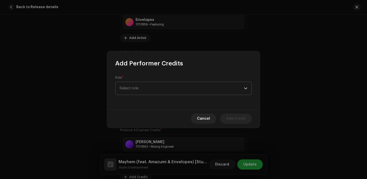
click at [156, 89] on span "Select role" at bounding box center [182, 88] width 125 height 13
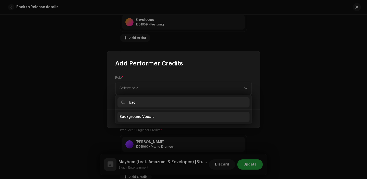
type input "bac"
click at [165, 113] on li "Background Vocals" at bounding box center [184, 117] width 132 height 10
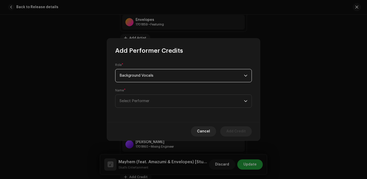
click at [144, 91] on div "Name * Select Performer" at bounding box center [183, 98] width 137 height 19
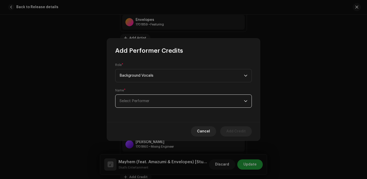
click at [144, 98] on span "Select Performer" at bounding box center [182, 101] width 125 height 13
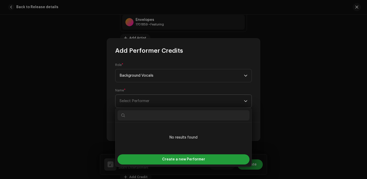
type input "Aaron Raigai"
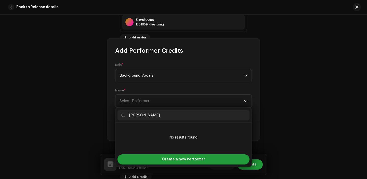
click at [179, 168] on div "Add Performer Credits Role * Background Vocals Name * Select Performer Cancel A…" at bounding box center [183, 89] width 367 height 179
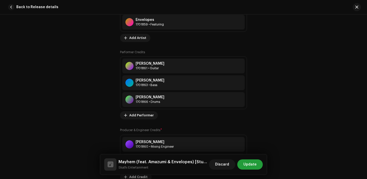
click at [179, 163] on h5 "Mayhem (feat. Amazumi & Envelopes) [Studio 5150 Live Session]" at bounding box center [163, 162] width 89 height 6
click at [143, 119] on span "Add Performer" at bounding box center [141, 115] width 24 height 10
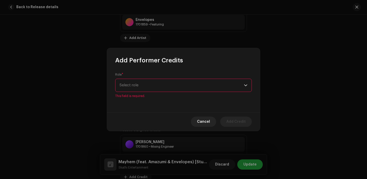
click at [142, 78] on div "Role * Select role This field is required." at bounding box center [183, 86] width 137 height 26
click at [142, 87] on span "Select role" at bounding box center [182, 85] width 125 height 13
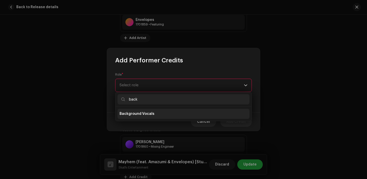
type input "back"
click at [140, 114] on span "Background Vocals" at bounding box center [137, 114] width 35 height 5
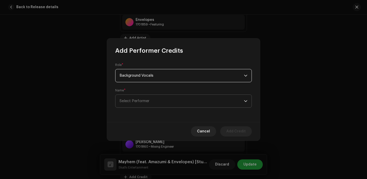
click at [156, 106] on span "Select Performer" at bounding box center [182, 101] width 125 height 13
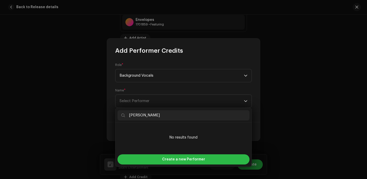
type input "Aaron Raigai"
click at [183, 158] on span "Create a new Performer" at bounding box center [183, 160] width 43 height 10
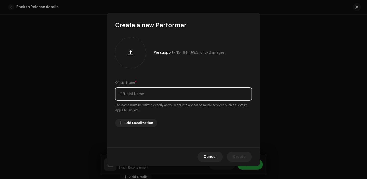
click at [166, 92] on input "text" at bounding box center [183, 94] width 137 height 13
paste input "Aaron Raigai"
type input "Aaron Raigai"
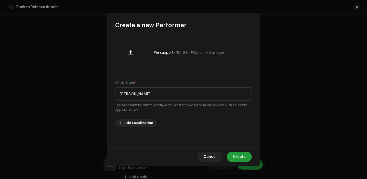
click at [241, 155] on span "Create" at bounding box center [239, 157] width 13 height 10
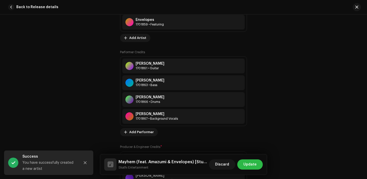
click at [255, 164] on span "Update" at bounding box center [250, 165] width 13 height 10
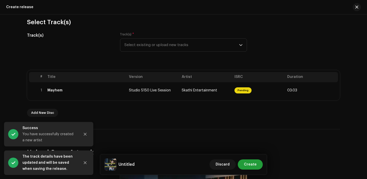
scroll to position [44, 0]
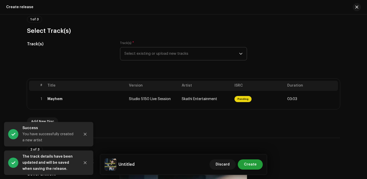
click at [234, 55] on span "Select existing or upload new tracks" at bounding box center [182, 53] width 115 height 13
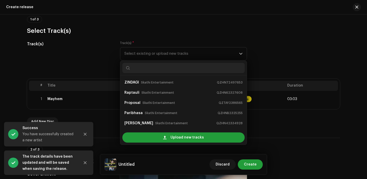
click at [266, 54] on div "Track(s) Track(s) * Select existing or upload new tracks ZINDAGI Skathi Enterta…" at bounding box center [183, 54] width 313 height 26
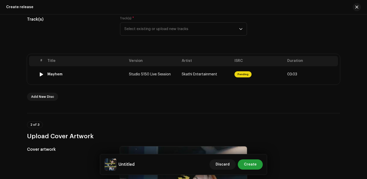
scroll to position [46, 0]
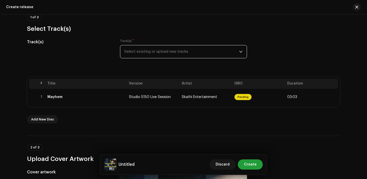
click at [183, 55] on span "Select existing or upload new tracks" at bounding box center [182, 51] width 115 height 13
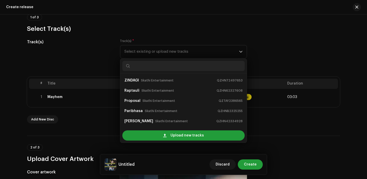
scroll to position [8, 0]
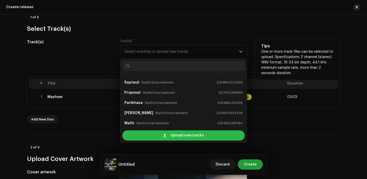
click at [182, 135] on span "Upload new tracks" at bounding box center [187, 136] width 33 height 10
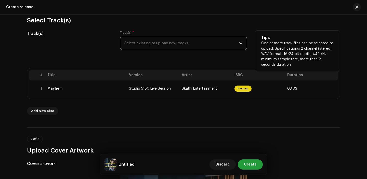
scroll to position [56, 0]
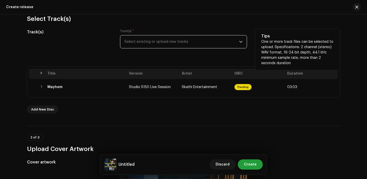
click at [170, 45] on span "Select existing or upload new tracks" at bounding box center [182, 41] width 115 height 13
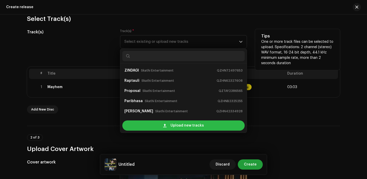
scroll to position [8, 0]
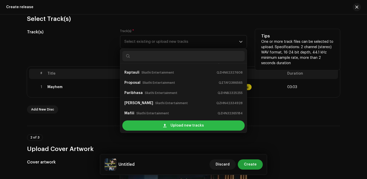
click at [162, 130] on div "Upload new tracks" at bounding box center [183, 126] width 122 height 10
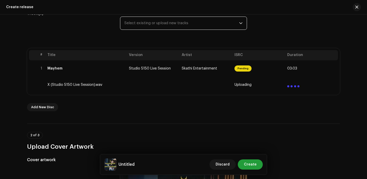
scroll to position [75, 0]
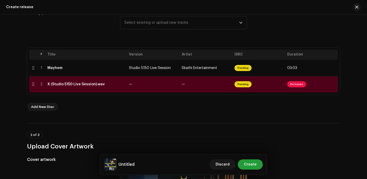
click at [144, 95] on div "# Title Version Artist ISRC Duration 1 Mayhem Studio 5150 Live Session Skathi E…" at bounding box center [183, 71] width 313 height 47
click at [148, 88] on td "—" at bounding box center [153, 84] width 53 height 16
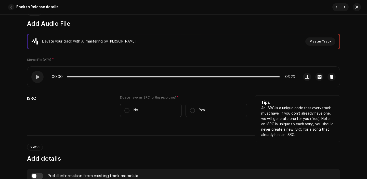
scroll to position [71, 0]
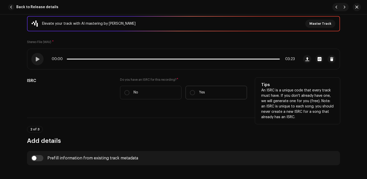
click at [202, 97] on label "Yes" at bounding box center [216, 93] width 61 height 14
click at [195, 95] on input "Yes" at bounding box center [192, 92] width 5 height 5
radio input "true"
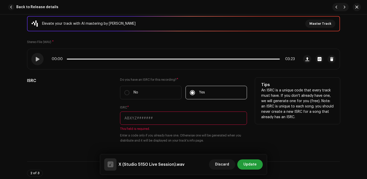
click at [134, 115] on input "text" at bounding box center [183, 118] width 127 height 13
paste input "QZDA72406911"
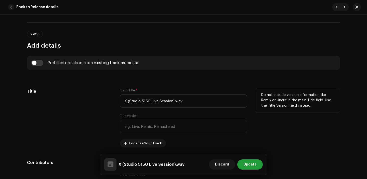
scroll to position [200, 0]
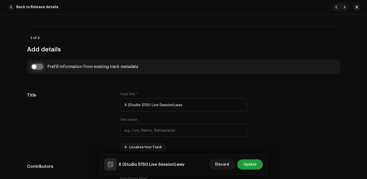
type input "QZDA72406911"
click at [40, 68] on input "checkbox" at bounding box center [37, 67] width 12 height 6
checkbox input "true"
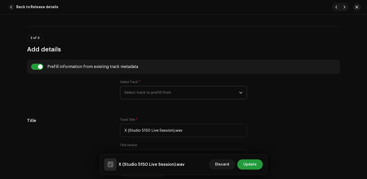
click at [131, 93] on span "Select track to prefill from" at bounding box center [182, 92] width 115 height 13
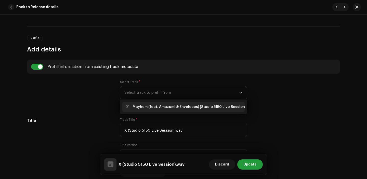
click at [145, 105] on strong "Mayhem (feat. Amazumi & Envelopes) [Studio 5150 Live Session]" at bounding box center [190, 107] width 114 height 5
type input "Mayhem"
type input "Studio 5150 Live Session"
radio input "true"
type input "Skathi Entertainment"
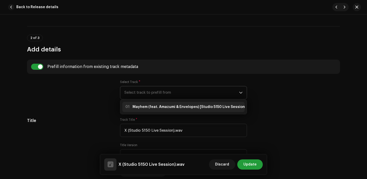
checkbox input "true"
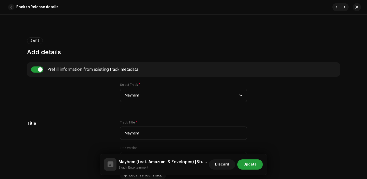
scroll to position [202, 0]
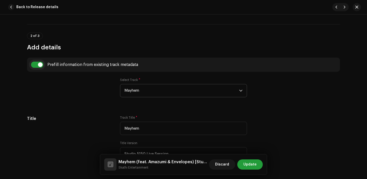
click at [37, 65] on input "checkbox" at bounding box center [37, 65] width 12 height 6
checkbox input "false"
type input "X (Studio 5150 Live Session).wav"
checkbox input "false"
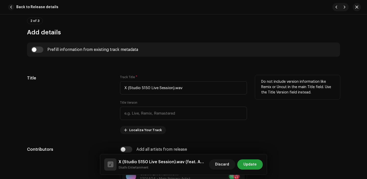
scroll to position [217, 0]
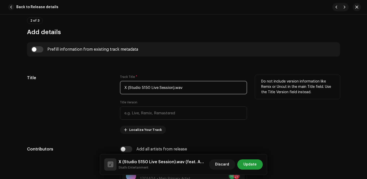
click at [189, 91] on input "X (Studio 5150 Live Session).wav" at bounding box center [183, 87] width 127 height 13
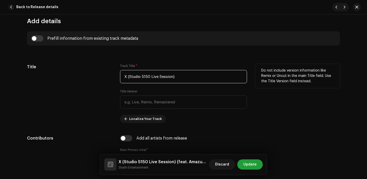
scroll to position [230, 0]
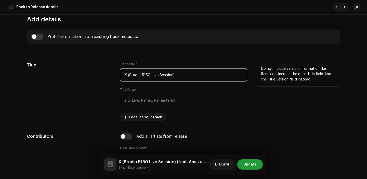
drag, startPoint x: 128, startPoint y: 75, endPoint x: 172, endPoint y: 77, distance: 43.7
click at [172, 77] on input "X (Studio 5150 Live Session)" at bounding box center [183, 74] width 127 height 13
type input "X"
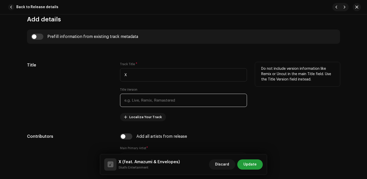
click at [161, 96] on input "text" at bounding box center [183, 100] width 127 height 13
paste input "Studio 5150 Live Session"
type input "Studio 5150 Live Session"
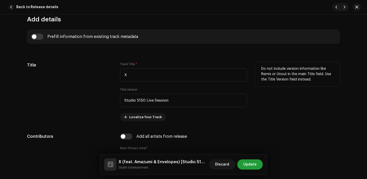
click at [113, 117] on div "Title Track Title * X Title Version Studio 5150 Live Session Localize Your Trac…" at bounding box center [183, 91] width 313 height 59
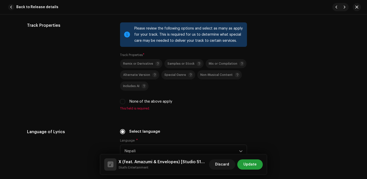
scroll to position [851, 0]
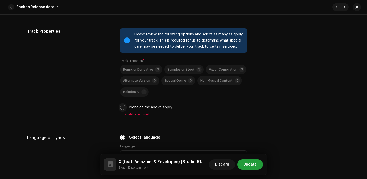
click at [120, 107] on input "None of the above apply" at bounding box center [122, 107] width 5 height 5
checkbox input "true"
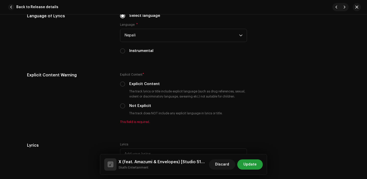
scroll to position [968, 0]
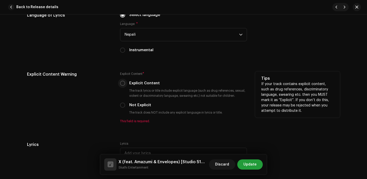
click at [122, 84] on input "Explicit Content" at bounding box center [122, 83] width 5 height 5
radio input "true"
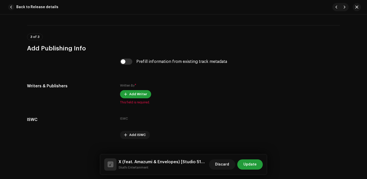
scroll to position [1132, 0]
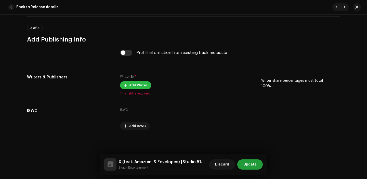
click at [137, 86] on span "Add Writer" at bounding box center [138, 85] width 18 height 10
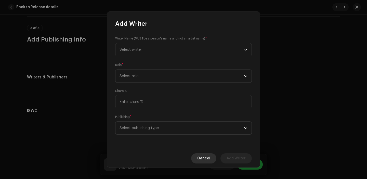
click at [211, 158] on span "Cancel" at bounding box center [203, 159] width 13 height 10
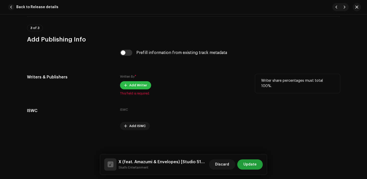
click at [144, 86] on span "Add Writer" at bounding box center [138, 85] width 18 height 10
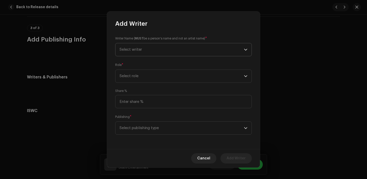
click at [159, 51] on span "Select writer" at bounding box center [182, 49] width 125 height 13
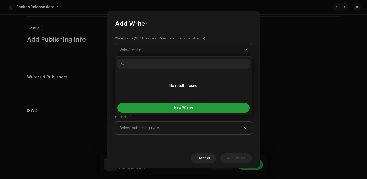
paste input "Sumnima Setling"
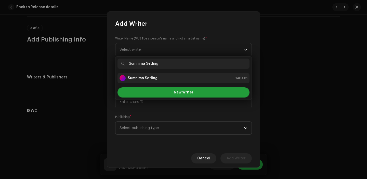
type input "Sumnima Setling"
click at [149, 80] on strong "Sumnima Setling" at bounding box center [143, 78] width 30 height 5
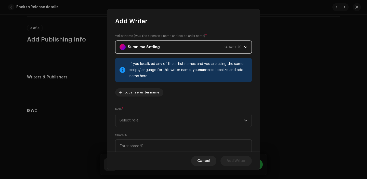
scroll to position [21, 0]
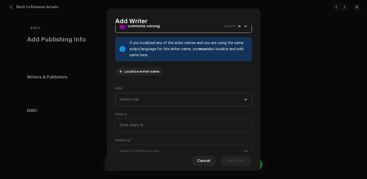
click at [152, 102] on span "Select role" at bounding box center [182, 99] width 125 height 13
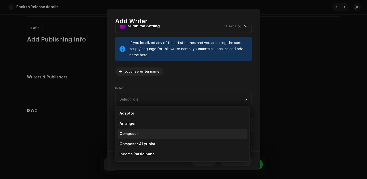
click at [145, 133] on li "Composer" at bounding box center [183, 134] width 130 height 10
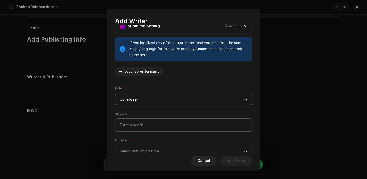
scroll to position [42, 0]
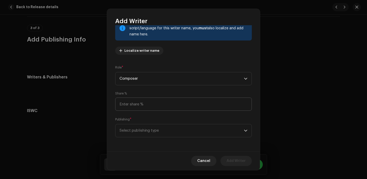
click at [144, 128] on span "Select publishing type" at bounding box center [182, 131] width 125 height 13
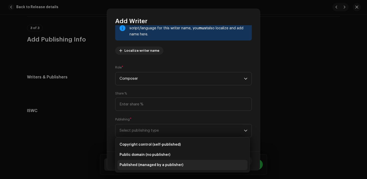
click at [142, 165] on span "Published (managed by a publisher)" at bounding box center [152, 165] width 64 height 5
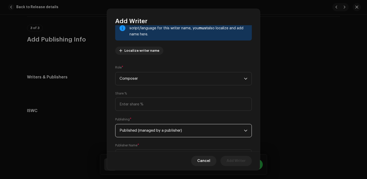
scroll to position [68, 0]
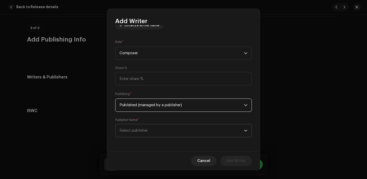
click at [146, 134] on span "Select publisher" at bounding box center [182, 131] width 125 height 13
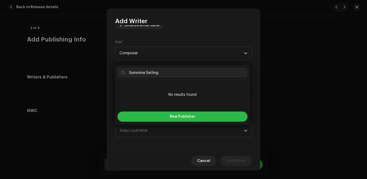
type input "Sumnima Setling"
click at [149, 118] on button "New Publisher" at bounding box center [183, 117] width 130 height 10
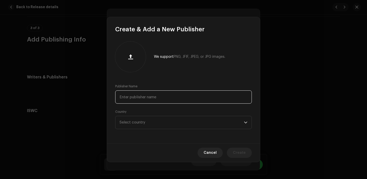
click at [144, 95] on input "text" at bounding box center [183, 97] width 137 height 13
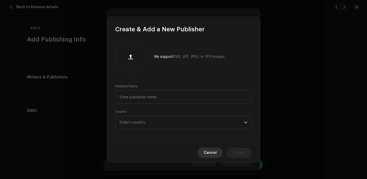
click at [212, 156] on span "Cancel" at bounding box center [210, 153] width 13 height 10
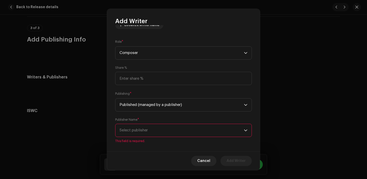
click at [152, 133] on span "Select publisher" at bounding box center [182, 130] width 125 height 13
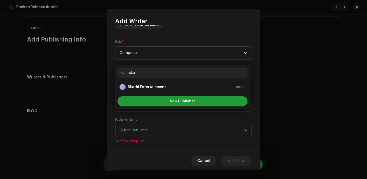
type input "ska"
click at [149, 91] on li "Skathi Entertainment 89199" at bounding box center [183, 87] width 130 height 10
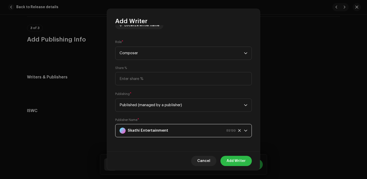
click at [233, 161] on span "Add Writer" at bounding box center [236, 161] width 19 height 10
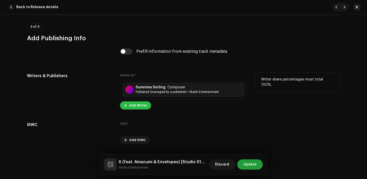
click at [135, 108] on span "Add Writer" at bounding box center [138, 106] width 18 height 10
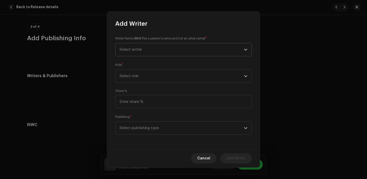
click at [152, 46] on span "Select writer" at bounding box center [182, 49] width 125 height 13
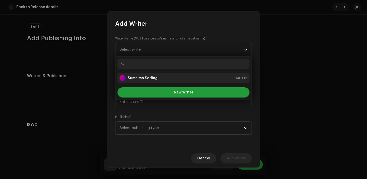
click at [152, 77] on strong "Sumnima Setling" at bounding box center [143, 78] width 30 height 5
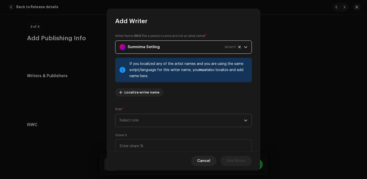
scroll to position [24, 0]
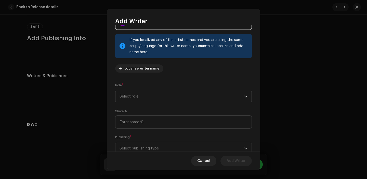
click at [140, 97] on span "Select role" at bounding box center [182, 96] width 125 height 13
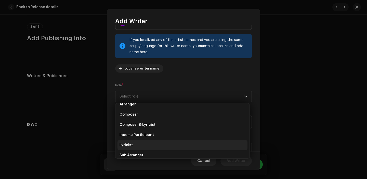
scroll to position [28, 0]
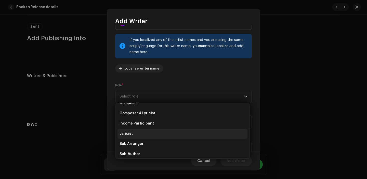
click at [138, 135] on li "Lyricist" at bounding box center [183, 134] width 130 height 10
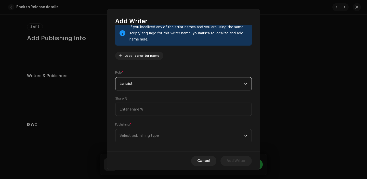
scroll to position [42, 0]
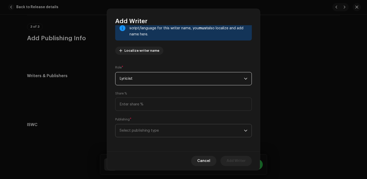
click at [137, 124] on p-select "Select publishing type" at bounding box center [183, 130] width 137 height 13
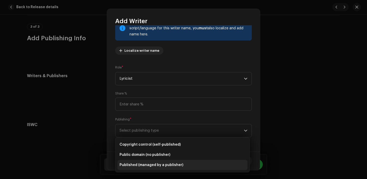
click at [141, 166] on span "Published (managed by a publisher)" at bounding box center [152, 165] width 64 height 5
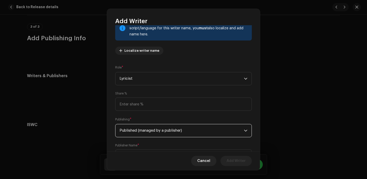
scroll to position [68, 0]
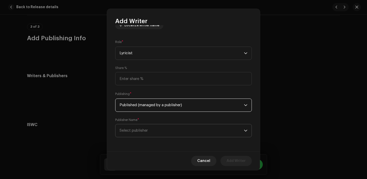
click at [141, 132] on span "Select publisher" at bounding box center [134, 131] width 28 height 4
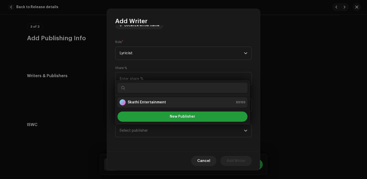
click at [143, 103] on strong "Skathi Entertainment" at bounding box center [147, 102] width 38 height 5
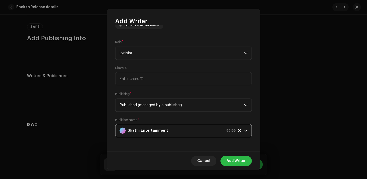
click at [239, 164] on span "Add Writer" at bounding box center [236, 161] width 19 height 10
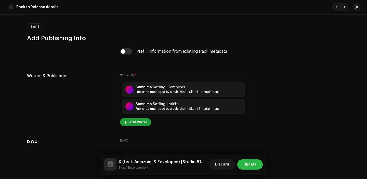
click at [246, 164] on span "Update" at bounding box center [250, 165] width 13 height 10
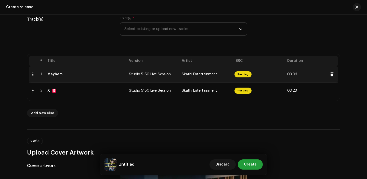
scroll to position [65, 0]
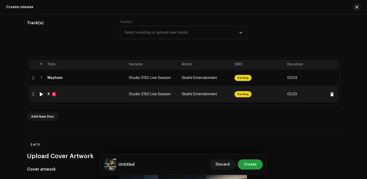
click at [108, 96] on div "X E" at bounding box center [86, 94] width 78 height 4
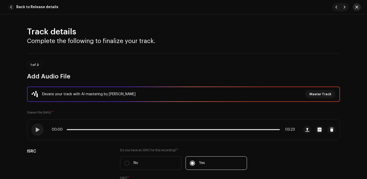
click at [357, 6] on span "button" at bounding box center [357, 7] width 3 height 4
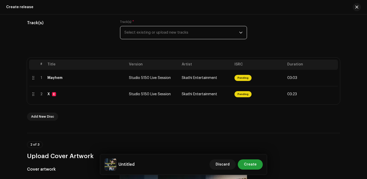
click at [188, 37] on span "Select existing or upload new tracks" at bounding box center [182, 32] width 115 height 13
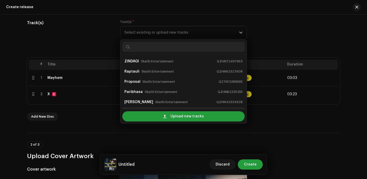
scroll to position [8, 0]
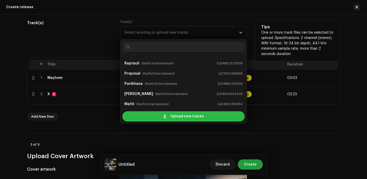
click at [166, 118] on span at bounding box center [164, 117] width 3 height 4
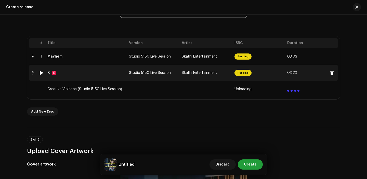
scroll to position [95, 0]
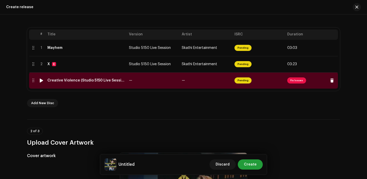
click at [152, 85] on td "—" at bounding box center [153, 80] width 53 height 16
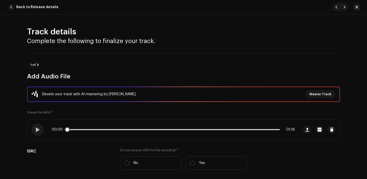
scroll to position [51, 0]
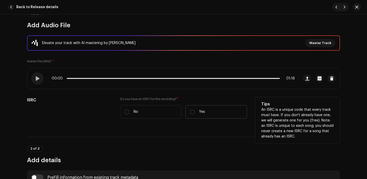
click at [193, 116] on label "Yes" at bounding box center [216, 112] width 61 height 14
click at [193, 115] on input "Yes" at bounding box center [192, 112] width 5 height 5
radio input "true"
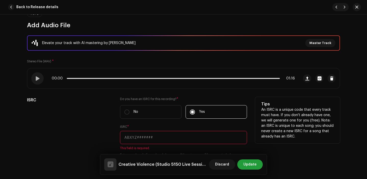
click at [143, 138] on input "text" at bounding box center [183, 137] width 127 height 13
paste input "QZDA72406912"
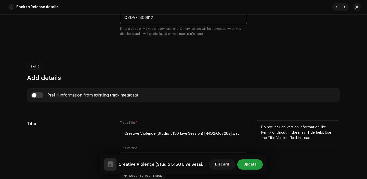
scroll to position [182, 0]
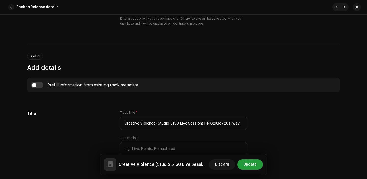
type input "QZDA72406912"
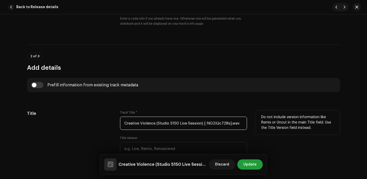
drag, startPoint x: 157, startPoint y: 123, endPoint x: 202, endPoint y: 124, distance: 44.4
click at [202, 124] on input "Creative Violence (Studio 5150 Live Session) [-NG2iQc728s].wav" at bounding box center [183, 123] width 127 height 13
drag, startPoint x: 155, startPoint y: 124, endPoint x: 258, endPoint y: 121, distance: 102.9
click at [256, 122] on div "Title Track Title * Creative Violence () [-NG2iQc728s].wav Title Version Locali…" at bounding box center [183, 140] width 313 height 59
type input "Creative Violence"
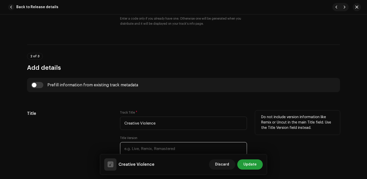
click at [136, 151] on input "text" at bounding box center [183, 148] width 127 height 13
paste input "Studio 5150 Live Session"
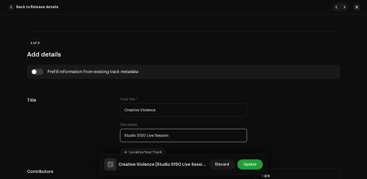
scroll to position [196, 0]
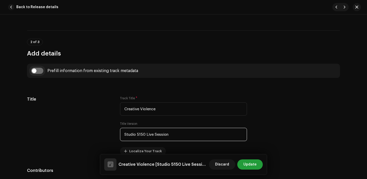
type input "Studio 5150 Live Session"
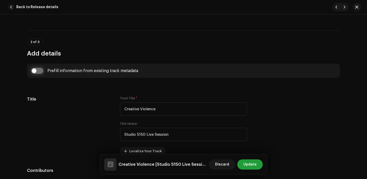
click at [37, 70] on input "checkbox" at bounding box center [37, 71] width 12 height 6
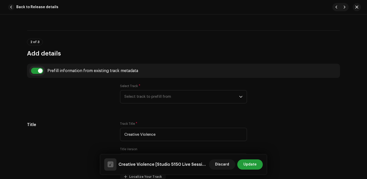
click at [37, 70] on input "checkbox" at bounding box center [37, 71] width 12 height 6
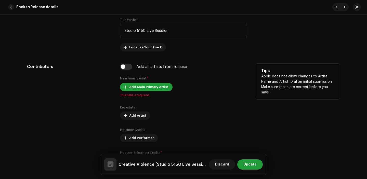
scroll to position [296, 0]
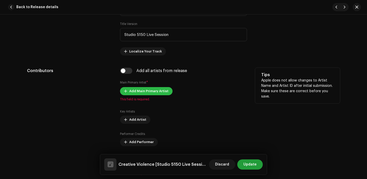
click at [134, 94] on span "Add Main Primary Artist" at bounding box center [148, 91] width 39 height 10
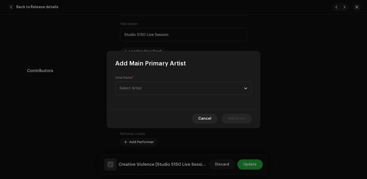
click at [80, 85] on div "Add Main Primary Artist Artist Name * Select Artist Cancel Add Artist" at bounding box center [183, 89] width 367 height 179
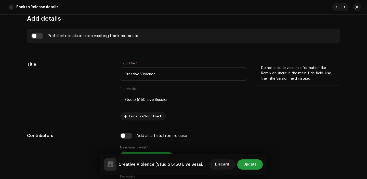
scroll to position [225, 0]
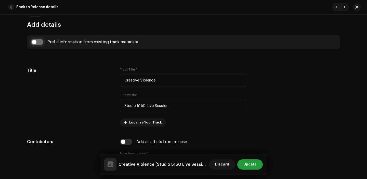
click at [38, 44] on input "checkbox" at bounding box center [37, 42] width 12 height 6
checkbox input "true"
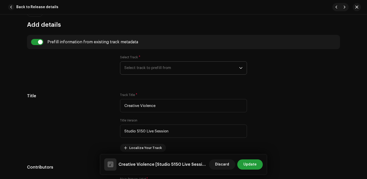
click at [156, 64] on span "Select track to prefill from" at bounding box center [182, 68] width 115 height 13
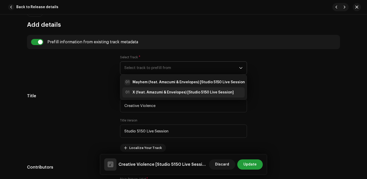
click at [152, 93] on strong "X (feat. Amazumi & Envelopes) [Studio 5150 Live Session]" at bounding box center [183, 92] width 101 height 5
radio input "true"
type input "Skathi Entertainment"
checkbox input "true"
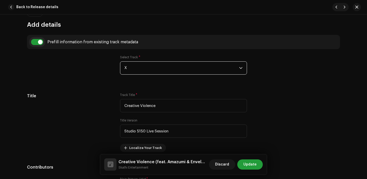
click at [36, 43] on input "checkbox" at bounding box center [37, 42] width 12 height 6
checkbox input "false"
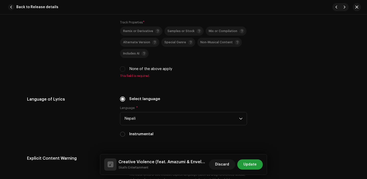
scroll to position [901, 0]
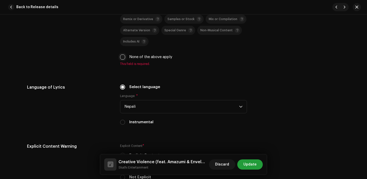
click at [123, 59] on input "None of the above apply" at bounding box center [122, 57] width 5 height 5
checkbox input "true"
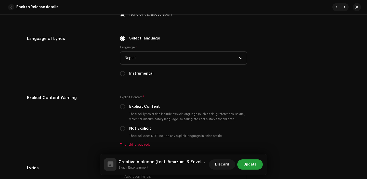
scroll to position [975, 0]
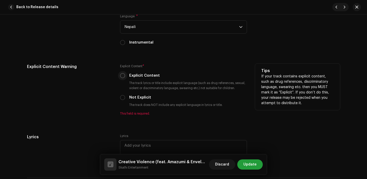
click at [122, 78] on input "Explicit Content" at bounding box center [122, 75] width 5 height 5
radio input "true"
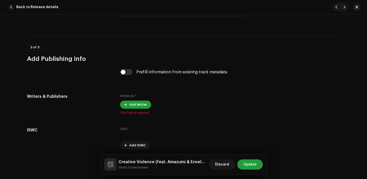
scroll to position [1132, 0]
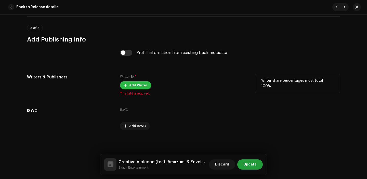
click at [132, 83] on span "Add Writer" at bounding box center [138, 85] width 18 height 10
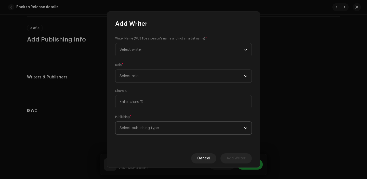
click at [154, 134] on span "Select publishing type" at bounding box center [182, 128] width 125 height 13
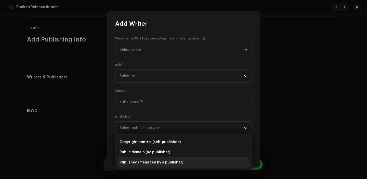
click at [154, 162] on span "Published (managed by a publisher)" at bounding box center [152, 162] width 64 height 5
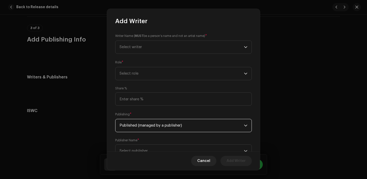
scroll to position [1, 0]
click at [152, 150] on span "Select publisher" at bounding box center [182, 150] width 125 height 13
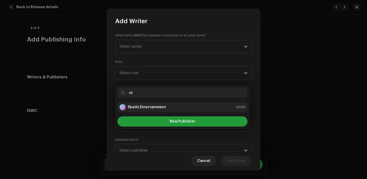
type input "sk"
click at [162, 107] on strong "Skathi Entertainment" at bounding box center [147, 107] width 38 height 5
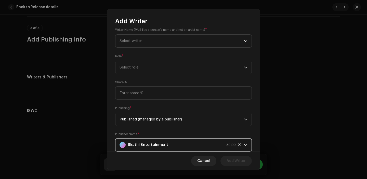
scroll to position [0, 0]
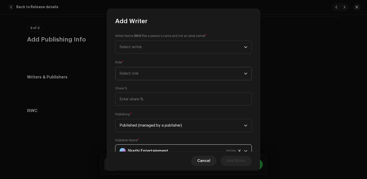
click at [152, 73] on span "Select role" at bounding box center [182, 73] width 125 height 13
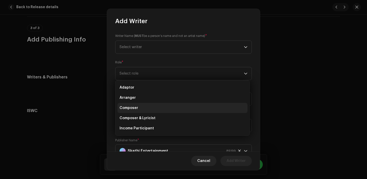
click at [147, 109] on li "Composer" at bounding box center [183, 108] width 130 height 10
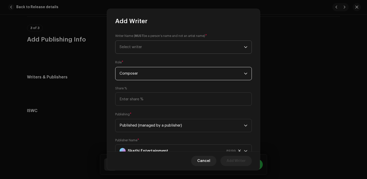
click at [143, 45] on span "Select writer" at bounding box center [182, 47] width 125 height 13
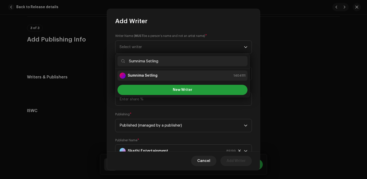
type input "Sumnima Setling"
click at [148, 74] on strong "Sumnima Setling" at bounding box center [143, 75] width 30 height 5
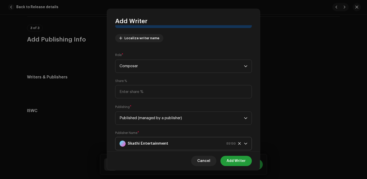
scroll to position [68, 0]
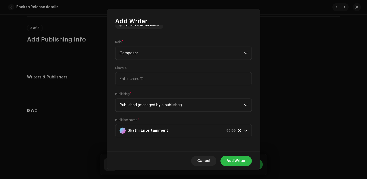
click at [234, 163] on span "Add Writer" at bounding box center [236, 161] width 19 height 10
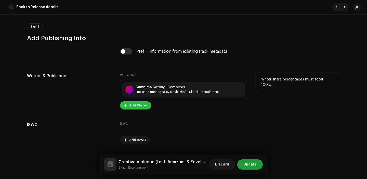
click at [140, 106] on span "Add Writer" at bounding box center [138, 106] width 18 height 10
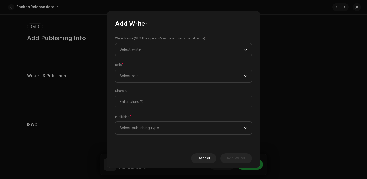
click at [149, 47] on span "Select writer" at bounding box center [182, 49] width 125 height 13
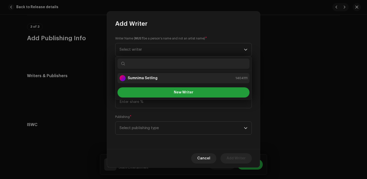
click at [149, 74] on li "Sumnima Setling 1404111" at bounding box center [184, 78] width 132 height 10
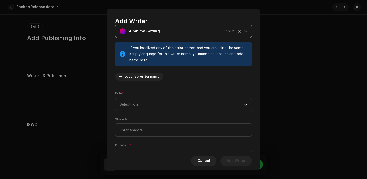
scroll to position [42, 0]
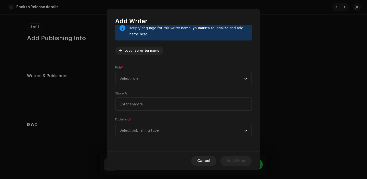
click at [148, 70] on div "Role * Select role" at bounding box center [183, 75] width 137 height 20
click at [148, 81] on span "Select role" at bounding box center [182, 78] width 125 height 13
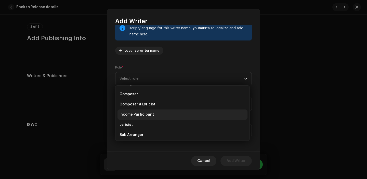
scroll to position [22, 0]
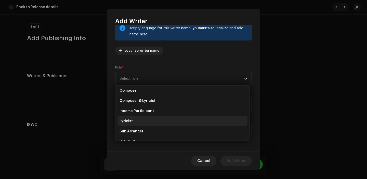
click at [143, 121] on li "Lyricist" at bounding box center [183, 121] width 130 height 10
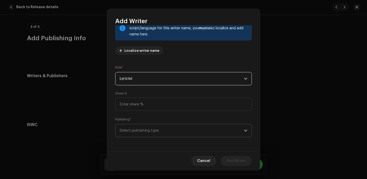
click at [141, 126] on span "Select publishing type" at bounding box center [182, 131] width 125 height 13
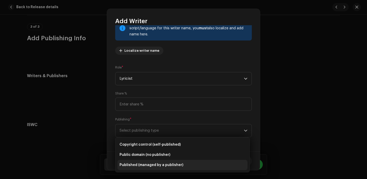
click at [145, 161] on li "Published (managed by a publisher)" at bounding box center [183, 165] width 130 height 10
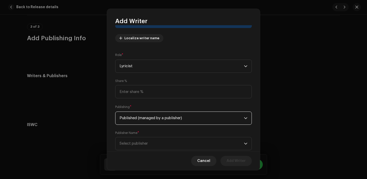
scroll to position [68, 0]
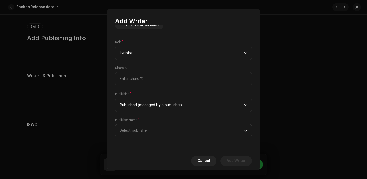
click at [143, 129] on span "Select publisher" at bounding box center [134, 131] width 28 height 4
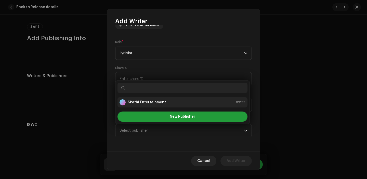
click at [142, 101] on strong "Skathi Entertainment" at bounding box center [147, 102] width 38 height 5
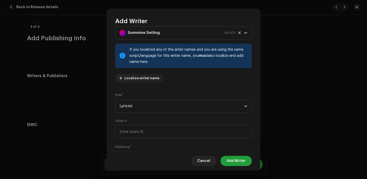
scroll to position [0, 0]
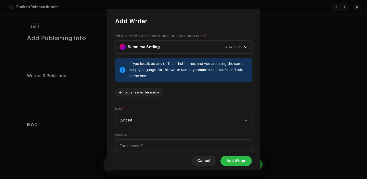
click at [242, 160] on span "Add Writer" at bounding box center [236, 161] width 19 height 10
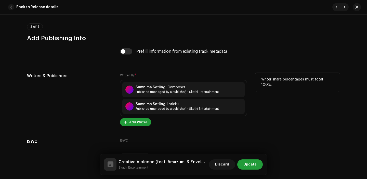
scroll to position [1164, 0]
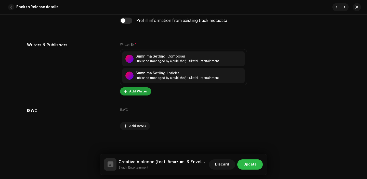
click at [250, 161] on span "Update" at bounding box center [250, 165] width 13 height 10
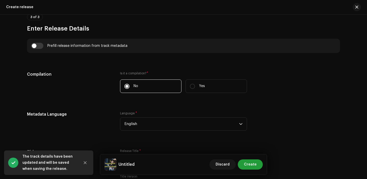
scroll to position [378, 0]
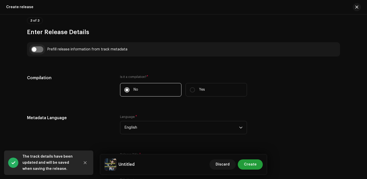
click at [39, 48] on input "checkbox" at bounding box center [37, 49] width 12 height 6
checkbox input "true"
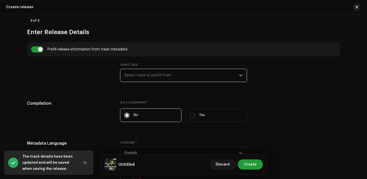
click at [155, 73] on span "Select track to prefill from" at bounding box center [182, 75] width 115 height 13
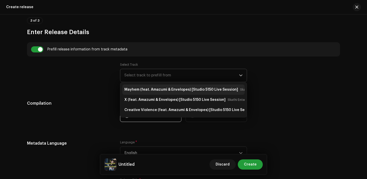
click at [159, 90] on strong "Mayhem (feat. Amazumi & Envelopes) [Studio 5150 Live Session]" at bounding box center [182, 90] width 114 height 8
type input "Mayhem"
type input "Studio 5150 Live Session"
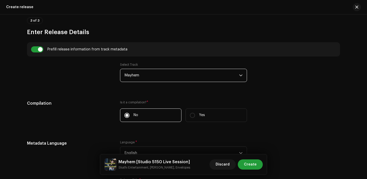
click at [148, 72] on span "Mayhem" at bounding box center [182, 75] width 115 height 13
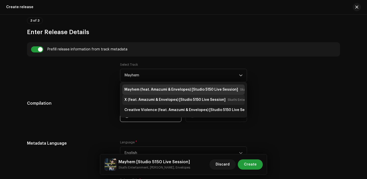
click at [151, 98] on strong "X (feat. Amazumi & Envelopes) [Studio 5150 Live Session]" at bounding box center [175, 100] width 101 height 8
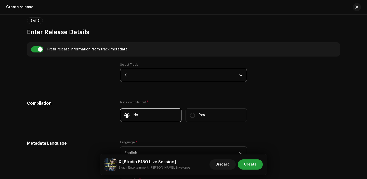
scroll to position [384, 0]
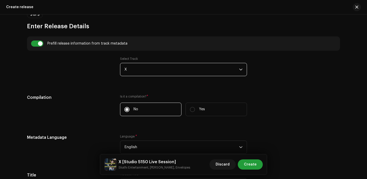
click at [145, 70] on span "X" at bounding box center [182, 69] width 115 height 13
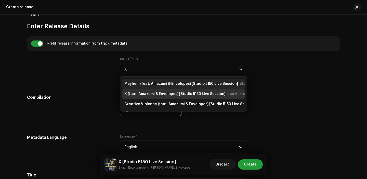
click at [147, 84] on strong "Mayhem (feat. Amazumi & Envelopes) [Studio 5150 Live Session]" at bounding box center [182, 84] width 114 height 8
type input "Mayhem"
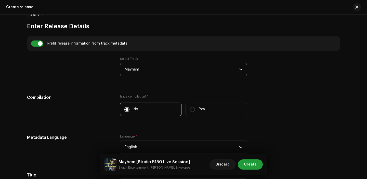
click at [102, 100] on h5 "Compilation" at bounding box center [69, 98] width 85 height 6
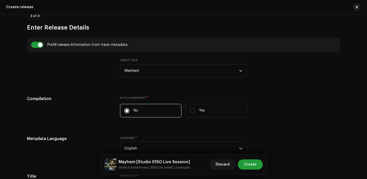
scroll to position [337, 0]
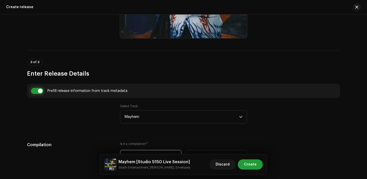
click at [36, 89] on input "checkbox" at bounding box center [37, 91] width 12 height 6
checkbox input "false"
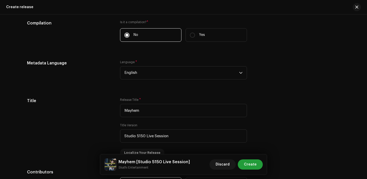
scroll to position [436, 0]
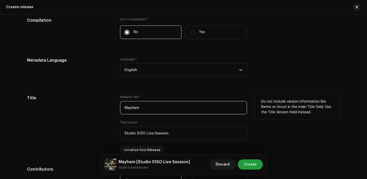
click at [146, 107] on input "Mayhem" at bounding box center [183, 107] width 127 height 13
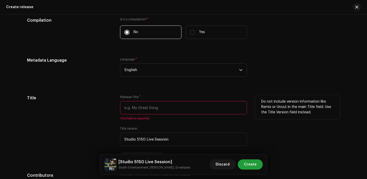
paste input "AMAZUMI x ENVELOPES"
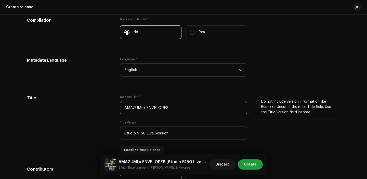
type input "AMAZUMI x ENVELOPES"
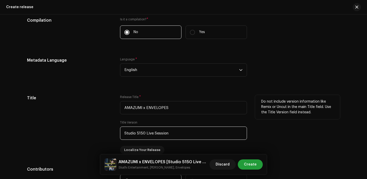
click at [151, 133] on input "Studio 5150 Live Session" at bounding box center [183, 133] width 127 height 13
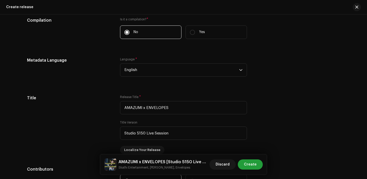
click at [92, 83] on div "Metadata Language" at bounding box center [69, 70] width 85 height 26
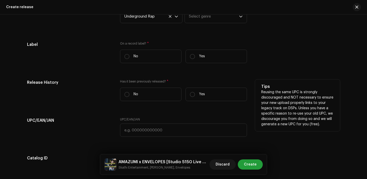
scroll to position [887, 0]
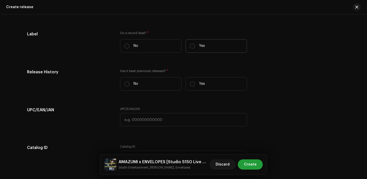
click at [206, 48] on label "Yes" at bounding box center [216, 46] width 61 height 14
click at [195, 48] on input "Yes" at bounding box center [192, 46] width 5 height 5
radio input "true"
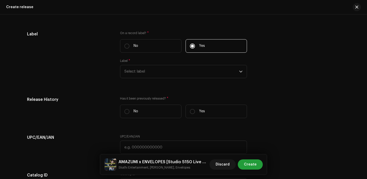
click at [157, 81] on div "On a record label? * No Yes Label * Select label" at bounding box center [183, 57] width 127 height 53
click at [155, 77] on span "Select label" at bounding box center [182, 71] width 115 height 13
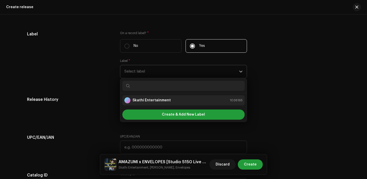
click at [147, 98] on li "Skathi Entertainment 1036165" at bounding box center [183, 100] width 122 height 10
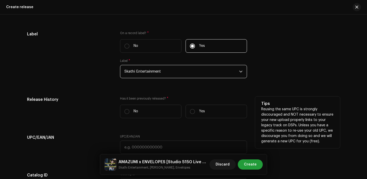
click at [94, 116] on div "Release History" at bounding box center [69, 110] width 85 height 26
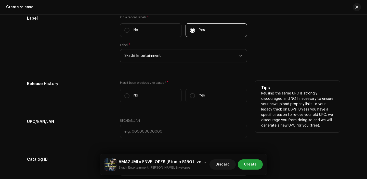
scroll to position [923, 0]
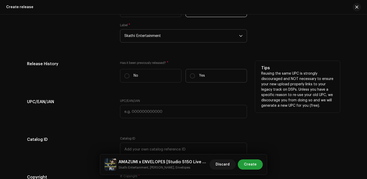
click at [202, 76] on p "Yes" at bounding box center [202, 75] width 6 height 5
click at [195, 76] on input "Yes" at bounding box center [192, 75] width 5 height 5
radio input "true"
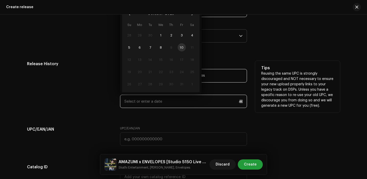
click at [159, 103] on input "text" at bounding box center [183, 101] width 127 height 13
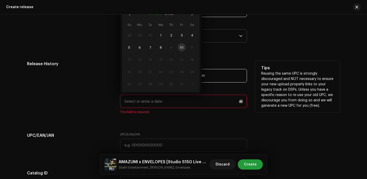
click at [157, 16] on button "October" at bounding box center [155, 14] width 15 height 8
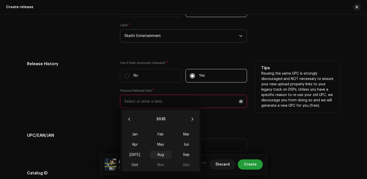
click at [162, 153] on span "Aug" at bounding box center [161, 155] width 22 height 8
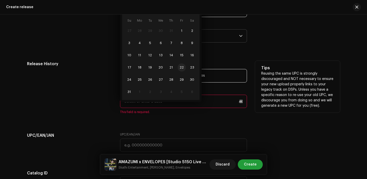
click at [182, 70] on span "22" at bounding box center [182, 68] width 8 height 8
type input "08/22/2025"
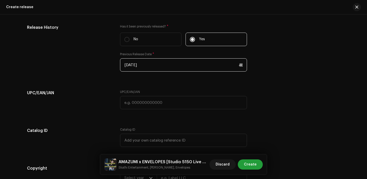
scroll to position [963, 0]
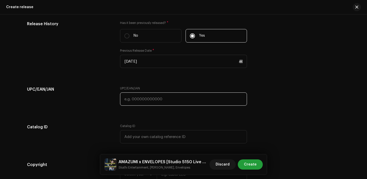
click at [139, 106] on input "text" at bounding box center [183, 99] width 127 height 13
paste input "7300345862985"
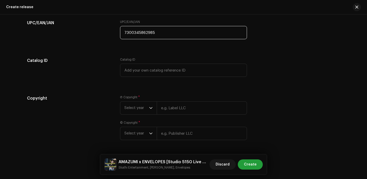
scroll to position [1032, 0]
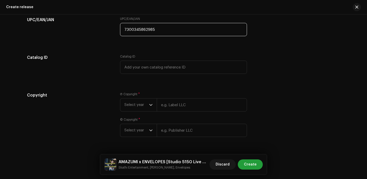
type input "7300345862985"
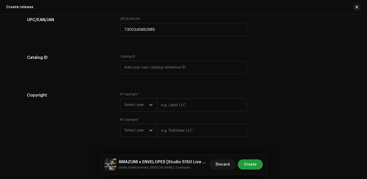
click at [144, 114] on div "Ⓟ Copyright * Select year © Copyright * Select year" at bounding box center [183, 117] width 127 height 51
click at [144, 108] on span "Select year" at bounding box center [137, 105] width 25 height 13
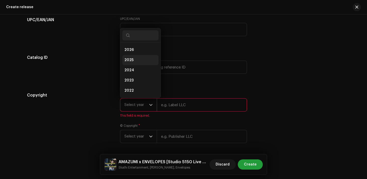
click at [134, 60] on li "2025" at bounding box center [140, 60] width 36 height 10
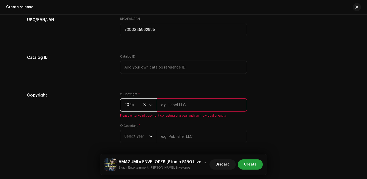
click at [168, 105] on input "text" at bounding box center [202, 104] width 90 height 13
type input "Skathi Entertainment"
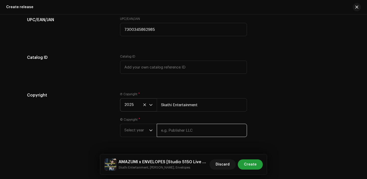
click at [191, 132] on input "text" at bounding box center [202, 130] width 90 height 13
type input "Skathi Entertainment"
click at [134, 128] on span "Select year" at bounding box center [137, 130] width 25 height 13
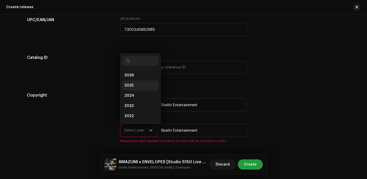
scroll to position [8, 0]
click at [131, 76] on li "2025" at bounding box center [140, 77] width 36 height 10
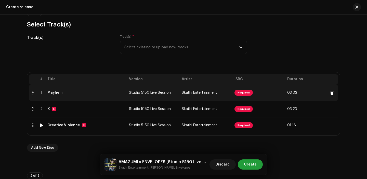
scroll to position [57, 0]
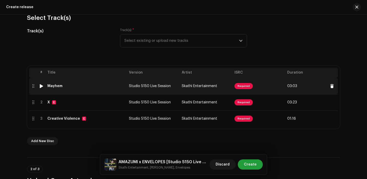
click at [240, 88] on span "Required" at bounding box center [244, 86] width 18 height 6
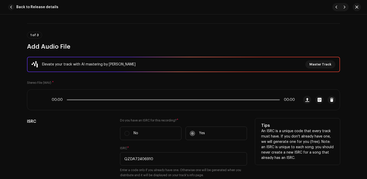
scroll to position [0, 0]
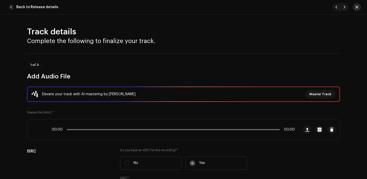
click at [360, 5] on button "button" at bounding box center [357, 7] width 8 height 8
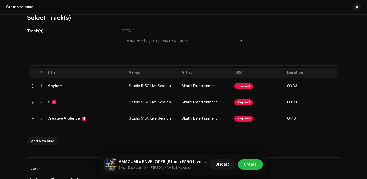
click at [249, 162] on span "Create" at bounding box center [250, 165] width 13 height 10
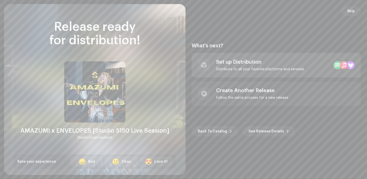
click at [236, 66] on div "Set up Distribution Distribute to all your favorite platforms and services" at bounding box center [260, 65] width 88 height 12
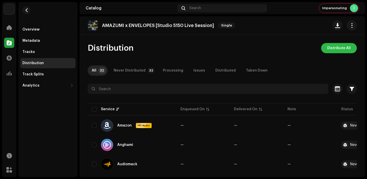
click at [333, 50] on span "Distribute All" at bounding box center [339, 48] width 23 height 10
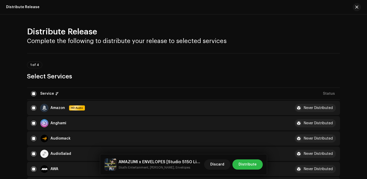
click at [251, 163] on span "Distribute" at bounding box center [248, 165] width 18 height 10
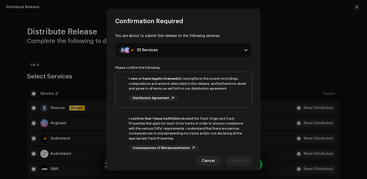
click at [169, 85] on div "I own or have legally licensed all copyrights to the sound recordings, composit…" at bounding box center [188, 83] width 119 height 15
checkbox input "true"
click at [169, 120] on div "I confirm that I have truthfully indicated the Track Origin and Track Propertie…" at bounding box center [188, 128] width 119 height 25
checkbox input "true"
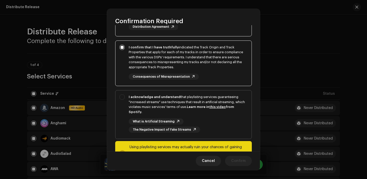
scroll to position [86, 0]
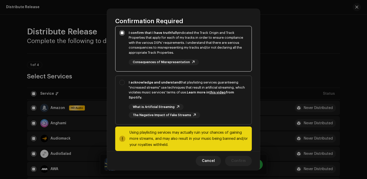
click at [208, 107] on div "What is Artificial Streaming The Negative Impact of Fake Streams" at bounding box center [188, 111] width 119 height 14
checkbox input "true"
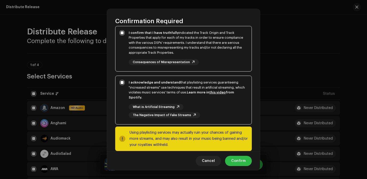
click at [240, 160] on span "Confirm" at bounding box center [238, 161] width 15 height 10
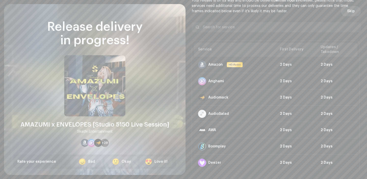
click at [350, 13] on span "Skip" at bounding box center [352, 11] width 8 height 10
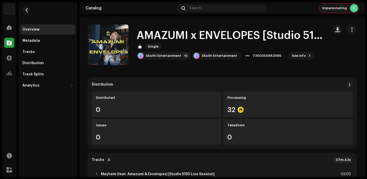
click at [334, 7] on span "Impersonating" at bounding box center [335, 8] width 25 height 4
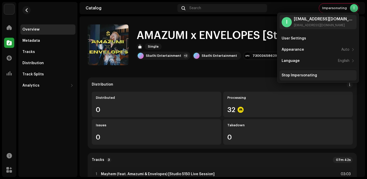
click at [292, 74] on div "Stop Impersonating" at bounding box center [299, 75] width 35 height 4
